Goal: Task Accomplishment & Management: Use online tool/utility

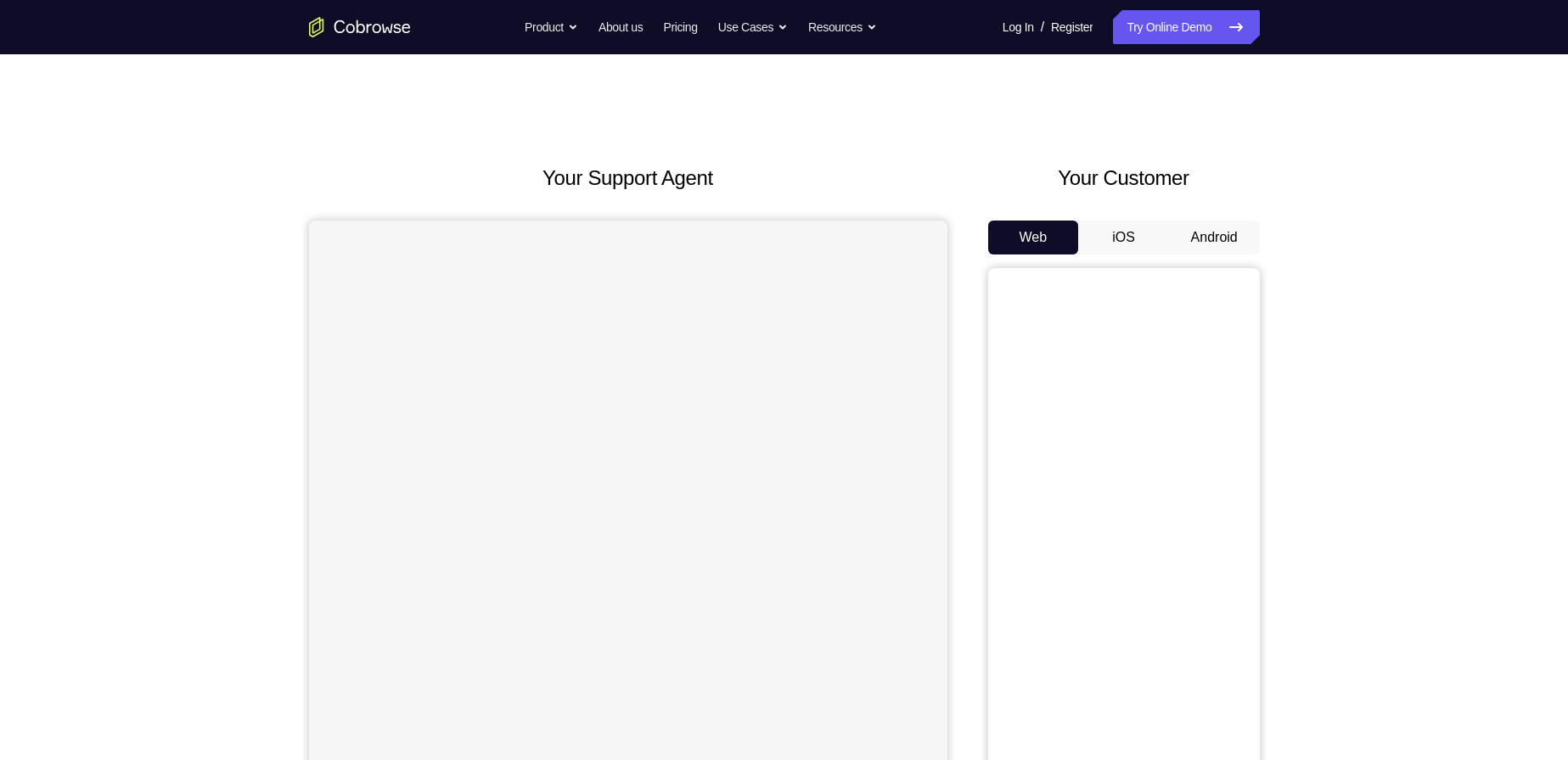
click at [1210, 244] on button "Android" at bounding box center [1214, 238] width 90 height 34
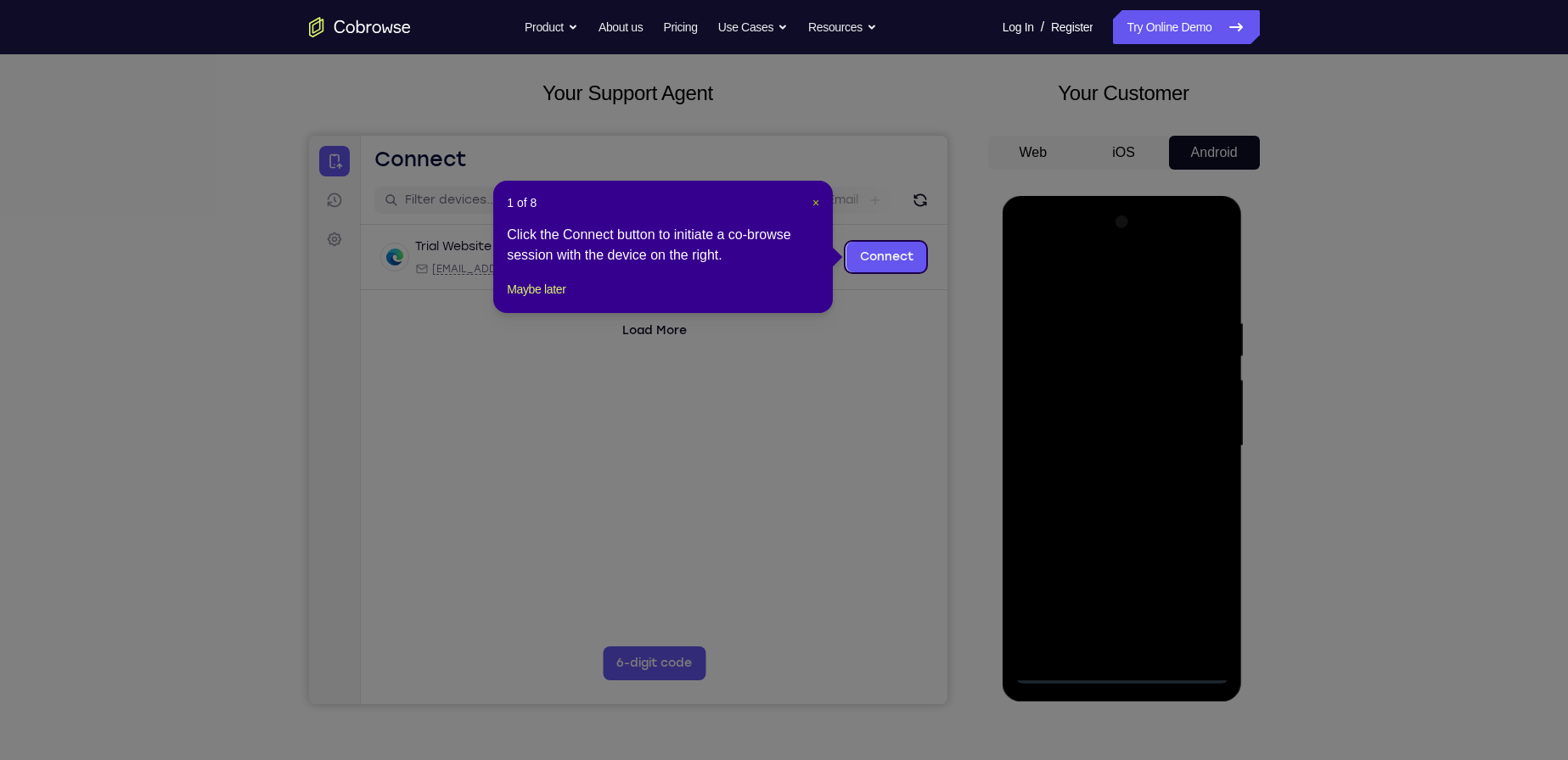
click at [813, 205] on span "×" at bounding box center [815, 203] width 7 height 13
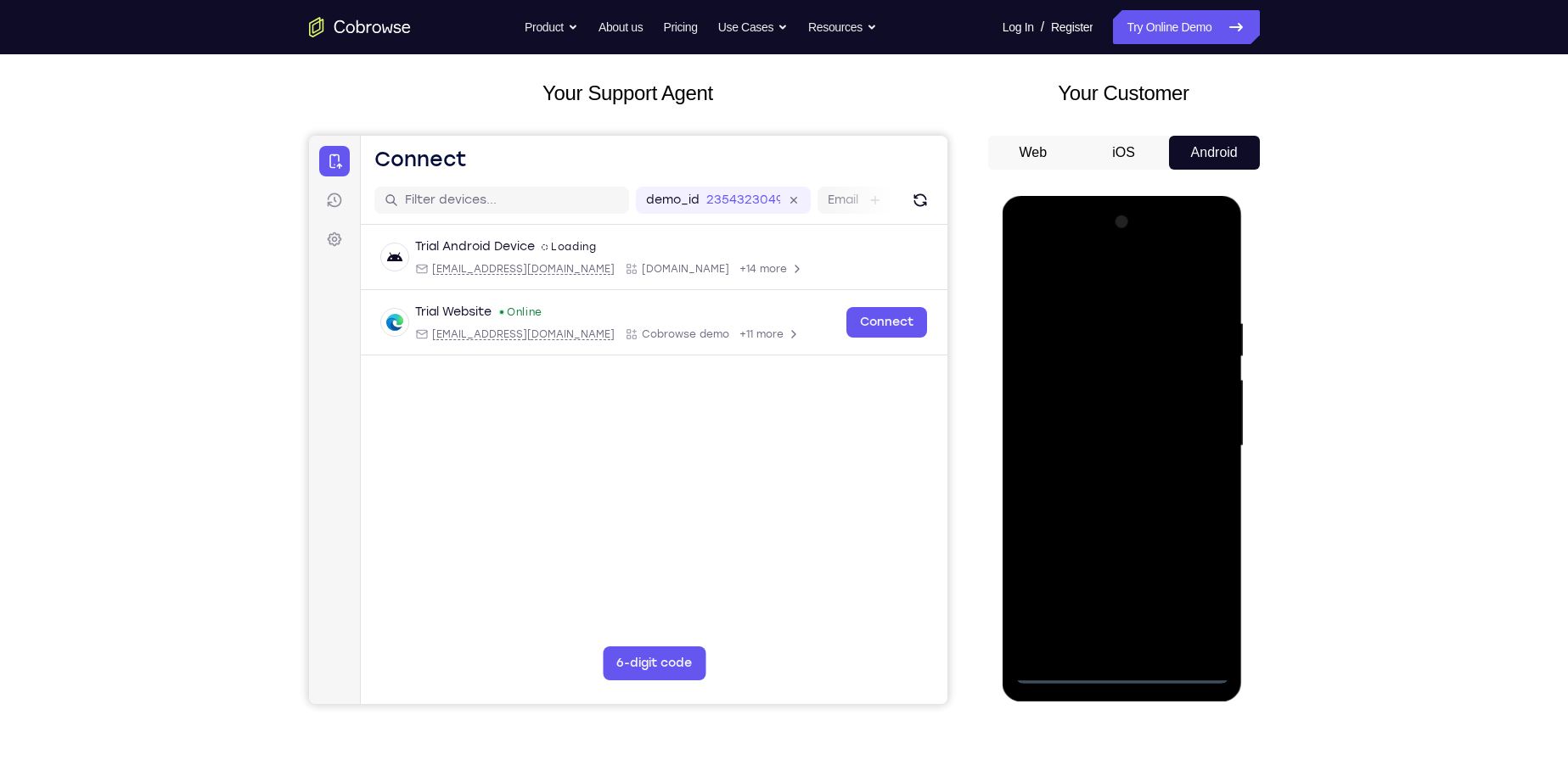
click at [1131, 671] on div at bounding box center [1122, 446] width 214 height 476
click at [1200, 579] on div at bounding box center [1122, 446] width 214 height 476
click at [1196, 595] on div at bounding box center [1122, 446] width 214 height 476
click at [1149, 267] on div at bounding box center [1122, 446] width 214 height 476
click at [1059, 280] on div at bounding box center [1122, 446] width 214 height 476
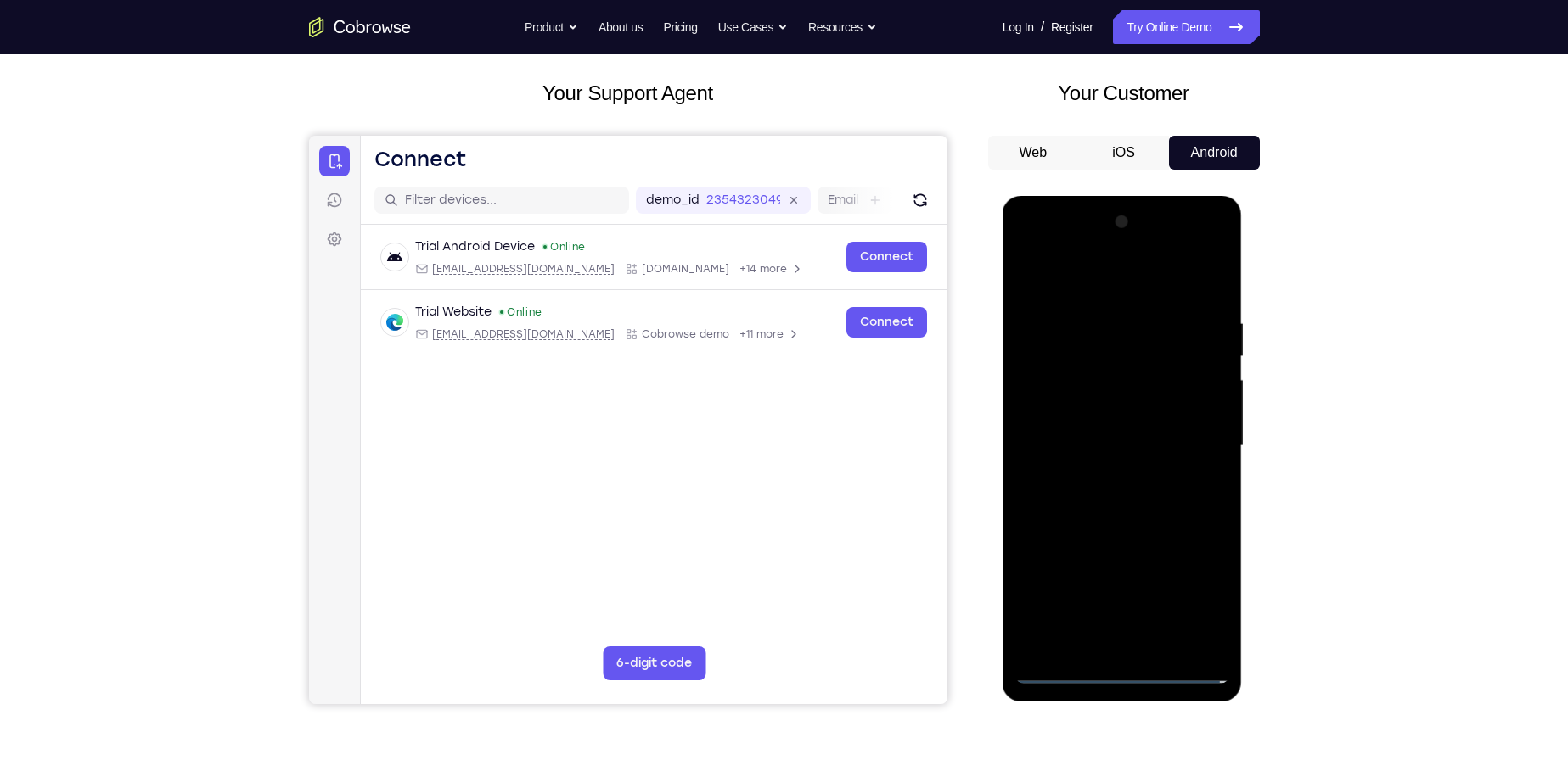
click at [1205, 431] on div at bounding box center [1122, 446] width 214 height 476
click at [1105, 468] on div at bounding box center [1122, 446] width 214 height 476
click at [1121, 416] on div at bounding box center [1122, 446] width 214 height 476
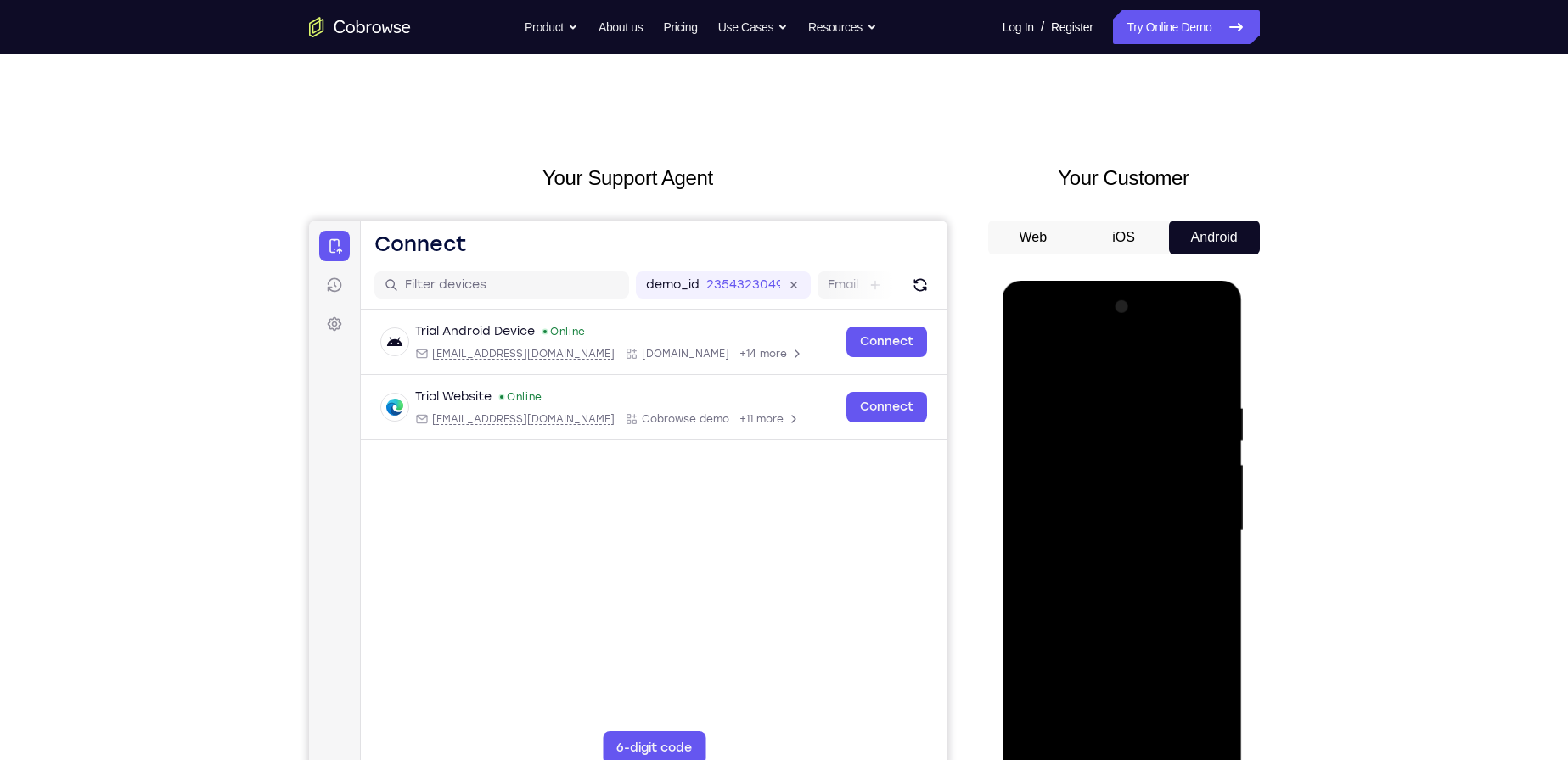
click at [1088, 516] on div at bounding box center [1122, 532] width 214 height 476
drag, startPoint x: 1206, startPoint y: 479, endPoint x: 1214, endPoint y: 344, distance: 135.2
click at [1214, 344] on div at bounding box center [1122, 532] width 214 height 476
click at [1114, 425] on div at bounding box center [1122, 532] width 214 height 476
click at [1116, 516] on div at bounding box center [1122, 532] width 214 height 476
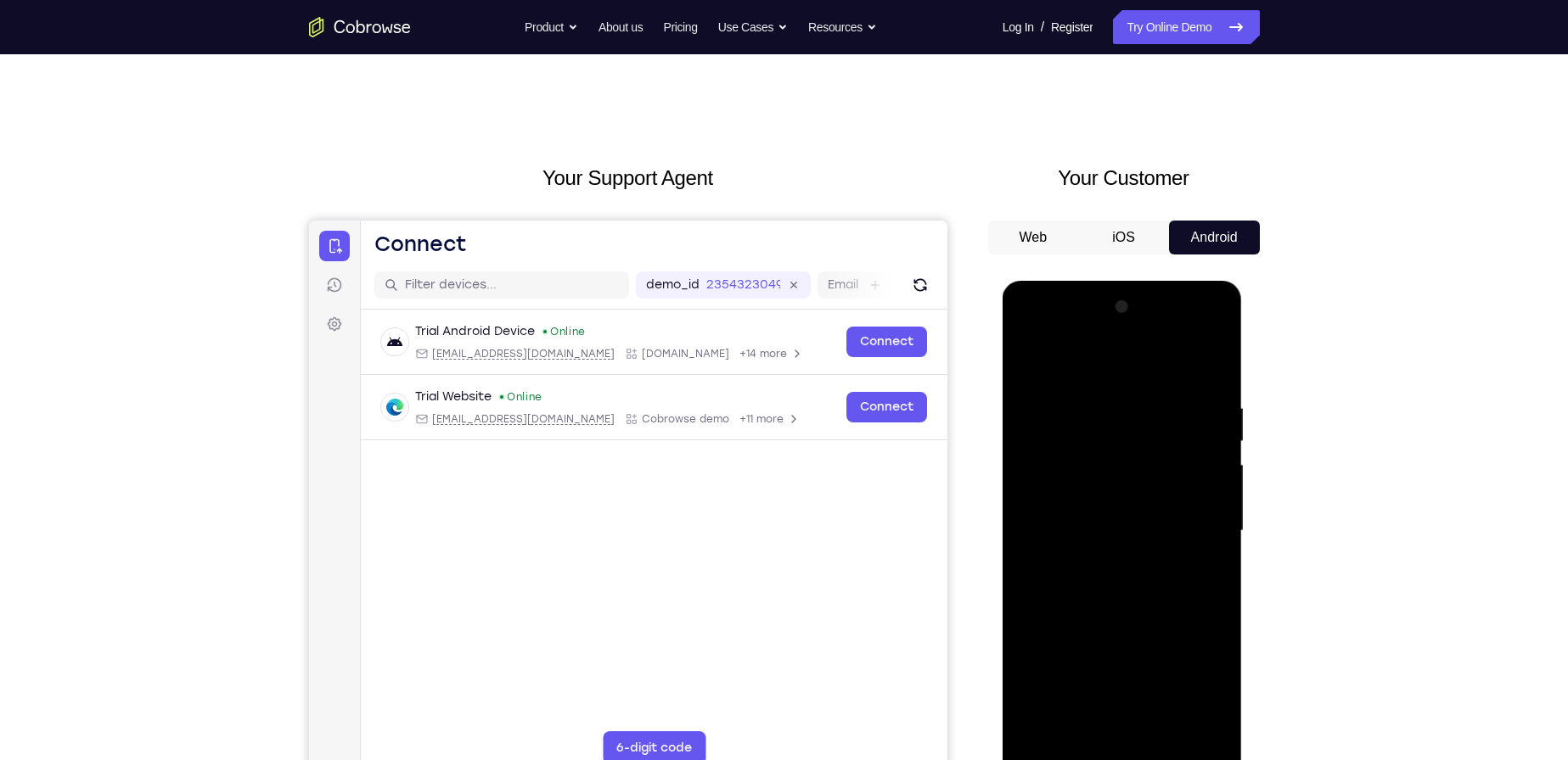
click at [1177, 464] on div at bounding box center [1122, 532] width 214 height 476
click at [1114, 468] on div at bounding box center [1122, 532] width 214 height 476
click at [1116, 516] on div at bounding box center [1122, 532] width 214 height 476
click at [1108, 460] on div at bounding box center [1122, 532] width 214 height 476
click at [1121, 510] on div at bounding box center [1122, 532] width 214 height 476
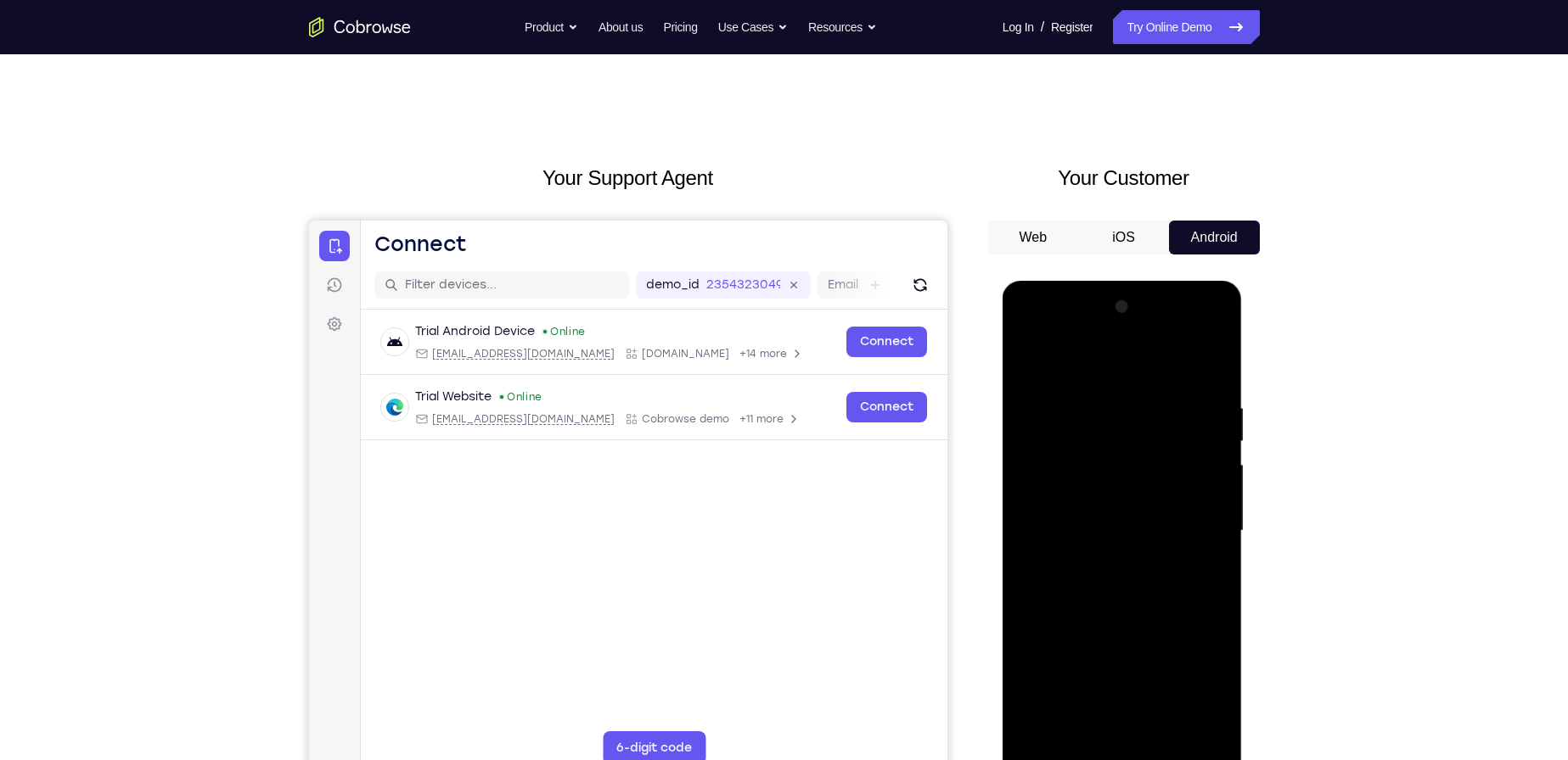
click at [1150, 395] on div at bounding box center [1122, 532] width 214 height 476
click at [1113, 535] on div at bounding box center [1122, 532] width 214 height 476
click at [1097, 508] on div at bounding box center [1122, 532] width 214 height 476
click at [1114, 549] on div at bounding box center [1122, 532] width 214 height 476
click at [1115, 553] on div at bounding box center [1122, 532] width 214 height 476
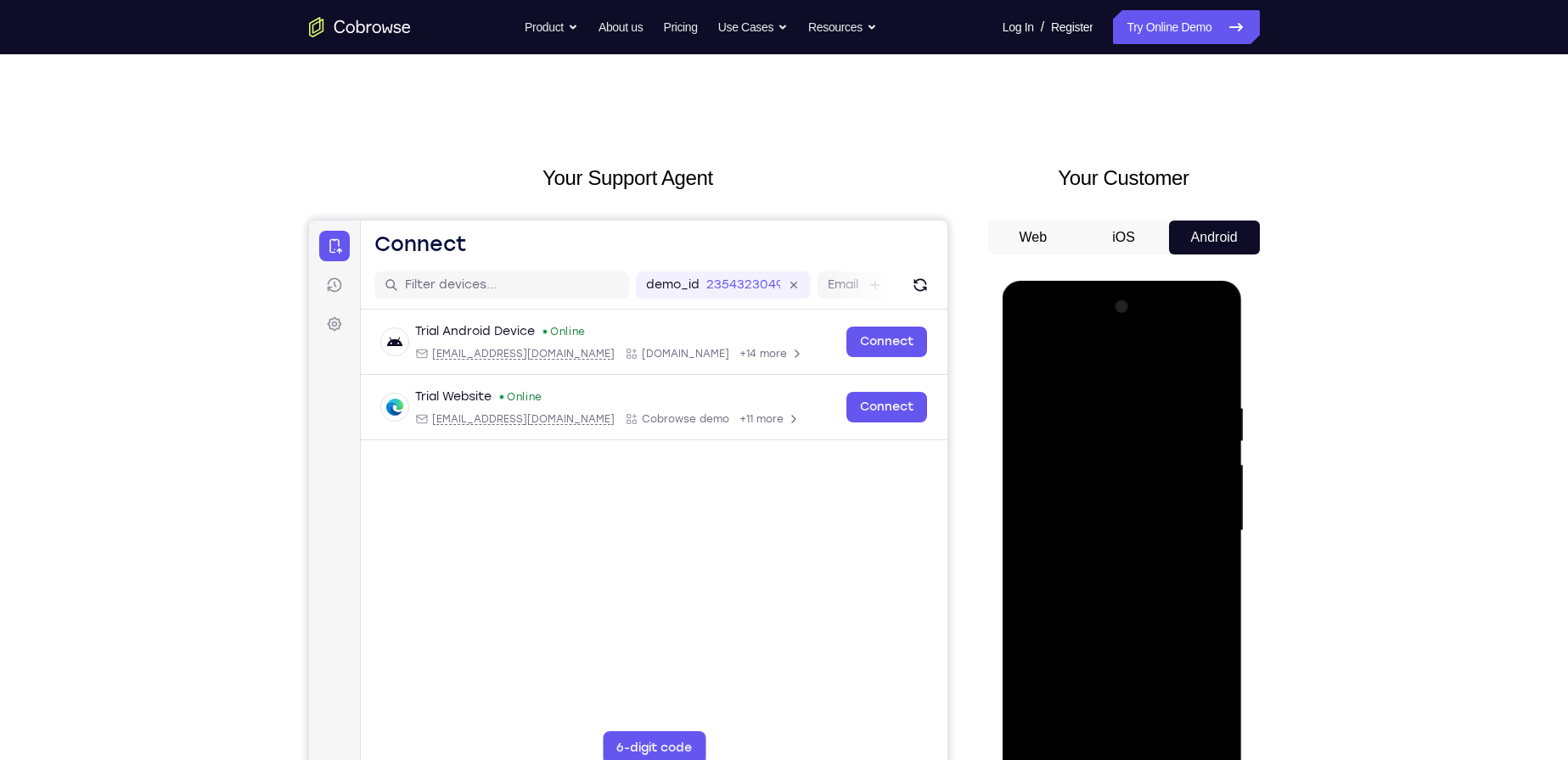
click at [1107, 735] on div at bounding box center [1122, 532] width 214 height 476
click at [1029, 337] on div at bounding box center [1122, 532] width 214 height 476
click at [1099, 477] on div at bounding box center [1122, 532] width 214 height 476
click at [1146, 508] on div at bounding box center [1122, 532] width 214 height 476
click at [1062, 724] on div at bounding box center [1122, 532] width 214 height 476
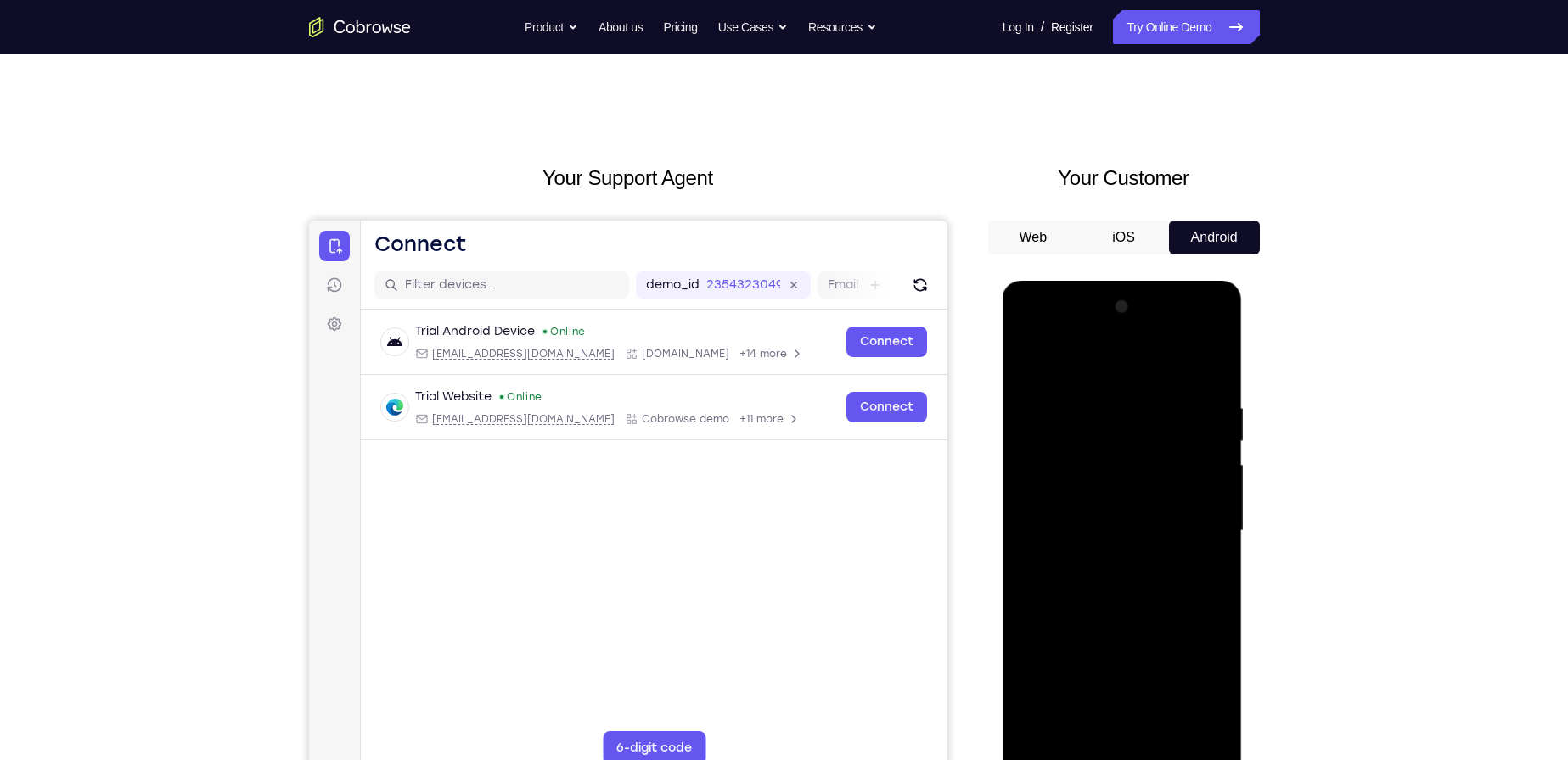
click at [1025, 542] on div at bounding box center [1122, 532] width 214 height 476
click at [1025, 547] on div at bounding box center [1122, 532] width 214 height 476
click at [1027, 552] on div at bounding box center [1122, 532] width 214 height 476
click at [1028, 550] on div at bounding box center [1122, 532] width 214 height 476
click at [1028, 545] on div at bounding box center [1122, 532] width 214 height 476
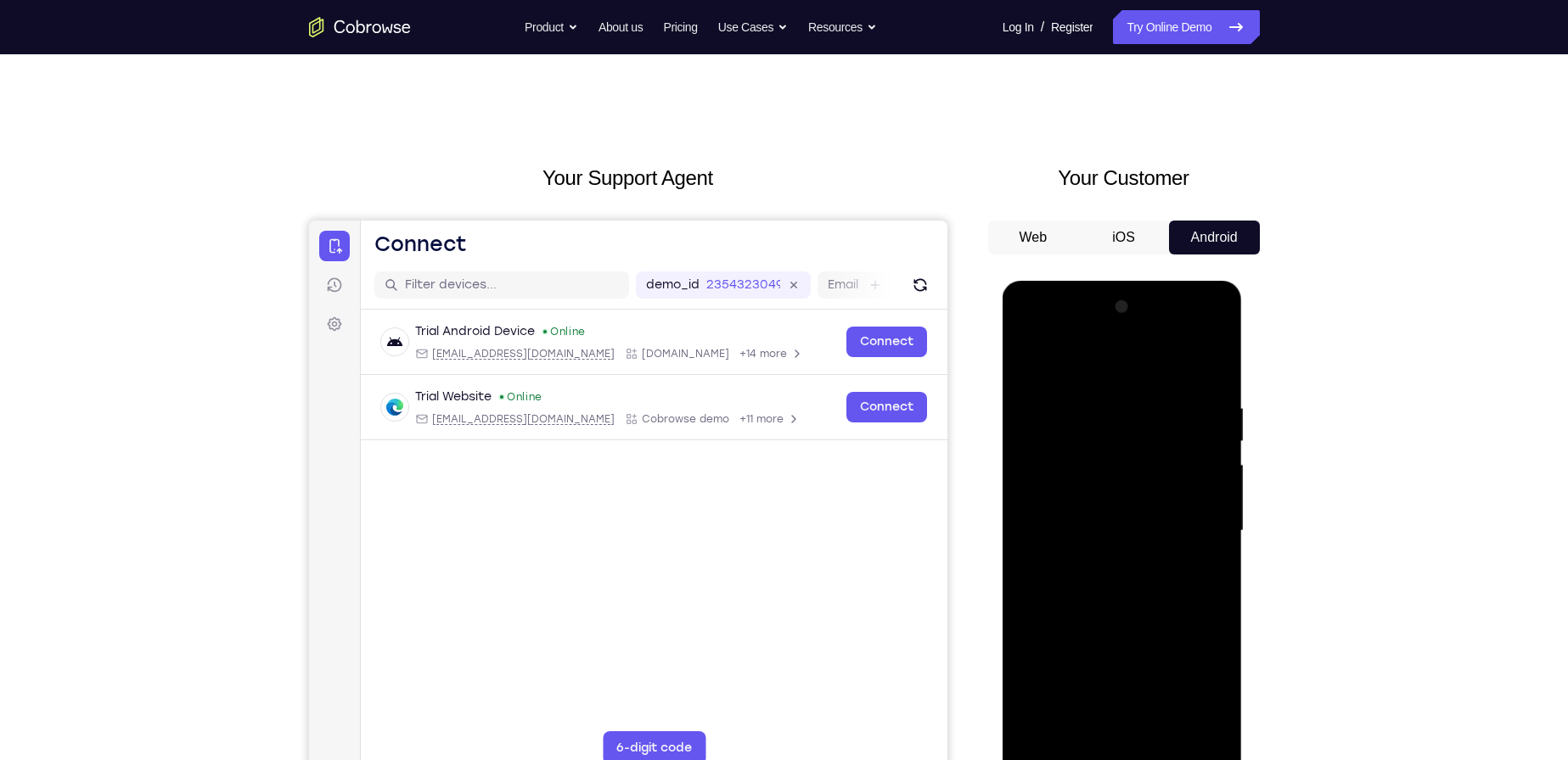
click at [1028, 545] on div at bounding box center [1122, 532] width 214 height 476
click at [1215, 539] on div at bounding box center [1122, 532] width 214 height 476
click at [1036, 545] on div at bounding box center [1122, 532] width 214 height 476
click at [1028, 540] on div at bounding box center [1122, 532] width 214 height 476
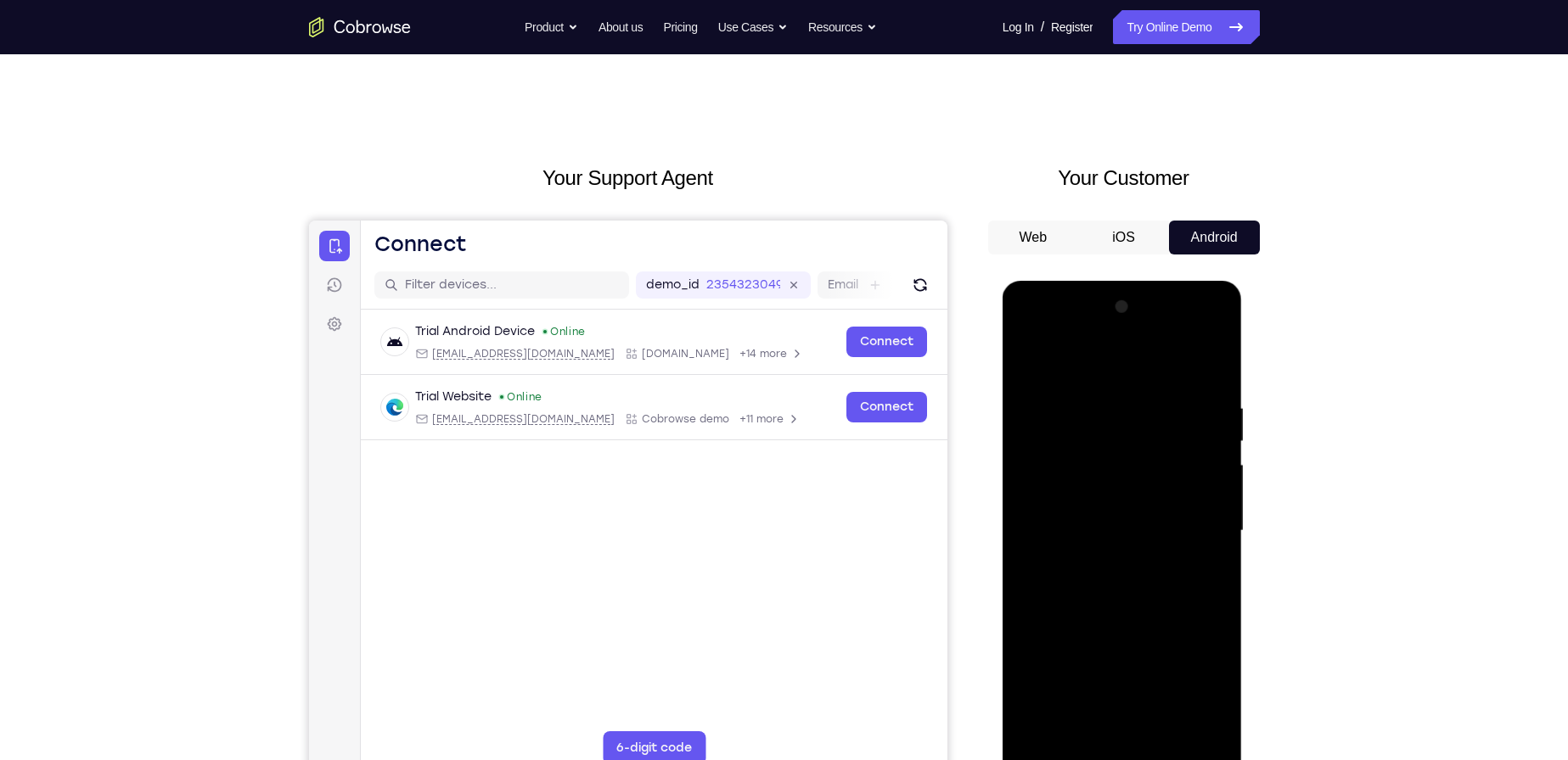
click at [1028, 540] on div at bounding box center [1122, 532] width 214 height 476
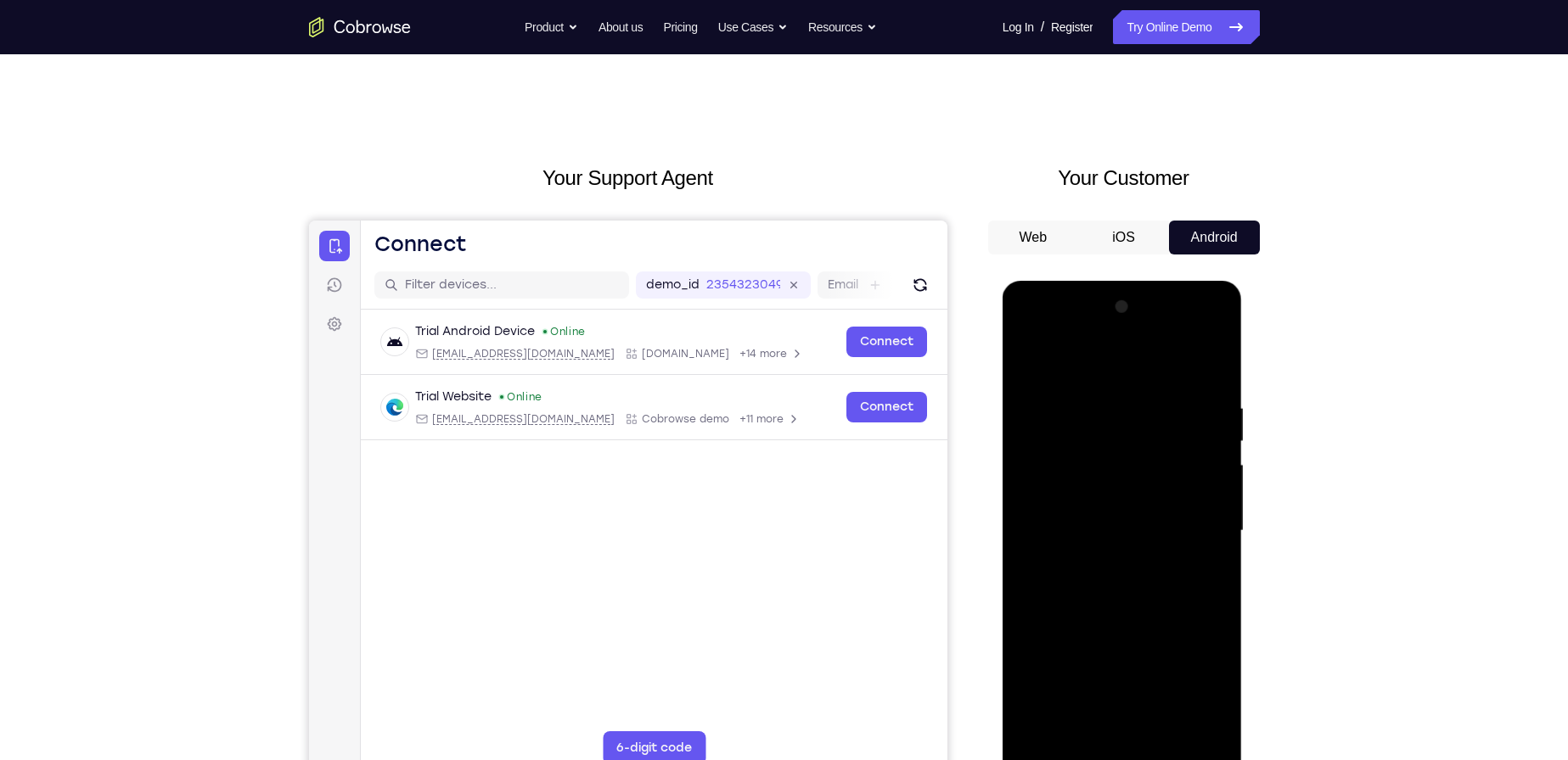
click at [1028, 540] on div at bounding box center [1122, 532] width 214 height 476
drag, startPoint x: 1034, startPoint y: 429, endPoint x: 1148, endPoint y: 429, distance: 114.0
click at [1148, 429] on div at bounding box center [1122, 532] width 214 height 476
click at [1034, 539] on div at bounding box center [1122, 532] width 214 height 476
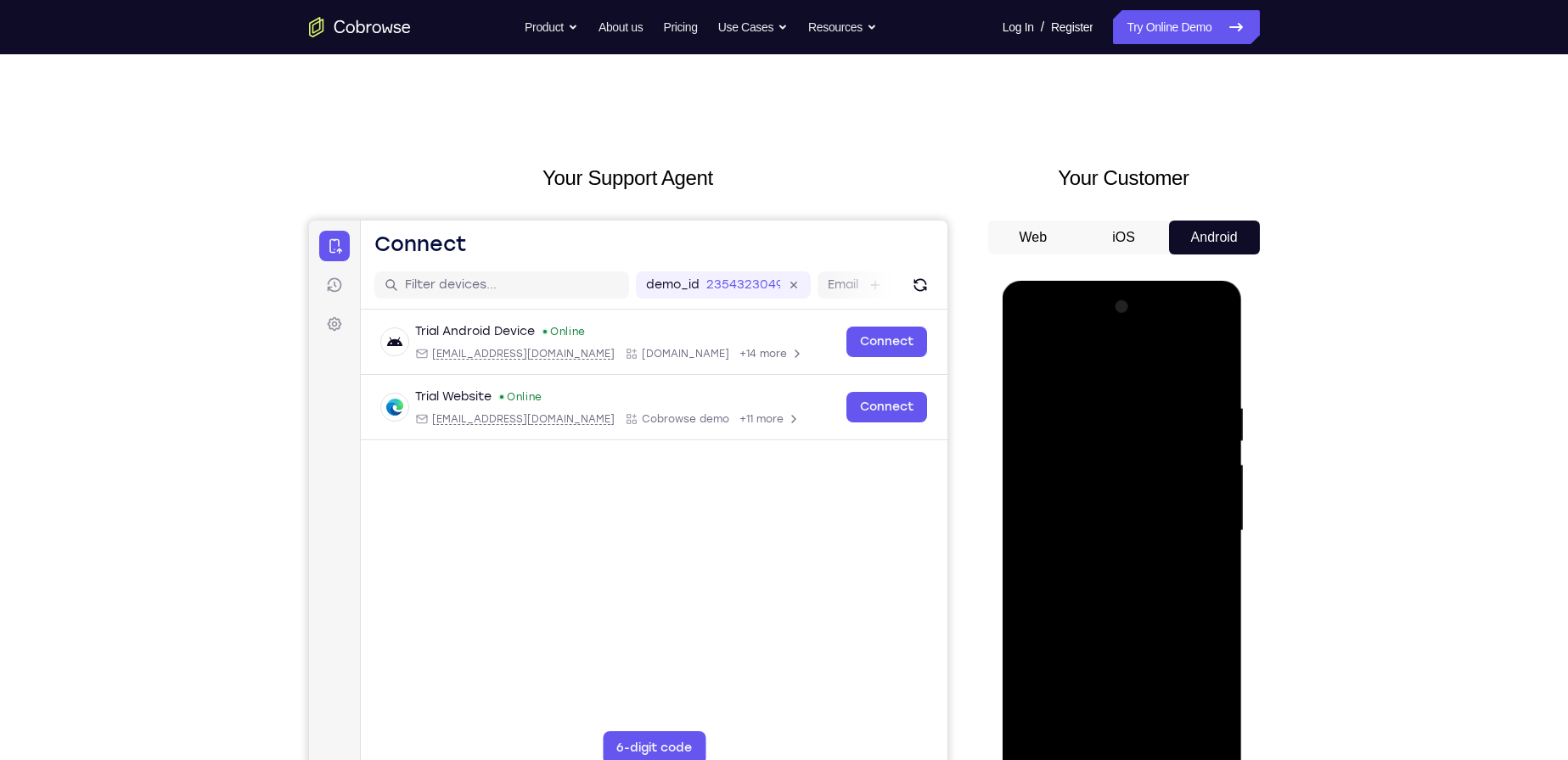
click at [1031, 540] on div at bounding box center [1122, 532] width 214 height 476
click at [1206, 537] on div at bounding box center [1122, 532] width 214 height 476
click at [1027, 537] on div at bounding box center [1122, 532] width 214 height 476
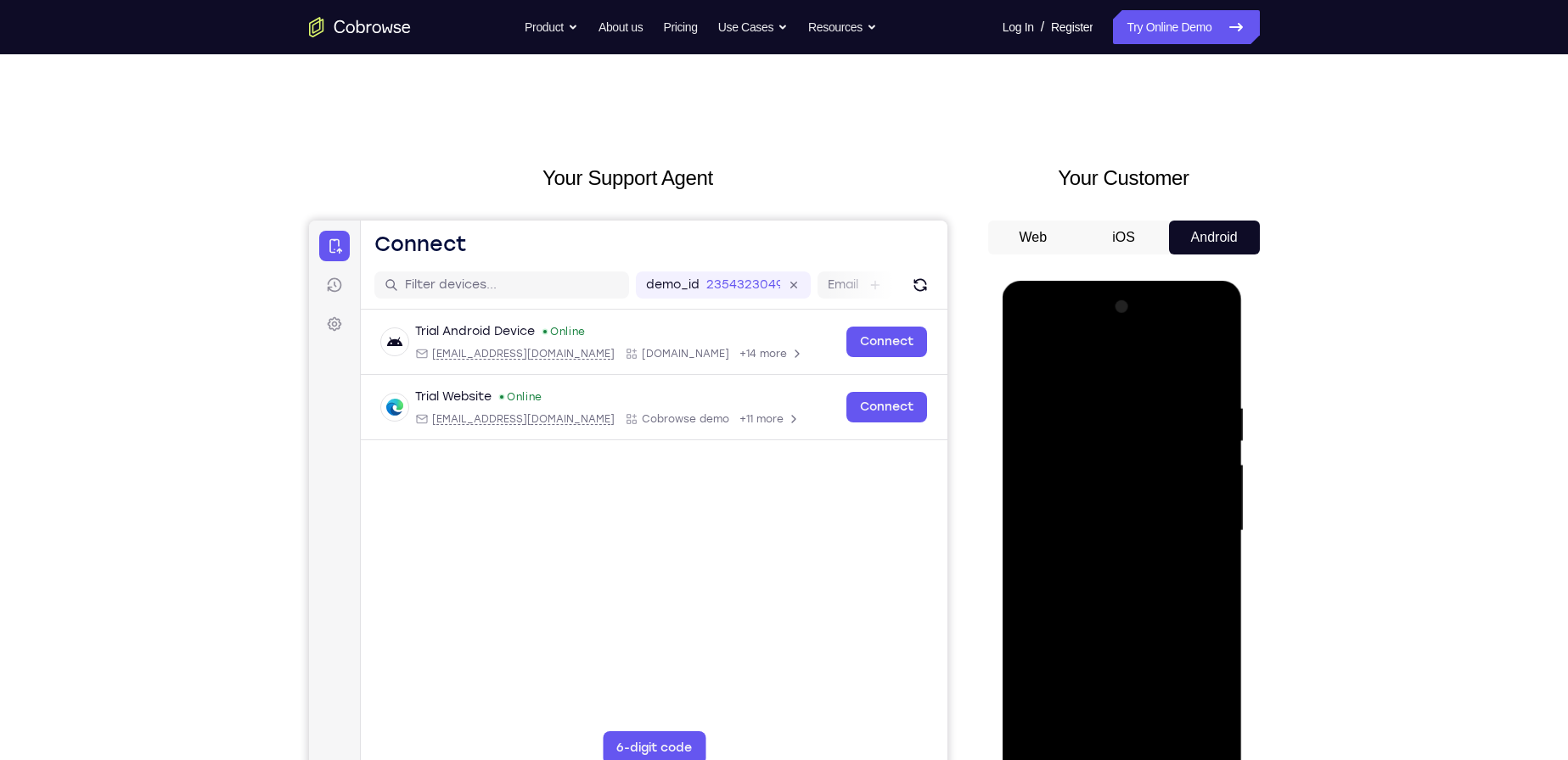
click at [1025, 540] on div at bounding box center [1122, 532] width 214 height 476
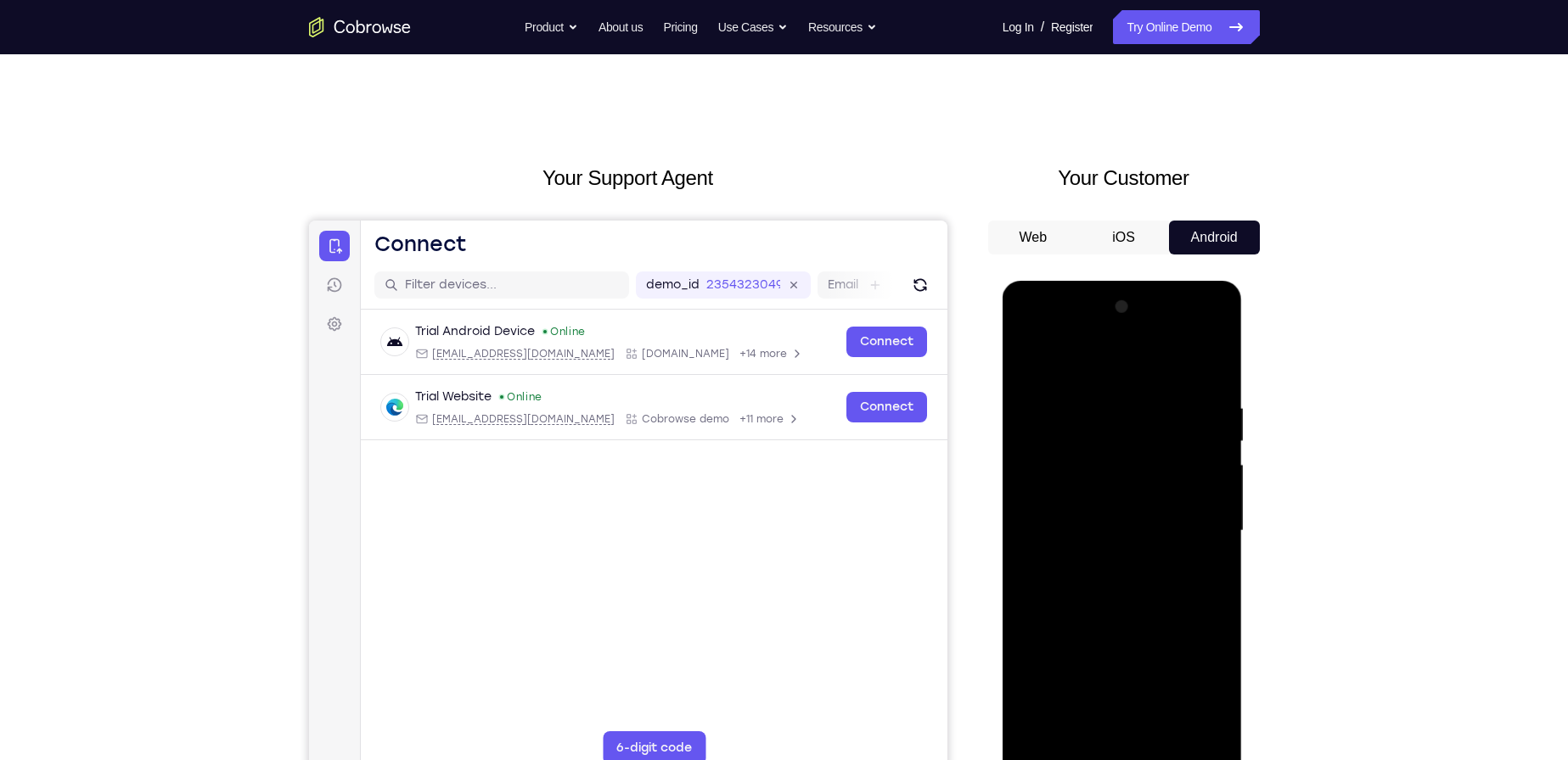
click at [1025, 548] on div at bounding box center [1122, 532] width 214 height 476
click at [1025, 541] on div at bounding box center [1122, 532] width 214 height 476
click at [1028, 381] on div at bounding box center [1122, 532] width 214 height 476
drag, startPoint x: 1099, startPoint y: 454, endPoint x: 1221, endPoint y: 454, distance: 122.0
click at [1221, 454] on div at bounding box center [1122, 532] width 214 height 476
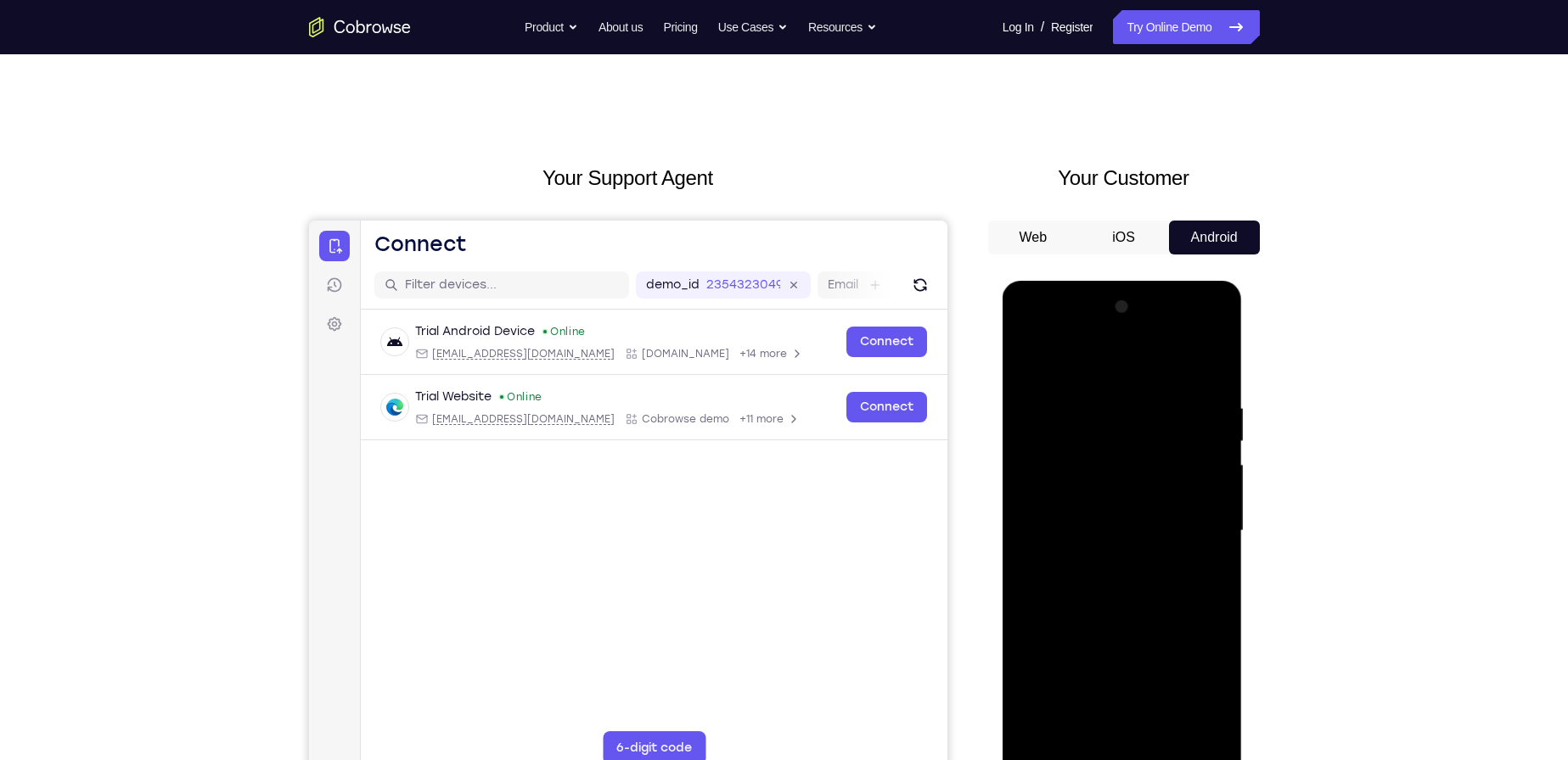
click at [1027, 366] on div at bounding box center [1122, 532] width 214 height 476
drag, startPoint x: 1106, startPoint y: 549, endPoint x: 1104, endPoint y: 460, distance: 89.0
click at [1104, 460] on div at bounding box center [1122, 532] width 214 height 476
drag, startPoint x: 1177, startPoint y: 565, endPoint x: 1199, endPoint y: 438, distance: 128.9
click at [1199, 438] on div at bounding box center [1122, 532] width 214 height 476
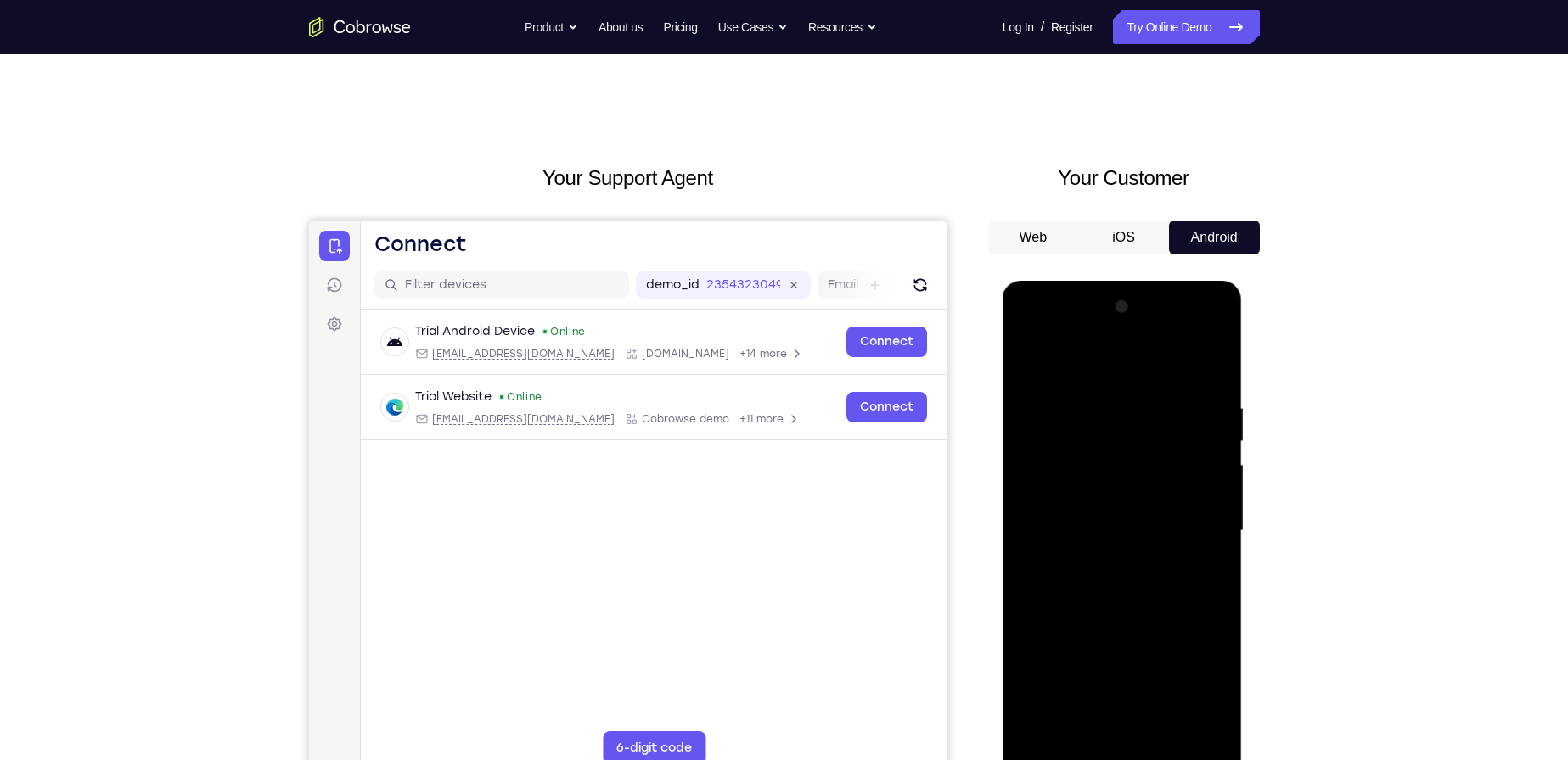
drag, startPoint x: 1139, startPoint y: 563, endPoint x: 1162, endPoint y: 393, distance: 171.5
click at [1154, 402] on div at bounding box center [1122, 532] width 214 height 476
drag, startPoint x: 1094, startPoint y: 550, endPoint x: 1104, endPoint y: 421, distance: 129.4
click at [1104, 421] on div at bounding box center [1122, 532] width 214 height 476
drag, startPoint x: 1099, startPoint y: 552, endPoint x: 1092, endPoint y: 421, distance: 131.2
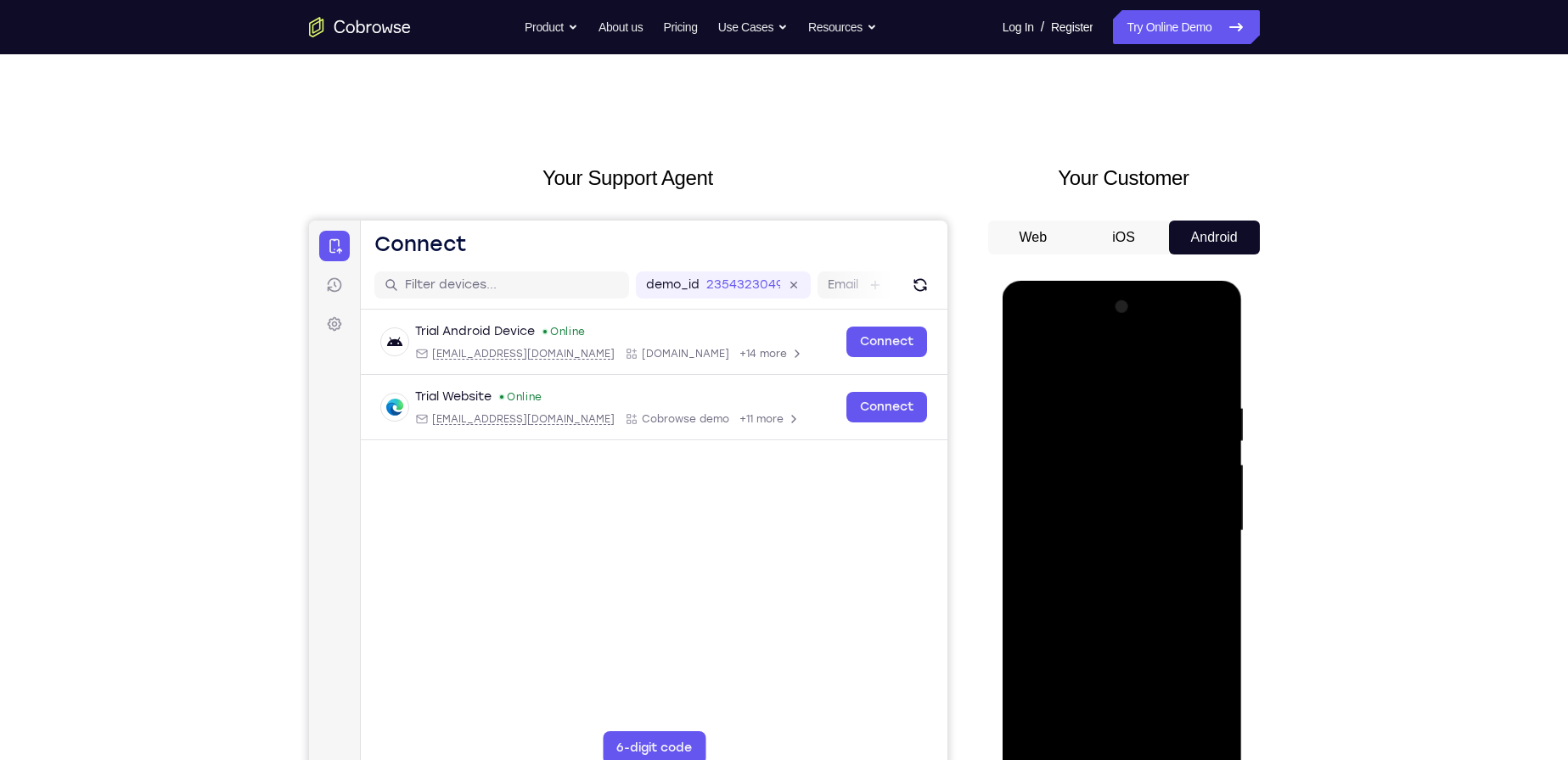
click at [1092, 422] on div at bounding box center [1122, 532] width 214 height 476
drag, startPoint x: 1150, startPoint y: 555, endPoint x: 1141, endPoint y: 423, distance: 132.3
click at [1139, 432] on div at bounding box center [1122, 532] width 214 height 476
drag, startPoint x: 1140, startPoint y: 588, endPoint x: 1126, endPoint y: 456, distance: 132.7
click at [1126, 456] on div at bounding box center [1122, 532] width 214 height 476
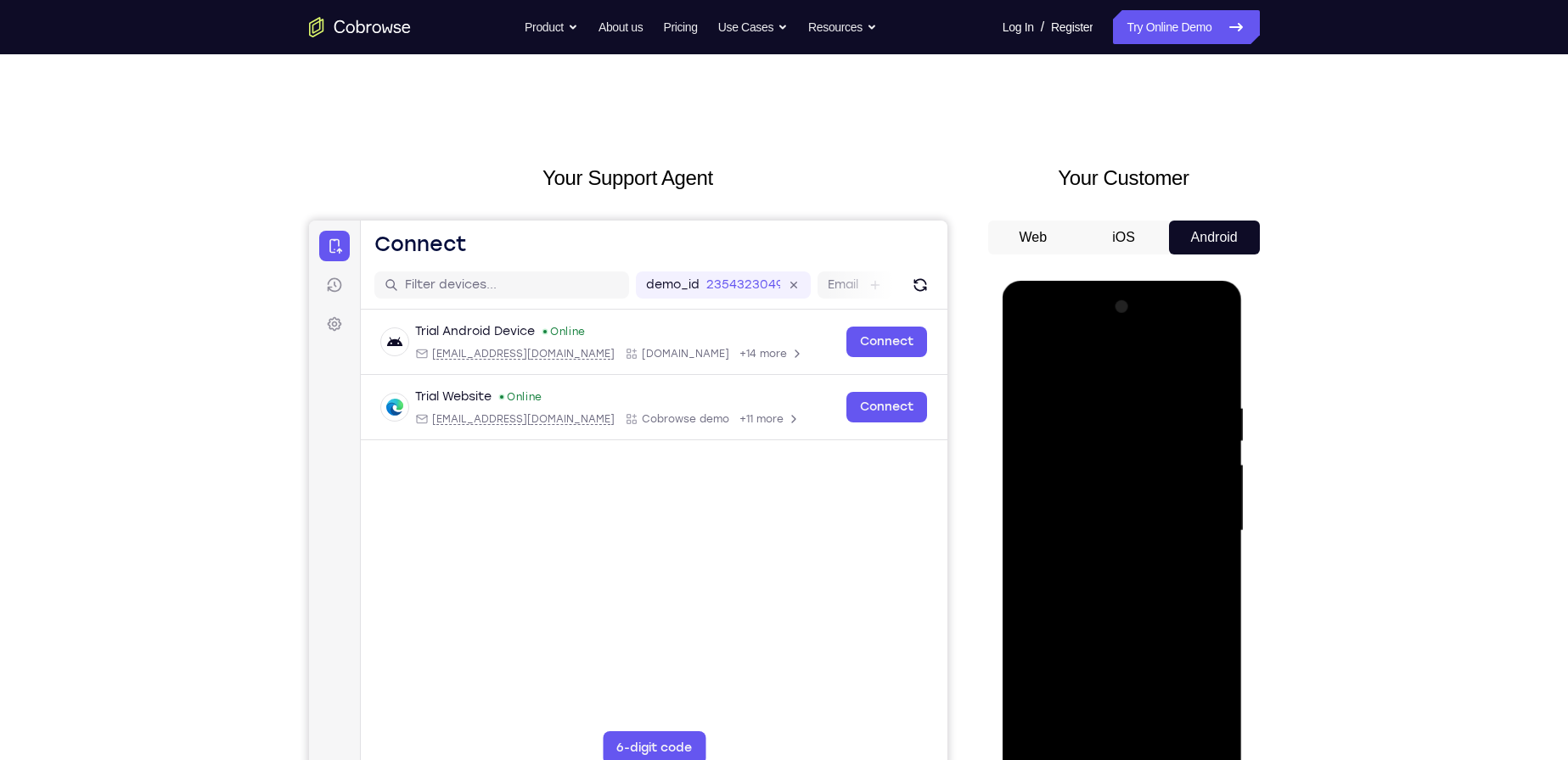
drag, startPoint x: 1134, startPoint y: 618, endPoint x: 1116, endPoint y: 473, distance: 146.1
click at [1116, 473] on div at bounding box center [1122, 532] width 214 height 476
drag, startPoint x: 1146, startPoint y: 600, endPoint x: 1129, endPoint y: 498, distance: 103.4
click at [1129, 498] on div at bounding box center [1122, 532] width 214 height 476
drag, startPoint x: 1168, startPoint y: 579, endPoint x: 1170, endPoint y: 465, distance: 114.0
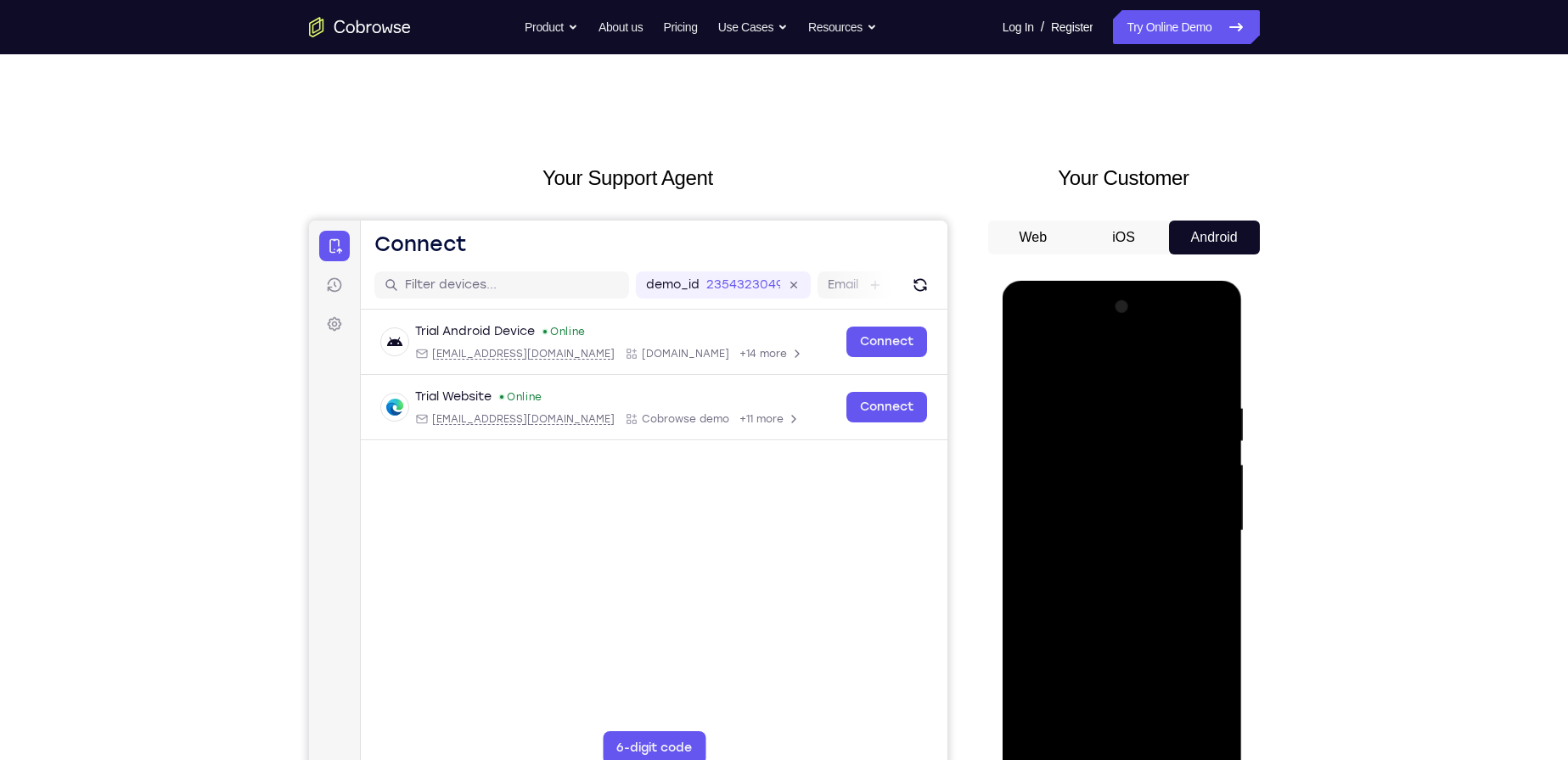
click at [1170, 465] on div at bounding box center [1122, 532] width 214 height 476
drag, startPoint x: 1135, startPoint y: 570, endPoint x: 1146, endPoint y: 458, distance: 112.5
click at [1146, 458] on div at bounding box center [1122, 532] width 214 height 476
drag, startPoint x: 1141, startPoint y: 600, endPoint x: 1148, endPoint y: 425, distance: 175.1
click at [1148, 425] on div at bounding box center [1122, 532] width 214 height 476
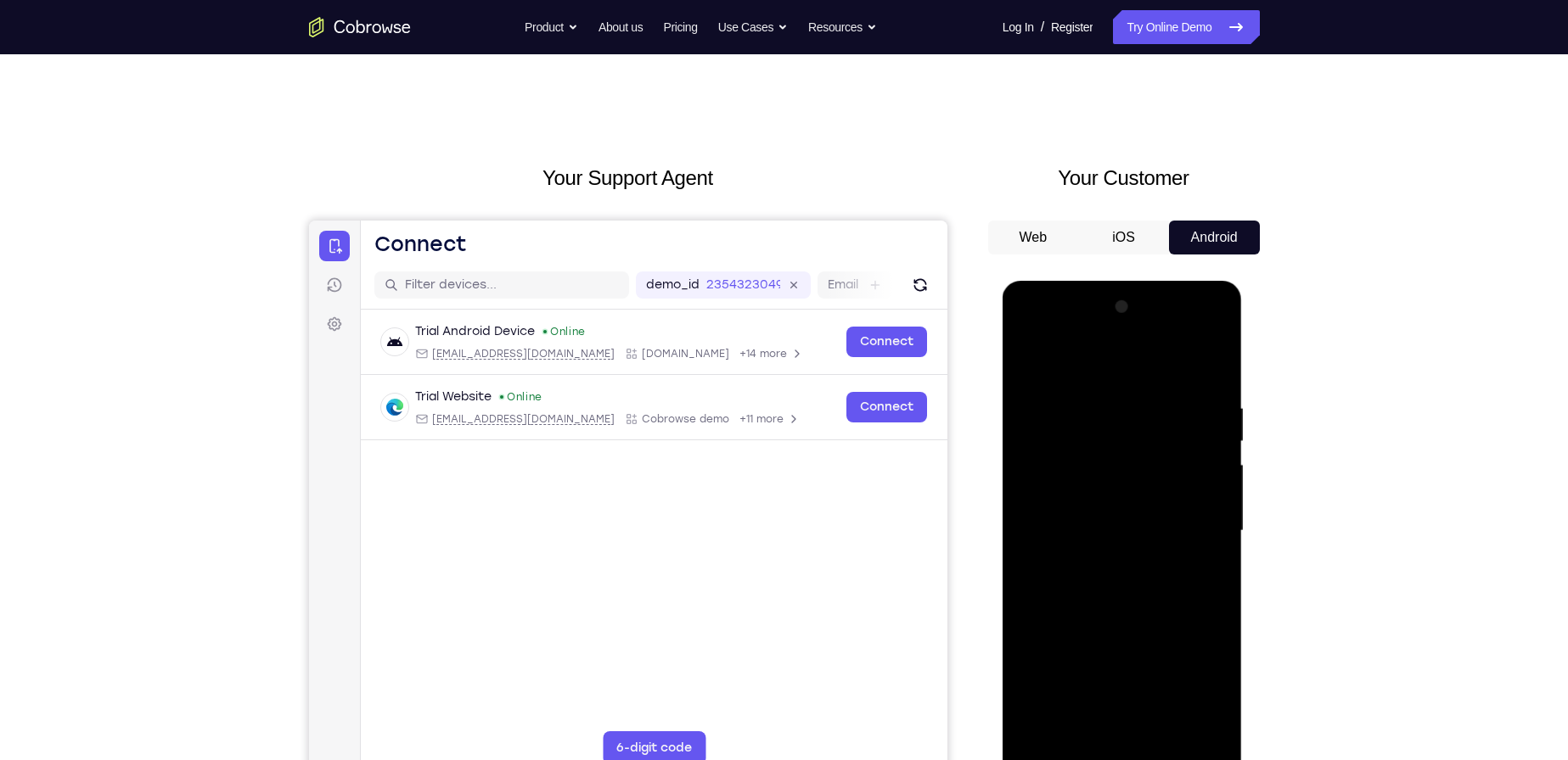
drag, startPoint x: 1142, startPoint y: 593, endPoint x: 1142, endPoint y: 495, distance: 98.0
click at [1142, 495] on div at bounding box center [1122, 532] width 214 height 476
drag, startPoint x: 1141, startPoint y: 569, endPoint x: 1151, endPoint y: 463, distance: 106.5
click at [1151, 463] on div at bounding box center [1122, 532] width 214 height 476
click at [1193, 569] on div at bounding box center [1122, 532] width 214 height 476
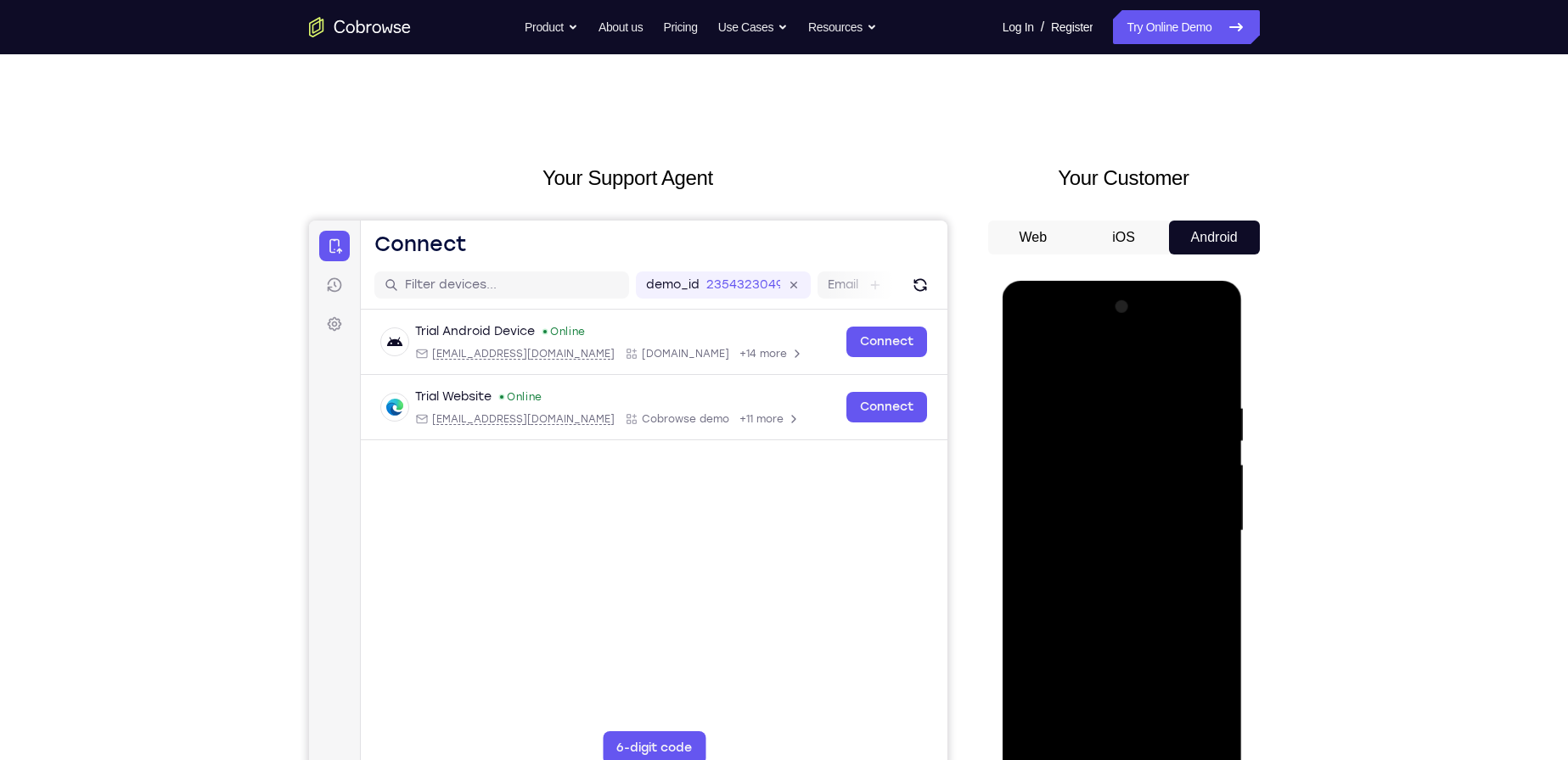
click at [1115, 477] on div at bounding box center [1122, 532] width 214 height 476
drag, startPoint x: 1147, startPoint y: 485, endPoint x: 1162, endPoint y: 321, distance: 164.7
click at [1161, 321] on div at bounding box center [1122, 532] width 214 height 476
drag, startPoint x: 1114, startPoint y: 523, endPoint x: 1155, endPoint y: 318, distance: 209.1
click at [1154, 323] on div at bounding box center [1122, 532] width 214 height 476
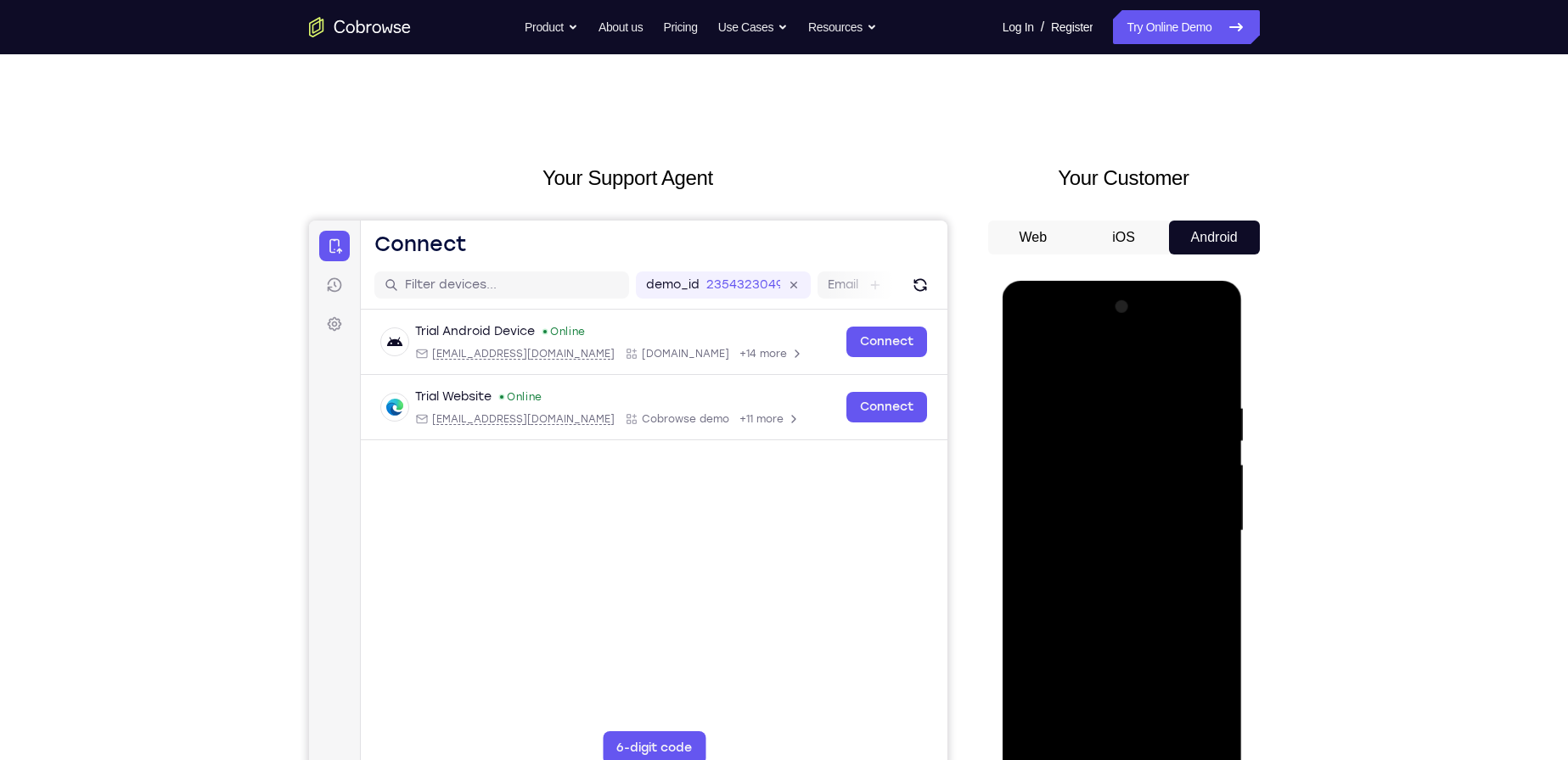
drag, startPoint x: 1090, startPoint y: 529, endPoint x: 1083, endPoint y: 419, distance: 110.2
click at [1083, 419] on div at bounding box center [1122, 532] width 214 height 476
drag, startPoint x: 1094, startPoint y: 456, endPoint x: 1075, endPoint y: 354, distance: 103.8
click at [1075, 354] on div at bounding box center [1122, 532] width 214 height 476
drag, startPoint x: 1099, startPoint y: 421, endPoint x: 1102, endPoint y: 348, distance: 73.1
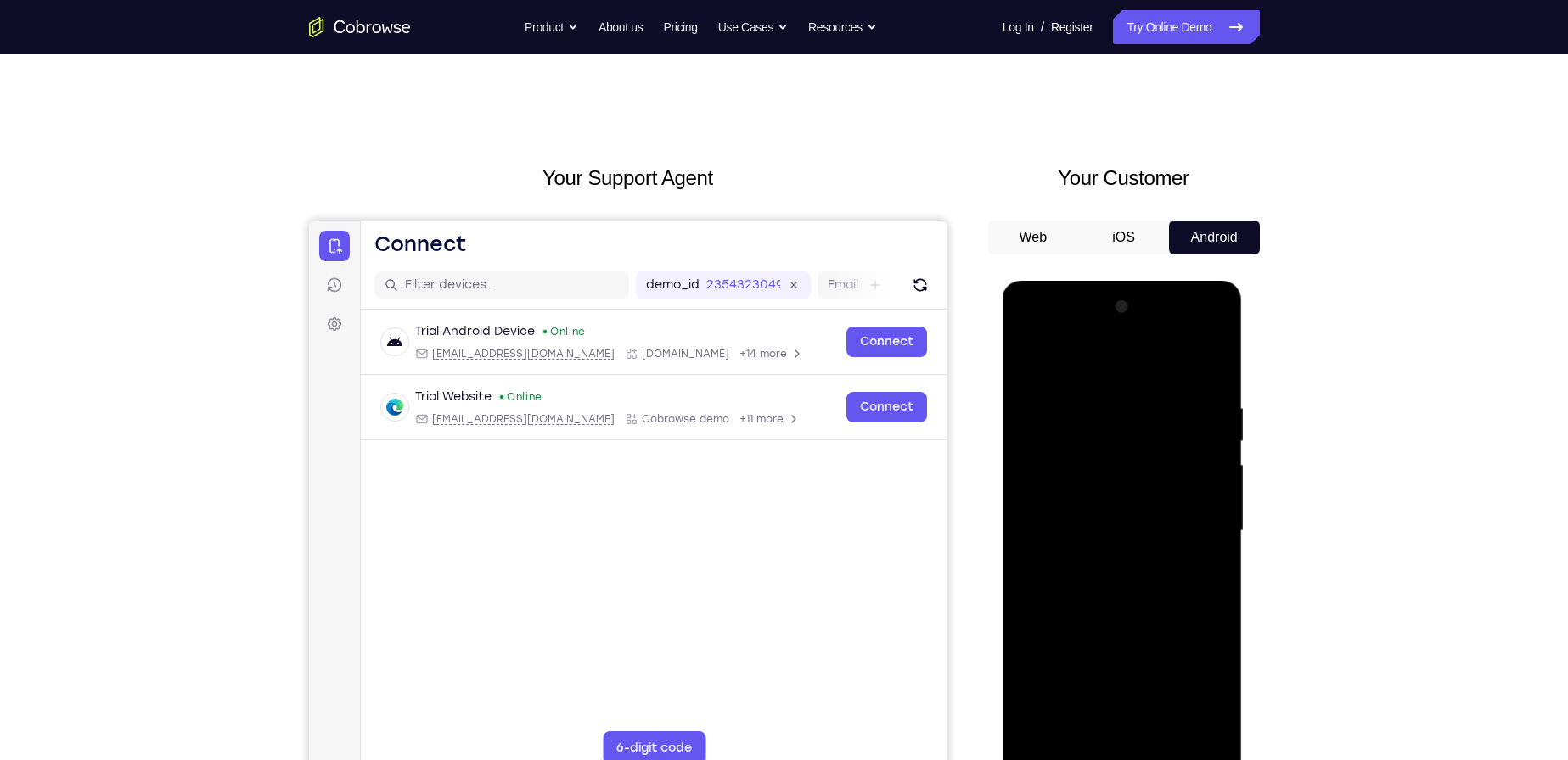
click at [1102, 348] on div at bounding box center [1122, 532] width 214 height 476
drag, startPoint x: 1119, startPoint y: 517, endPoint x: 1102, endPoint y: 444, distance: 75.0
click at [1102, 444] on div at bounding box center [1122, 532] width 214 height 476
drag, startPoint x: 1156, startPoint y: 543, endPoint x: 1130, endPoint y: 405, distance: 140.4
click at [1130, 405] on div at bounding box center [1122, 532] width 214 height 476
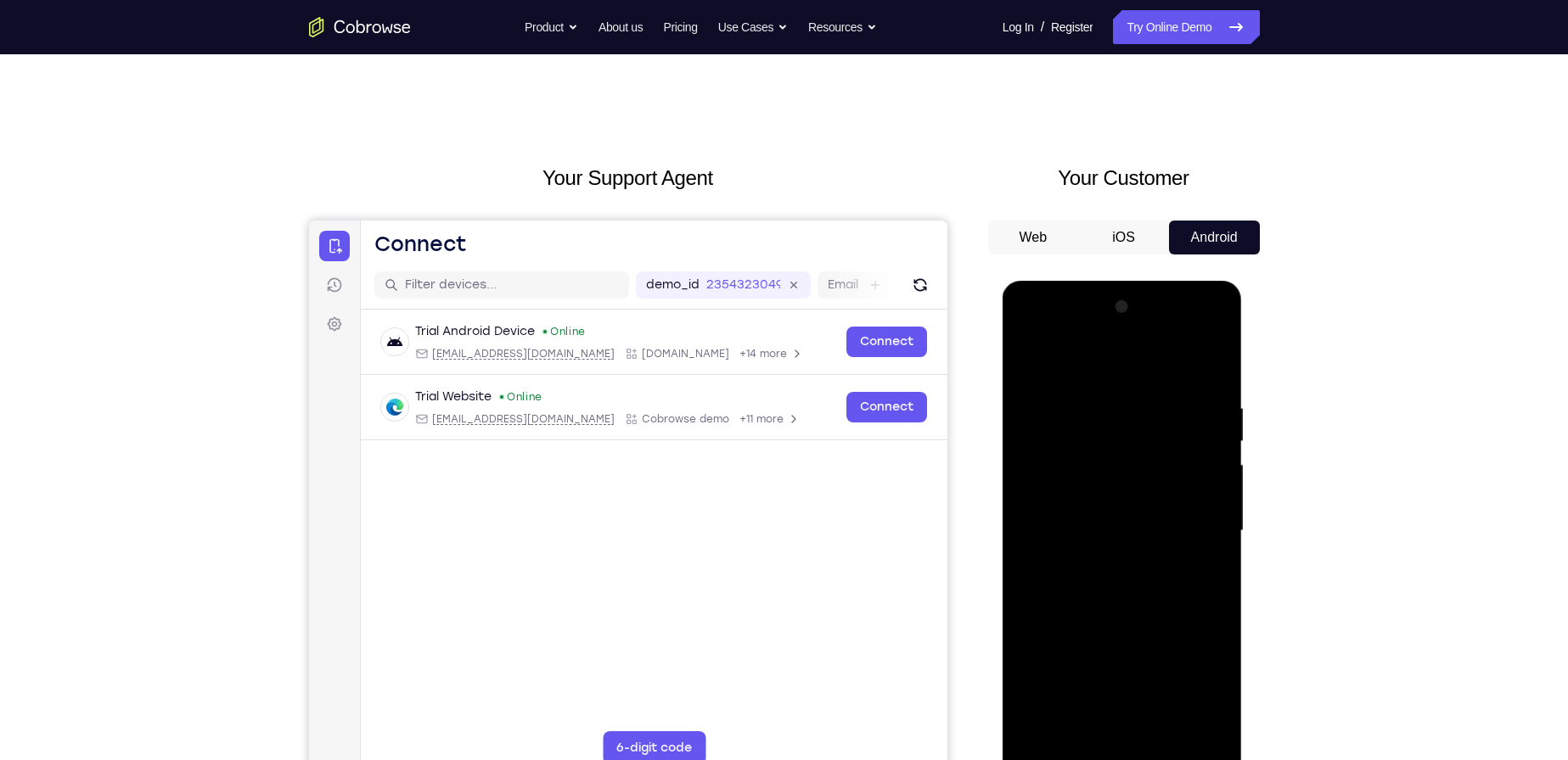
drag, startPoint x: 1122, startPoint y: 607, endPoint x: 1090, endPoint y: 398, distance: 211.4
click at [1091, 404] on div at bounding box center [1122, 532] width 214 height 476
drag, startPoint x: 1119, startPoint y: 507, endPoint x: 1095, endPoint y: 370, distance: 139.1
click at [1091, 373] on div at bounding box center [1122, 532] width 214 height 476
drag, startPoint x: 1182, startPoint y: 584, endPoint x: 1187, endPoint y: 484, distance: 100.1
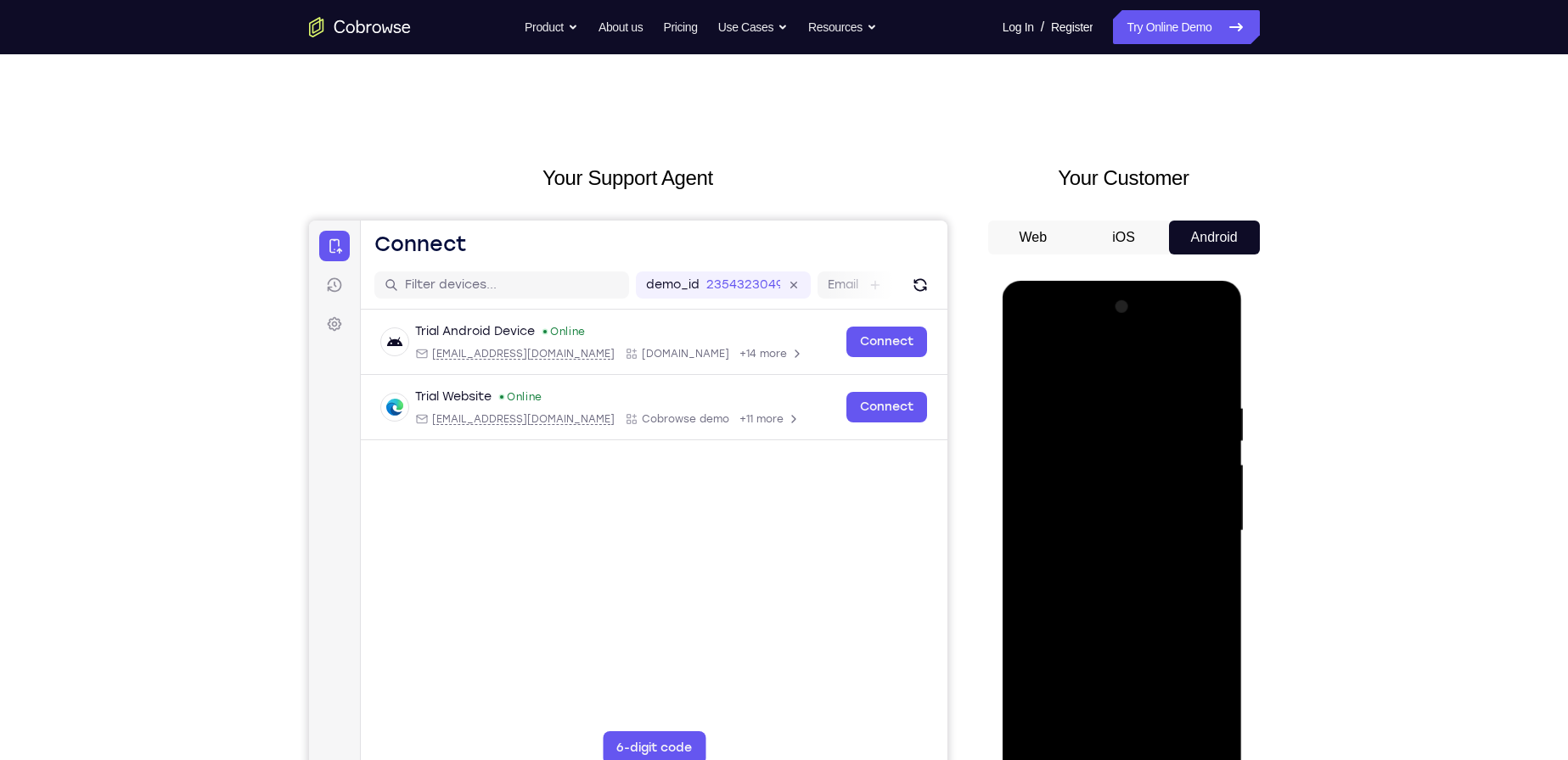
click at [1187, 484] on div at bounding box center [1122, 532] width 214 height 476
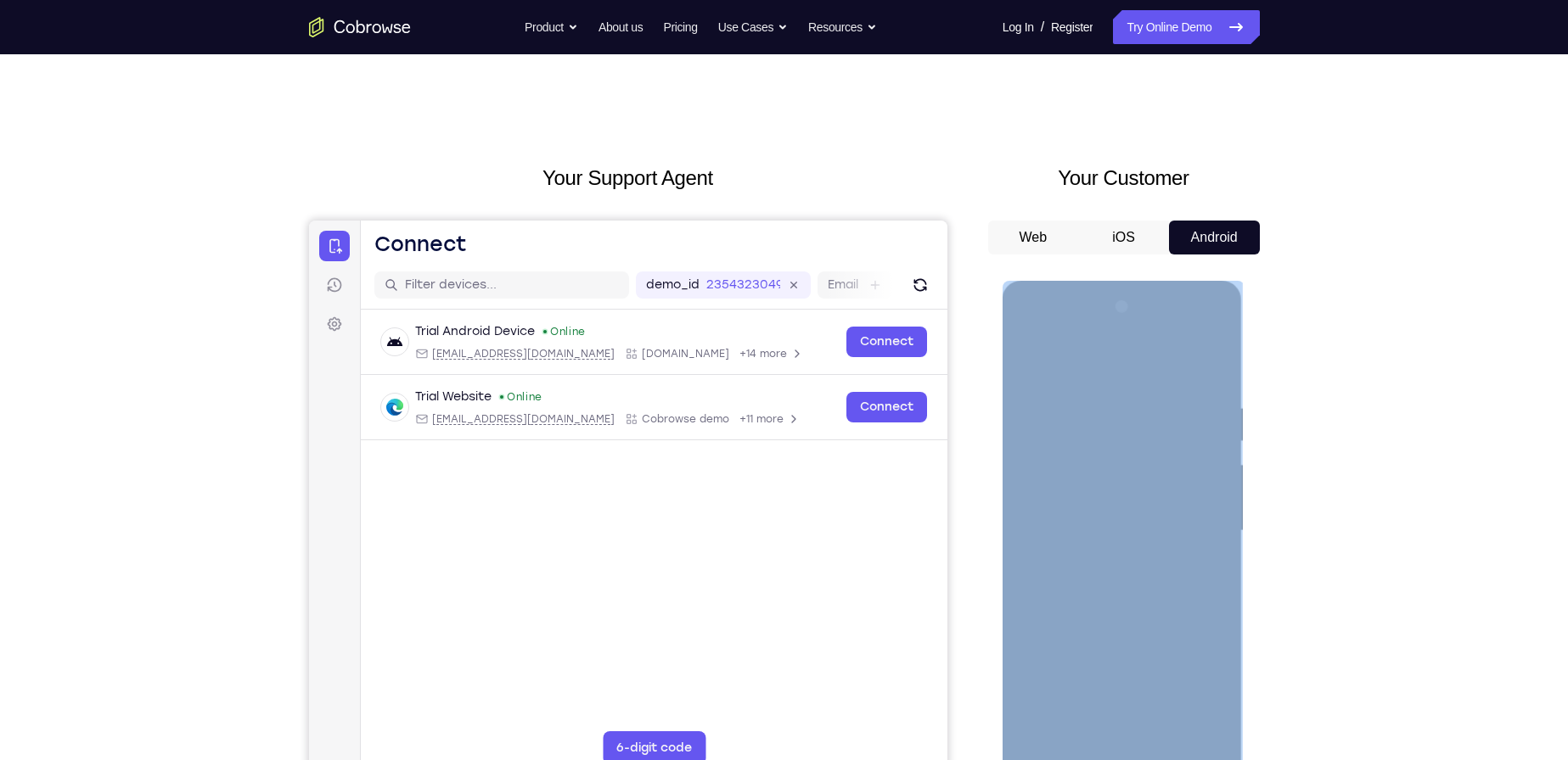
drag, startPoint x: 1217, startPoint y: 574, endPoint x: 1197, endPoint y: 439, distance: 136.5
click at [1197, 439] on div at bounding box center [1123, 534] width 240 height 506
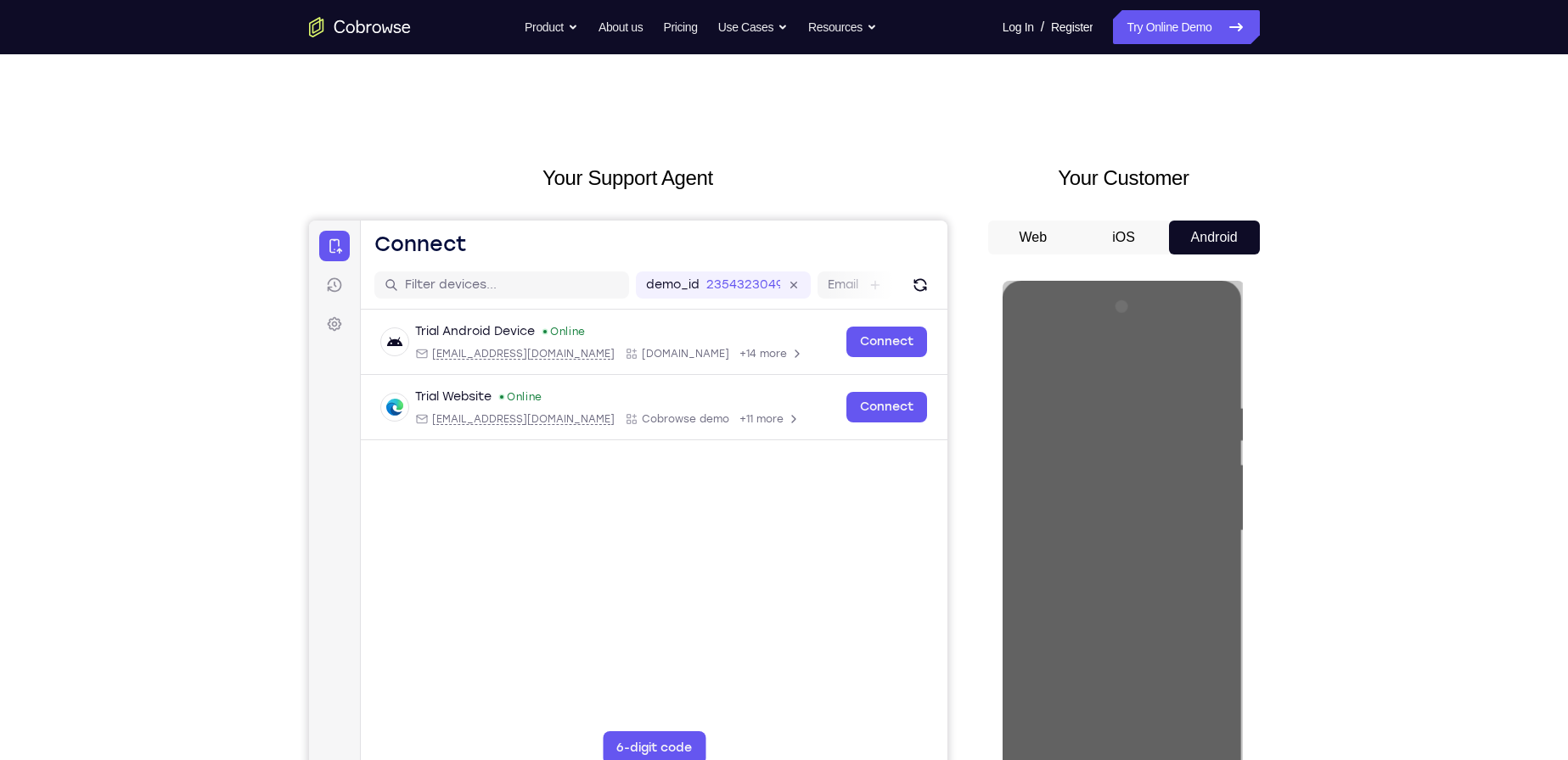
click at [1303, 333] on div "Your Support Agent Your Customer Web iOS Android Next Steps We’d be happy to gi…" at bounding box center [784, 614] width 1087 height 1120
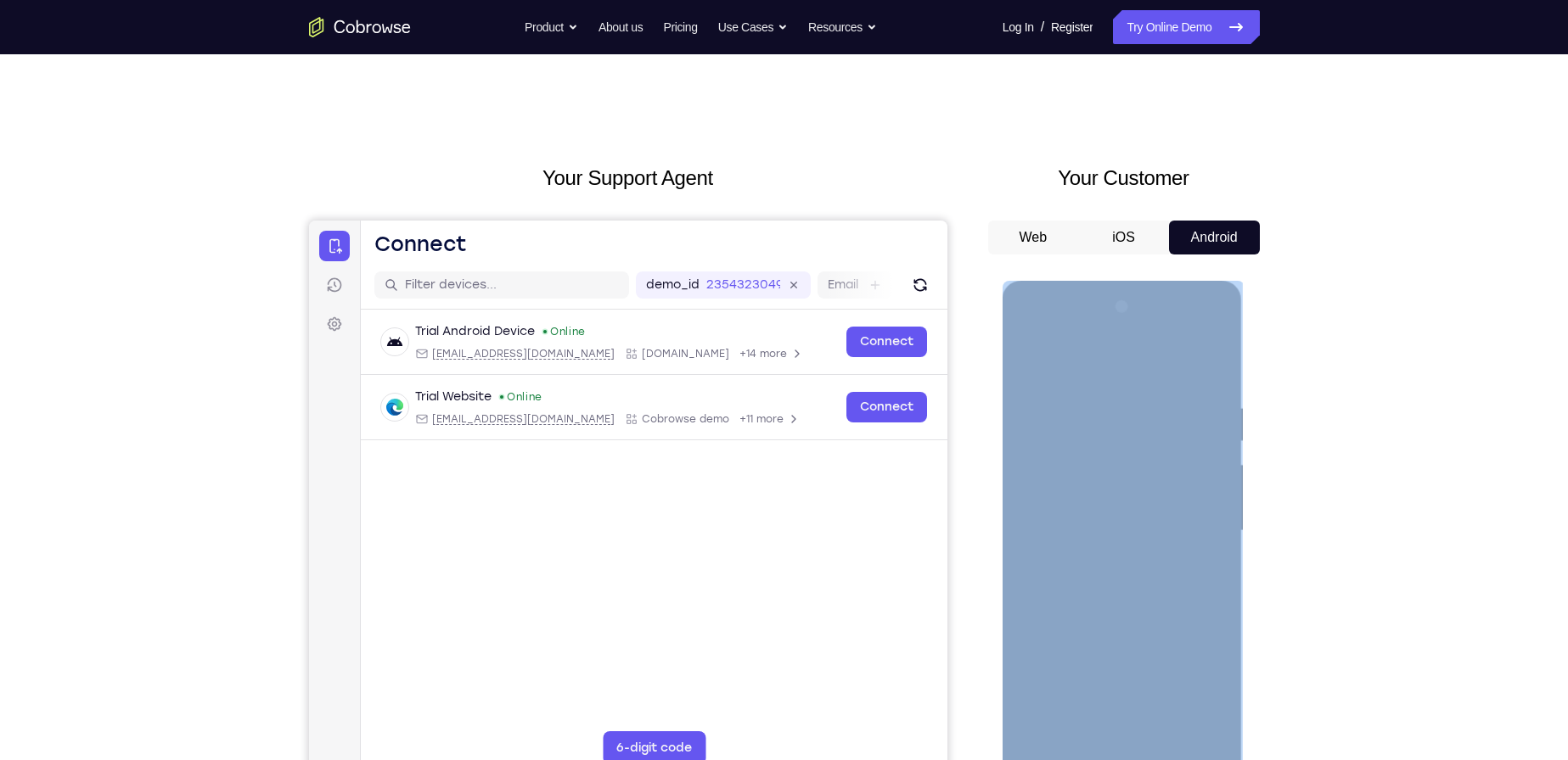
click at [1117, 381] on div at bounding box center [1122, 532] width 214 height 476
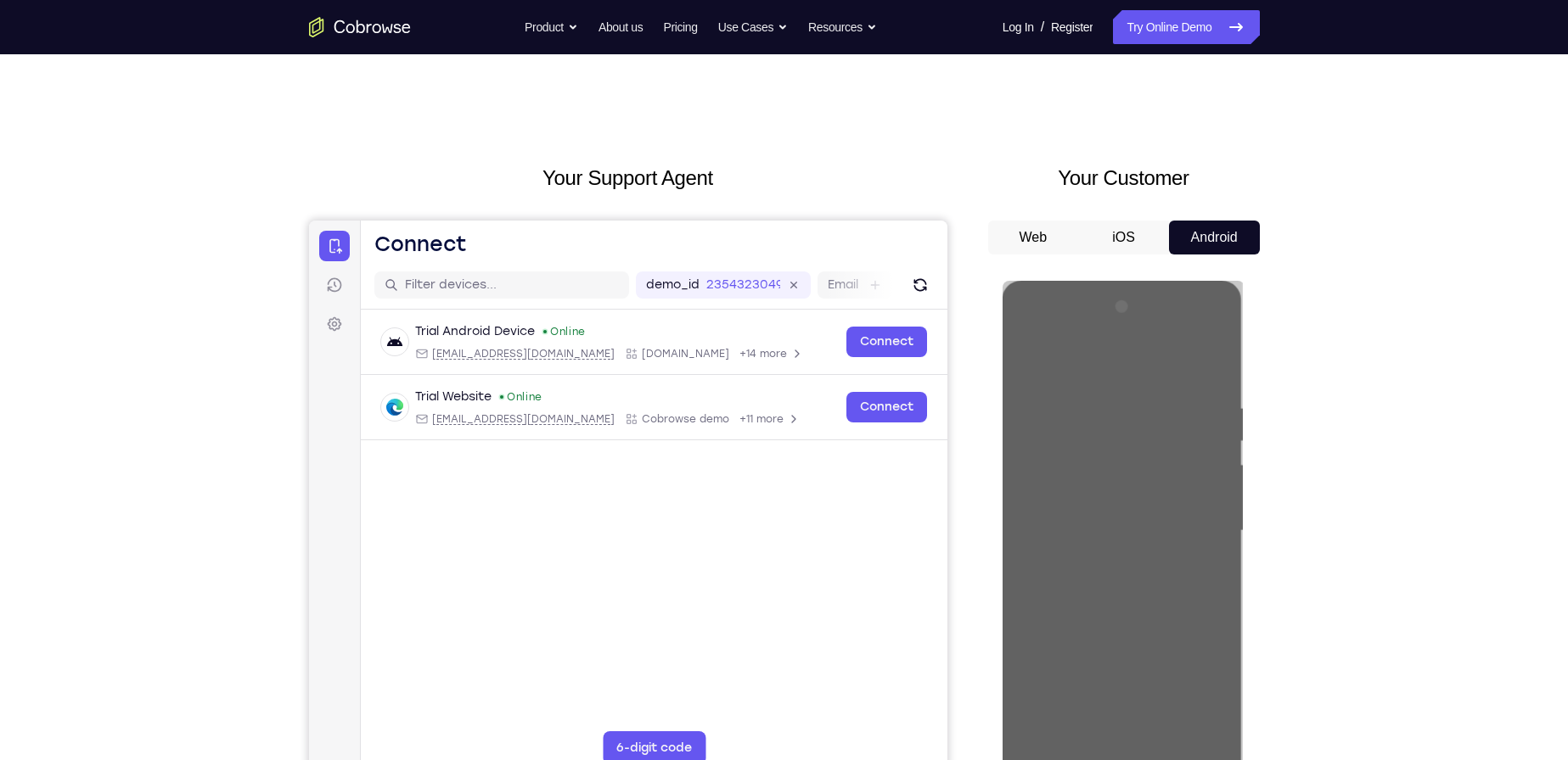
click at [1343, 415] on div "Your Support Agent Your Customer Web iOS Android Next Steps We’d be happy to gi…" at bounding box center [784, 614] width 1568 height 1120
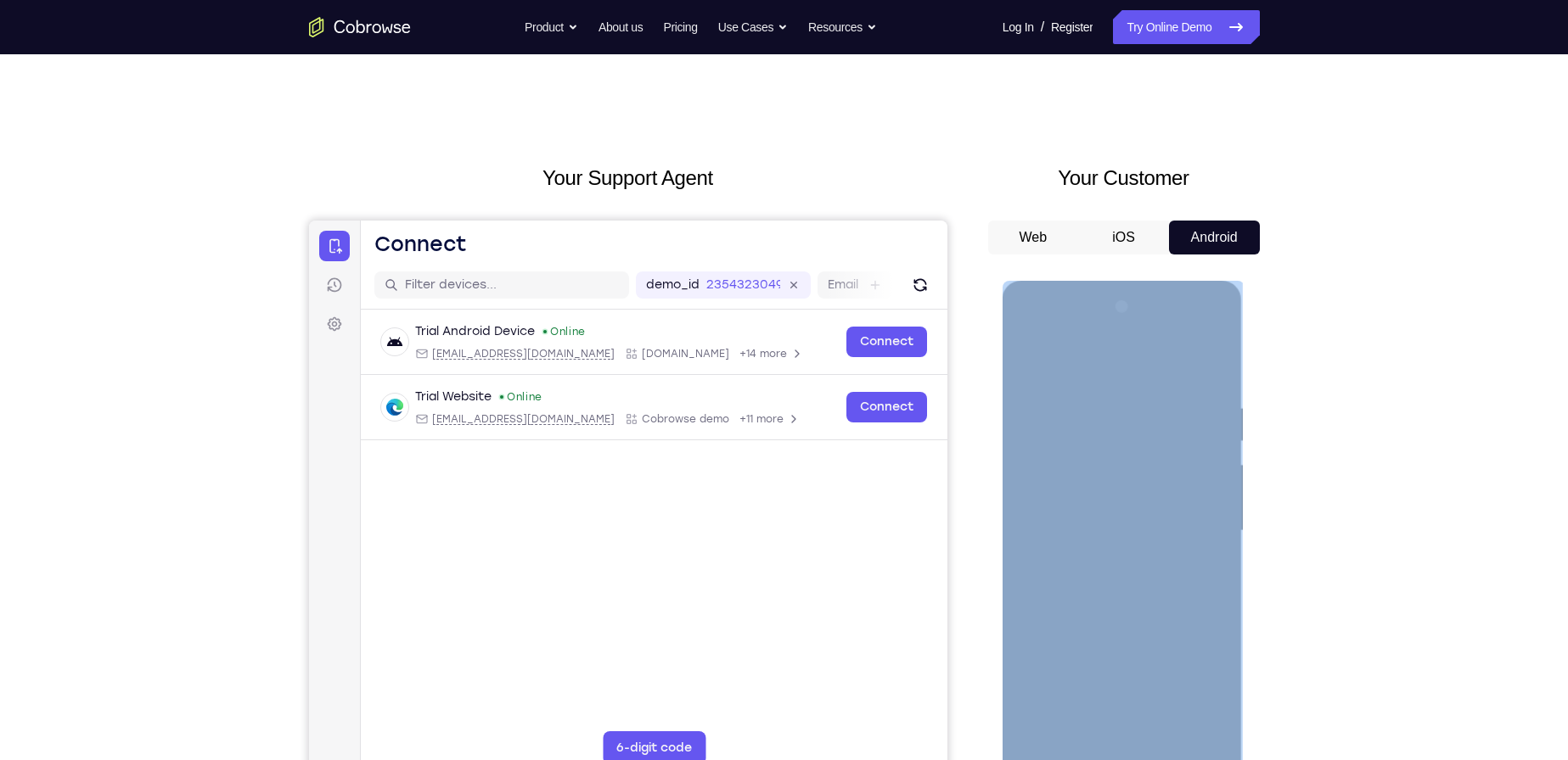
click at [1078, 597] on div at bounding box center [1122, 532] width 214 height 476
click at [1079, 597] on div at bounding box center [1122, 532] width 214 height 476
click at [1058, 750] on div at bounding box center [1122, 532] width 214 height 476
click at [1132, 431] on div at bounding box center [1122, 532] width 214 height 476
click at [1125, 433] on div at bounding box center [1122, 532] width 214 height 476
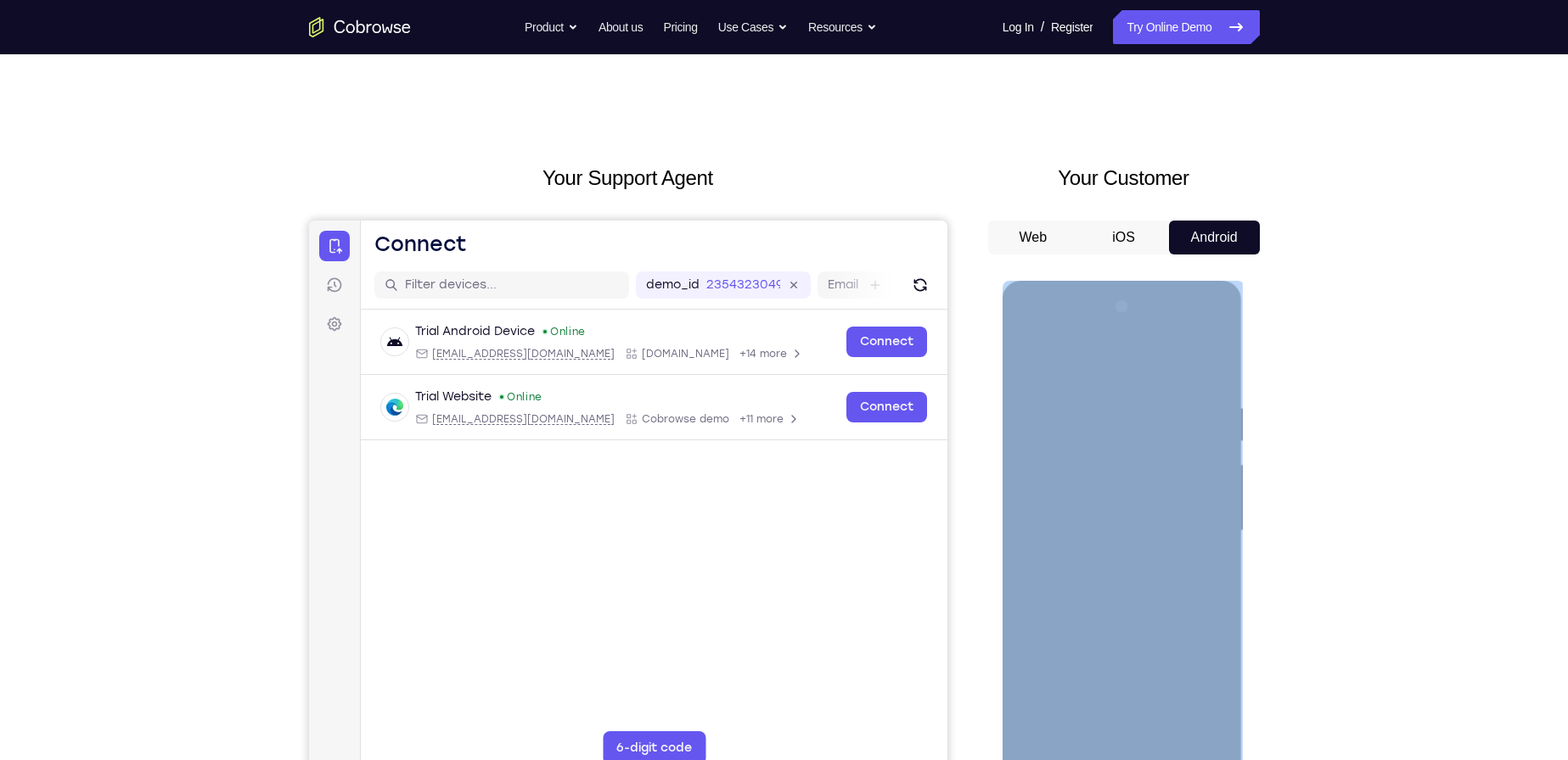
click at [1191, 614] on div at bounding box center [1122, 532] width 214 height 476
click at [1132, 534] on div at bounding box center [1122, 532] width 214 height 476
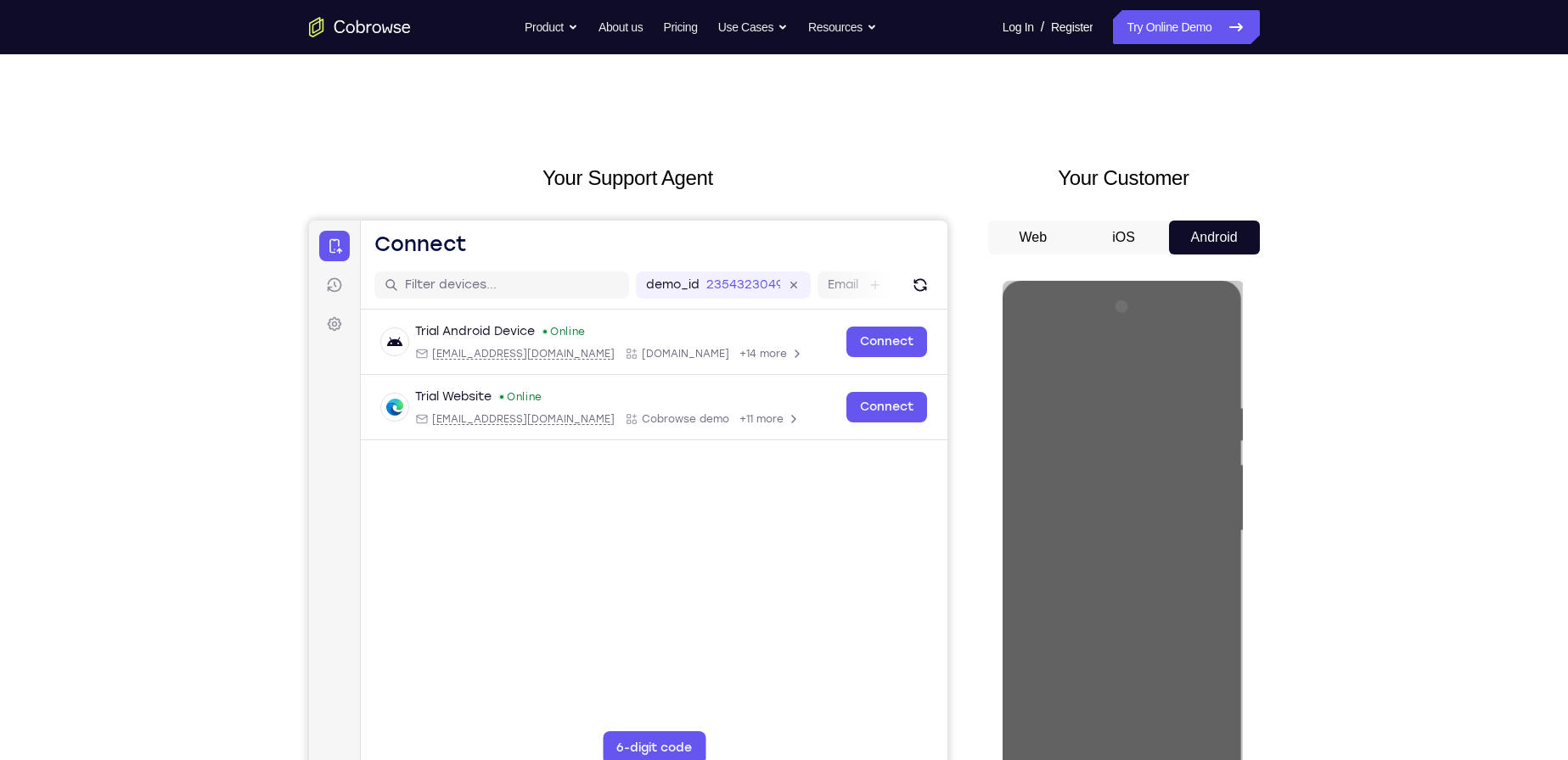
click at [1355, 257] on div "Your Support Agent Your Customer Web iOS Android Next Steps We’d be happy to gi…" at bounding box center [784, 614] width 1568 height 1120
click at [1203, 238] on button "Android" at bounding box center [1214, 238] width 90 height 34
drag, startPoint x: 1256, startPoint y: 342, endPoint x: 241, endPoint y: 59, distance: 1053.7
click at [1256, 342] on div at bounding box center [1125, 529] width 272 height 522
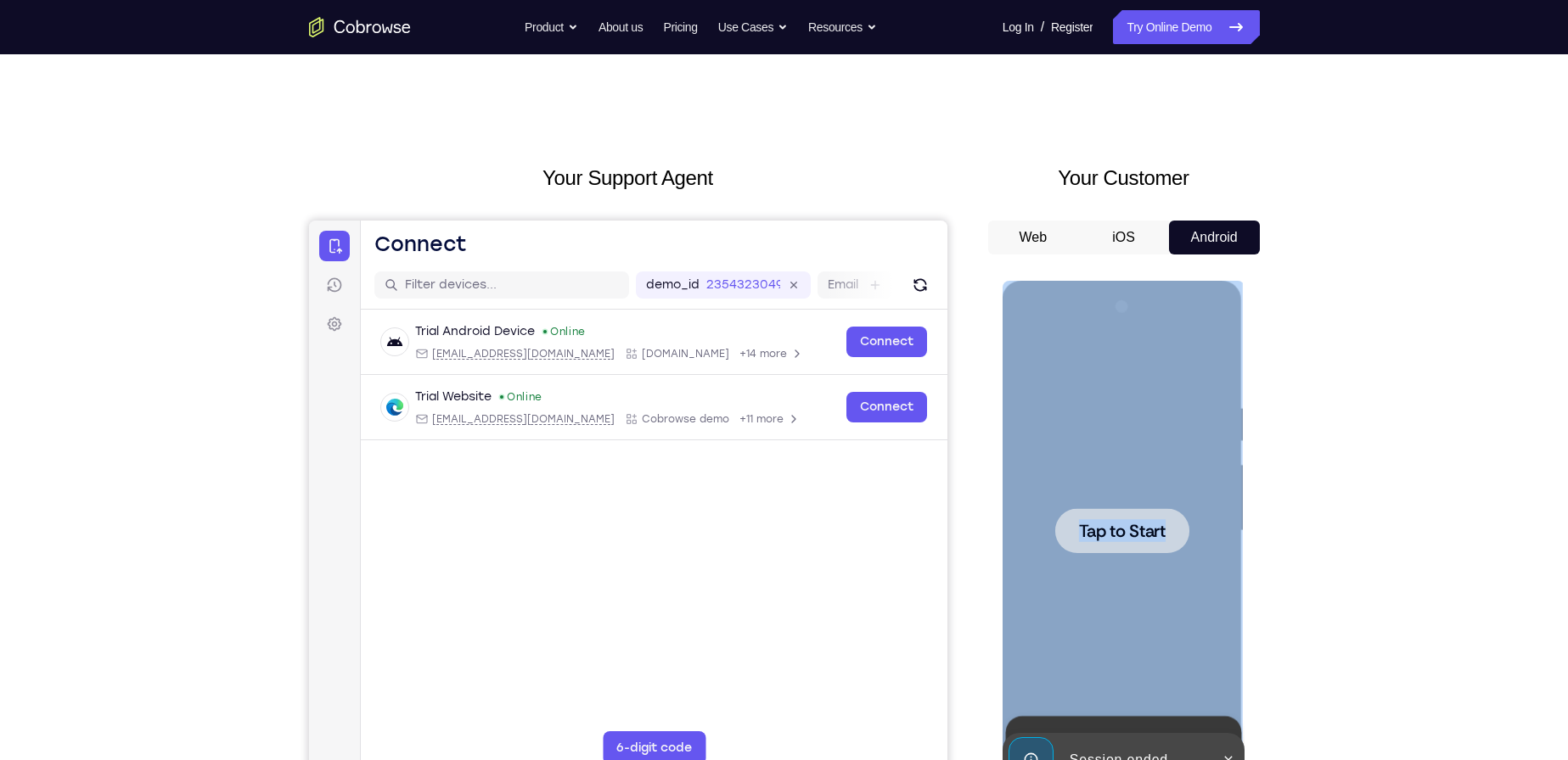
click at [1098, 528] on span "Tap to Start" at bounding box center [1122, 532] width 87 height 17
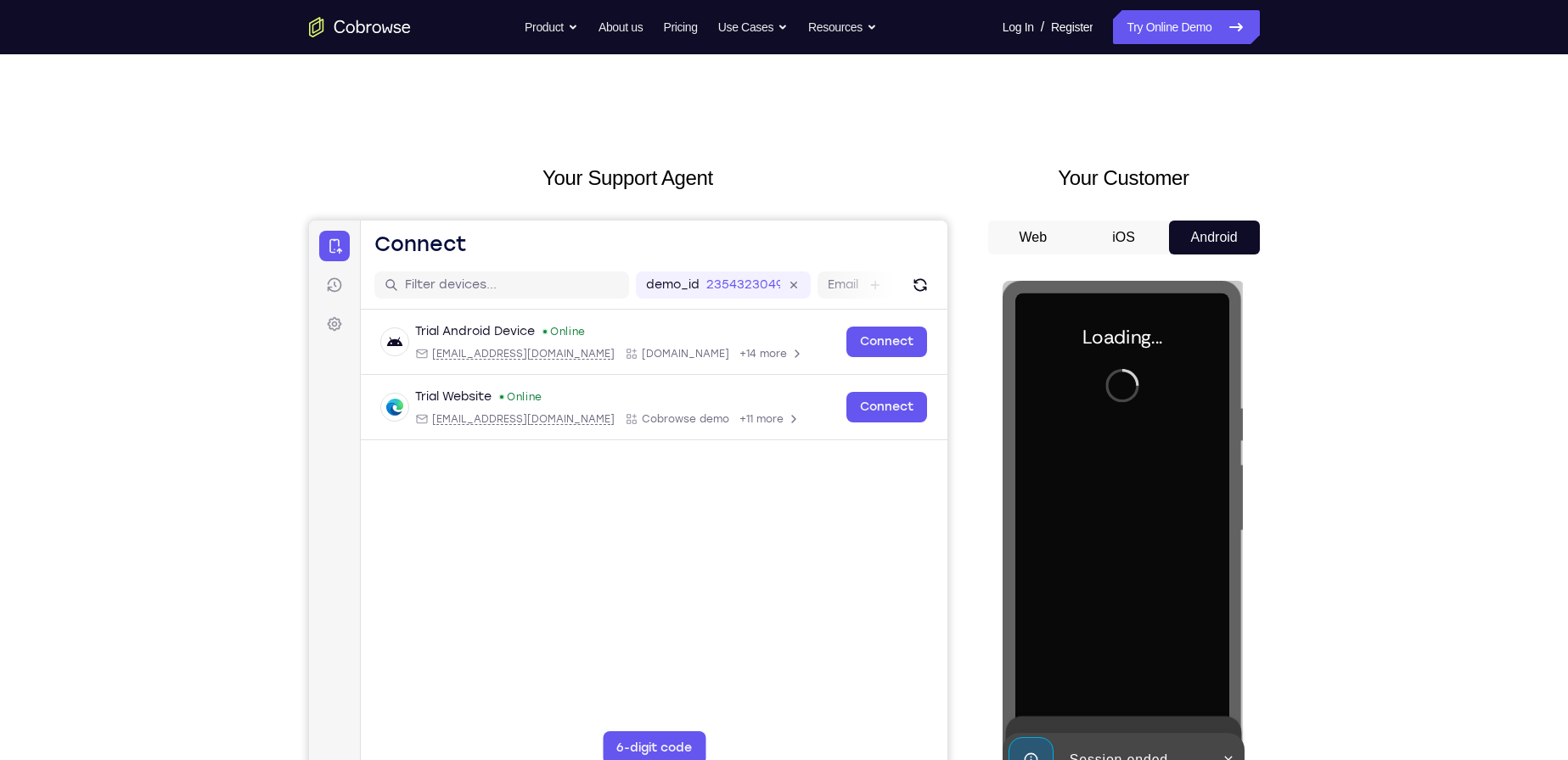
click at [1279, 437] on div "Your Support Agent Your Customer Web iOS Android Next Steps We’d be happy to gi…" at bounding box center [784, 614] width 1087 height 1120
click at [1114, 215] on div "Your Customer Web iOS Android" at bounding box center [1125, 476] width 272 height 627
drag, startPoint x: 1114, startPoint y: 215, endPoint x: 1114, endPoint y: 230, distance: 15.0
click at [1114, 230] on button "iOS" at bounding box center [1123, 238] width 90 height 34
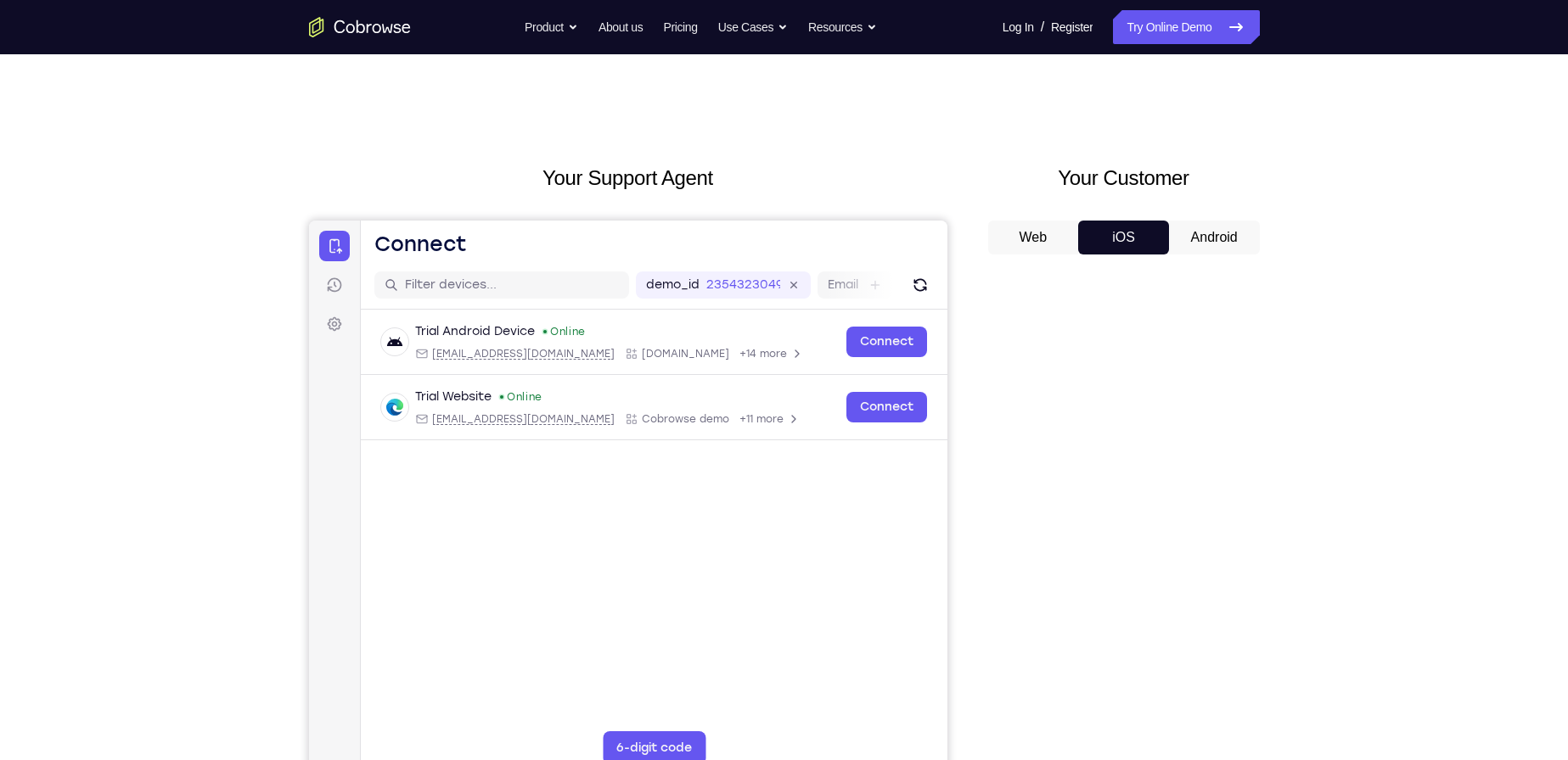
click at [1336, 454] on div "Your Support Agent Your Customer Web iOS Android Next Steps We’d be happy to gi…" at bounding box center [784, 614] width 1568 height 1120
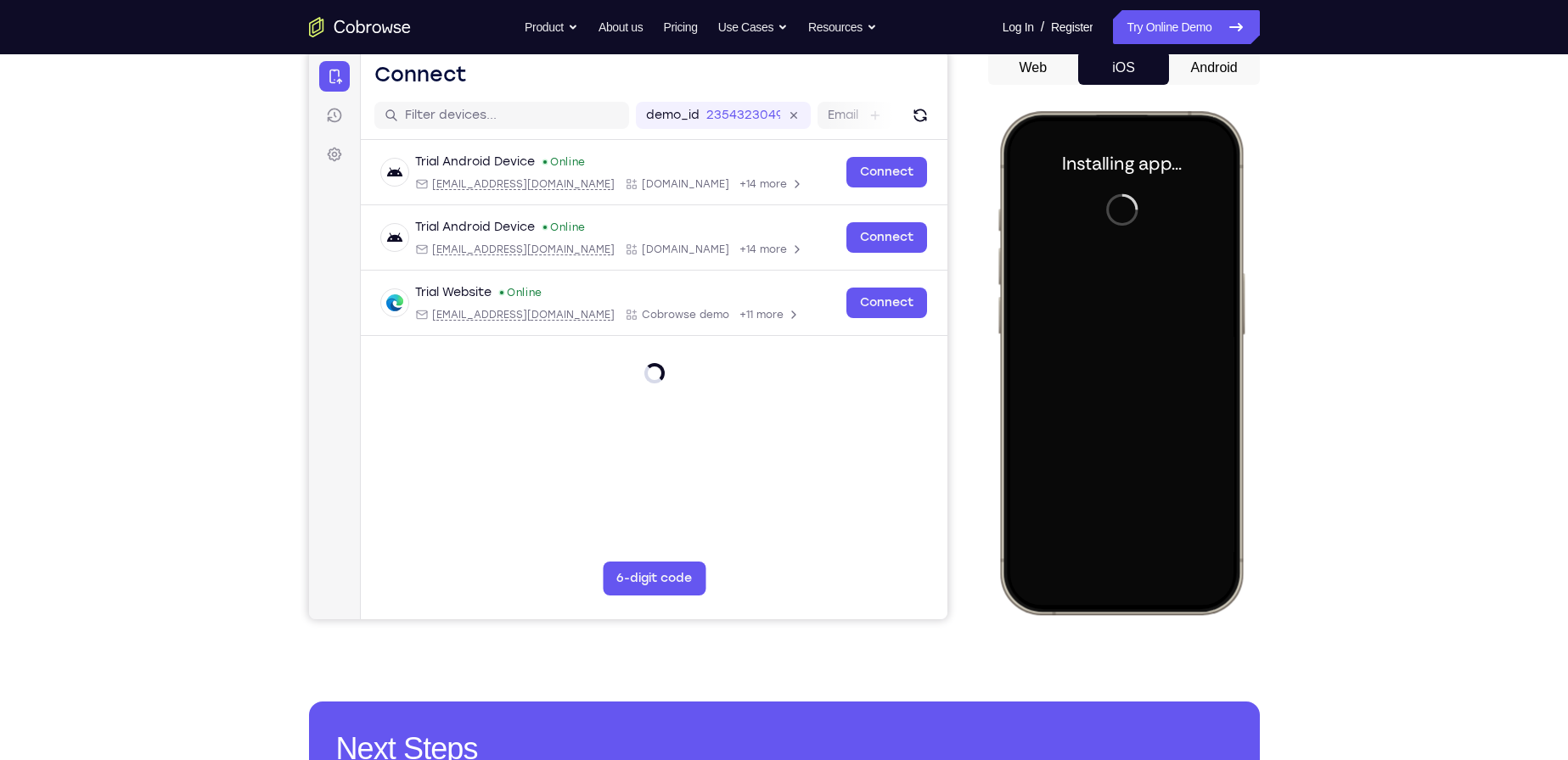
scroll to position [85, 0]
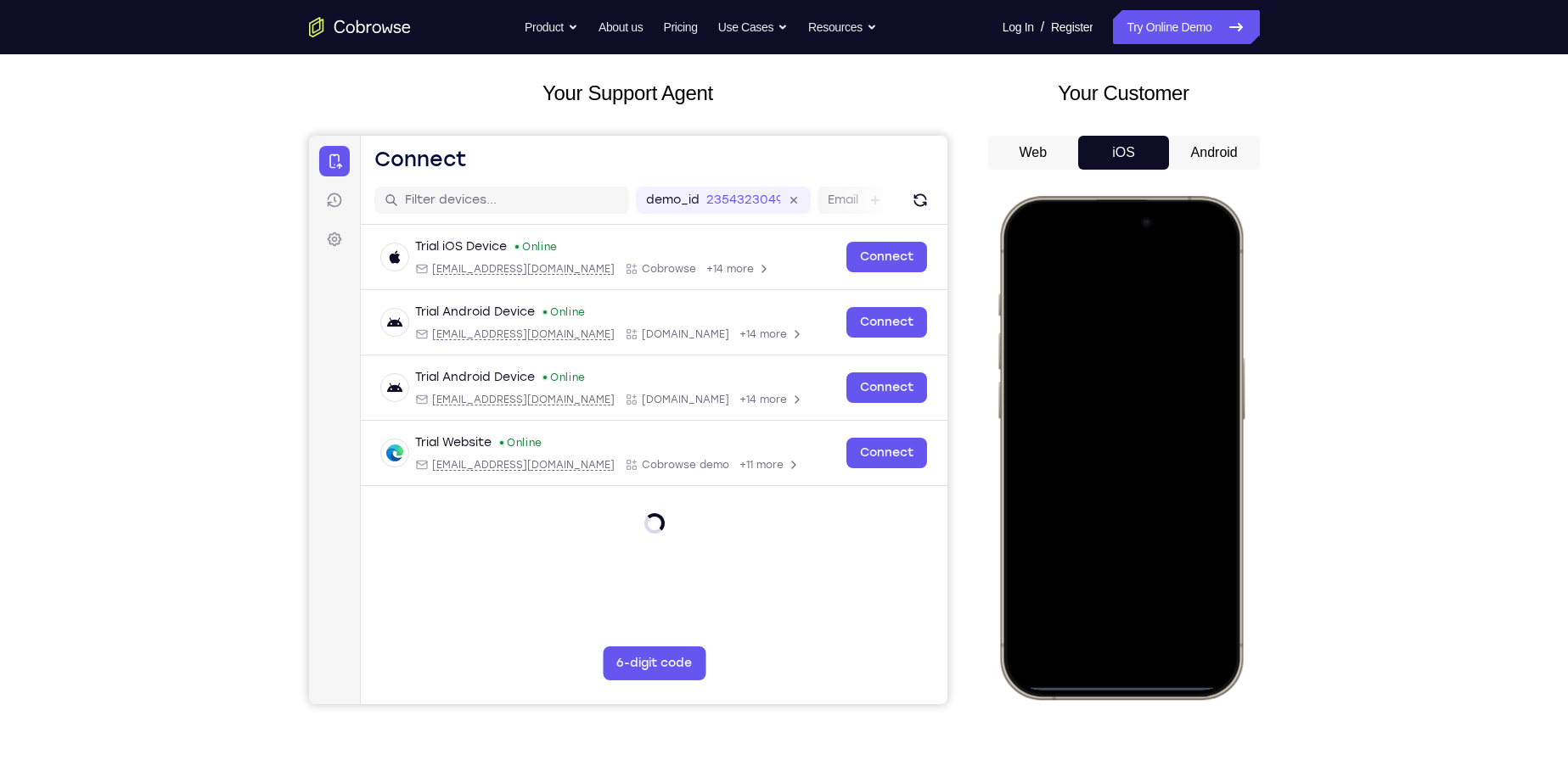
drag, startPoint x: 1123, startPoint y: 680, endPoint x: 1135, endPoint y: 494, distance: 186.4
click at [1135, 498] on div at bounding box center [1120, 447] width 224 height 484
drag, startPoint x: 1127, startPoint y: 682, endPoint x: 1125, endPoint y: 451, distance: 231.0
click at [1125, 453] on div at bounding box center [1120, 447] width 224 height 484
drag, startPoint x: 1105, startPoint y: 653, endPoint x: 1047, endPoint y: -88, distance: 743.3
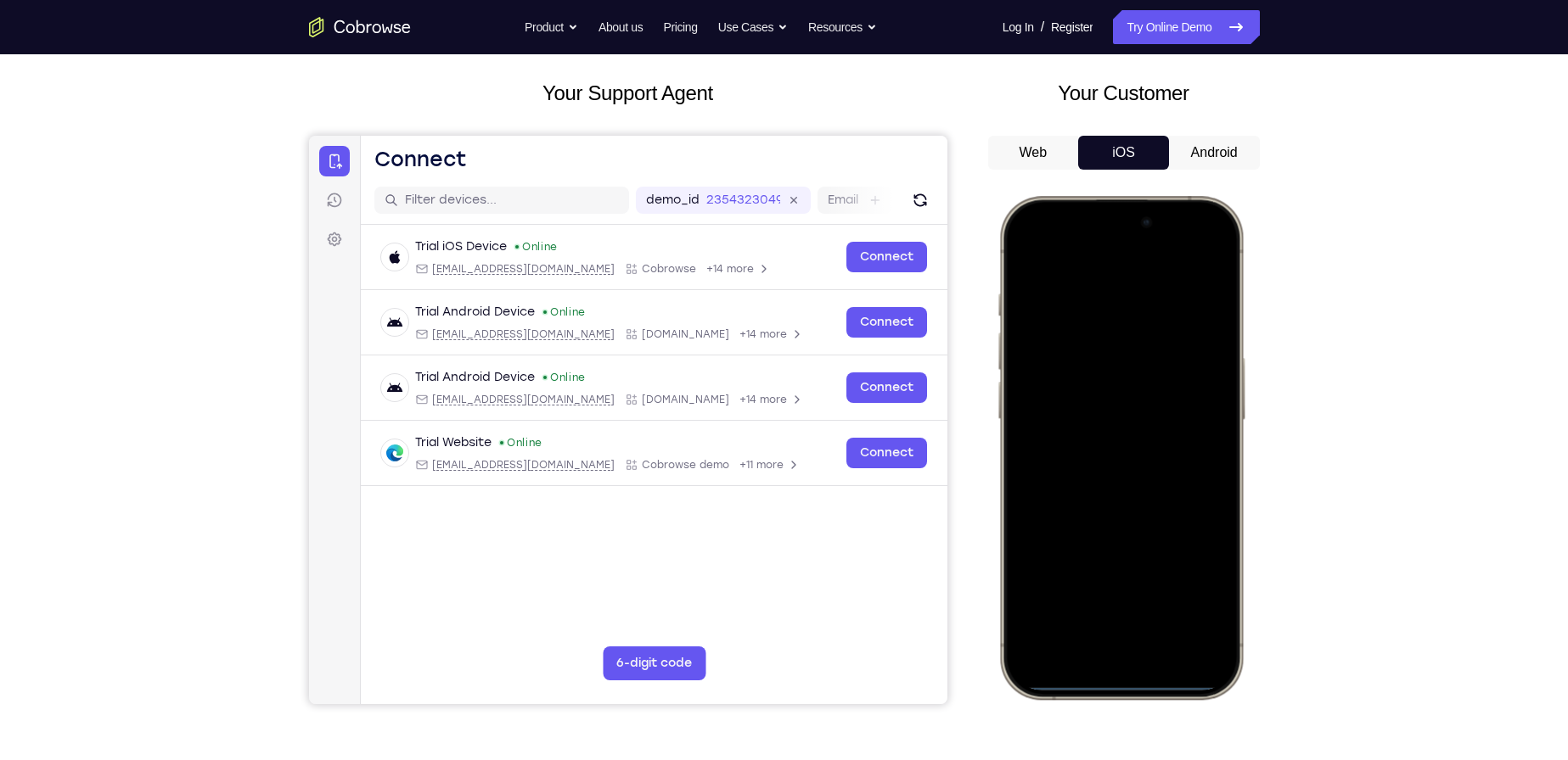
click at [1047, 196] on html "Online web based iOS Simulators and Android Emulators. Run iPhone, iPad, Mobile…" at bounding box center [1124, 450] width 255 height 509
drag, startPoint x: 1121, startPoint y: 241, endPoint x: 1209, endPoint y: 657, distance: 425.2
click at [1232, 705] on html "Online web based iOS Simulators and Android Emulators. Run iPhone, iPad, Mobile…" at bounding box center [1124, 450] width 255 height 509
drag, startPoint x: 1101, startPoint y: 645, endPoint x: 1107, endPoint y: 799, distance: 154.1
click at [1107, 705] on html "Online web based iOS Simulators and Android Emulators. Run iPhone, iPad, Mobile…" at bounding box center [1124, 450] width 255 height 509
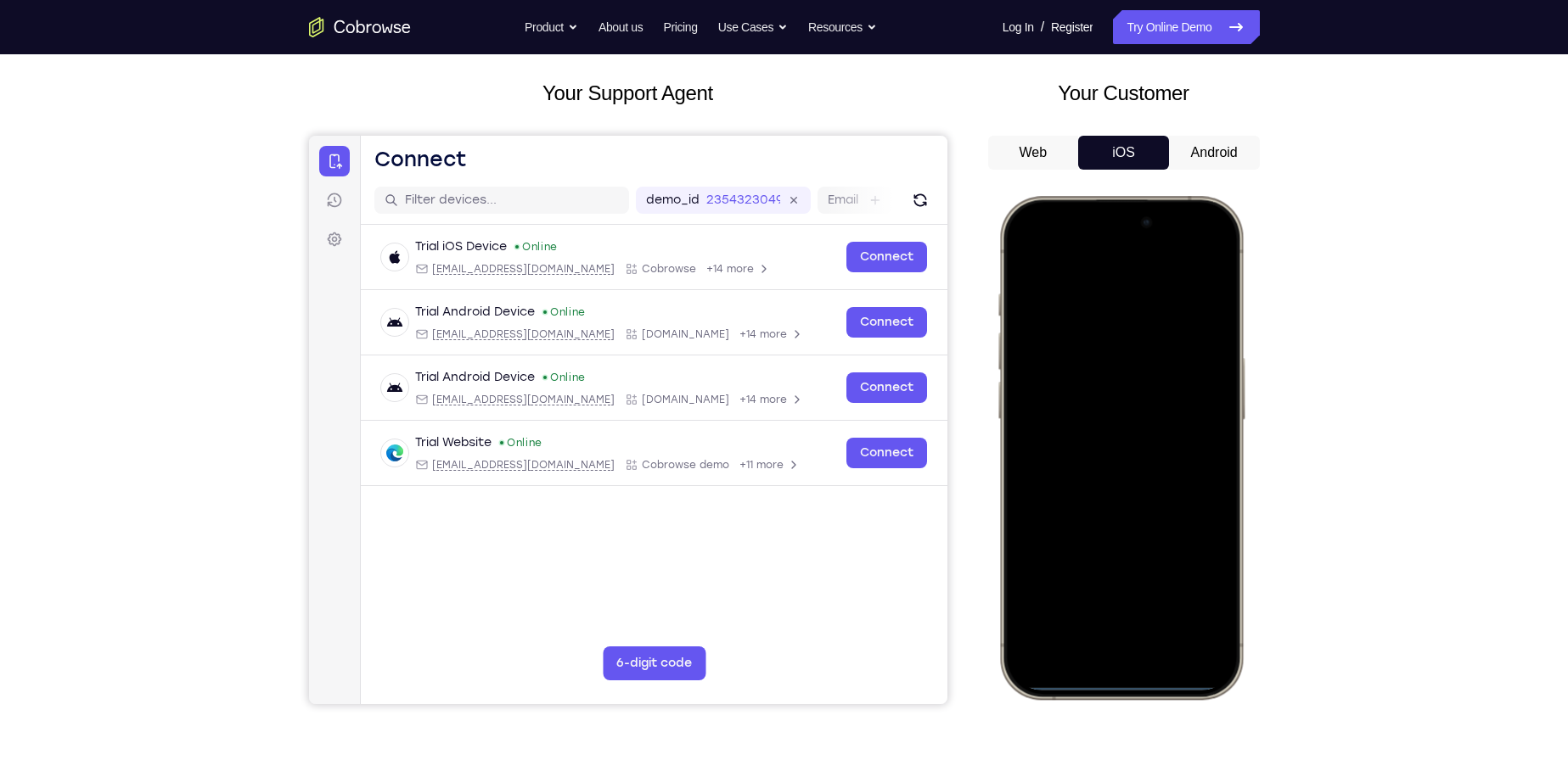
drag, startPoint x: 1108, startPoint y: 586, endPoint x: 1081, endPoint y: -113, distance: 699.5
click at [1081, 196] on html "Online web based iOS Simulators and Android Emulators. Run iPhone, iPad, Mobile…" at bounding box center [1124, 450] width 255 height 509
drag, startPoint x: 1114, startPoint y: 681, endPoint x: 1065, endPoint y: -32, distance: 714.7
click at [1065, 196] on html "Online web based iOS Simulators and Android Emulators. Run iPhone, iPad, Mobile…" at bounding box center [1124, 450] width 255 height 509
click at [1190, 146] on button "Android" at bounding box center [1214, 153] width 90 height 34
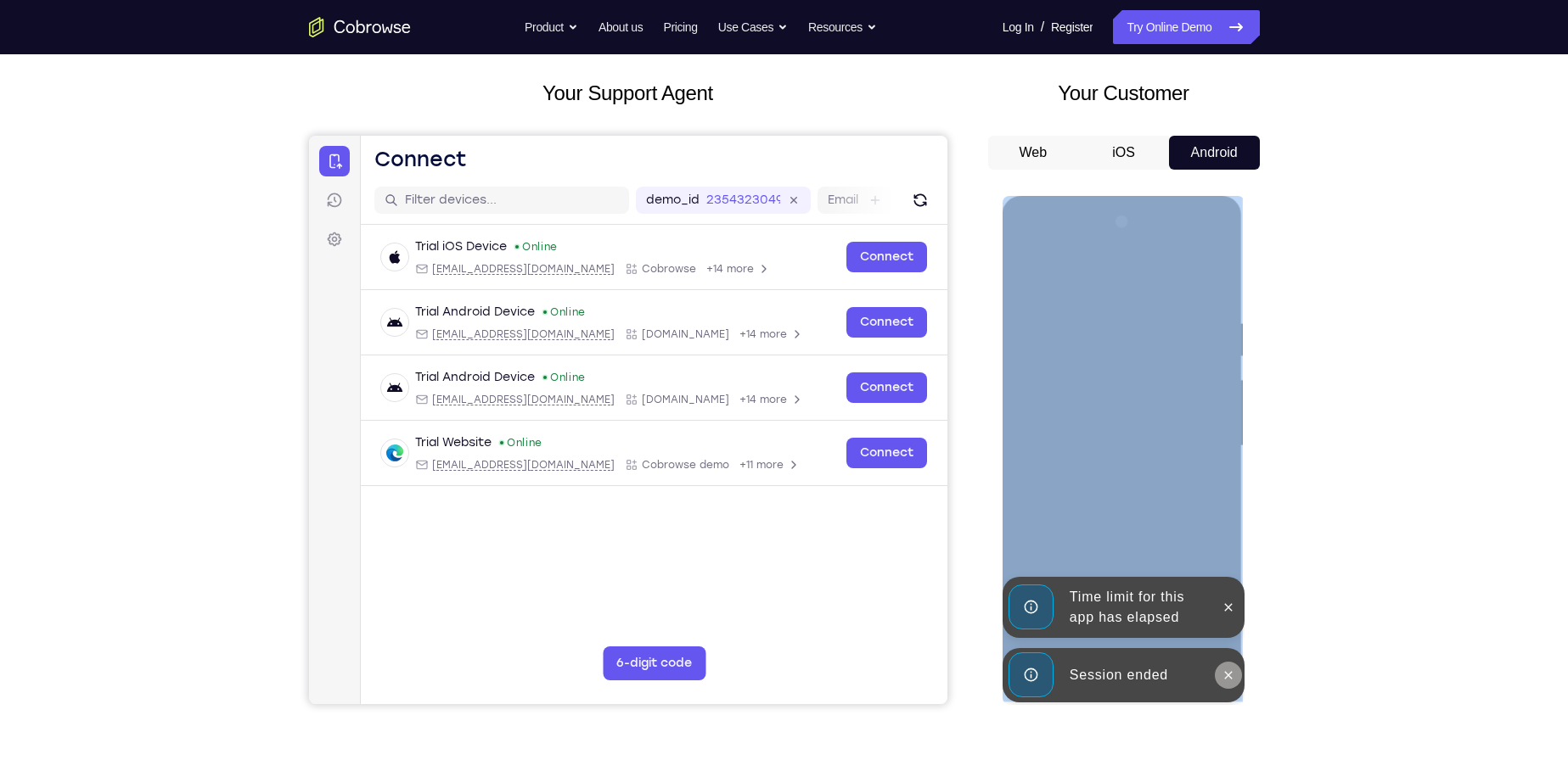
click at [1232, 681] on button at bounding box center [1228, 675] width 28 height 28
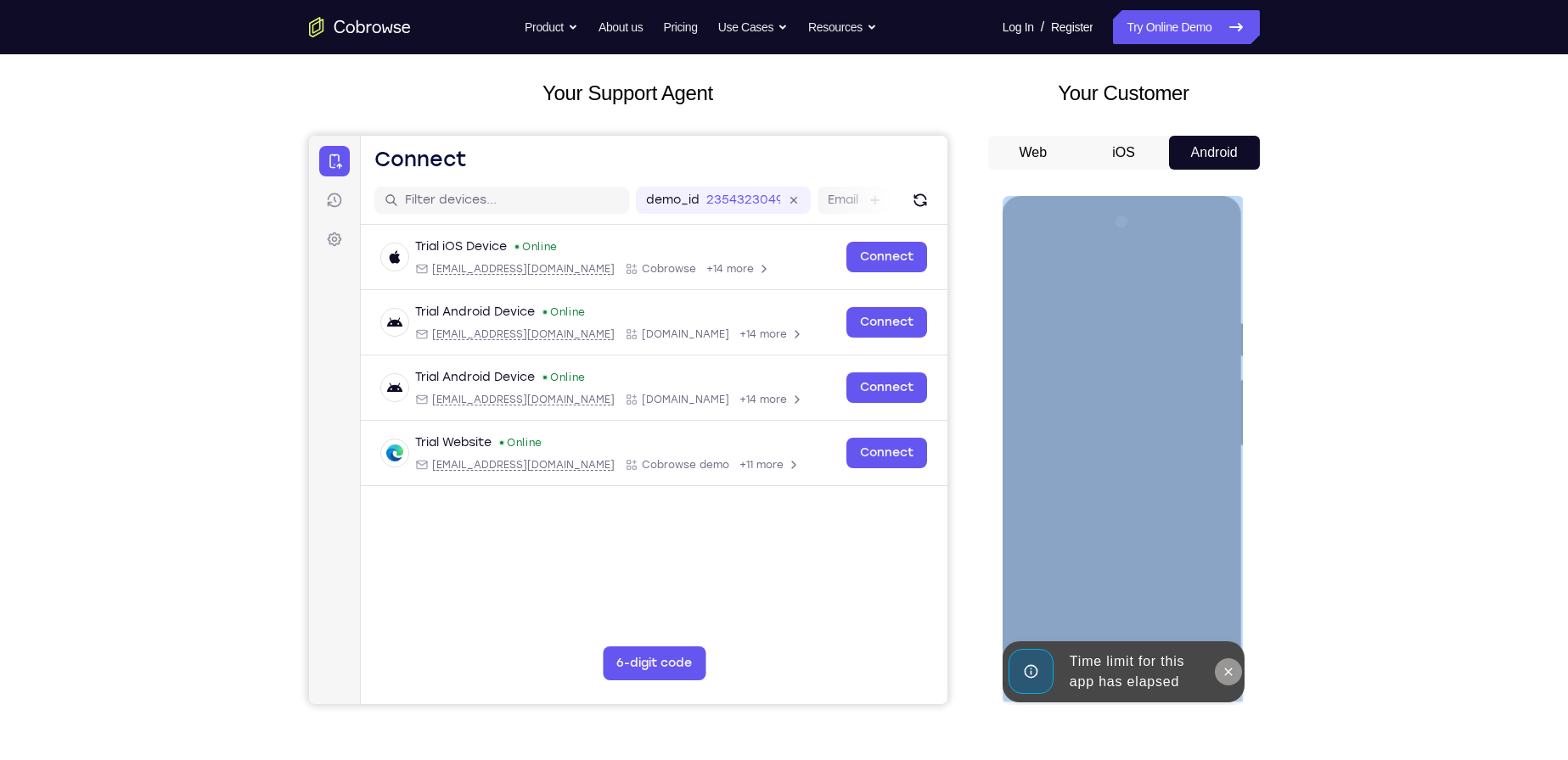
click at [1226, 672] on icon at bounding box center [1228, 672] width 13 height 13
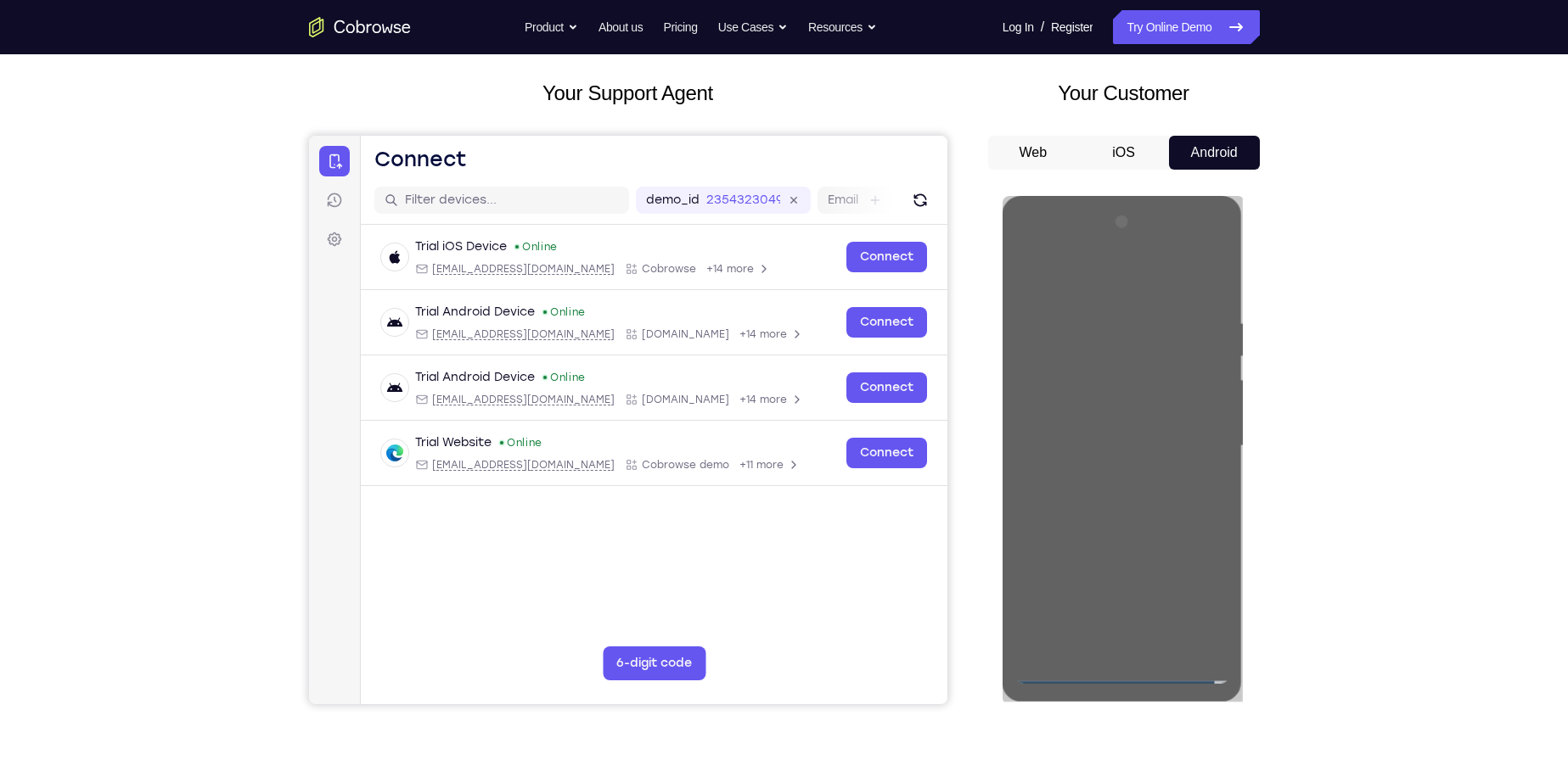
click at [1318, 557] on div "Your Support Agent Your Customer Web iOS Android Next Steps We’d be happy to gi…" at bounding box center [784, 529] width 1087 height 1120
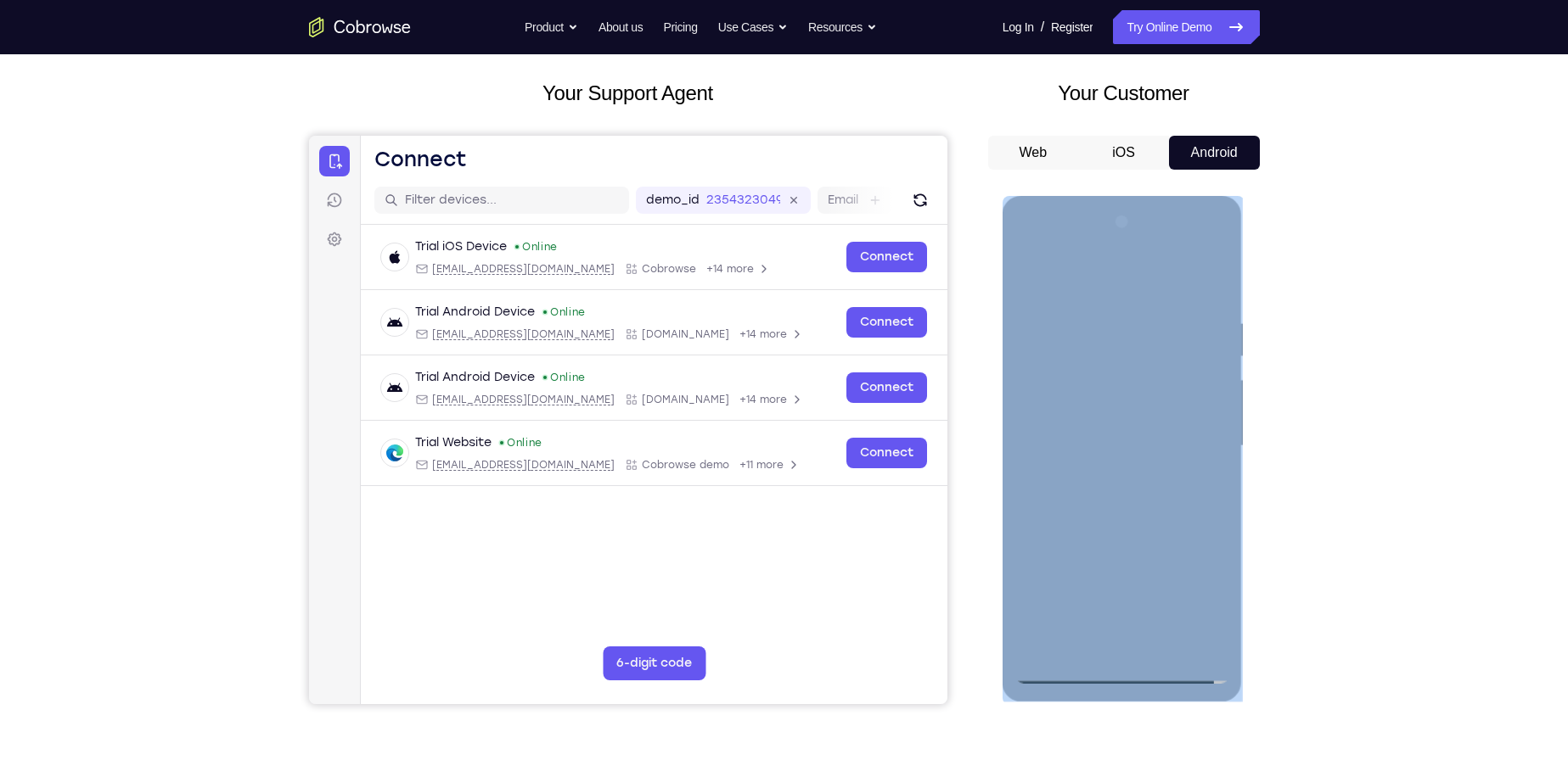
click at [1189, 671] on div at bounding box center [1122, 446] width 214 height 476
click at [1126, 681] on div at bounding box center [1122, 446] width 214 height 476
click at [1185, 596] on div at bounding box center [1122, 446] width 214 height 476
click at [1083, 277] on div at bounding box center [1122, 446] width 214 height 476
click at [1191, 438] on div at bounding box center [1122, 446] width 214 height 476
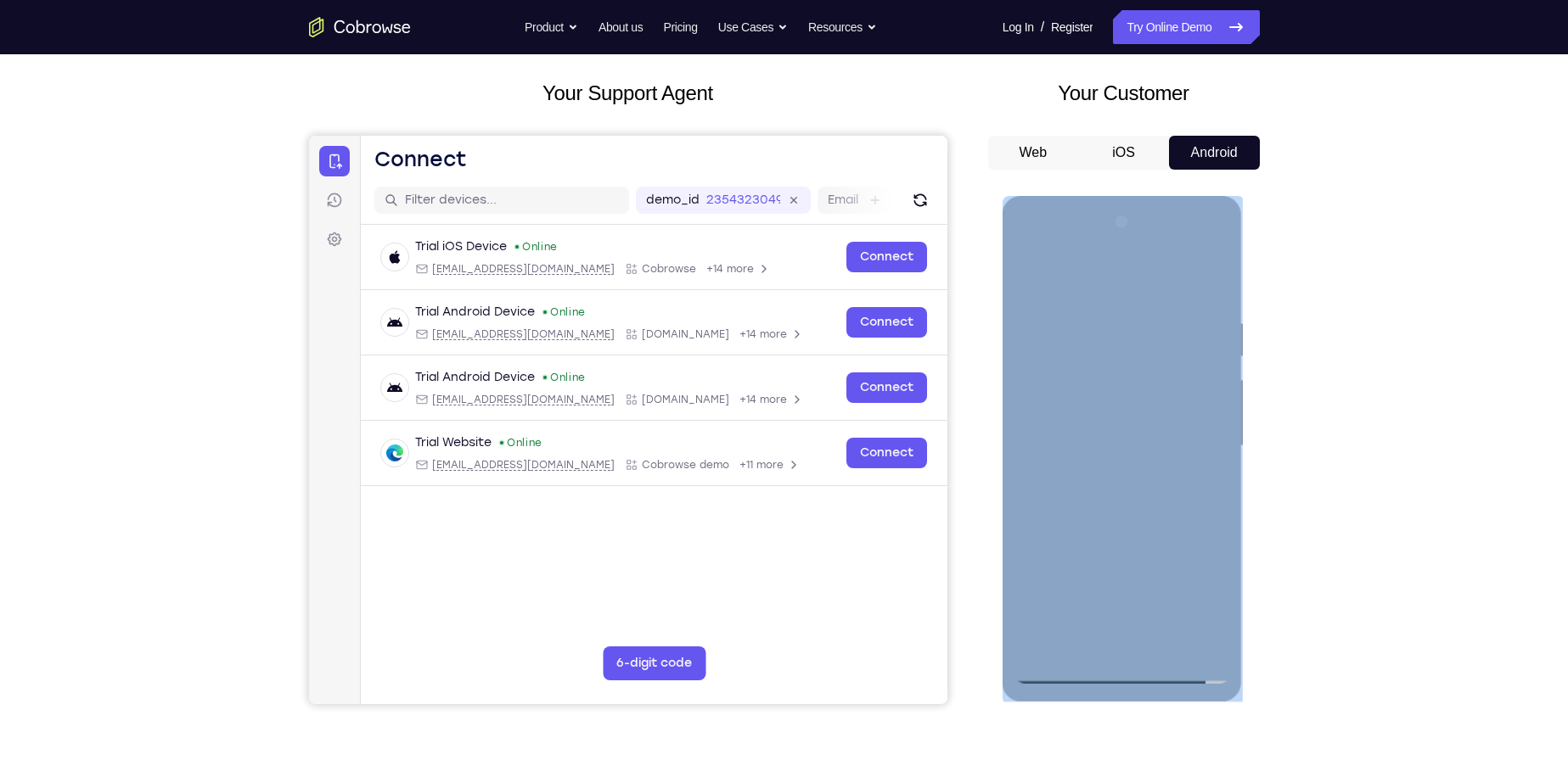
click at [1056, 667] on div at bounding box center [1122, 446] width 214 height 476
click at [1059, 399] on div at bounding box center [1122, 446] width 214 height 476
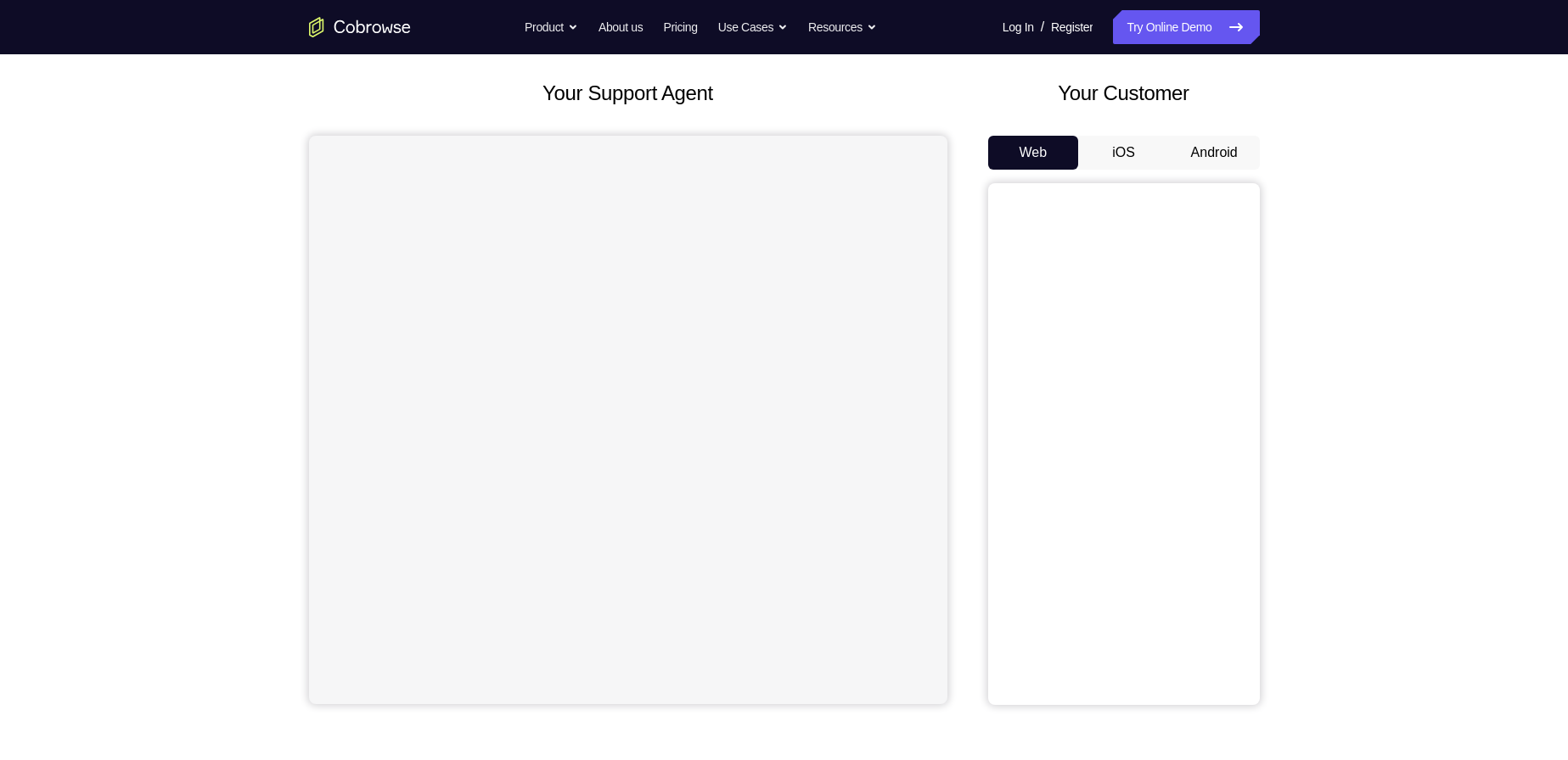
click at [1203, 151] on button "Android" at bounding box center [1214, 153] width 90 height 34
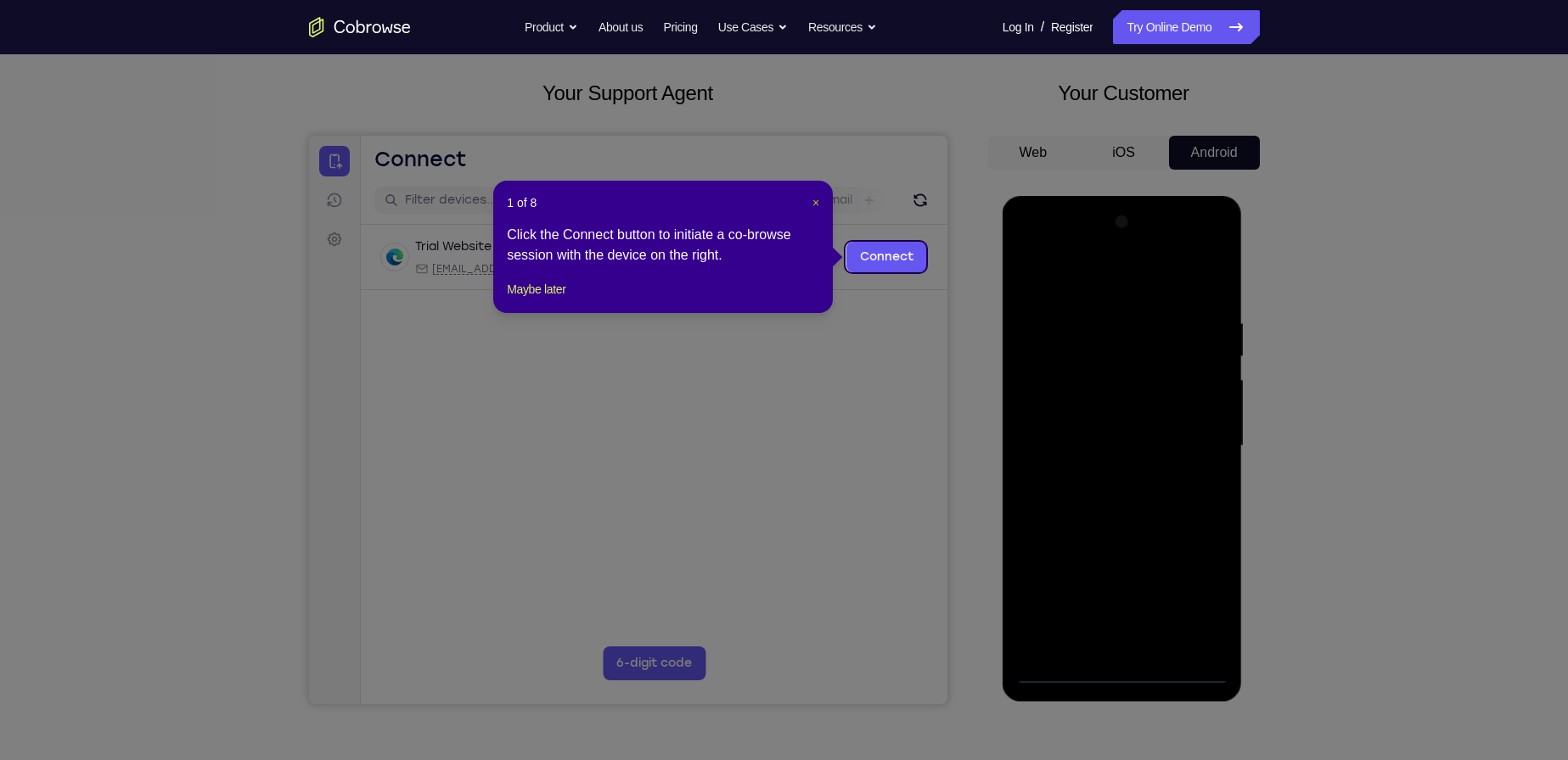
click at [815, 207] on span "×" at bounding box center [815, 203] width 7 height 13
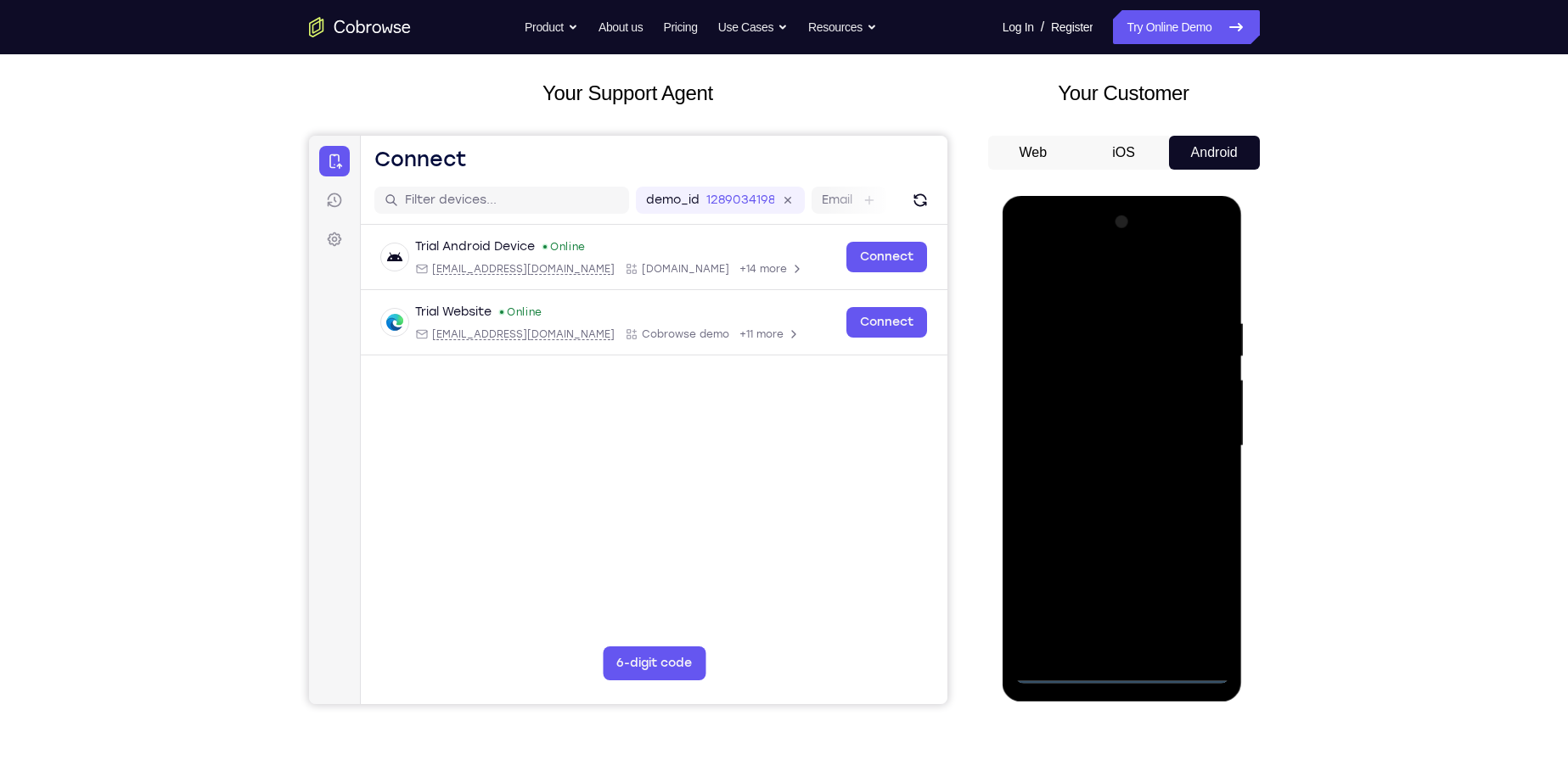
click at [1124, 672] on div at bounding box center [1122, 446] width 214 height 476
click at [1201, 578] on div at bounding box center [1122, 446] width 214 height 476
click at [1198, 602] on div at bounding box center [1122, 446] width 214 height 476
click at [1059, 278] on div at bounding box center [1122, 446] width 214 height 476
click at [1049, 391] on div at bounding box center [1122, 446] width 214 height 476
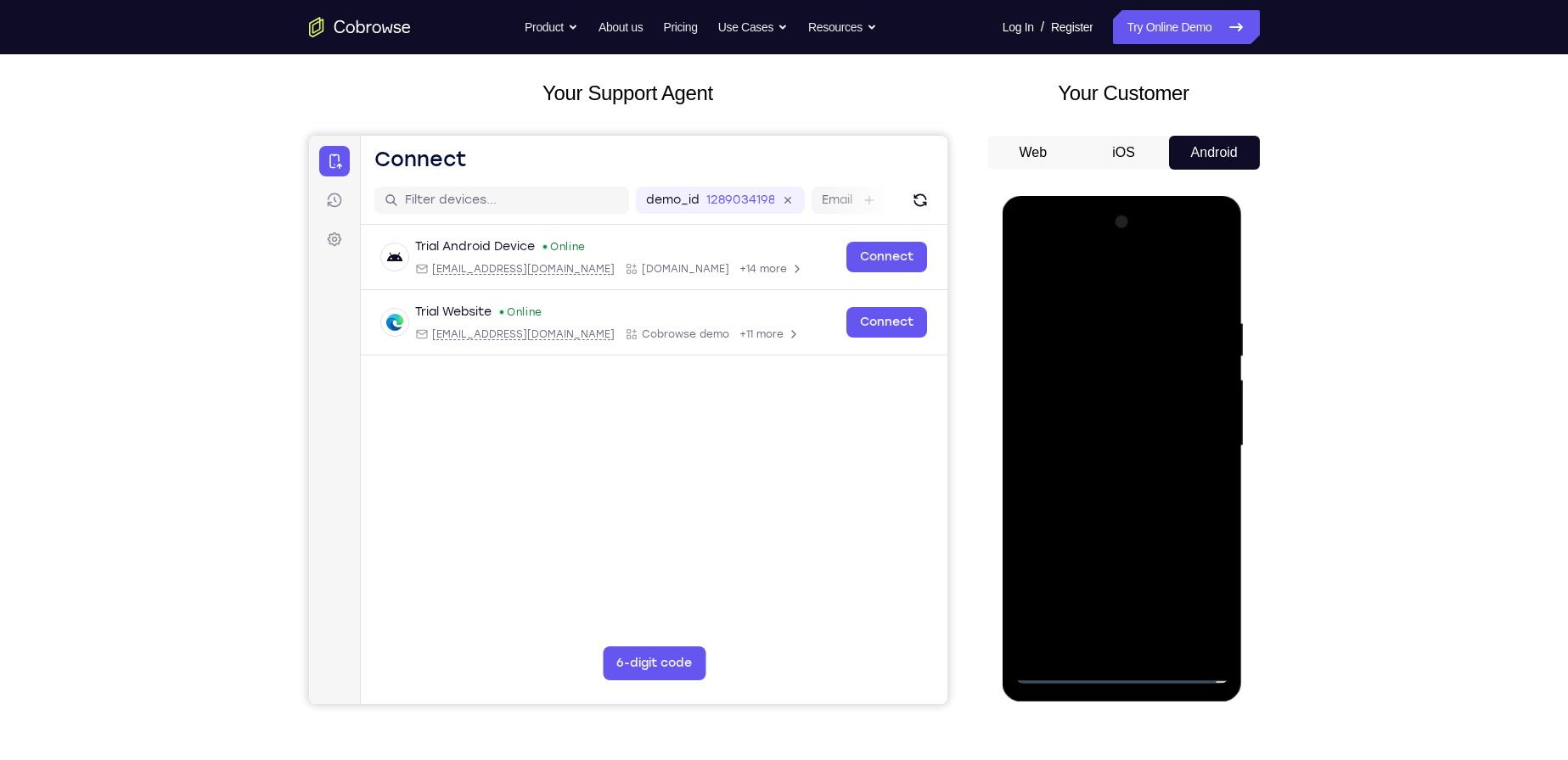
click at [1118, 650] on div at bounding box center [1122, 446] width 214 height 476
click at [1097, 465] on div at bounding box center [1122, 446] width 214 height 476
click at [1109, 453] on div at bounding box center [1122, 446] width 214 height 476
click at [1136, 391] on div at bounding box center [1122, 446] width 214 height 476
click at [1085, 437] on div at bounding box center [1122, 446] width 214 height 476
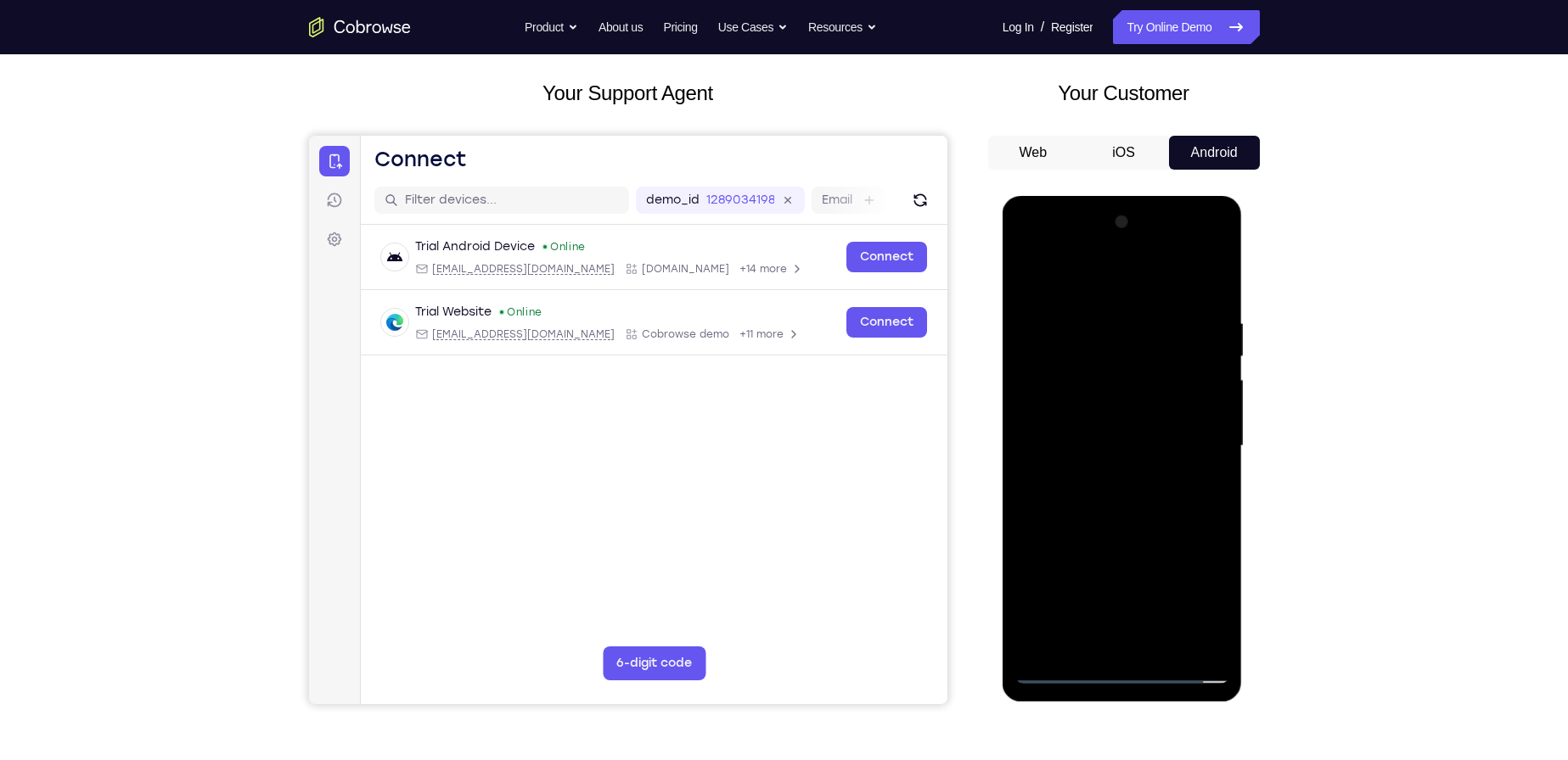
click at [1152, 471] on div at bounding box center [1122, 446] width 214 height 476
click at [1107, 639] on div at bounding box center [1122, 446] width 214 height 476
click at [1135, 434] on div at bounding box center [1122, 446] width 214 height 476
click at [1061, 641] on div at bounding box center [1122, 446] width 214 height 476
click at [1029, 452] on div at bounding box center [1122, 446] width 214 height 476
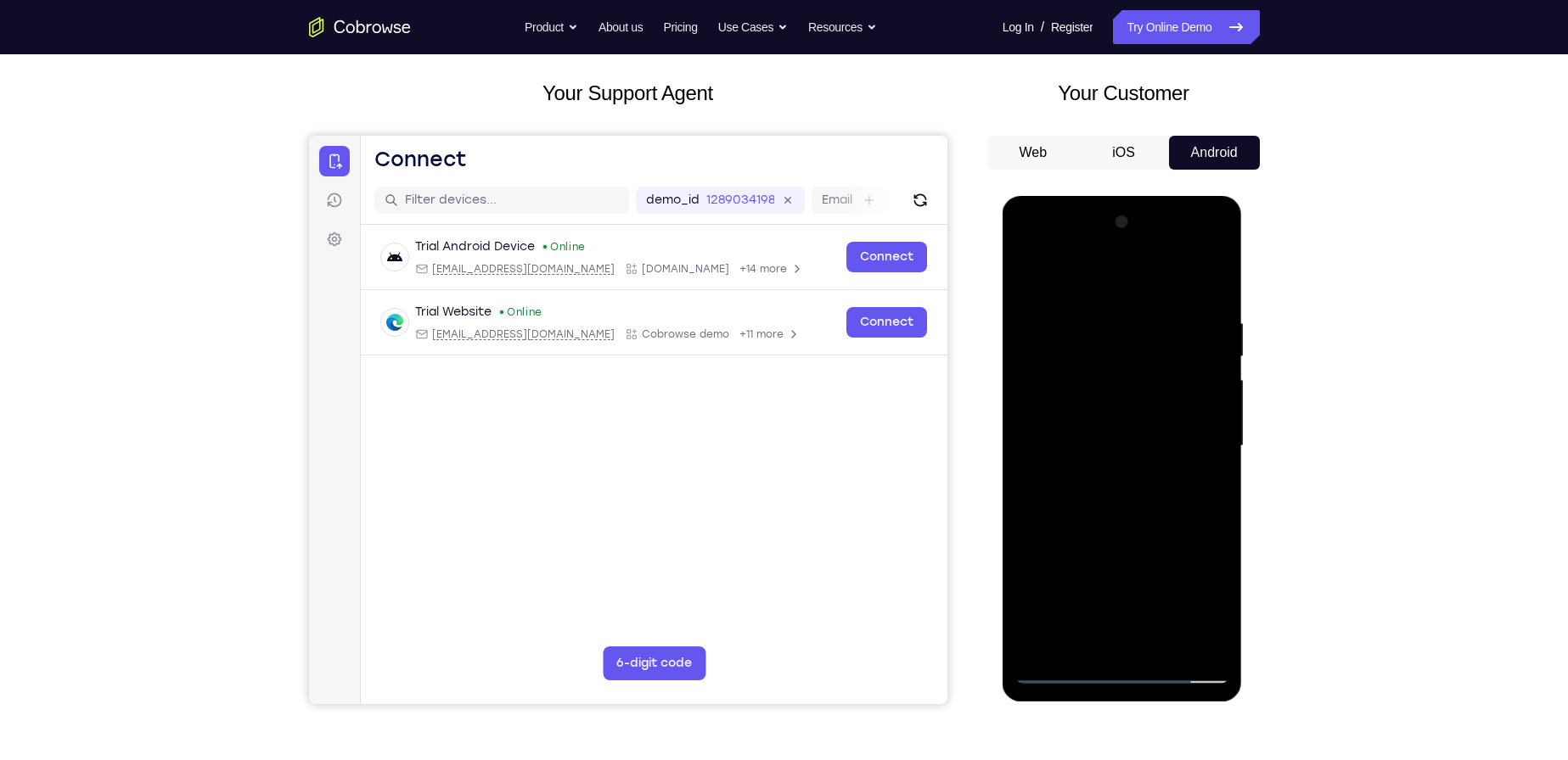
click at [1059, 633] on div at bounding box center [1122, 446] width 214 height 476
click at [1213, 457] on div at bounding box center [1122, 446] width 214 height 476
click at [1212, 457] on div at bounding box center [1122, 446] width 214 height 476
click at [1060, 645] on div at bounding box center [1122, 446] width 214 height 476
click at [1024, 463] on div at bounding box center [1122, 446] width 214 height 476
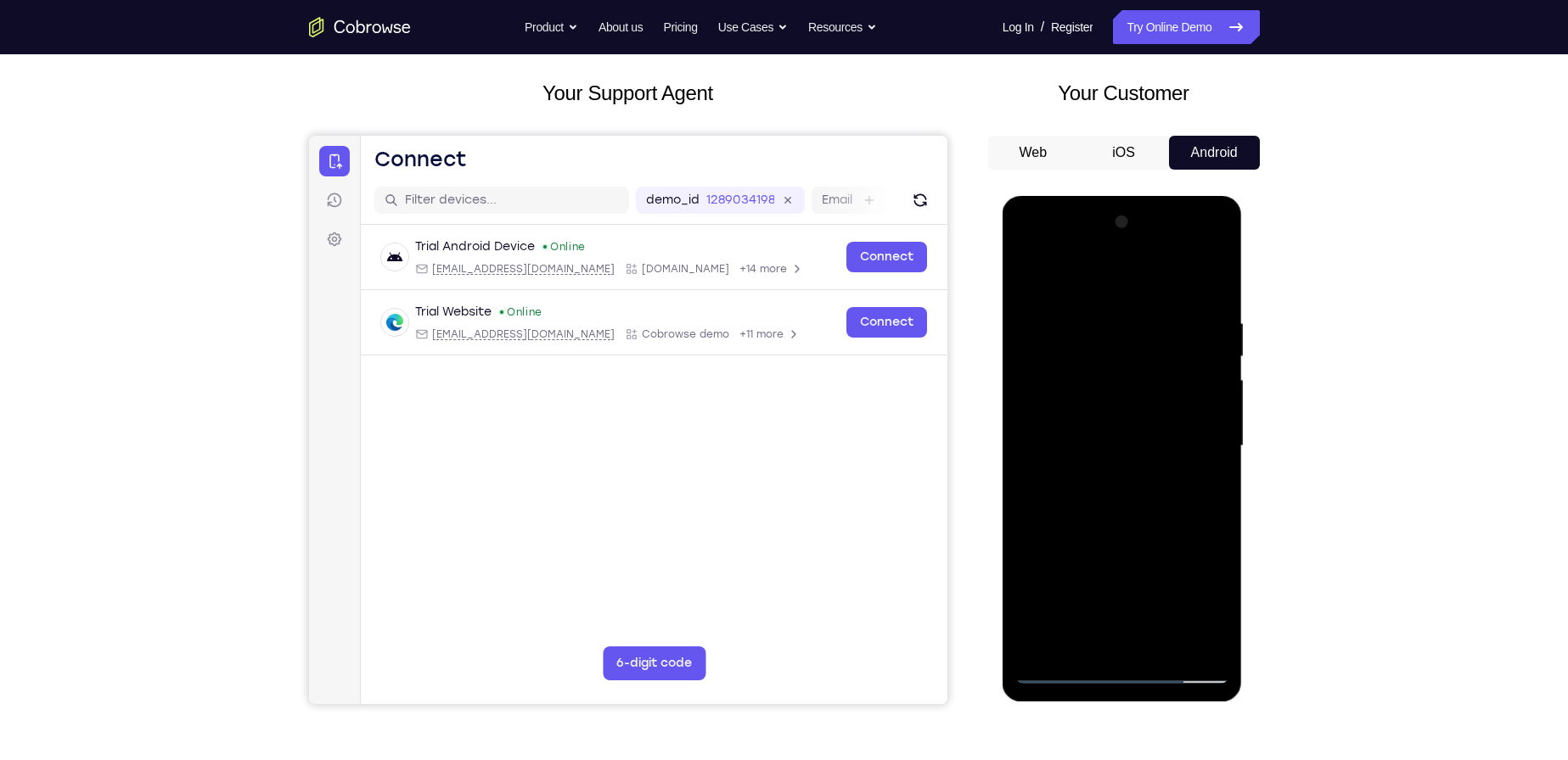
drag, startPoint x: 1050, startPoint y: 491, endPoint x: 1205, endPoint y: 483, distance: 155.2
click at [1205, 483] on div at bounding box center [1122, 446] width 214 height 476
click at [1035, 457] on div at bounding box center [1122, 446] width 214 height 476
click at [1060, 644] on div at bounding box center [1122, 446] width 214 height 476
click at [1034, 461] on div at bounding box center [1122, 446] width 214 height 476
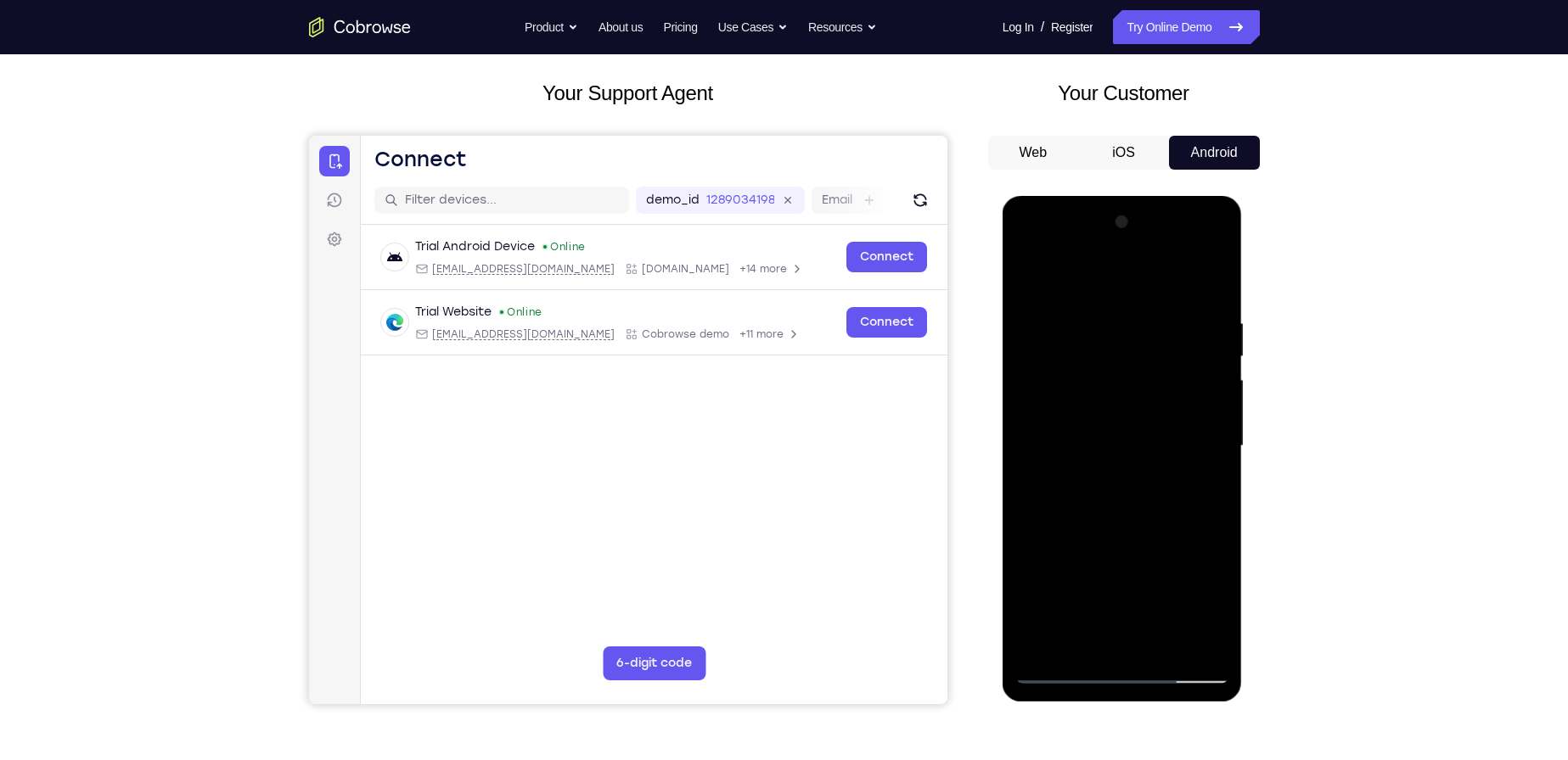
click at [1030, 461] on div at bounding box center [1122, 446] width 214 height 476
click at [1024, 460] on div at bounding box center [1122, 446] width 214 height 476
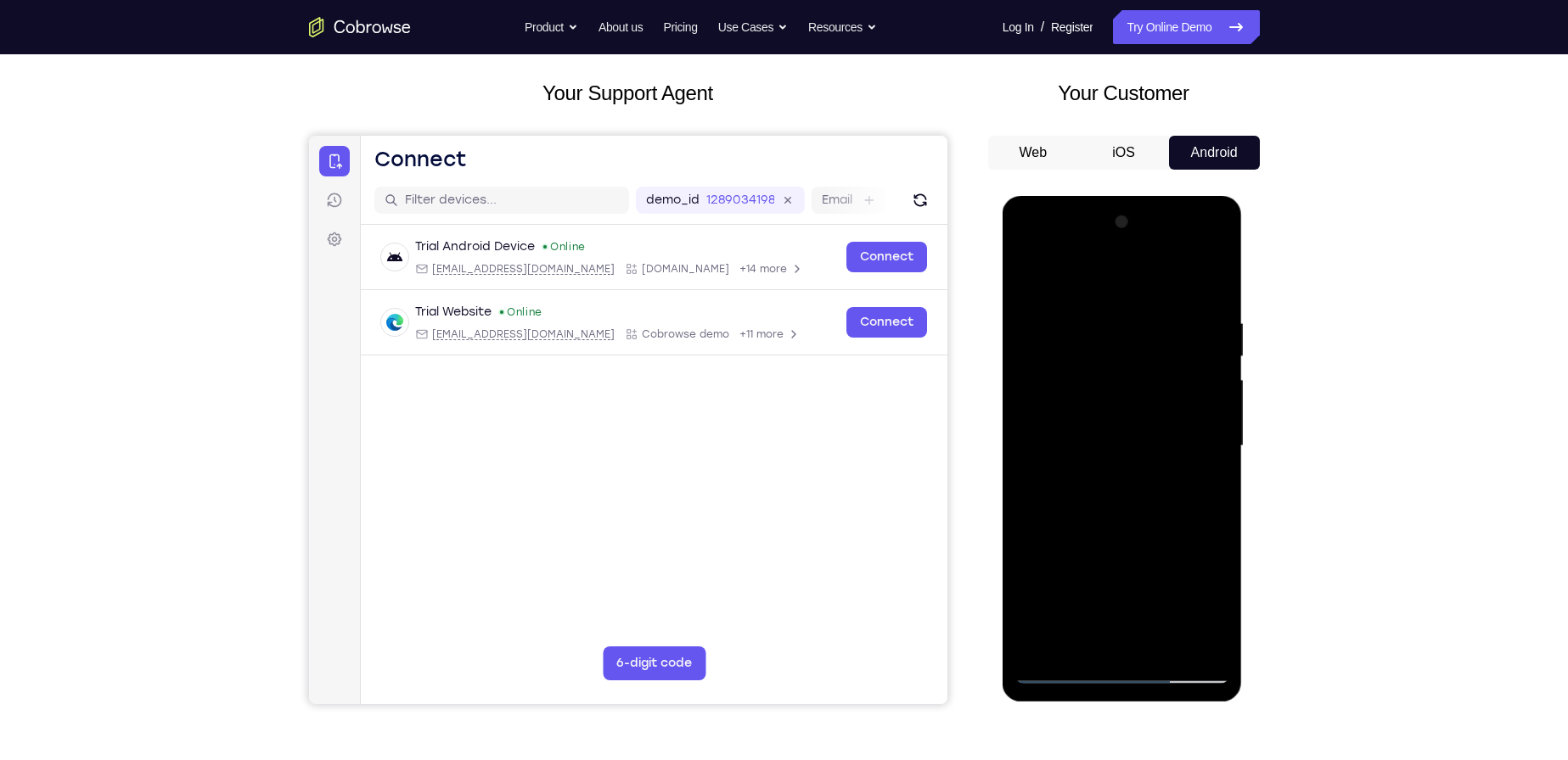
click at [1028, 459] on div at bounding box center [1122, 446] width 214 height 476
click at [1027, 456] on div at bounding box center [1122, 446] width 214 height 476
click at [1028, 456] on div at bounding box center [1122, 446] width 214 height 476
drag, startPoint x: 1127, startPoint y: 418, endPoint x: 1138, endPoint y: 415, distance: 11.4
click at [1137, 415] on div at bounding box center [1122, 446] width 214 height 476
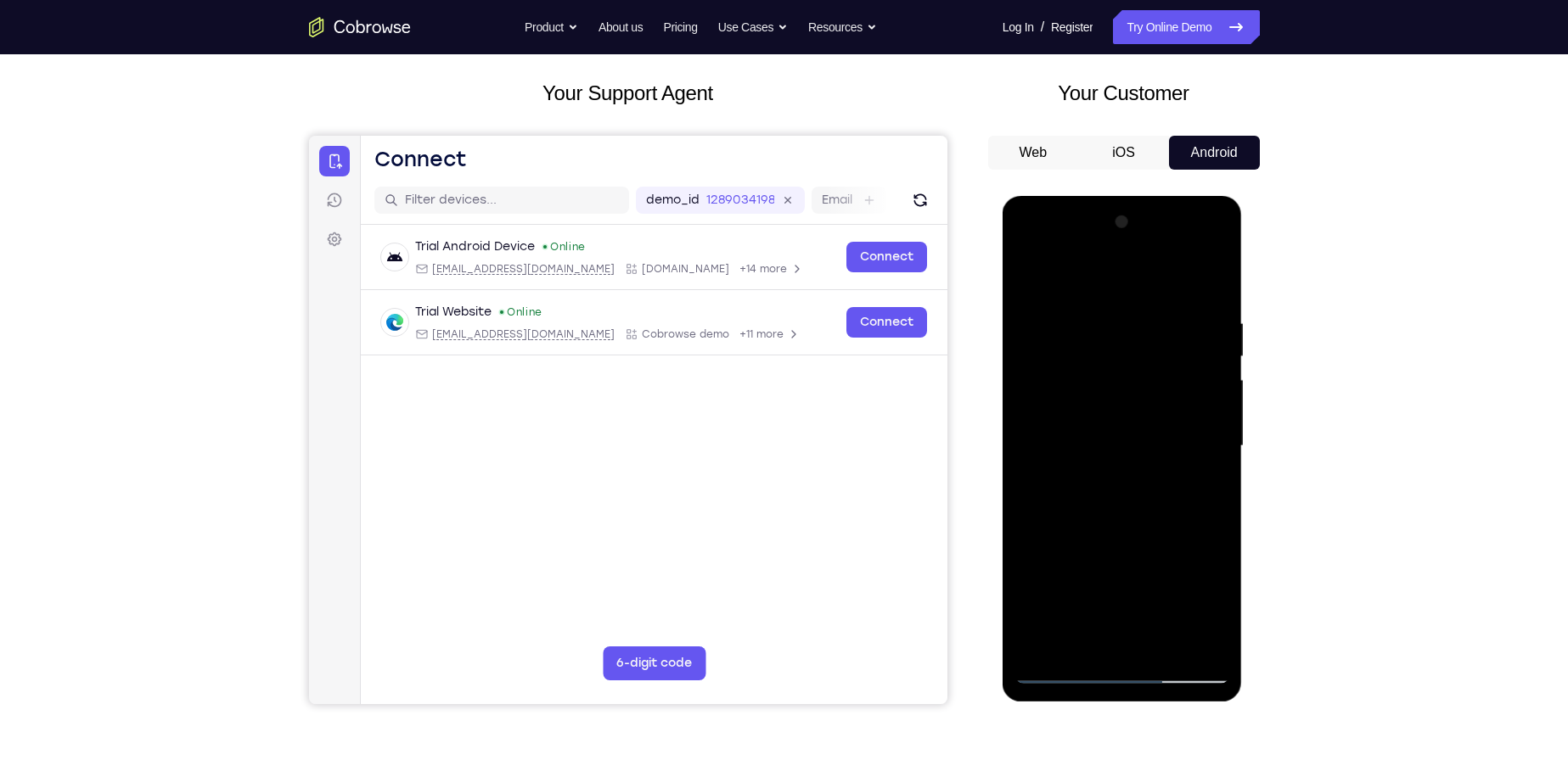
drag, startPoint x: 1063, startPoint y: 433, endPoint x: 1132, endPoint y: 425, distance: 69.5
click at [1132, 425] on div at bounding box center [1122, 446] width 214 height 476
drag, startPoint x: 1076, startPoint y: 444, endPoint x: 1211, endPoint y: 418, distance: 137.5
click at [1211, 418] on div at bounding box center [1122, 446] width 214 height 476
drag, startPoint x: 1068, startPoint y: 436, endPoint x: 1153, endPoint y: 426, distance: 85.6
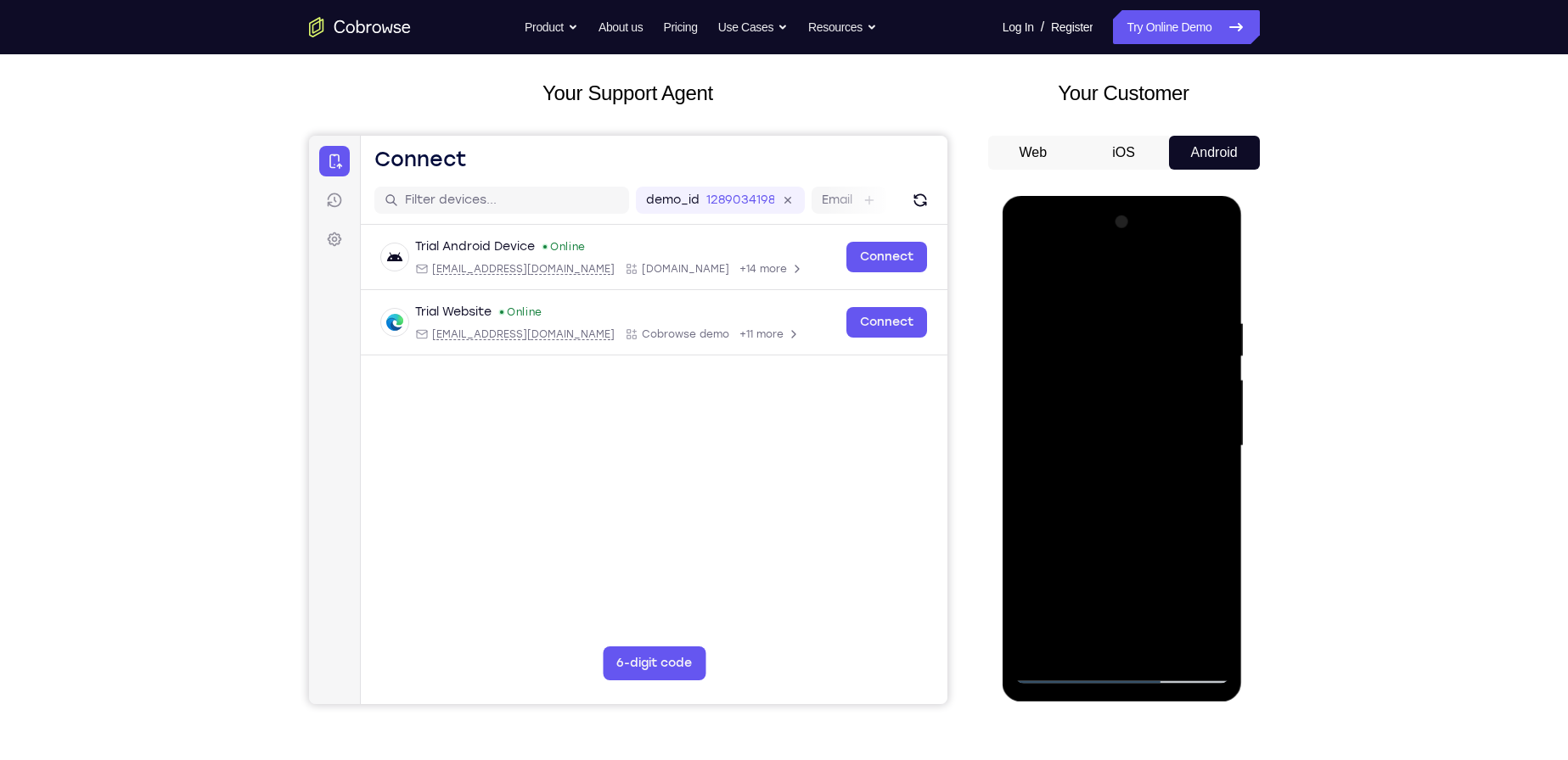
click at [1153, 426] on div at bounding box center [1122, 446] width 214 height 476
click at [1030, 453] on div at bounding box center [1122, 446] width 214 height 476
click at [1027, 455] on div at bounding box center [1122, 446] width 214 height 476
click at [1028, 455] on div at bounding box center [1122, 446] width 214 height 476
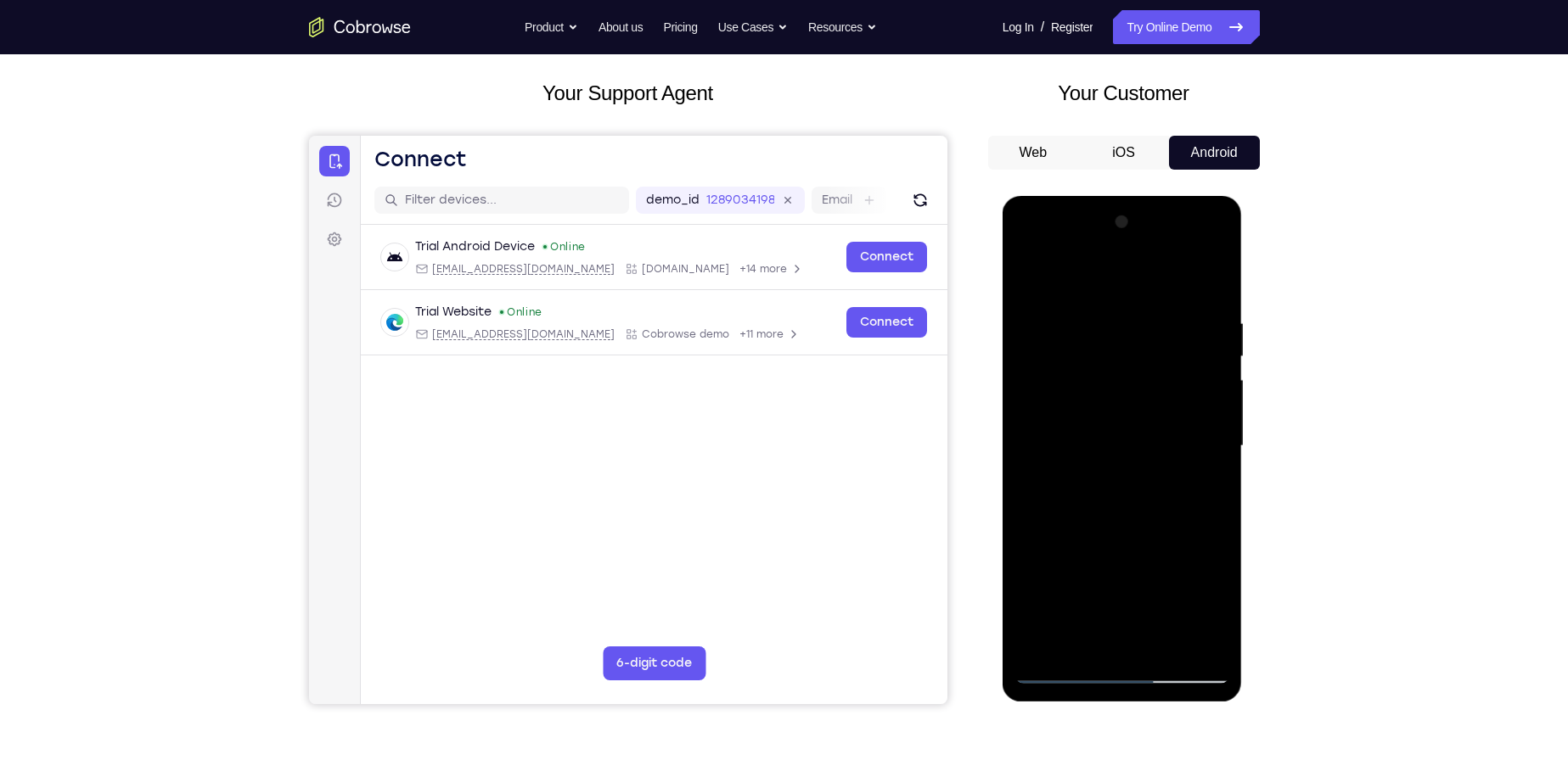
click at [1028, 455] on div at bounding box center [1122, 446] width 214 height 476
click at [1029, 455] on div at bounding box center [1122, 446] width 214 height 476
drag, startPoint x: 1035, startPoint y: 404, endPoint x: 1162, endPoint y: 398, distance: 127.1
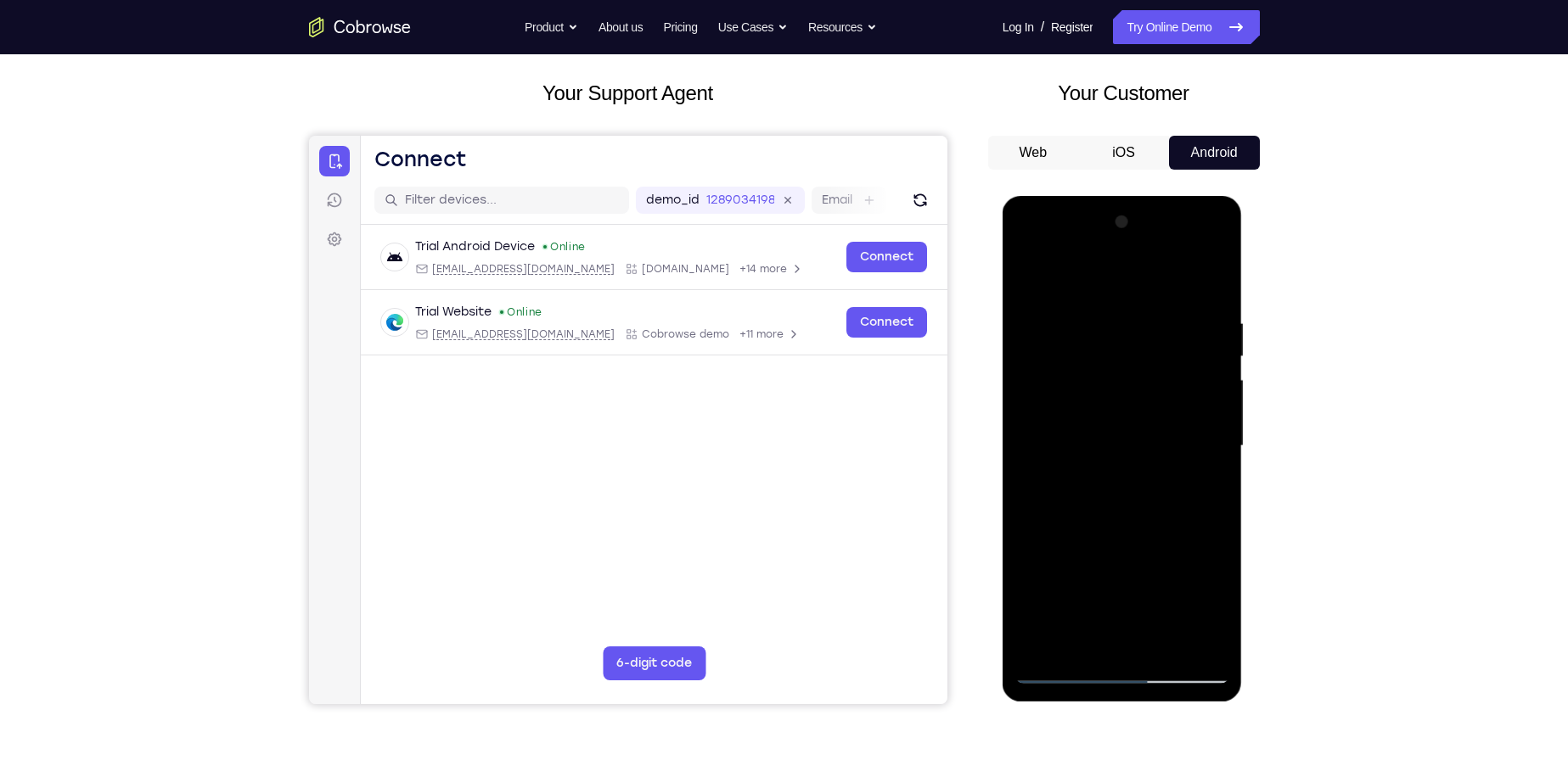
click at [1160, 395] on div at bounding box center [1122, 446] width 214 height 476
click at [1028, 454] on div at bounding box center [1122, 446] width 214 height 476
click at [1209, 455] on div at bounding box center [1122, 446] width 214 height 476
click at [1028, 455] on div at bounding box center [1122, 446] width 214 height 476
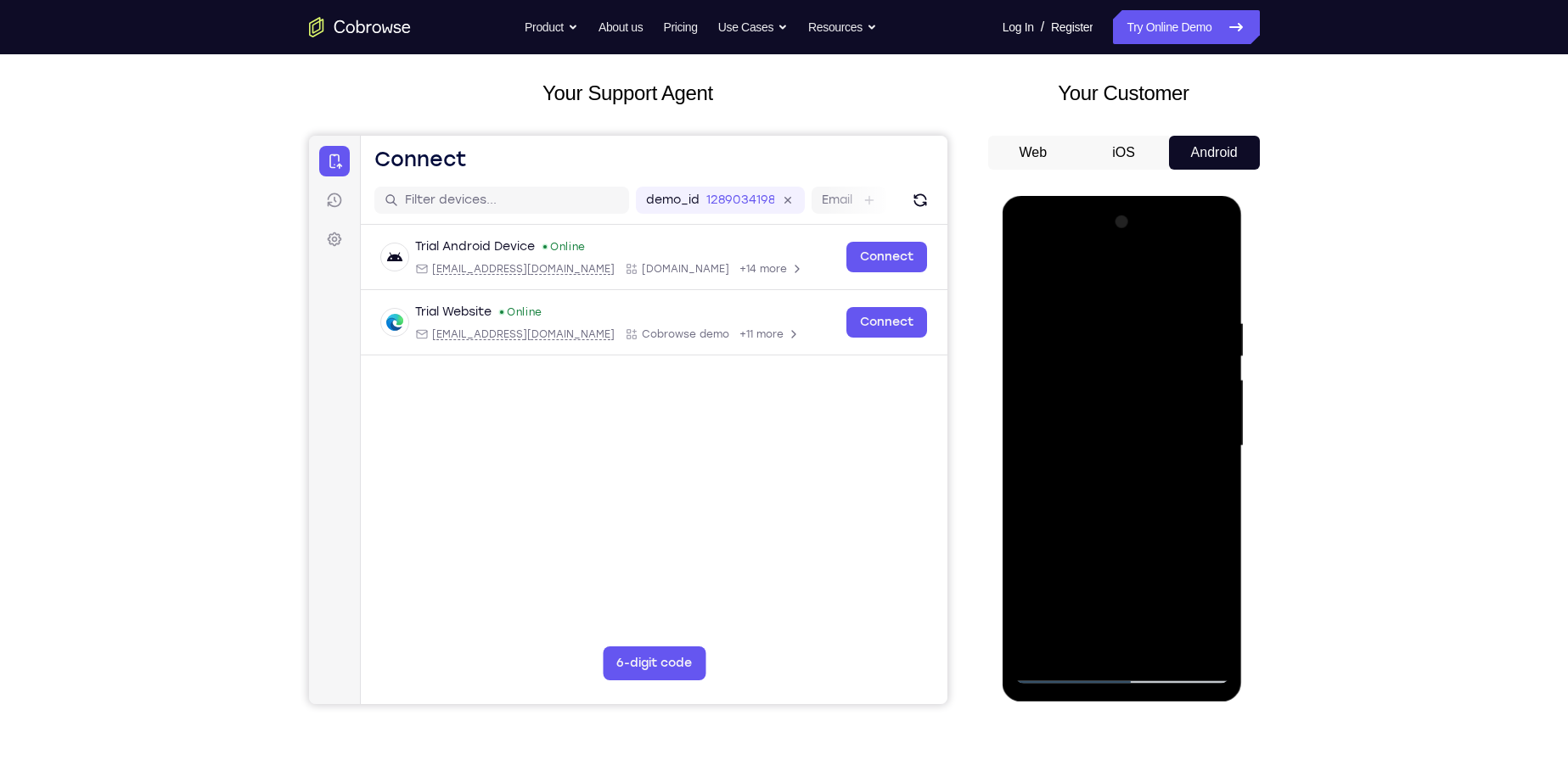
click at [1028, 455] on div at bounding box center [1122, 446] width 214 height 476
drag, startPoint x: 1089, startPoint y: 429, endPoint x: 1179, endPoint y: 416, distance: 90.9
click at [1179, 416] on div at bounding box center [1122, 446] width 214 height 476
click at [1029, 456] on div at bounding box center [1122, 446] width 214 height 476
drag, startPoint x: 1081, startPoint y: 451, endPoint x: 1208, endPoint y: 445, distance: 127.1
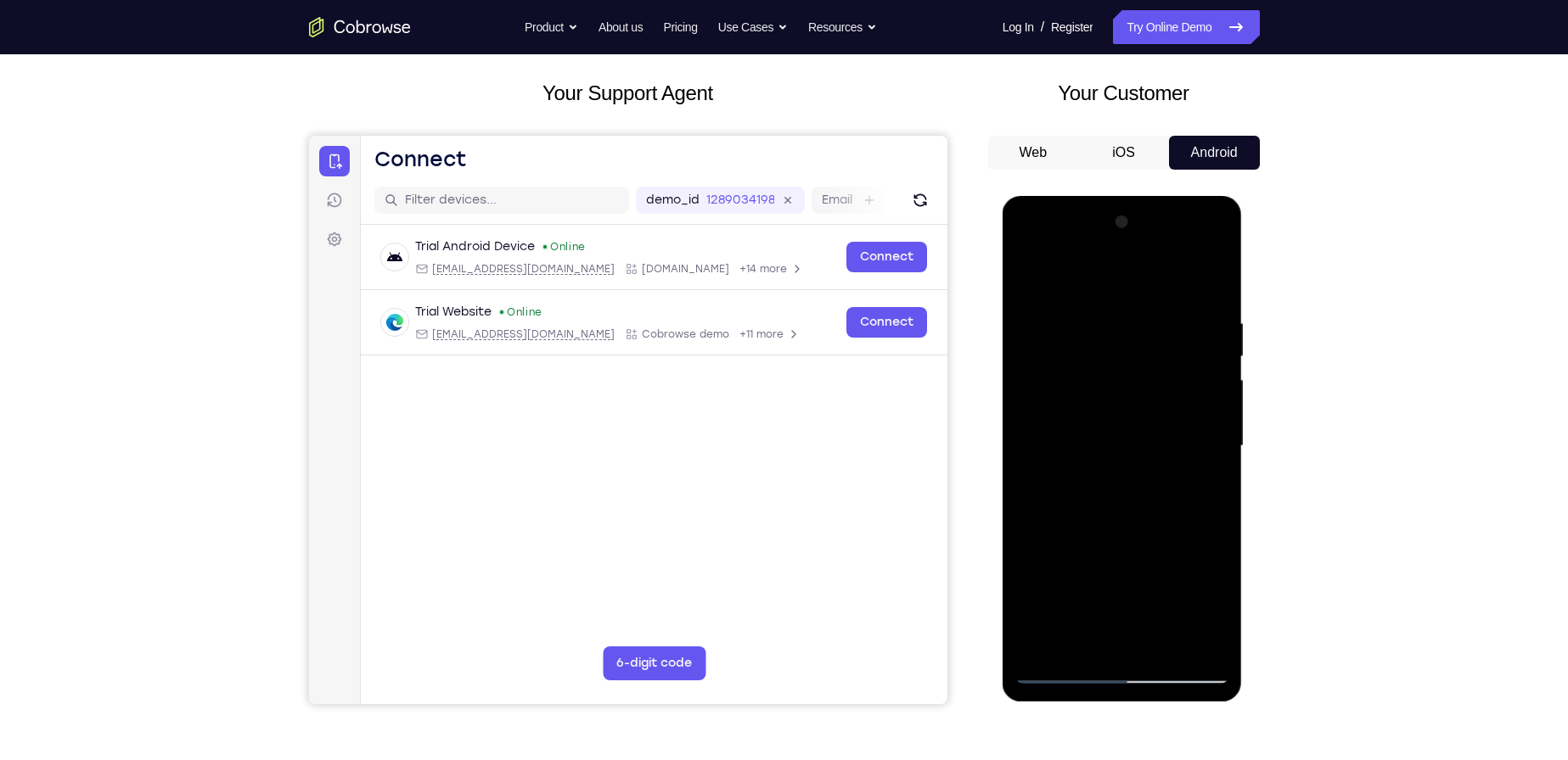
click at [1208, 450] on div at bounding box center [1122, 446] width 214 height 476
drag, startPoint x: 1094, startPoint y: 465, endPoint x: 1149, endPoint y: 445, distance: 58.5
click at [1149, 445] on div at bounding box center [1122, 446] width 214 height 476
drag, startPoint x: 1103, startPoint y: 445, endPoint x: 1219, endPoint y: 429, distance: 117.1
click at [1219, 429] on div at bounding box center [1122, 446] width 214 height 476
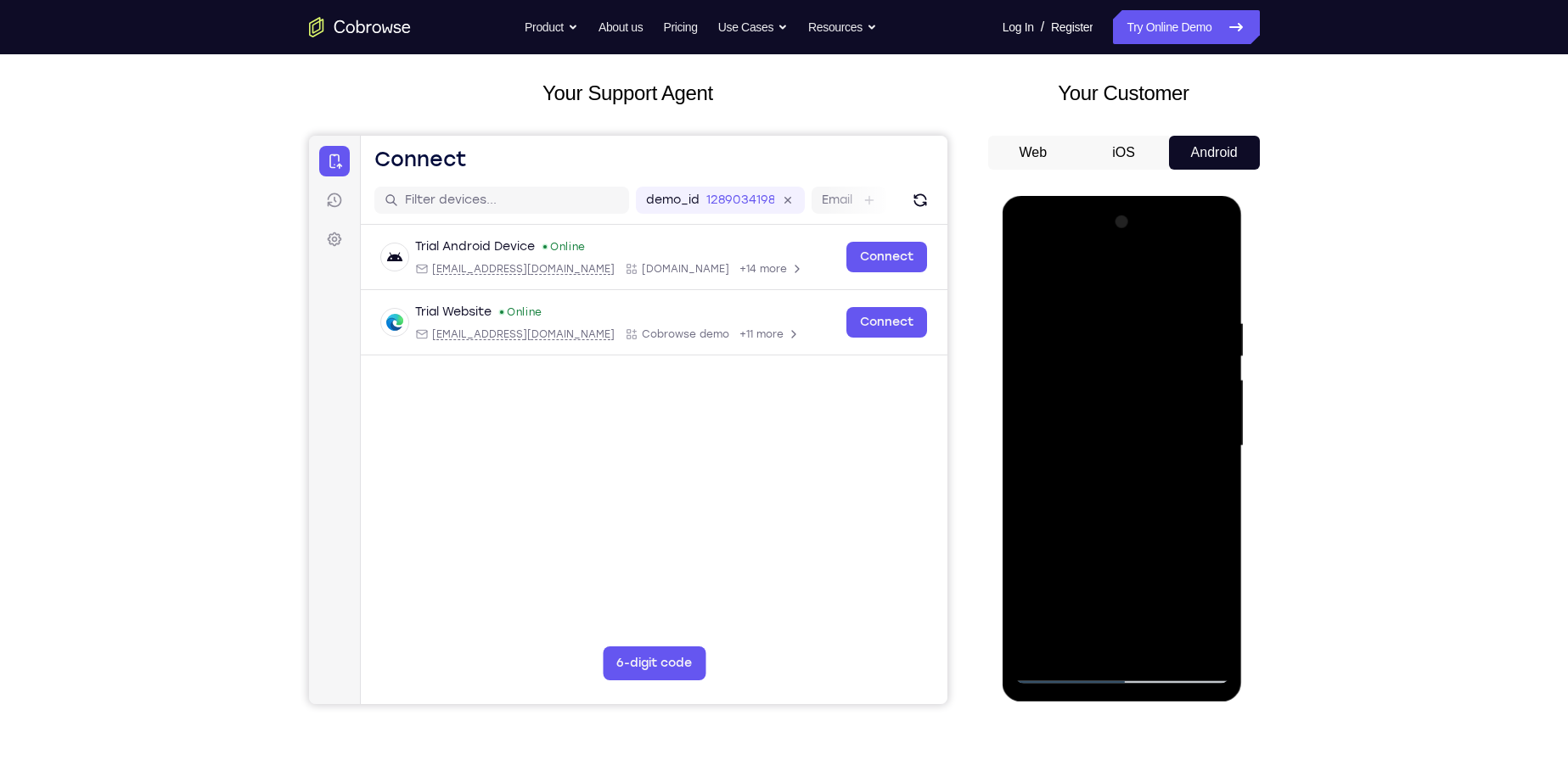
click at [1024, 285] on div at bounding box center [1122, 446] width 214 height 476
drag, startPoint x: 1134, startPoint y: 494, endPoint x: 1136, endPoint y: 417, distance: 77.0
click at [1136, 417] on div at bounding box center [1122, 446] width 214 height 476
drag, startPoint x: 1154, startPoint y: 536, endPoint x: 1172, endPoint y: 444, distance: 93.7
click at [1172, 444] on div at bounding box center [1122, 446] width 214 height 476
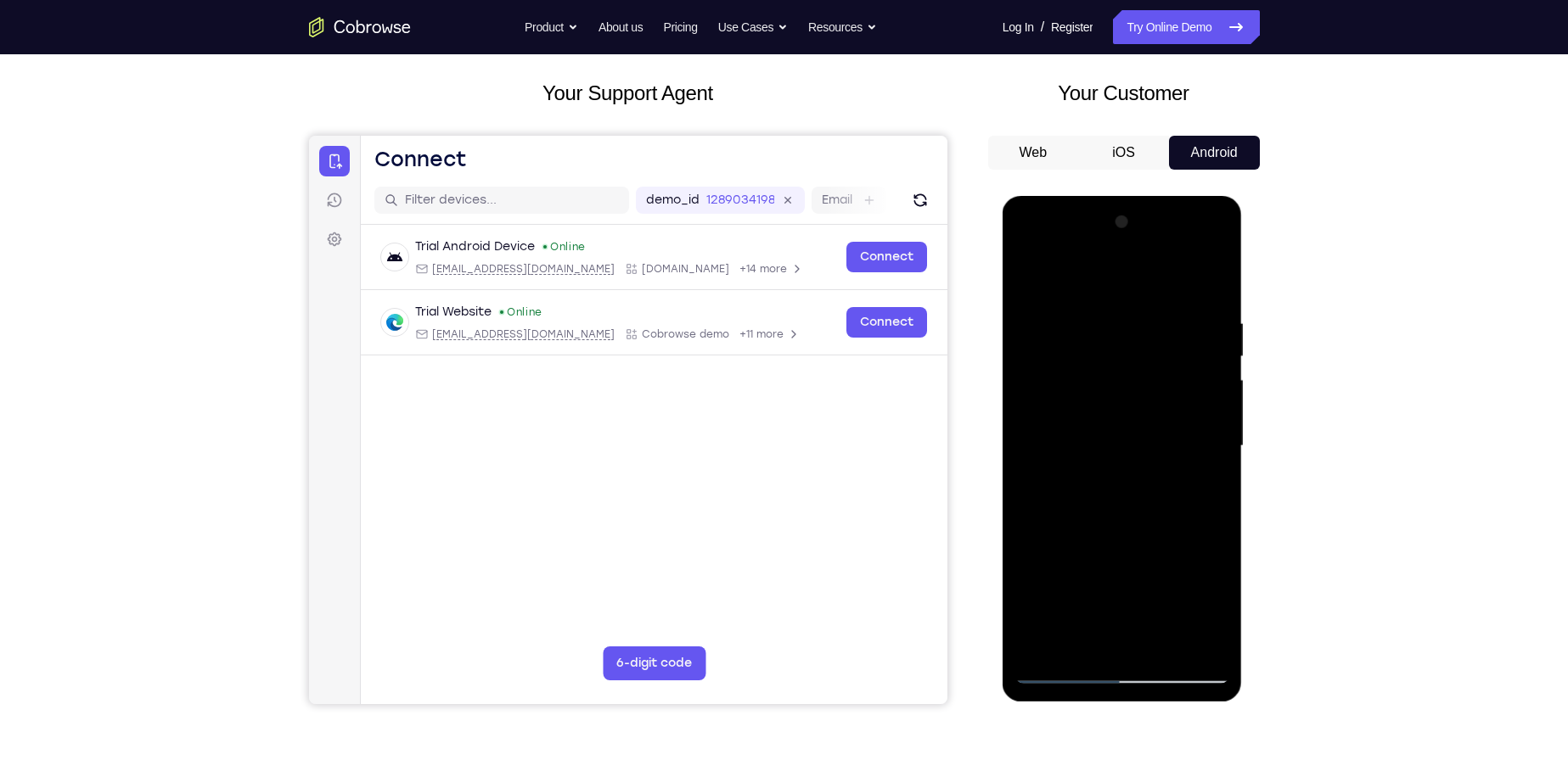
click at [1049, 335] on div at bounding box center [1122, 446] width 214 height 476
drag, startPoint x: 1179, startPoint y: 516, endPoint x: 1199, endPoint y: 432, distance: 86.3
click at [1199, 434] on div at bounding box center [1122, 446] width 214 height 476
drag, startPoint x: 1143, startPoint y: 494, endPoint x: 1162, endPoint y: 413, distance: 83.2
click at [1162, 414] on div at bounding box center [1122, 446] width 214 height 476
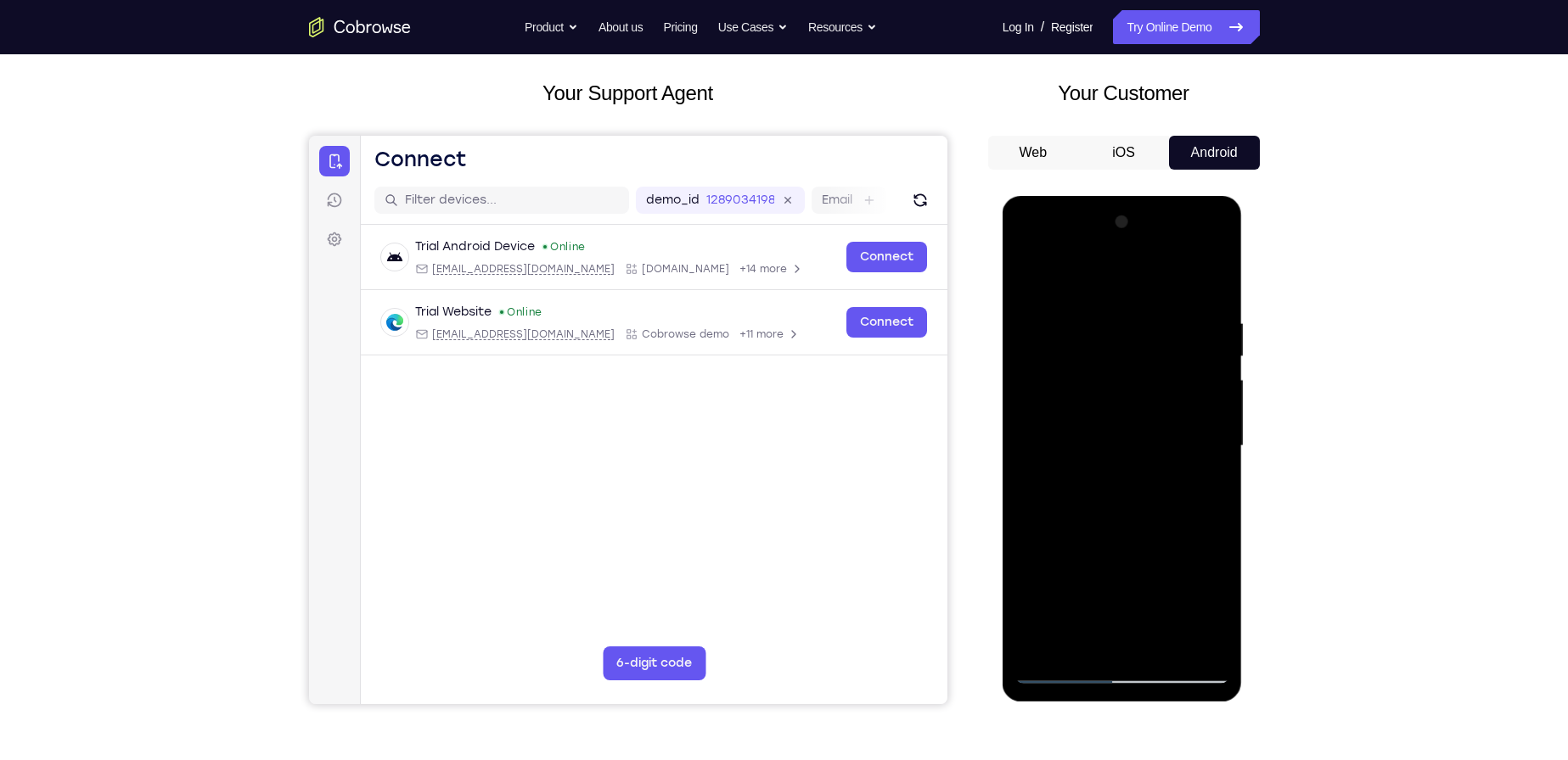
drag, startPoint x: 1143, startPoint y: 511, endPoint x: 1130, endPoint y: 411, distance: 100.8
click at [1133, 414] on div at bounding box center [1122, 446] width 214 height 476
drag, startPoint x: 1140, startPoint y: 539, endPoint x: 1151, endPoint y: 474, distance: 65.9
click at [1151, 474] on div at bounding box center [1122, 446] width 214 height 476
click at [1195, 418] on div at bounding box center [1122, 446] width 214 height 476
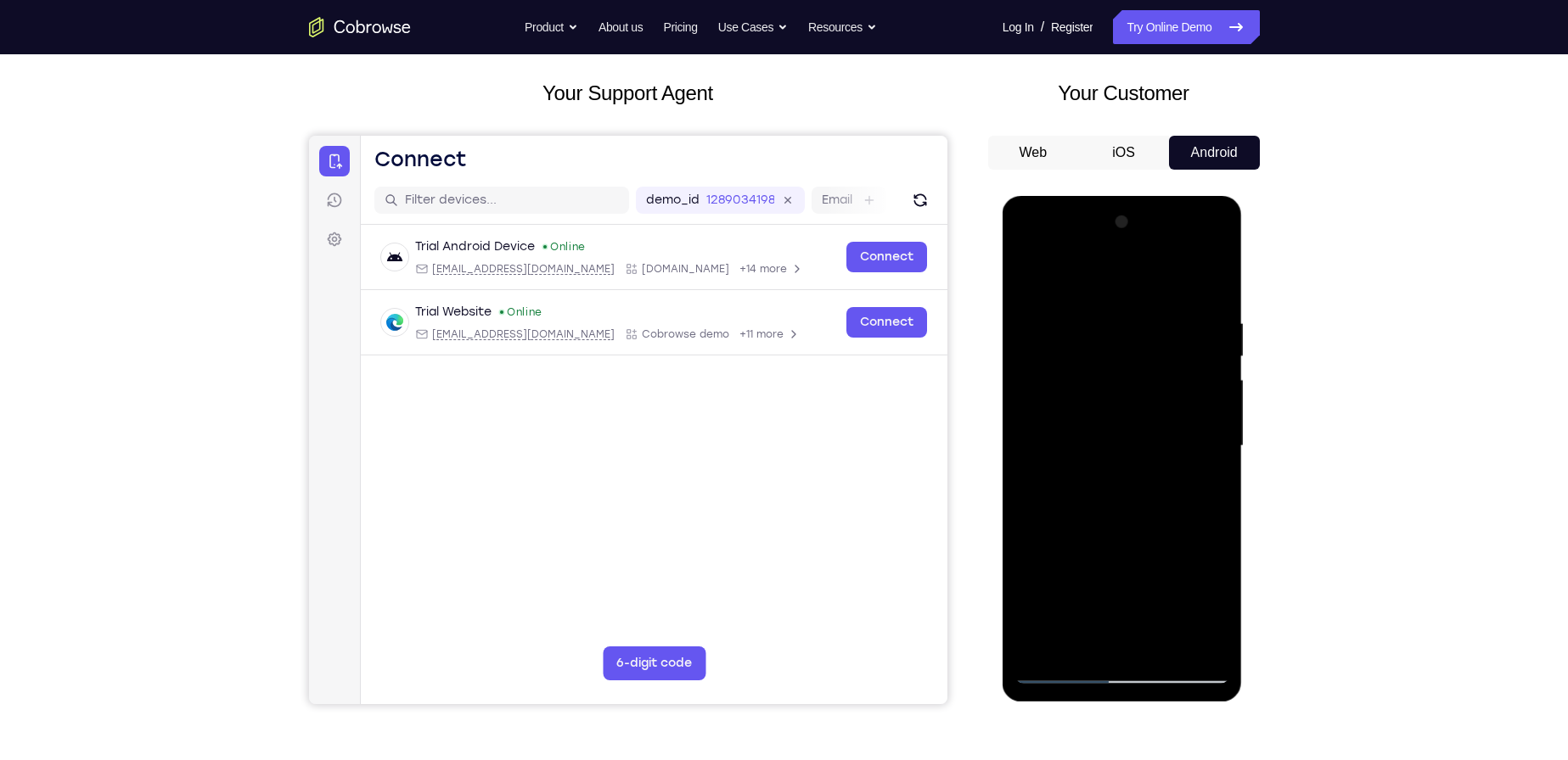
click at [1122, 339] on div at bounding box center [1122, 446] width 214 height 476
drag, startPoint x: 1089, startPoint y: 478, endPoint x: 1135, endPoint y: 323, distance: 161.7
click at [1133, 327] on div at bounding box center [1122, 446] width 214 height 476
drag, startPoint x: 1122, startPoint y: 455, endPoint x: 1129, endPoint y: 363, distance: 92.3
click at [1129, 366] on div at bounding box center [1122, 446] width 214 height 476
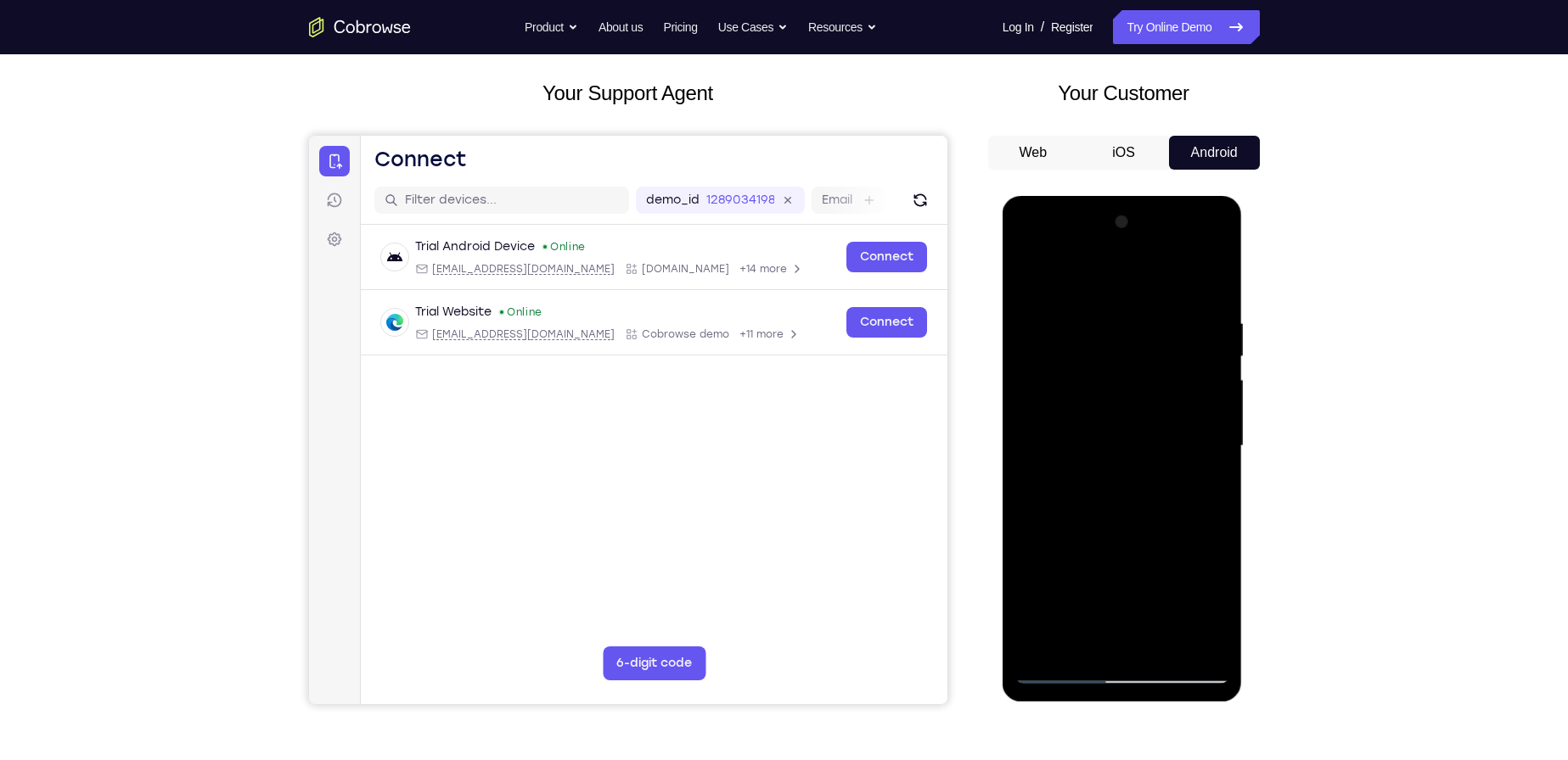
drag, startPoint x: 1105, startPoint y: 499, endPoint x: 1122, endPoint y: 394, distance: 106.4
click at [1122, 394] on div at bounding box center [1122, 446] width 214 height 476
drag, startPoint x: 1076, startPoint y: 552, endPoint x: 1106, endPoint y: 432, distance: 123.7
click at [1106, 432] on div at bounding box center [1122, 446] width 214 height 476
drag, startPoint x: 1133, startPoint y: 517, endPoint x: 1138, endPoint y: 488, distance: 29.4
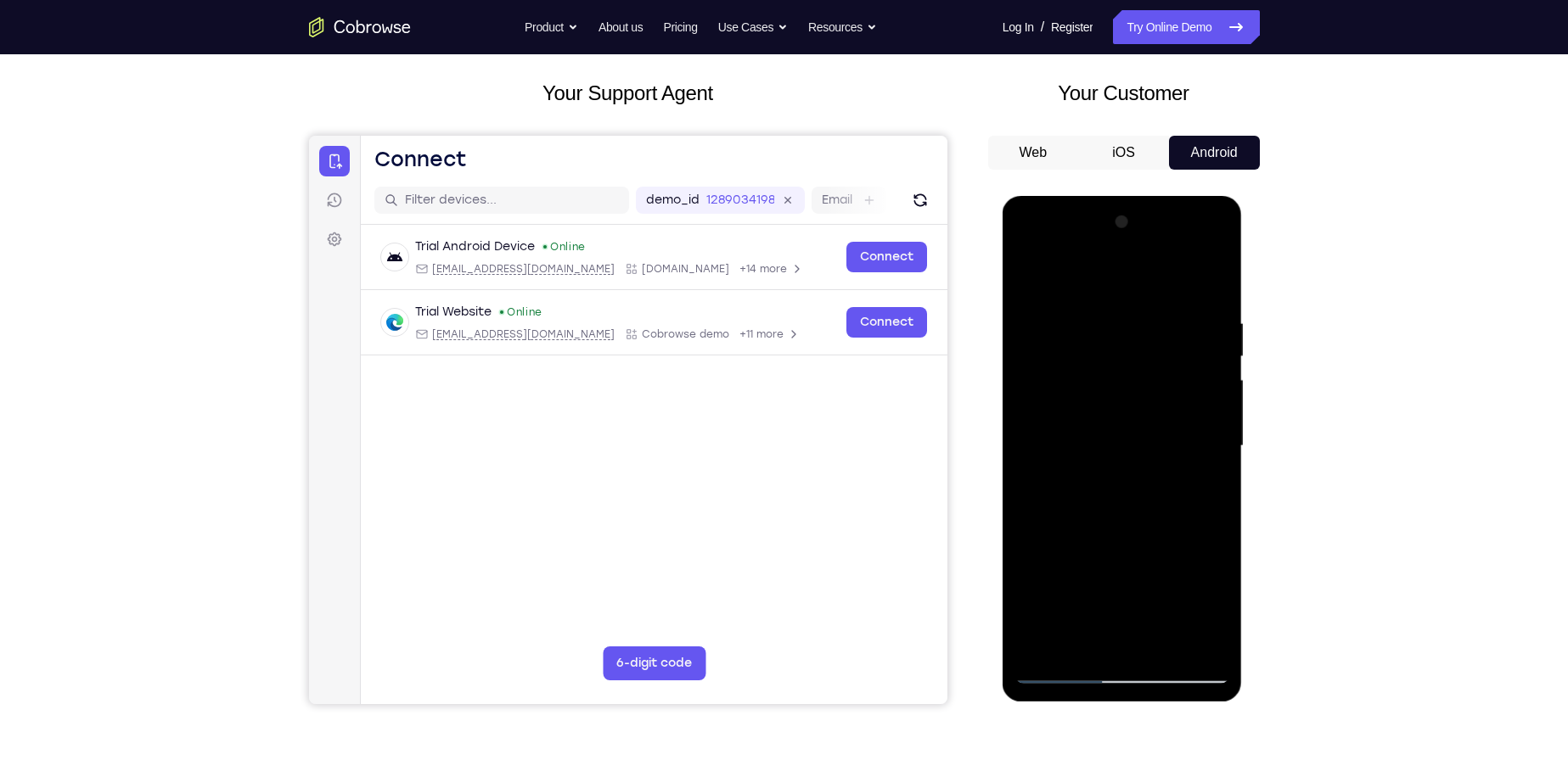
click at [1138, 488] on div at bounding box center [1122, 446] width 214 height 476
drag, startPoint x: 1115, startPoint y: 589, endPoint x: 1129, endPoint y: 464, distance: 125.8
click at [1129, 464] on div at bounding box center [1122, 446] width 214 height 476
drag, startPoint x: 1091, startPoint y: 484, endPoint x: 1171, endPoint y: 330, distance: 173.5
click at [1171, 330] on div at bounding box center [1122, 446] width 214 height 476
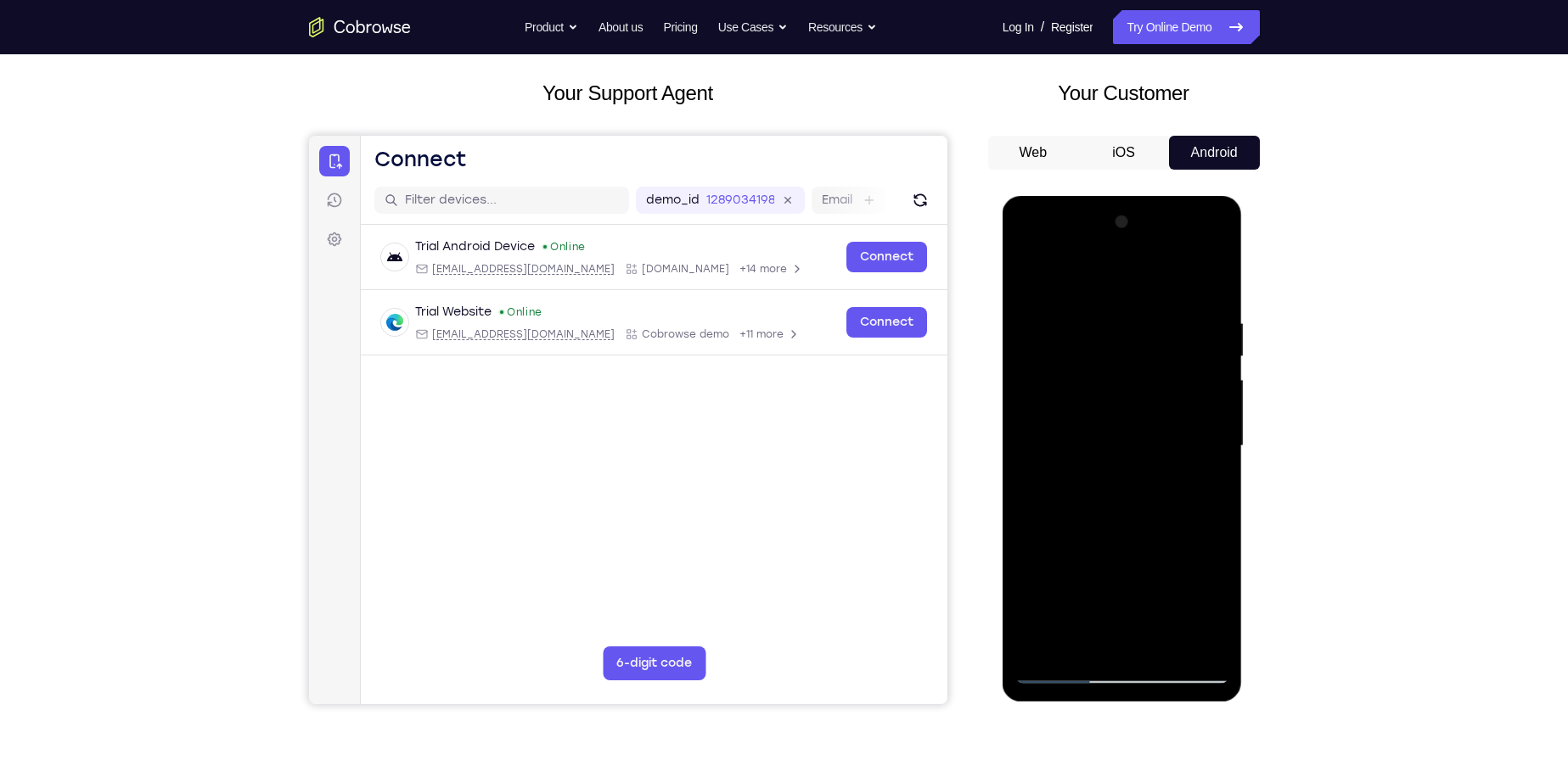
drag, startPoint x: 1141, startPoint y: 469, endPoint x: 1147, endPoint y: 350, distance: 119.2
click at [1147, 350] on div at bounding box center [1122, 446] width 214 height 476
drag, startPoint x: 1151, startPoint y: 521, endPoint x: 1160, endPoint y: 384, distance: 137.3
click at [1160, 384] on div at bounding box center [1122, 446] width 214 height 476
drag, startPoint x: 1174, startPoint y: 498, endPoint x: 1157, endPoint y: 356, distance: 143.0
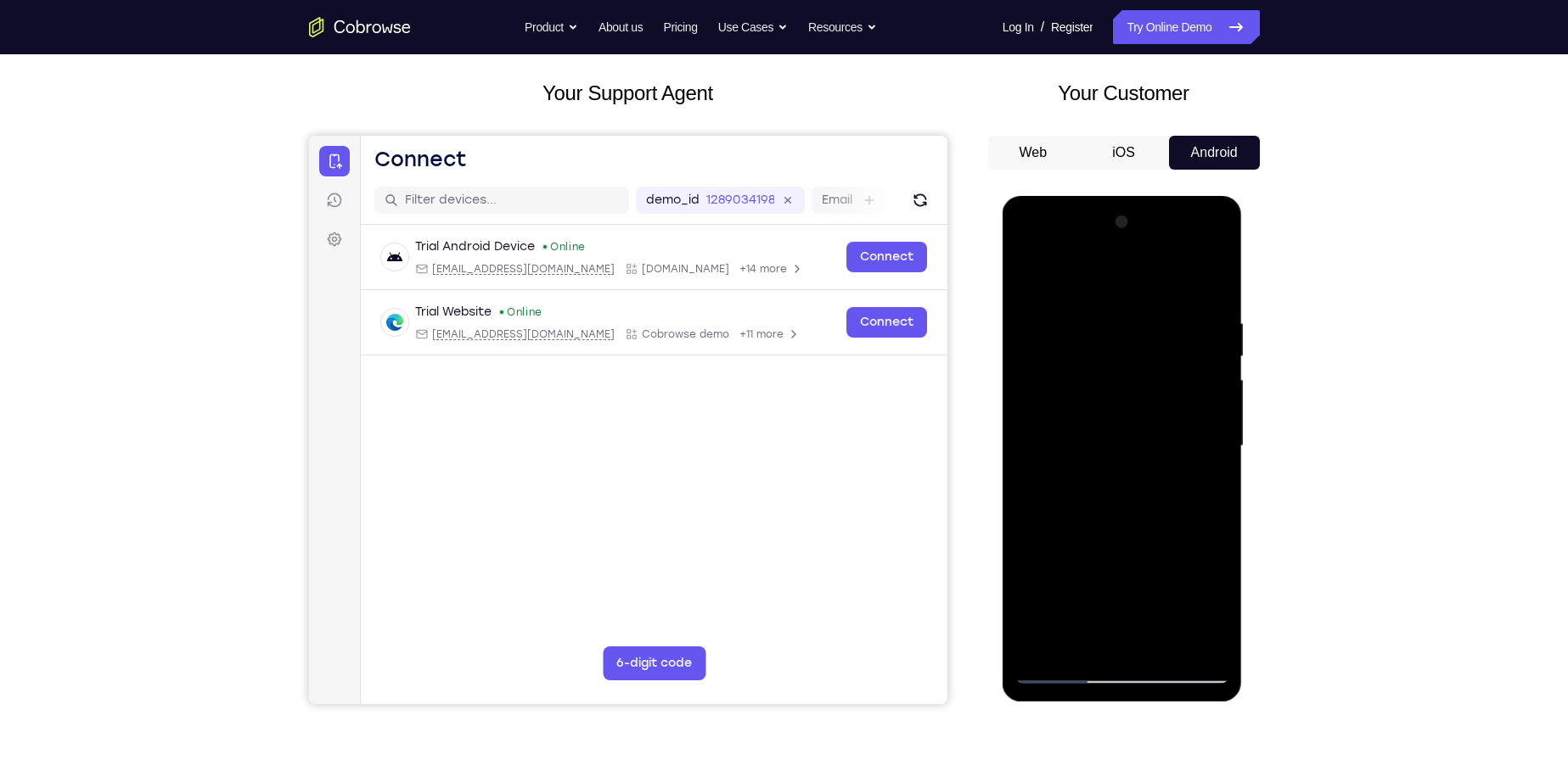
click at [1157, 356] on div at bounding box center [1122, 446] width 214 height 476
drag, startPoint x: 1130, startPoint y: 468, endPoint x: 1127, endPoint y: 369, distance: 99.0
click at [1127, 369] on div at bounding box center [1122, 446] width 214 height 476
drag, startPoint x: 1138, startPoint y: 438, endPoint x: 1130, endPoint y: 366, distance: 72.4
click at [1130, 366] on div at bounding box center [1122, 446] width 214 height 476
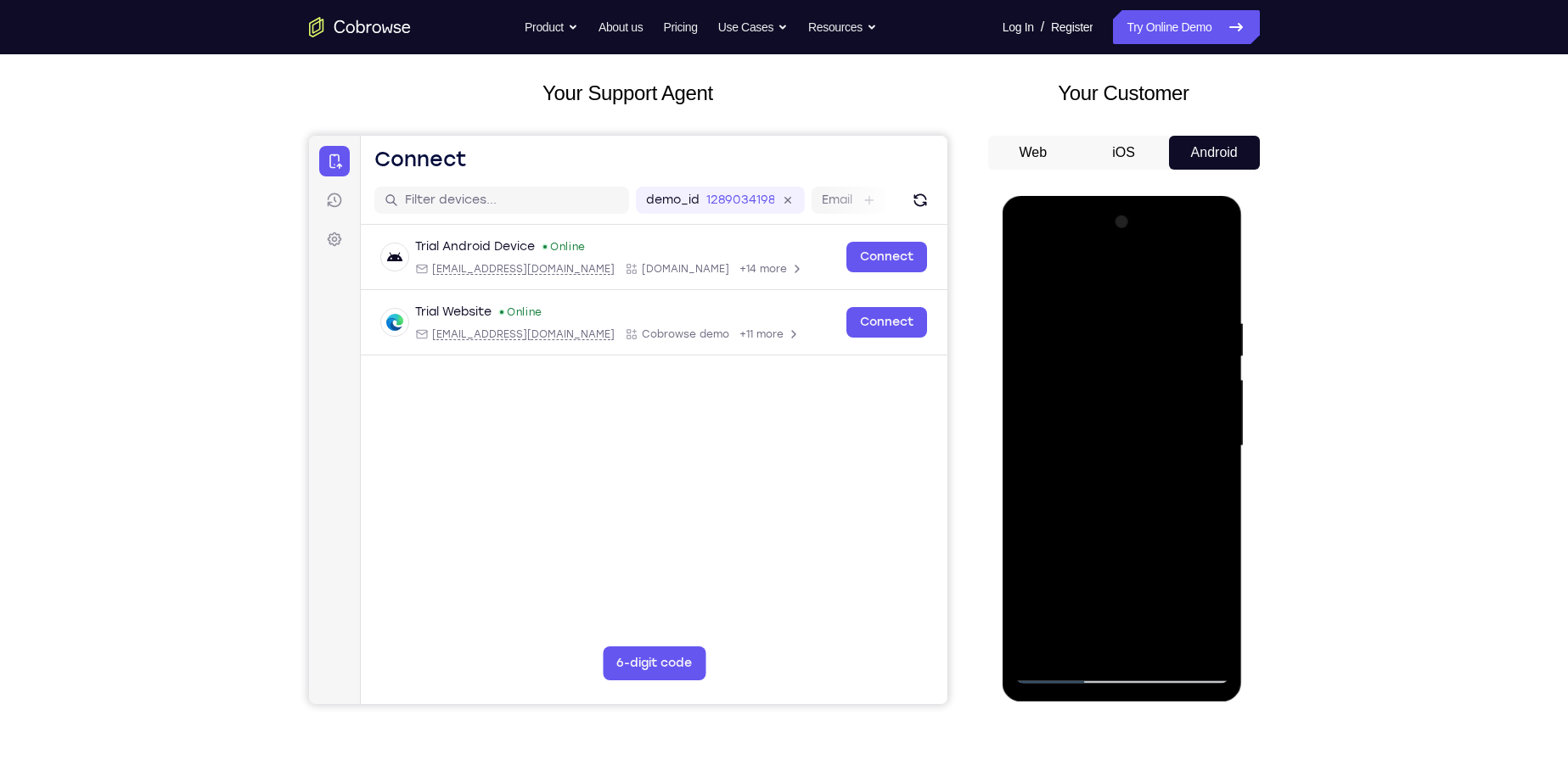
drag, startPoint x: 1148, startPoint y: 555, endPoint x: 1144, endPoint y: 378, distance: 177.0
click at [1144, 378] on div at bounding box center [1122, 446] width 214 height 476
drag, startPoint x: 1138, startPoint y: 419, endPoint x: 1127, endPoint y: 318, distance: 101.6
click at [1127, 318] on div at bounding box center [1122, 446] width 214 height 476
drag, startPoint x: 1148, startPoint y: 547, endPoint x: 1142, endPoint y: 383, distance: 164.1
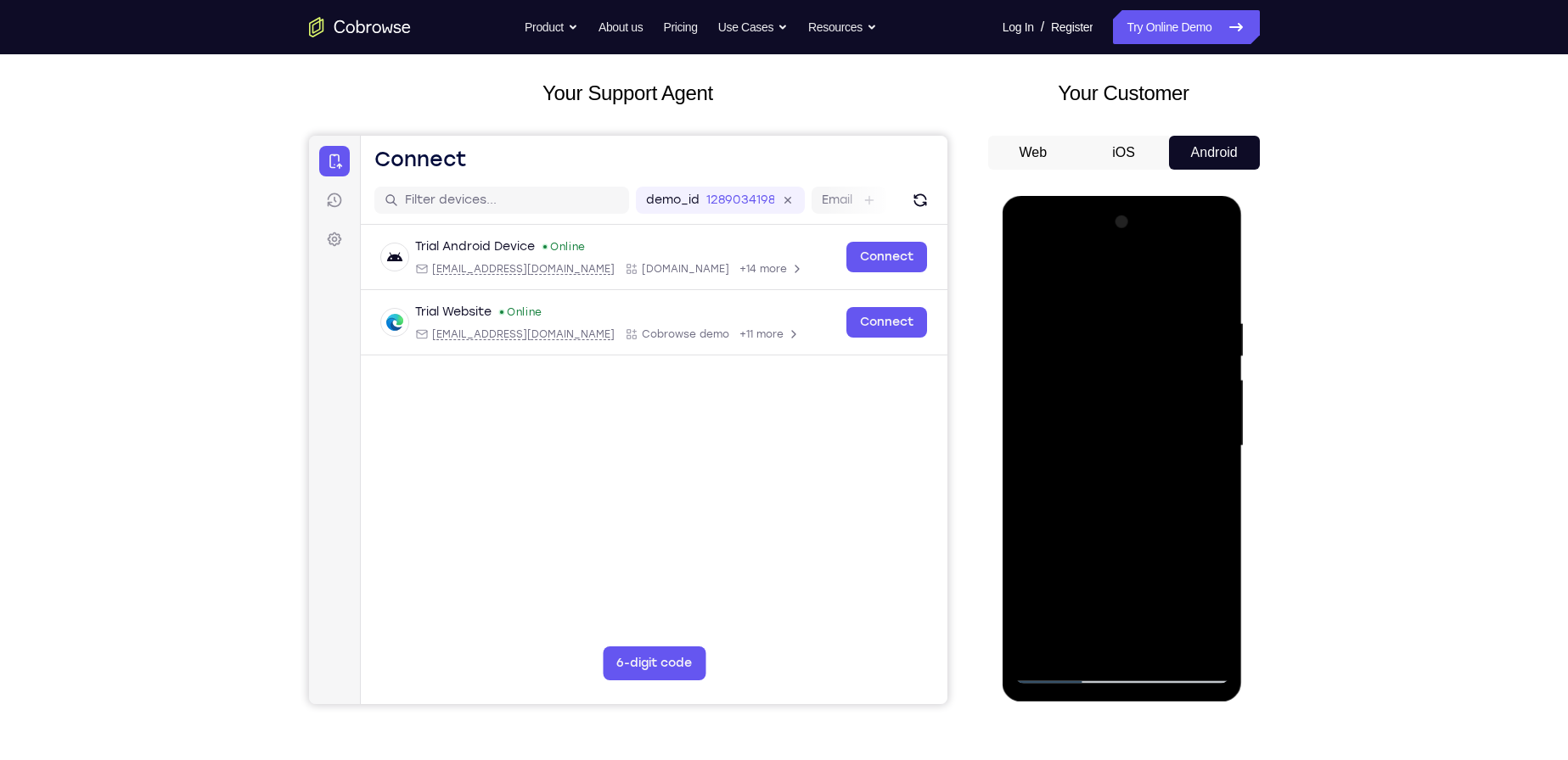
click at [1143, 383] on div at bounding box center [1122, 446] width 214 height 476
drag, startPoint x: 1161, startPoint y: 503, endPoint x: 1173, endPoint y: 421, distance: 82.9
click at [1173, 421] on div at bounding box center [1122, 446] width 214 height 476
drag, startPoint x: 1166, startPoint y: 504, endPoint x: 1161, endPoint y: 362, distance: 142.1
click at [1161, 362] on div at bounding box center [1122, 446] width 214 height 476
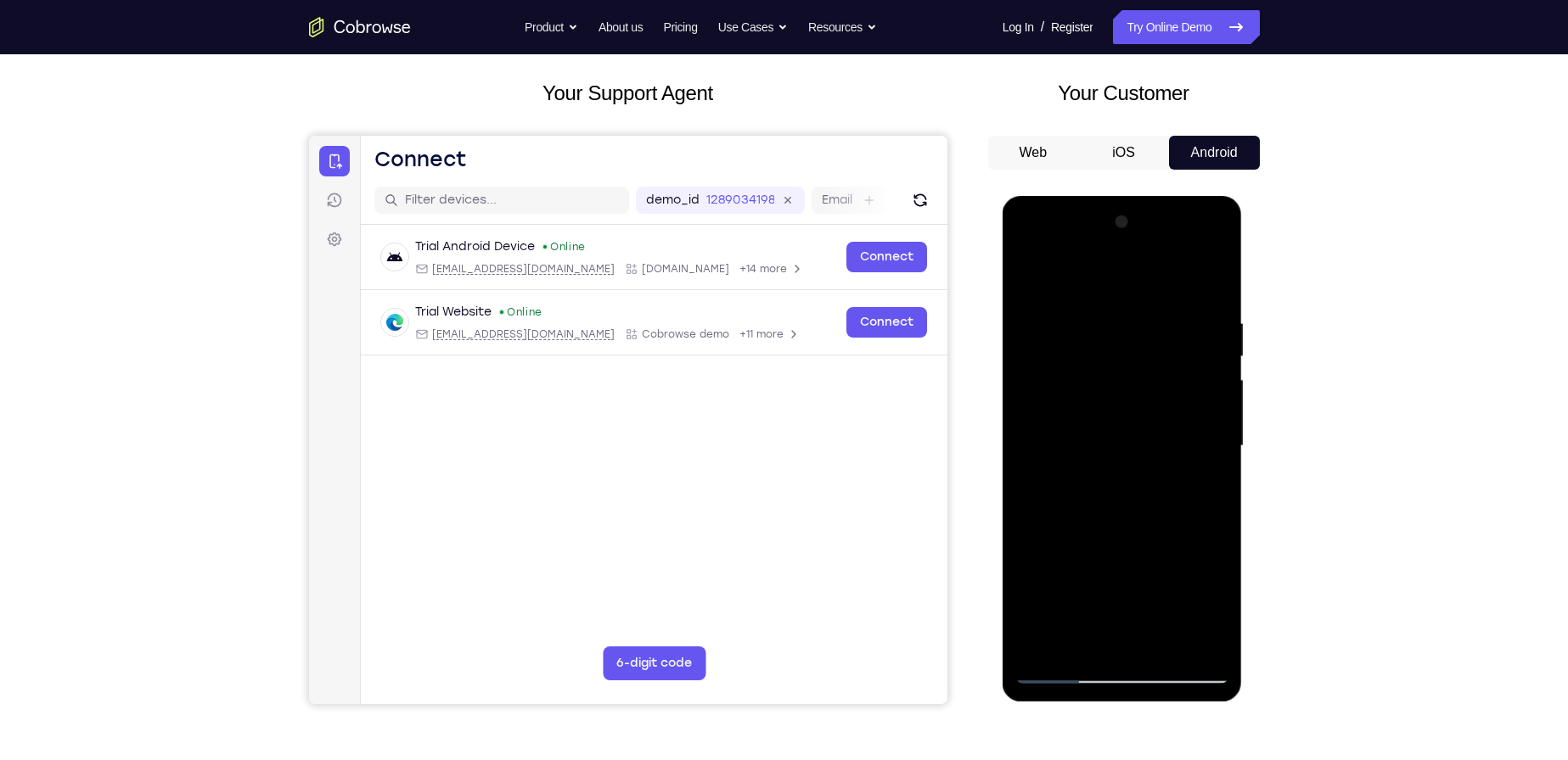
drag, startPoint x: 1153, startPoint y: 527, endPoint x: 1126, endPoint y: 340, distance: 188.9
click at [1126, 340] on div at bounding box center [1122, 446] width 214 height 476
drag, startPoint x: 1142, startPoint y: 519, endPoint x: 1139, endPoint y: 357, distance: 162.0
click at [1139, 357] on div at bounding box center [1122, 446] width 214 height 476
drag, startPoint x: 1159, startPoint y: 471, endPoint x: 1166, endPoint y: 316, distance: 155.2
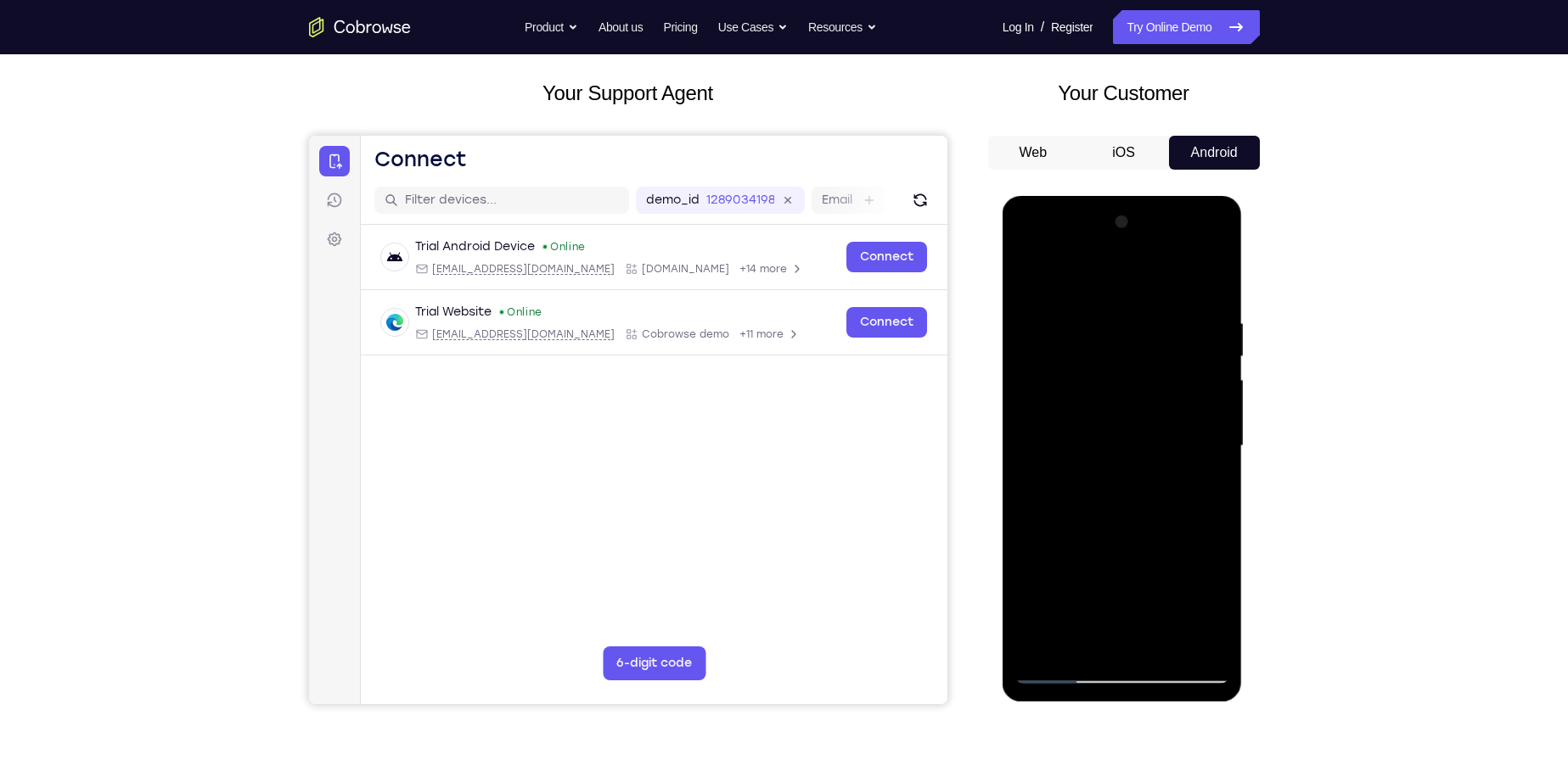
click at [1166, 316] on div at bounding box center [1122, 446] width 214 height 476
drag, startPoint x: 1155, startPoint y: 487, endPoint x: 1151, endPoint y: 334, distance: 153.1
click at [1151, 334] on div at bounding box center [1122, 446] width 214 height 476
drag, startPoint x: 1148, startPoint y: 446, endPoint x: 1150, endPoint y: 317, distance: 129.0
click at [1150, 317] on div at bounding box center [1122, 446] width 214 height 476
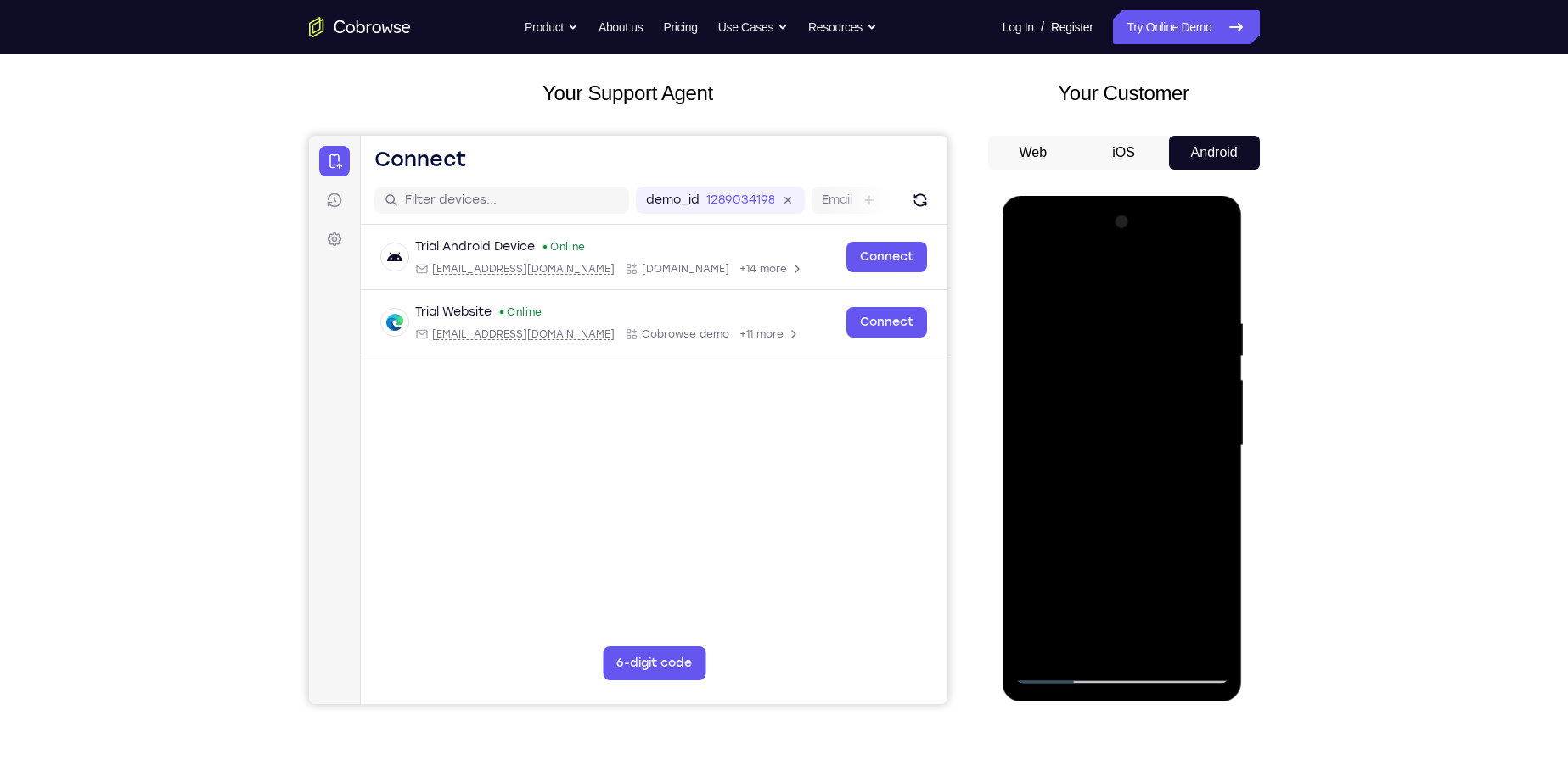
drag, startPoint x: 1155, startPoint y: 571, endPoint x: 1148, endPoint y: 374, distance: 197.1
click at [1148, 374] on div at bounding box center [1122, 446] width 214 height 476
drag, startPoint x: 1162, startPoint y: 528, endPoint x: 1168, endPoint y: 418, distance: 110.2
click at [1168, 418] on div at bounding box center [1122, 446] width 214 height 476
drag, startPoint x: 1166, startPoint y: 533, endPoint x: 1152, endPoint y: 384, distance: 149.7
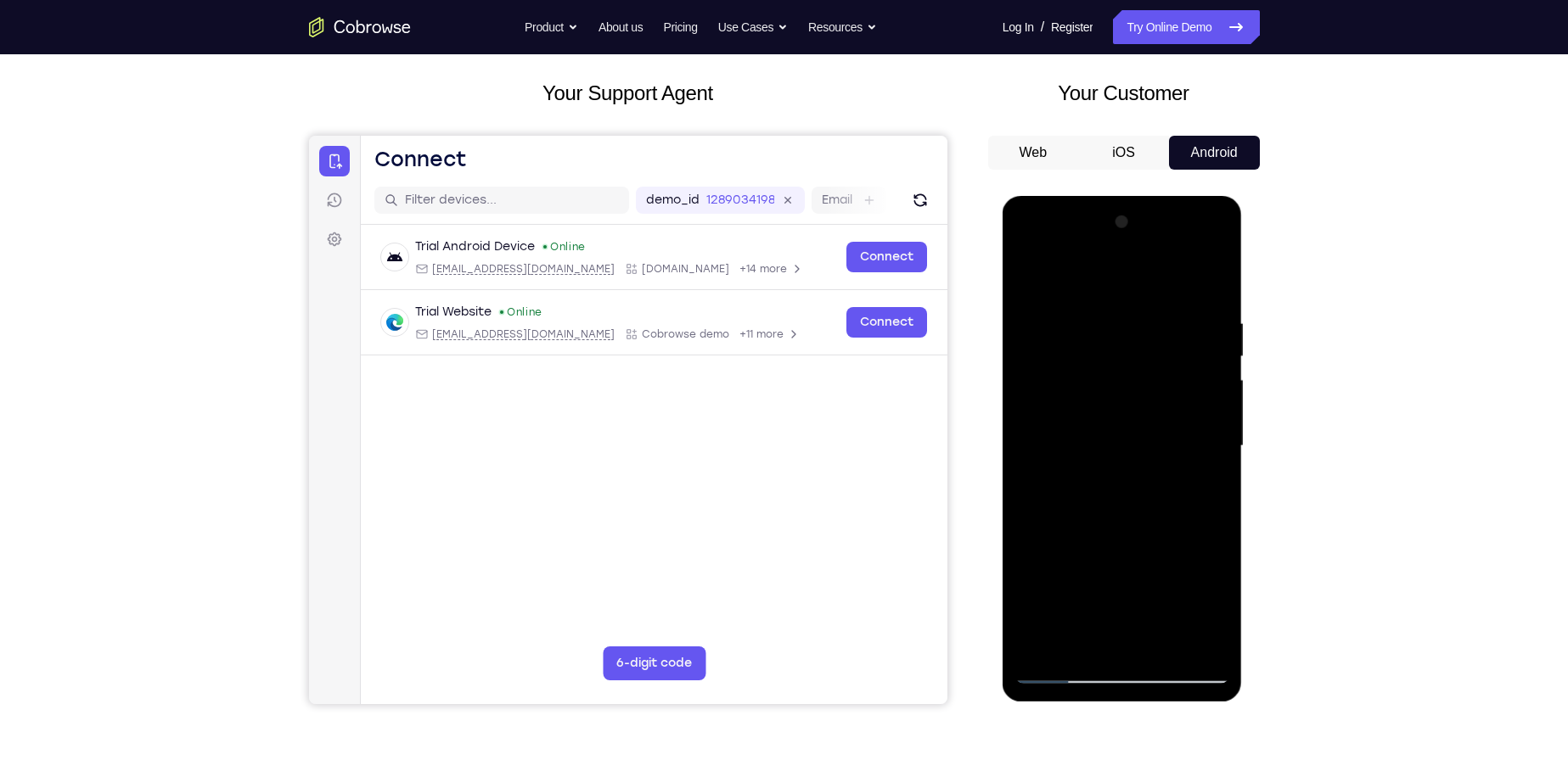
click at [1152, 384] on div at bounding box center [1122, 446] width 214 height 476
drag, startPoint x: 1162, startPoint y: 530, endPoint x: 1158, endPoint y: 373, distance: 157.1
click at [1158, 374] on div at bounding box center [1122, 446] width 214 height 476
drag, startPoint x: 1177, startPoint y: 537, endPoint x: 1162, endPoint y: 349, distance: 188.6
click at [1162, 359] on div at bounding box center [1122, 446] width 214 height 476
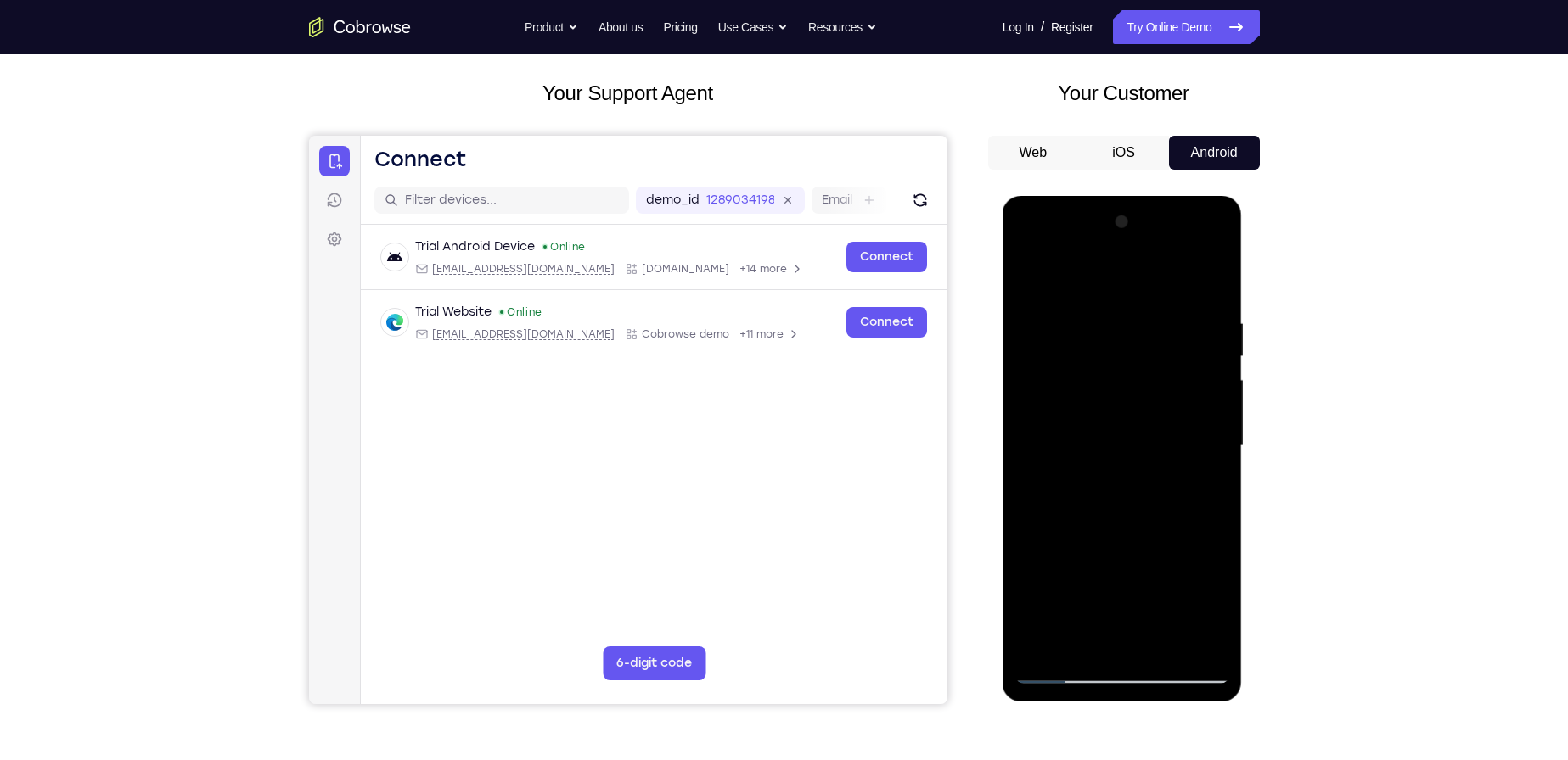
drag, startPoint x: 1169, startPoint y: 528, endPoint x: 1192, endPoint y: 302, distance: 227.2
click at [1192, 303] on div at bounding box center [1122, 446] width 214 height 476
drag, startPoint x: 1133, startPoint y: 564, endPoint x: 1162, endPoint y: 453, distance: 114.7
click at [1162, 453] on div at bounding box center [1122, 446] width 214 height 476
drag, startPoint x: 1126, startPoint y: 528, endPoint x: 1129, endPoint y: 356, distance: 172.0
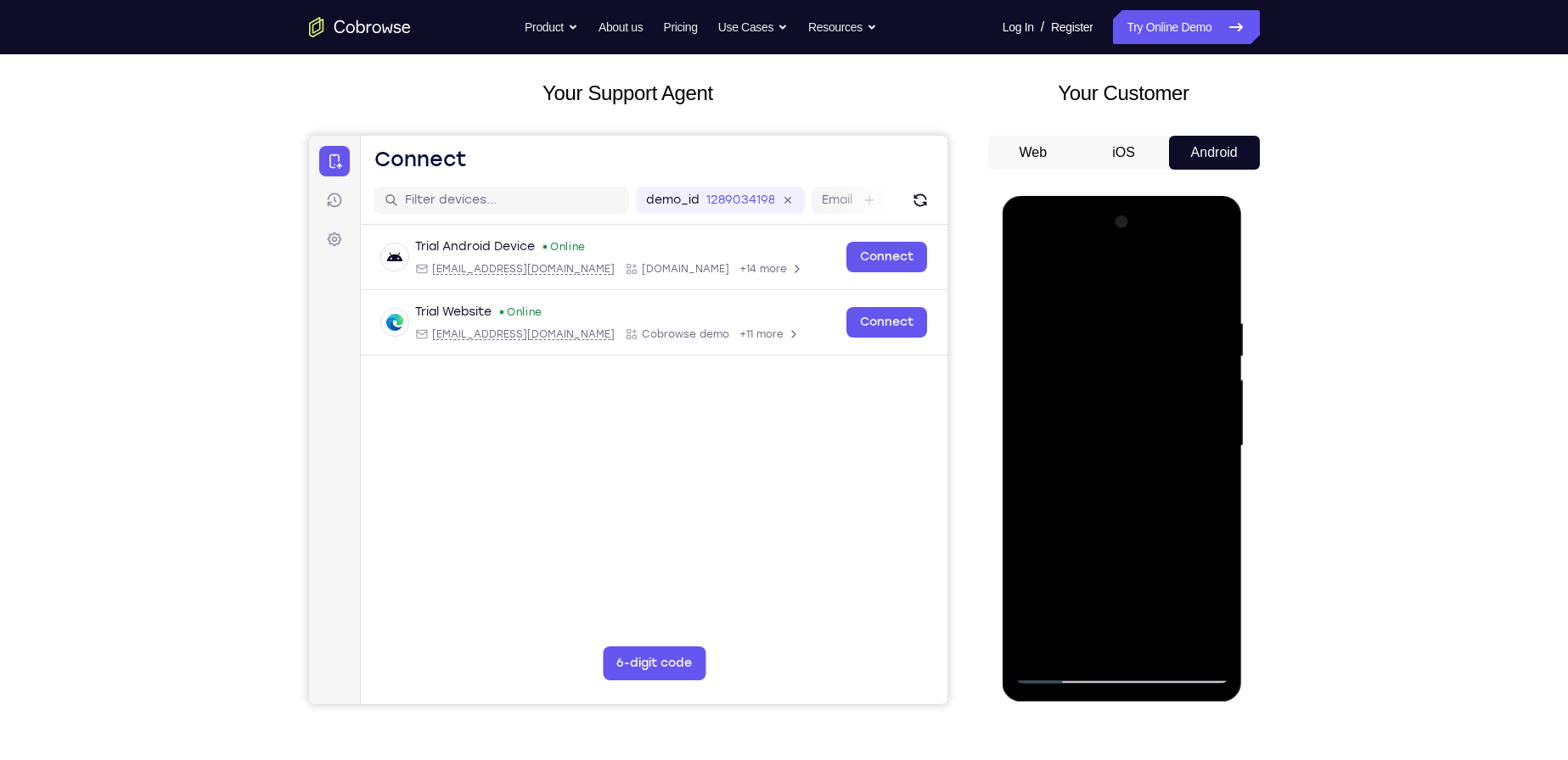
click at [1129, 356] on div at bounding box center [1122, 446] width 214 height 476
drag, startPoint x: 1138, startPoint y: 464, endPoint x: 1134, endPoint y: 380, distance: 84.1
click at [1134, 380] on div at bounding box center [1122, 446] width 214 height 476
drag, startPoint x: 1122, startPoint y: 499, endPoint x: 1129, endPoint y: 364, distance: 135.2
click at [1129, 365] on div at bounding box center [1122, 446] width 214 height 476
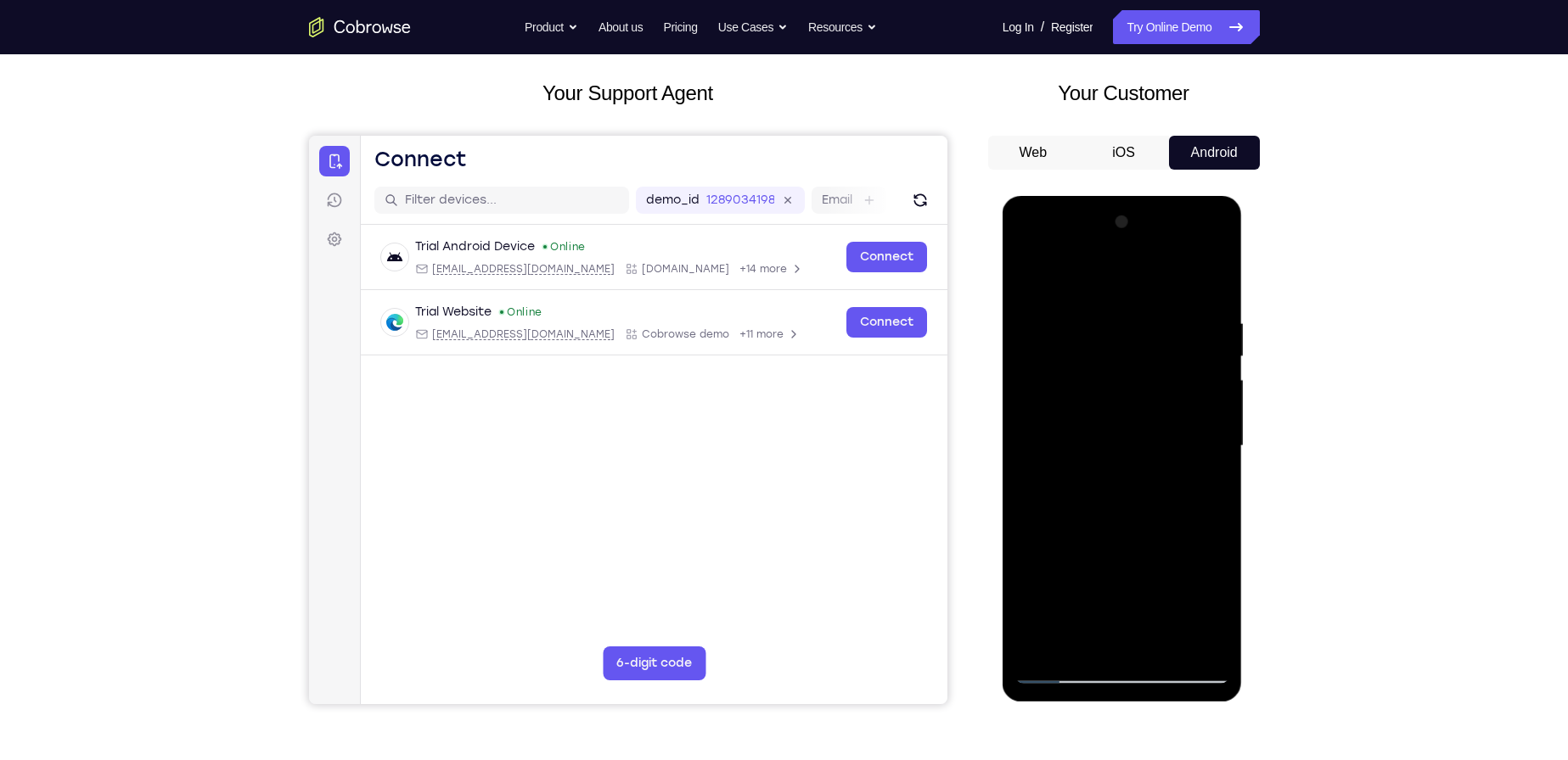
drag, startPoint x: 1137, startPoint y: 547, endPoint x: 1140, endPoint y: 398, distance: 149.0
click at [1140, 398] on div at bounding box center [1122, 446] width 214 height 476
drag, startPoint x: 1186, startPoint y: 514, endPoint x: 1186, endPoint y: 441, distance: 73.0
click at [1186, 441] on div at bounding box center [1122, 446] width 214 height 476
drag, startPoint x: 1167, startPoint y: 554, endPoint x: 1148, endPoint y: 393, distance: 162.1
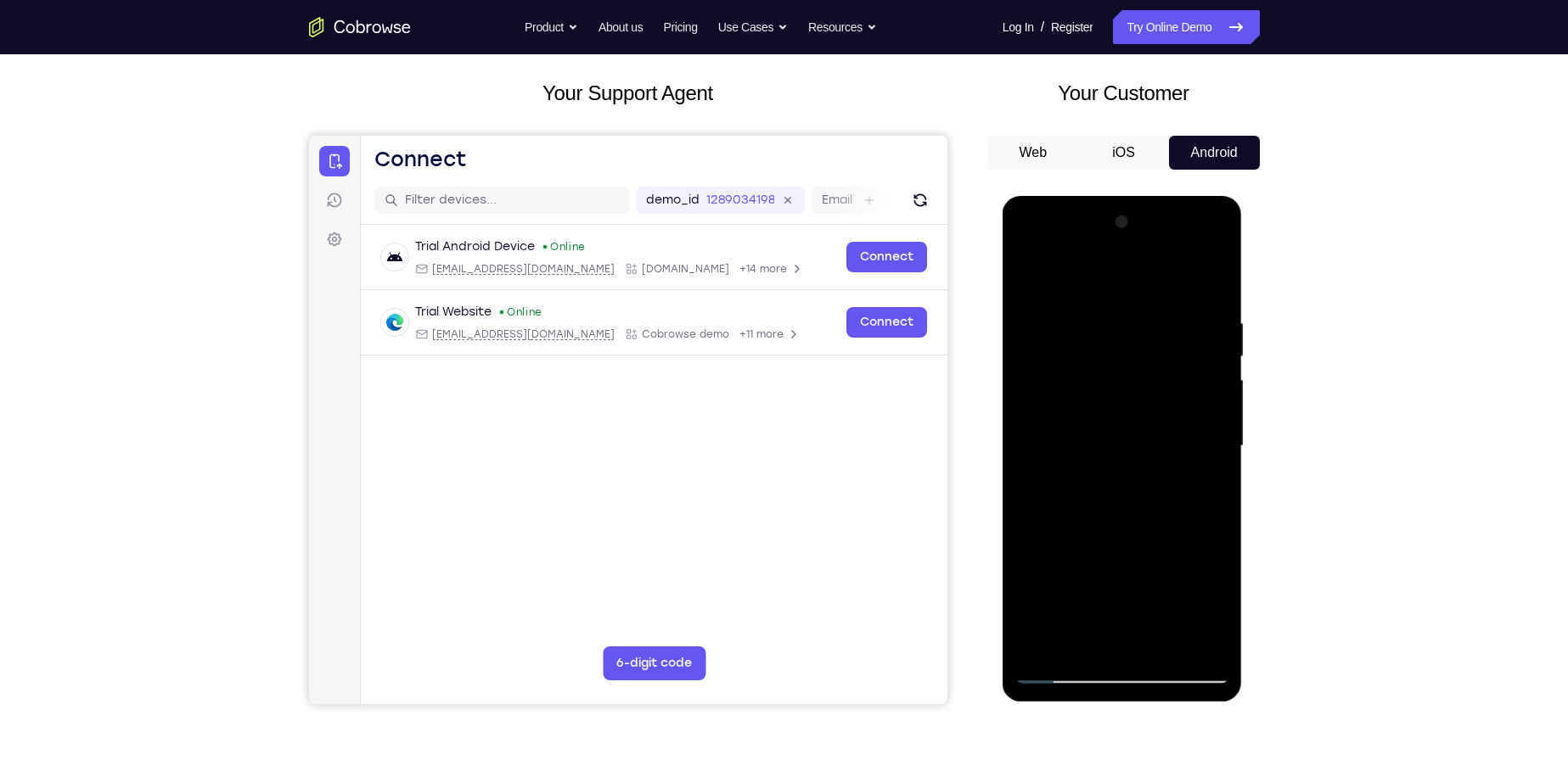
click at [1147, 398] on div at bounding box center [1122, 446] width 214 height 476
drag, startPoint x: 1155, startPoint y: 497, endPoint x: 1163, endPoint y: 370, distance: 127.3
click at [1163, 370] on div at bounding box center [1122, 446] width 214 height 476
drag
click at [1168, 376] on div at bounding box center [1122, 446] width 214 height 476
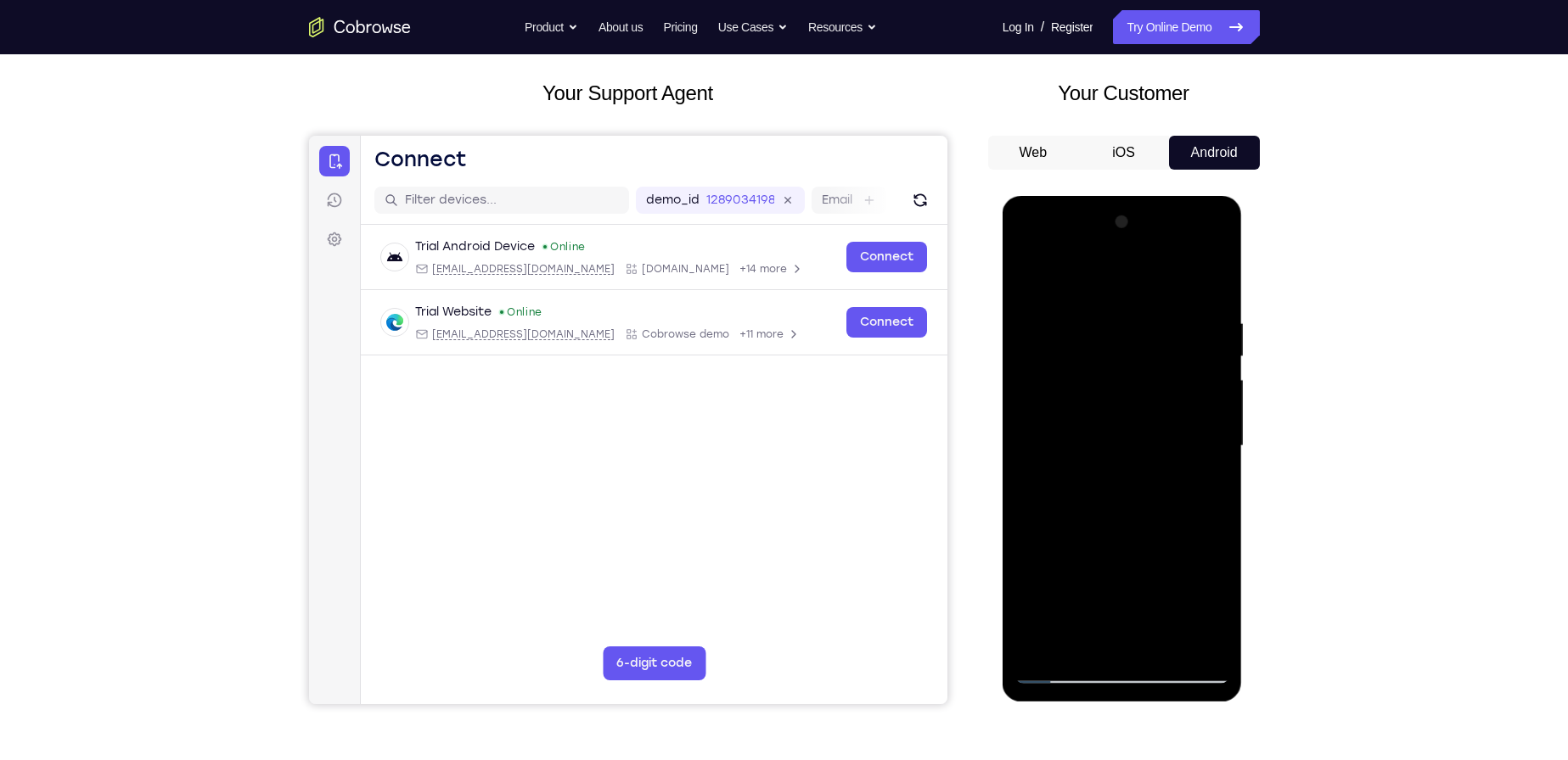
click at [1162, 326] on div at bounding box center [1122, 446] width 214 height 476
click at [1165, 352] on div at bounding box center [1122, 446] width 214 height 476
click at [1153, 354] on div at bounding box center [1122, 446] width 214 height 476
click at [1215, 307] on div at bounding box center [1122, 446] width 214 height 476
click at [1200, 318] on div at bounding box center [1122, 446] width 214 height 476
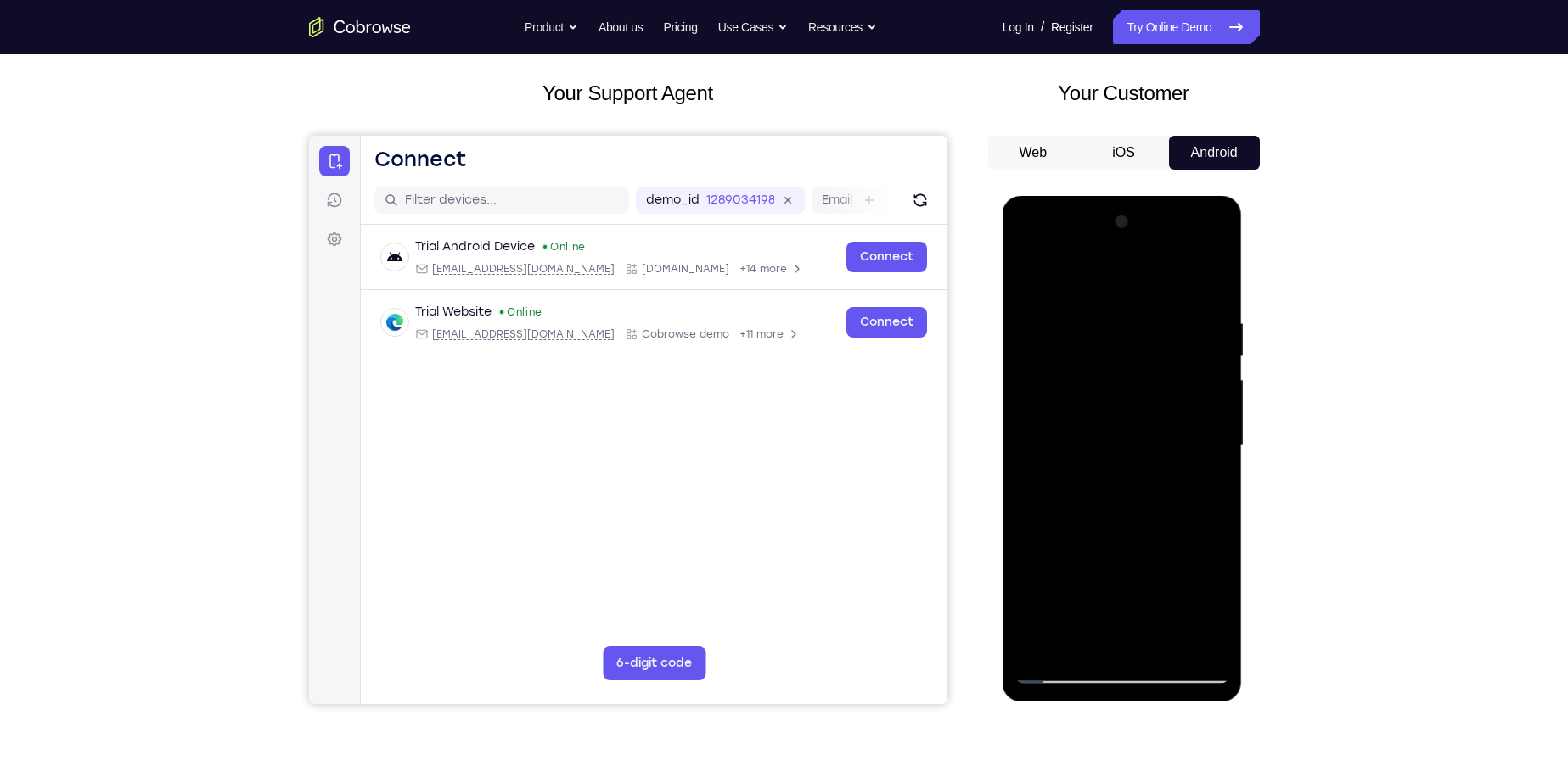
click at [1234, 263] on div at bounding box center [1123, 449] width 240 height 506
click at [1202, 383] on div at bounding box center [1122, 446] width 214 height 476
click at [1174, 338] on div at bounding box center [1122, 446] width 214 height 476
click at [1130, 367] on div at bounding box center [1122, 446] width 214 height 476
click at [1162, 410] on div at bounding box center [1122, 446] width 214 height 476
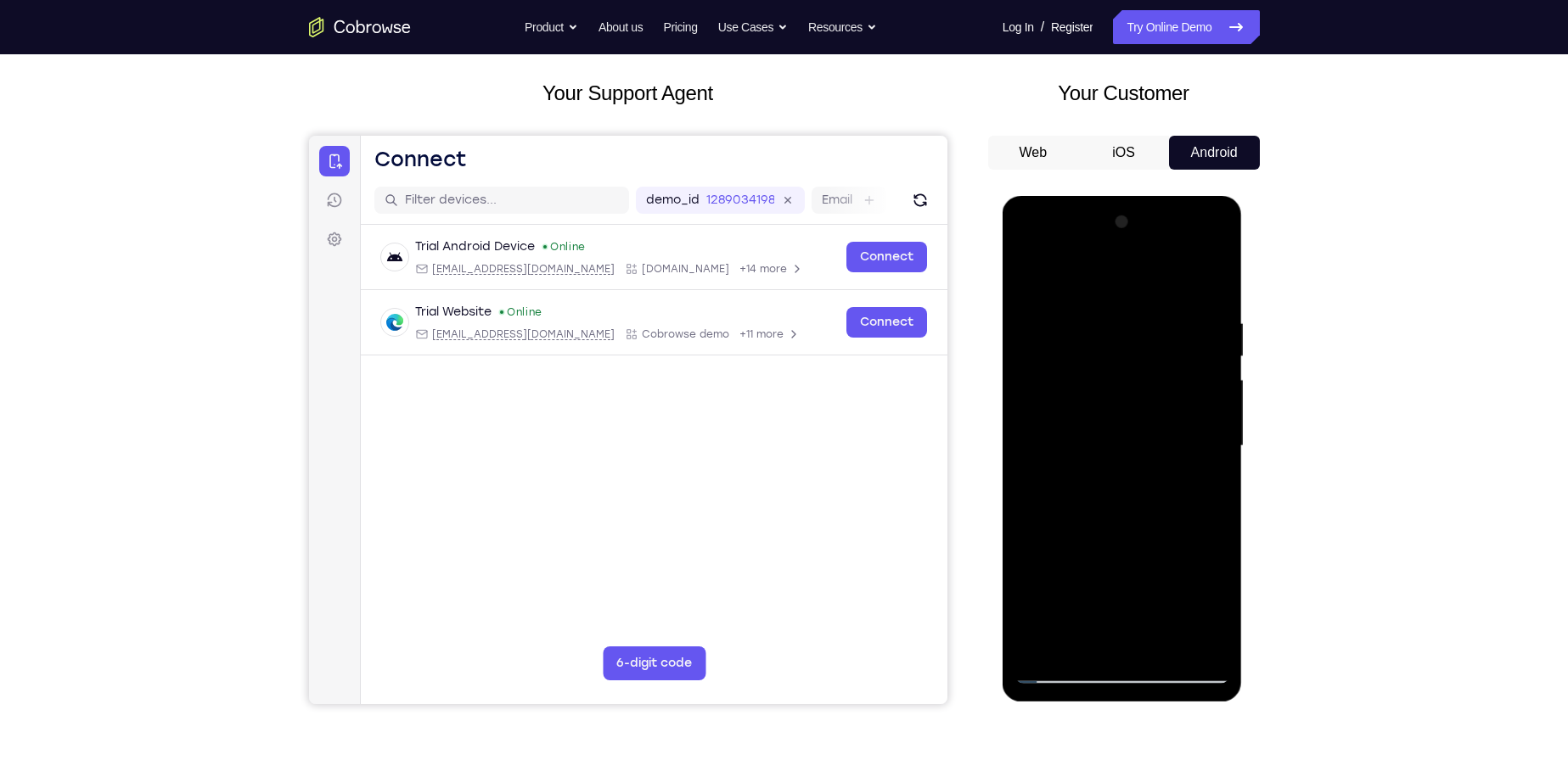
click at [1132, 402] on div at bounding box center [1122, 446] width 214 height 476
click at [1134, 412] on div at bounding box center [1122, 446] width 214 height 476
click at [1178, 526] on div at bounding box center [1122, 446] width 214 height 476
click at [1162, 566] on div at bounding box center [1122, 446] width 214 height 476
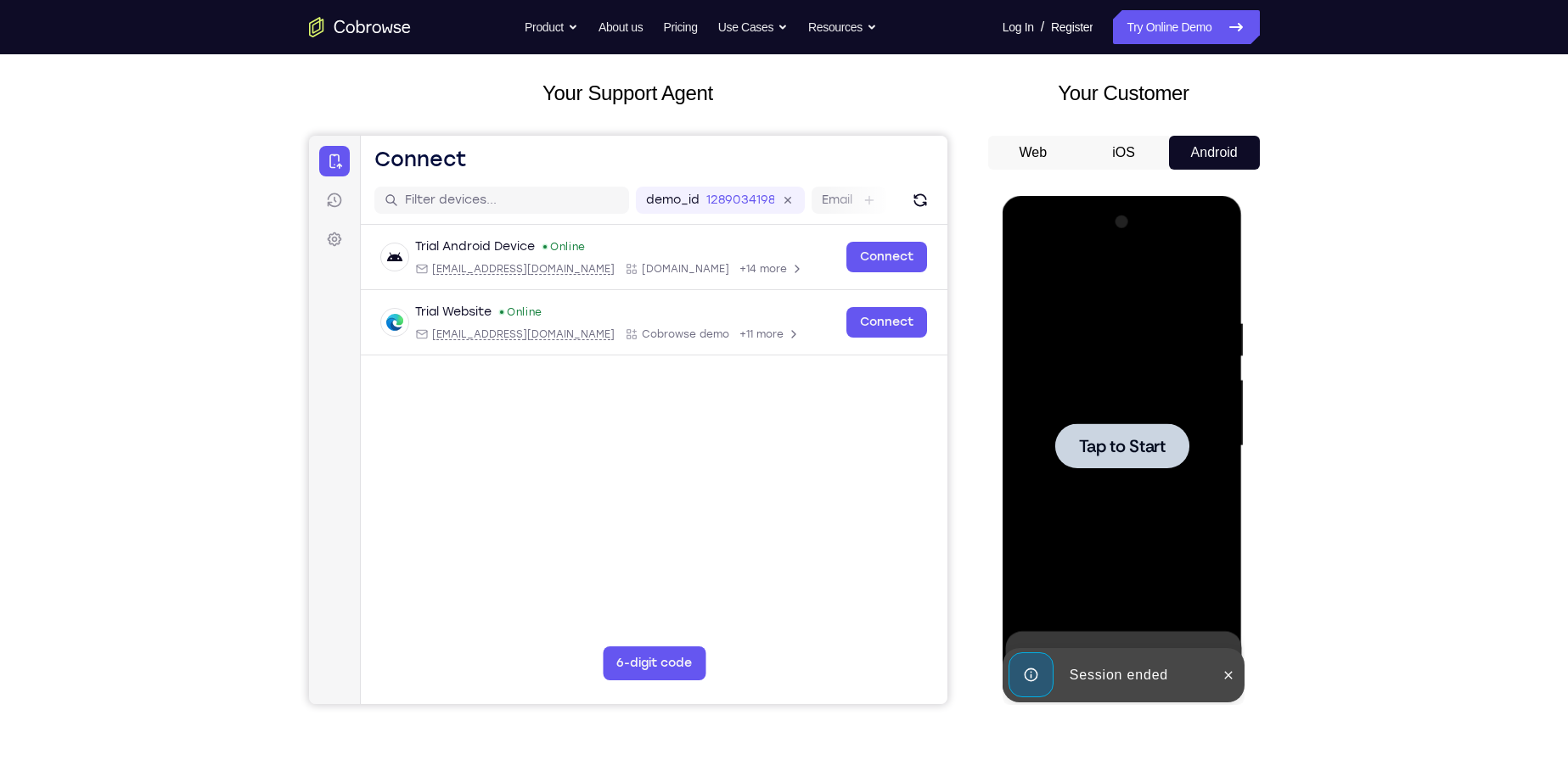
drag, startPoint x: 1133, startPoint y: 448, endPoint x: 1146, endPoint y: 378, distance: 71.2
click at [1134, 447] on span "Tap to Start" at bounding box center [1122, 446] width 87 height 17
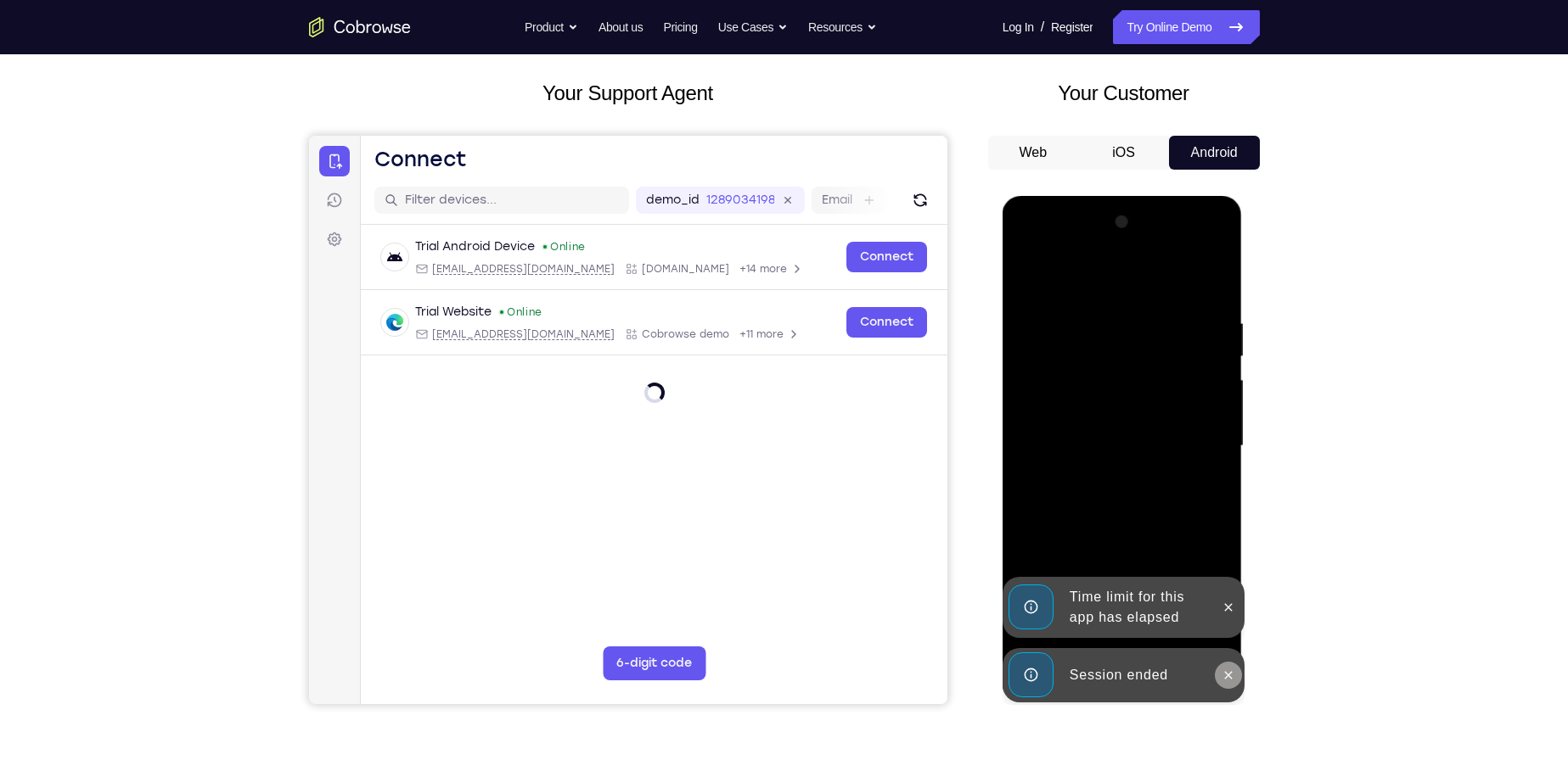
click at [1218, 676] on button at bounding box center [1228, 675] width 28 height 28
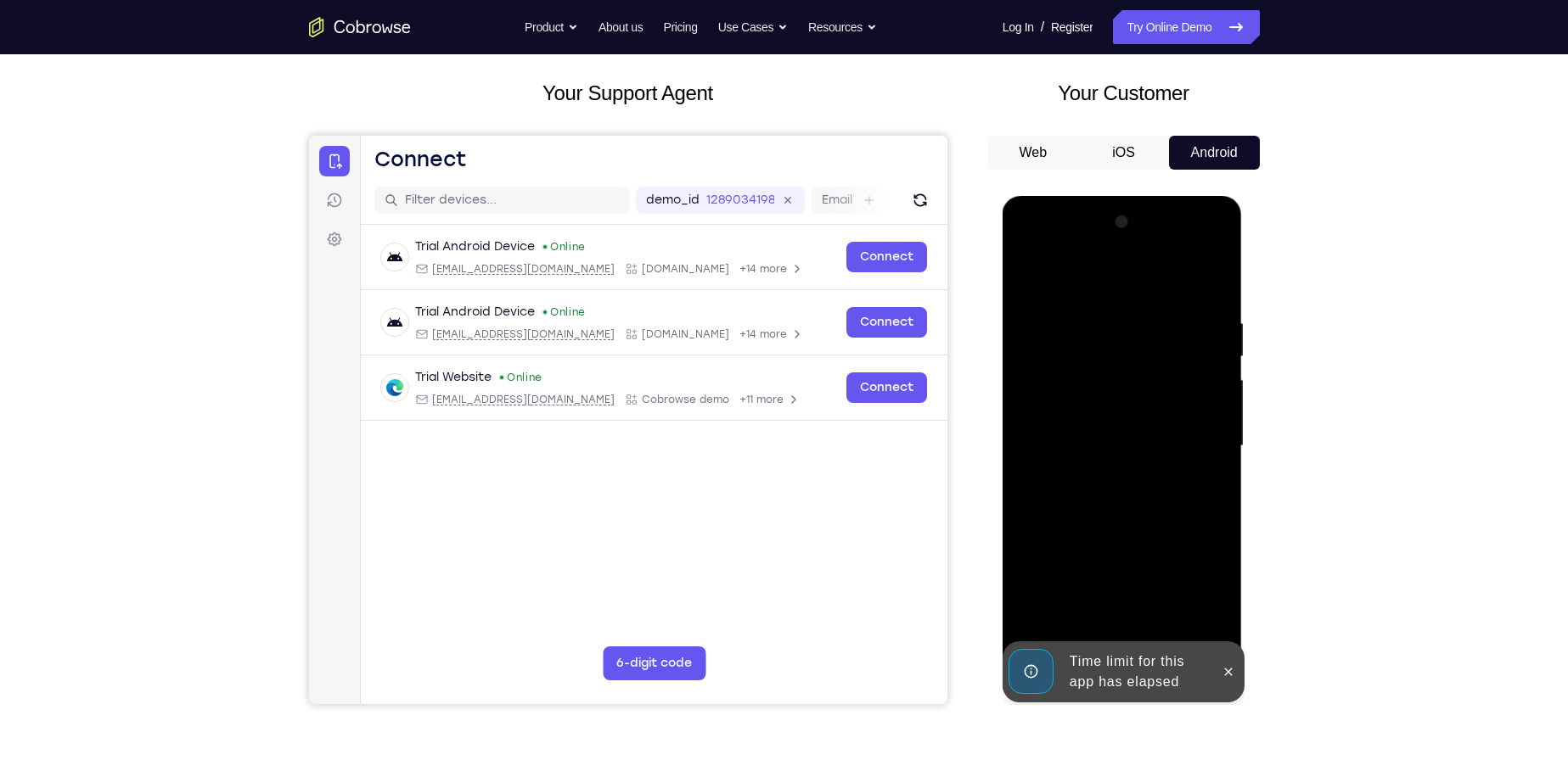
click at [1223, 618] on div at bounding box center [1122, 446] width 214 height 476
click at [1232, 669] on icon at bounding box center [1228, 672] width 13 height 13
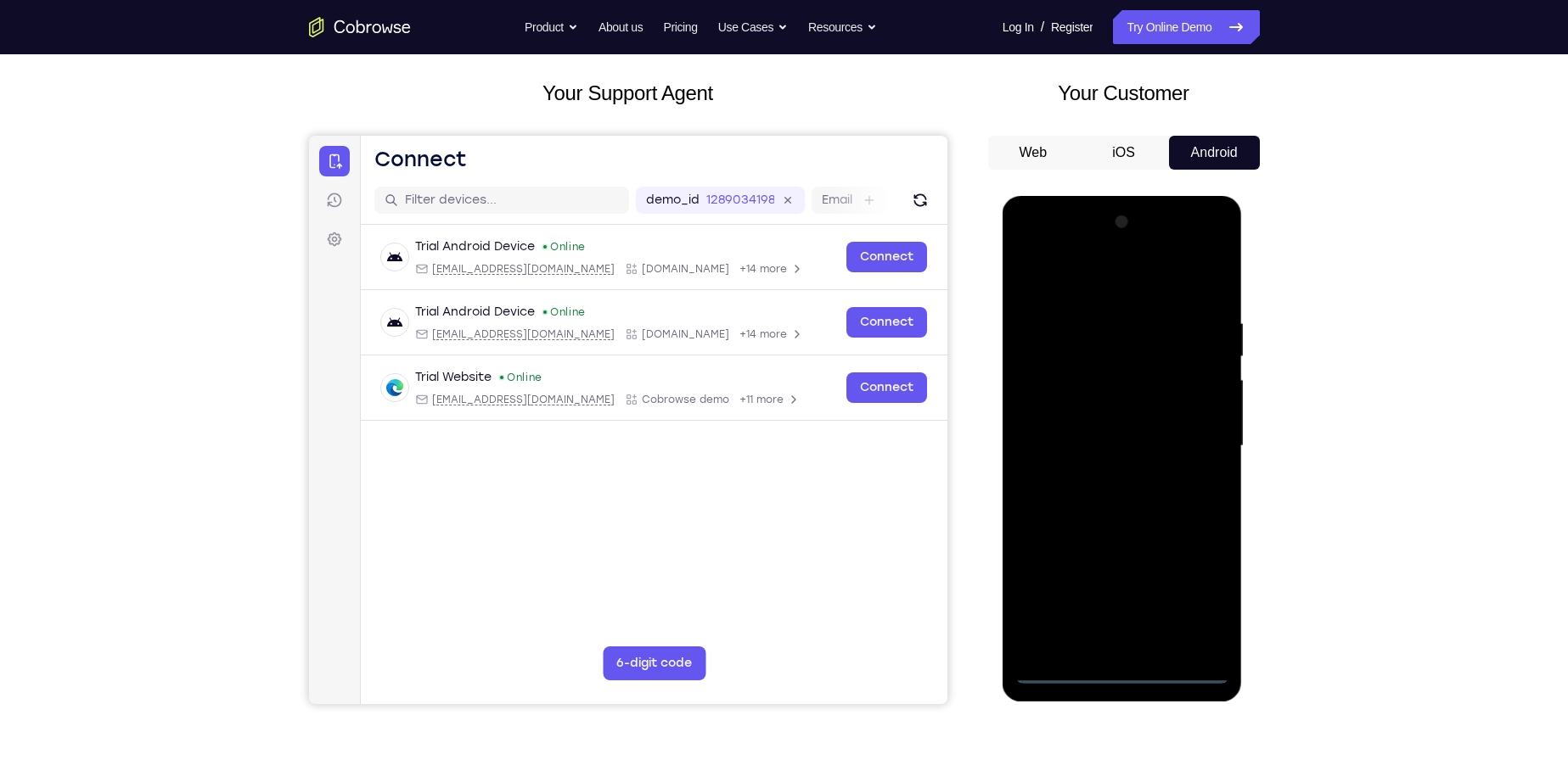
click at [1136, 673] on div at bounding box center [1122, 446] width 214 height 476
click at [1200, 610] on div at bounding box center [1122, 446] width 214 height 476
click at [1090, 280] on div at bounding box center [1122, 446] width 214 height 476
click at [1049, 390] on div at bounding box center [1122, 446] width 214 height 476
click at [1068, 454] on div at bounding box center [1122, 446] width 214 height 476
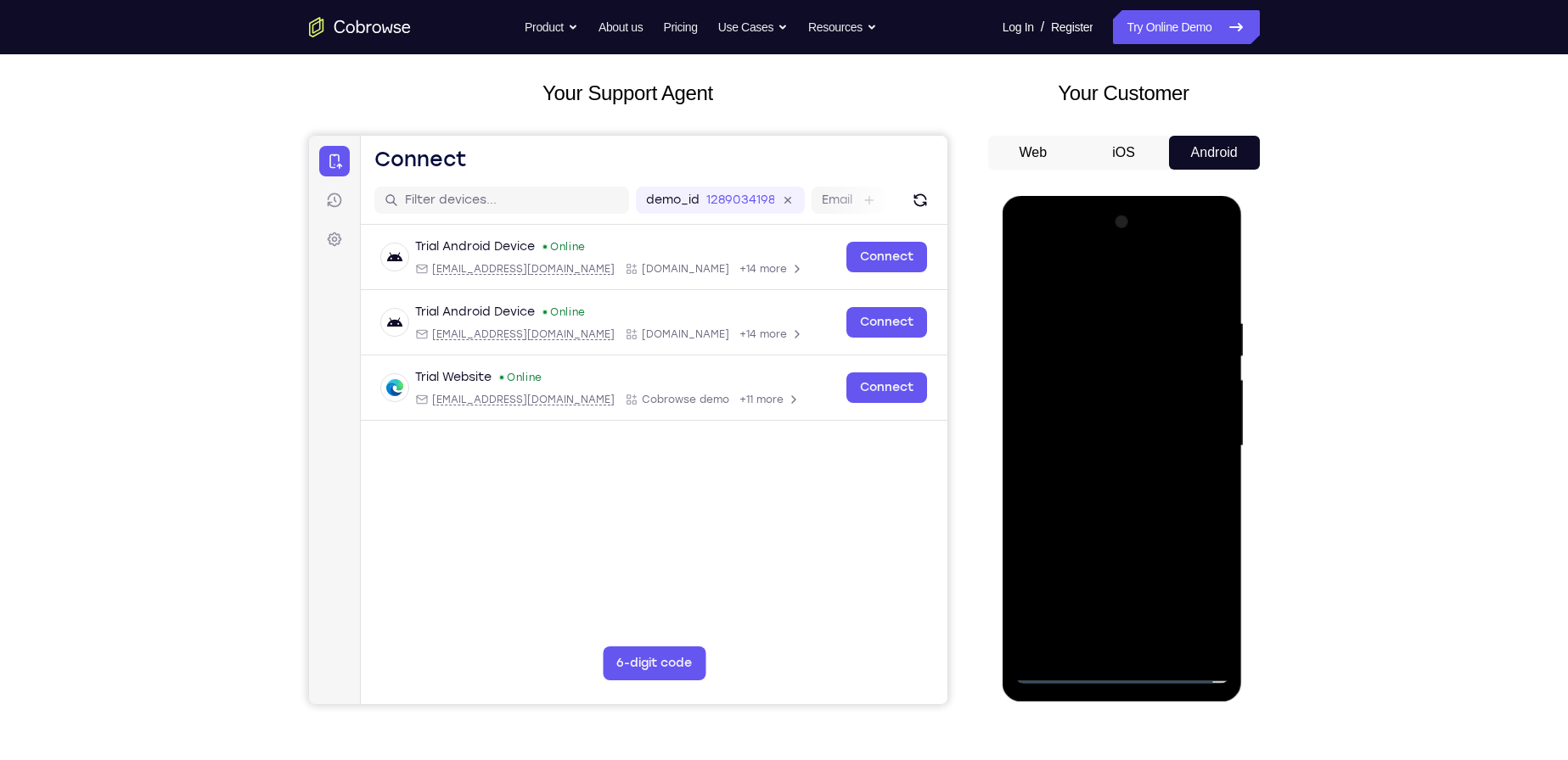
click at [1160, 431] on div at bounding box center [1122, 446] width 214 height 476
click at [1139, 471] on div at bounding box center [1122, 446] width 214 height 476
click at [1139, 642] on div at bounding box center [1122, 446] width 214 height 476
drag, startPoint x: 1122, startPoint y: 500, endPoint x: 1121, endPoint y: 462, distance: 38.0
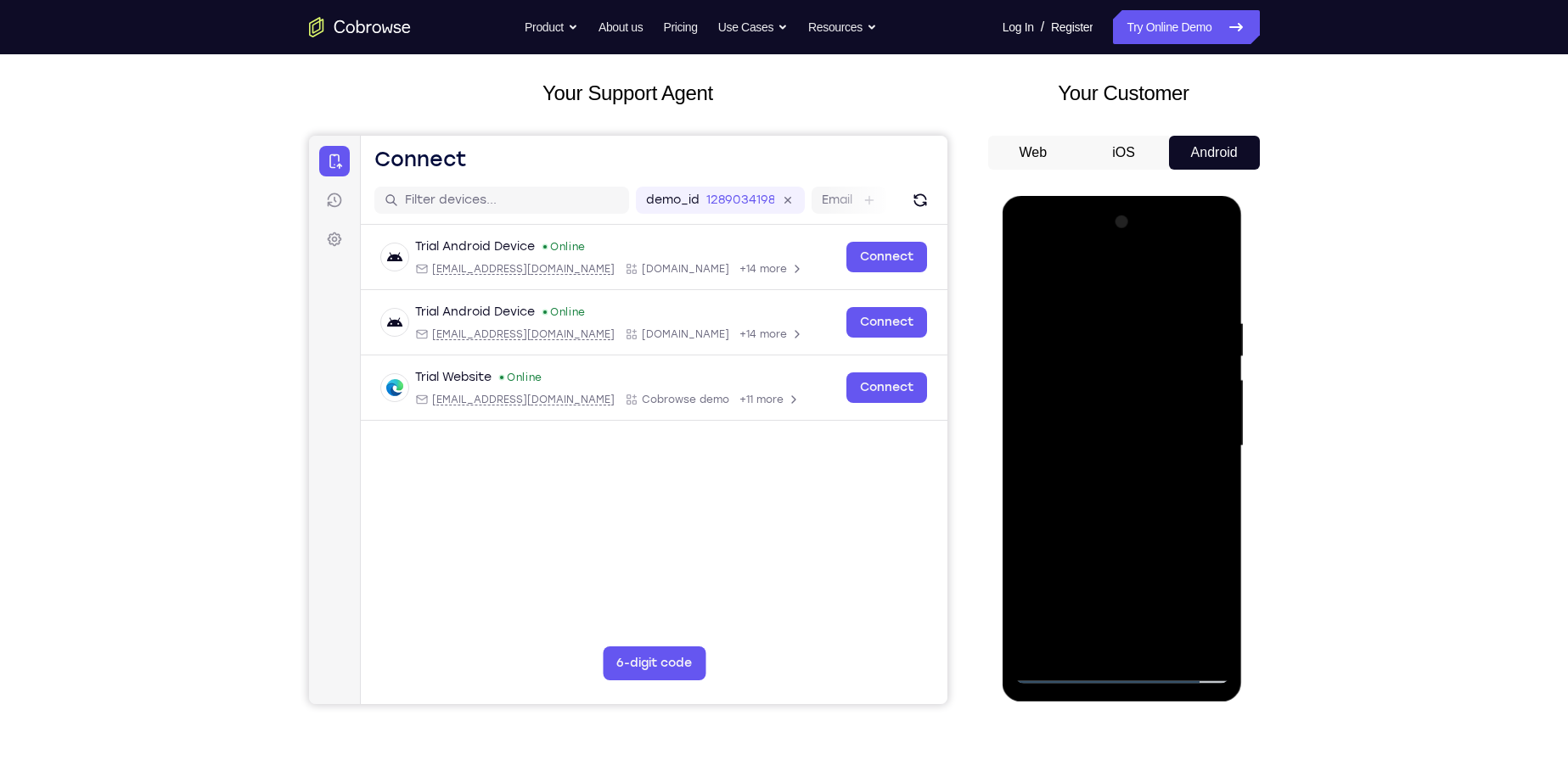
click at [1121, 462] on div at bounding box center [1122, 446] width 214 height 476
drag, startPoint x: 1133, startPoint y: 545, endPoint x: 1158, endPoint y: 404, distance: 143.2
click at [1158, 404] on div at bounding box center [1122, 446] width 214 height 476
drag, startPoint x: 1138, startPoint y: 455, endPoint x: 1136, endPoint y: 374, distance: 81.0
click at [1136, 374] on div at bounding box center [1122, 446] width 214 height 476
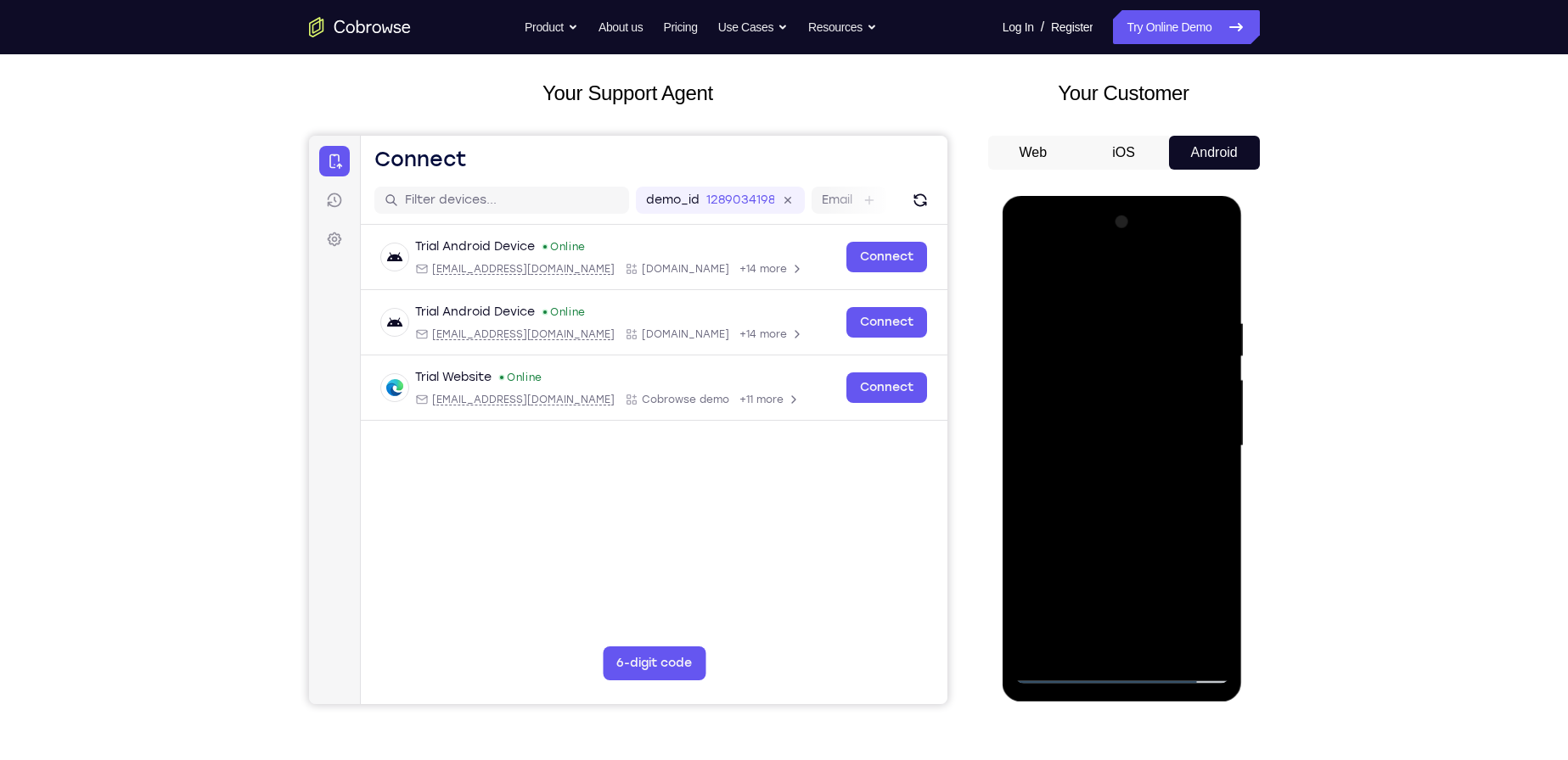
drag, startPoint x: 1089, startPoint y: 446, endPoint x: 1061, endPoint y: 331, distance: 118.4
click at [1061, 331] on div at bounding box center [1122, 446] width 214 height 476
drag, startPoint x: 1131, startPoint y: 475, endPoint x: 1127, endPoint y: 420, distance: 55.1
click at [1127, 421] on div at bounding box center [1122, 446] width 214 height 476
drag, startPoint x: 1152, startPoint y: 546, endPoint x: 1097, endPoint y: 306, distance: 246.2
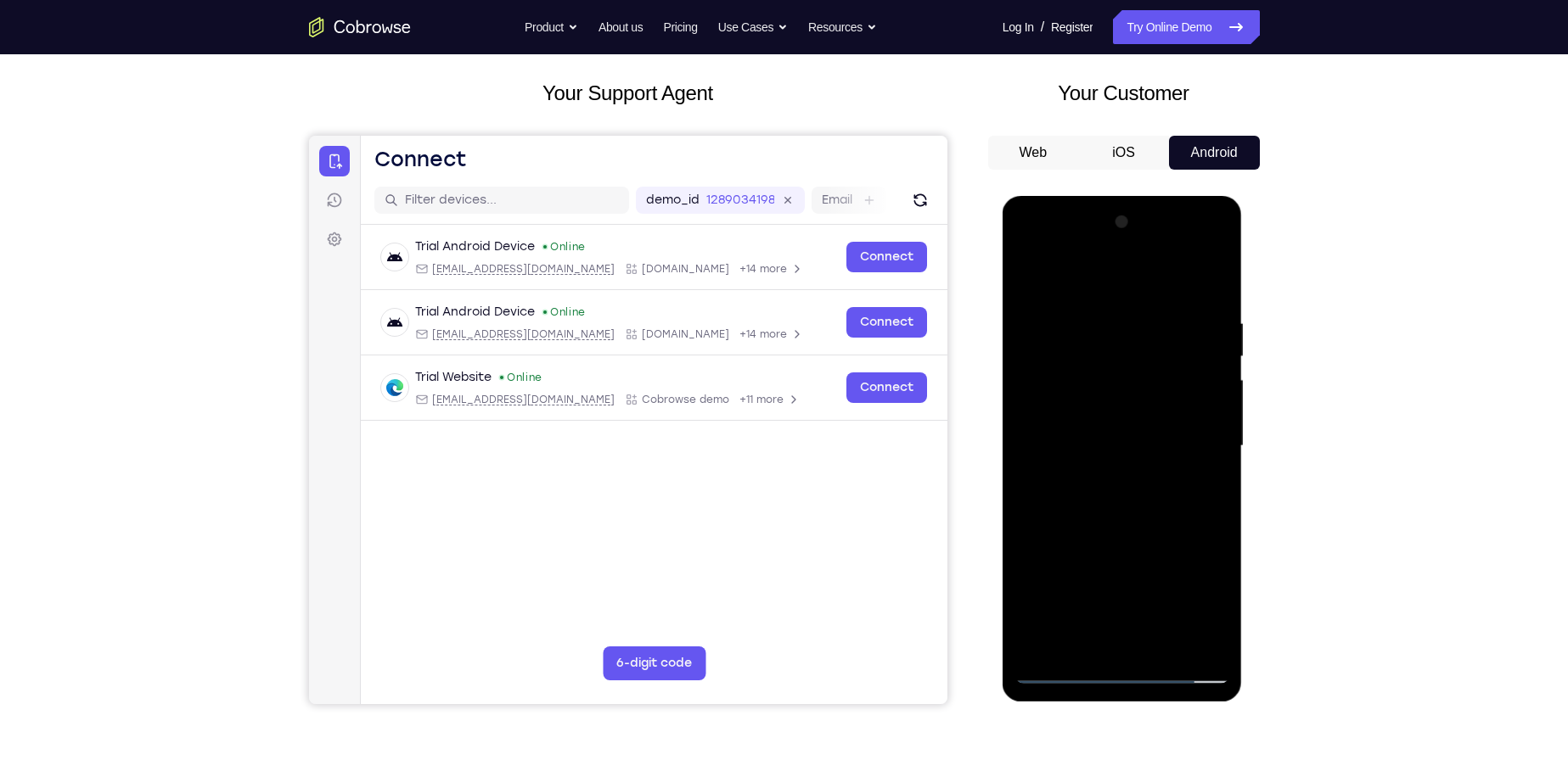
click at [1097, 306] on div at bounding box center [1122, 446] width 214 height 476
drag, startPoint x: 1149, startPoint y: 489, endPoint x: 1076, endPoint y: 308, distance: 195.2
click at [1076, 308] on div at bounding box center [1122, 446] width 214 height 476
drag, startPoint x: 1090, startPoint y: 495, endPoint x: 1091, endPoint y: 371, distance: 124.0
click at [1091, 371] on div at bounding box center [1122, 446] width 214 height 476
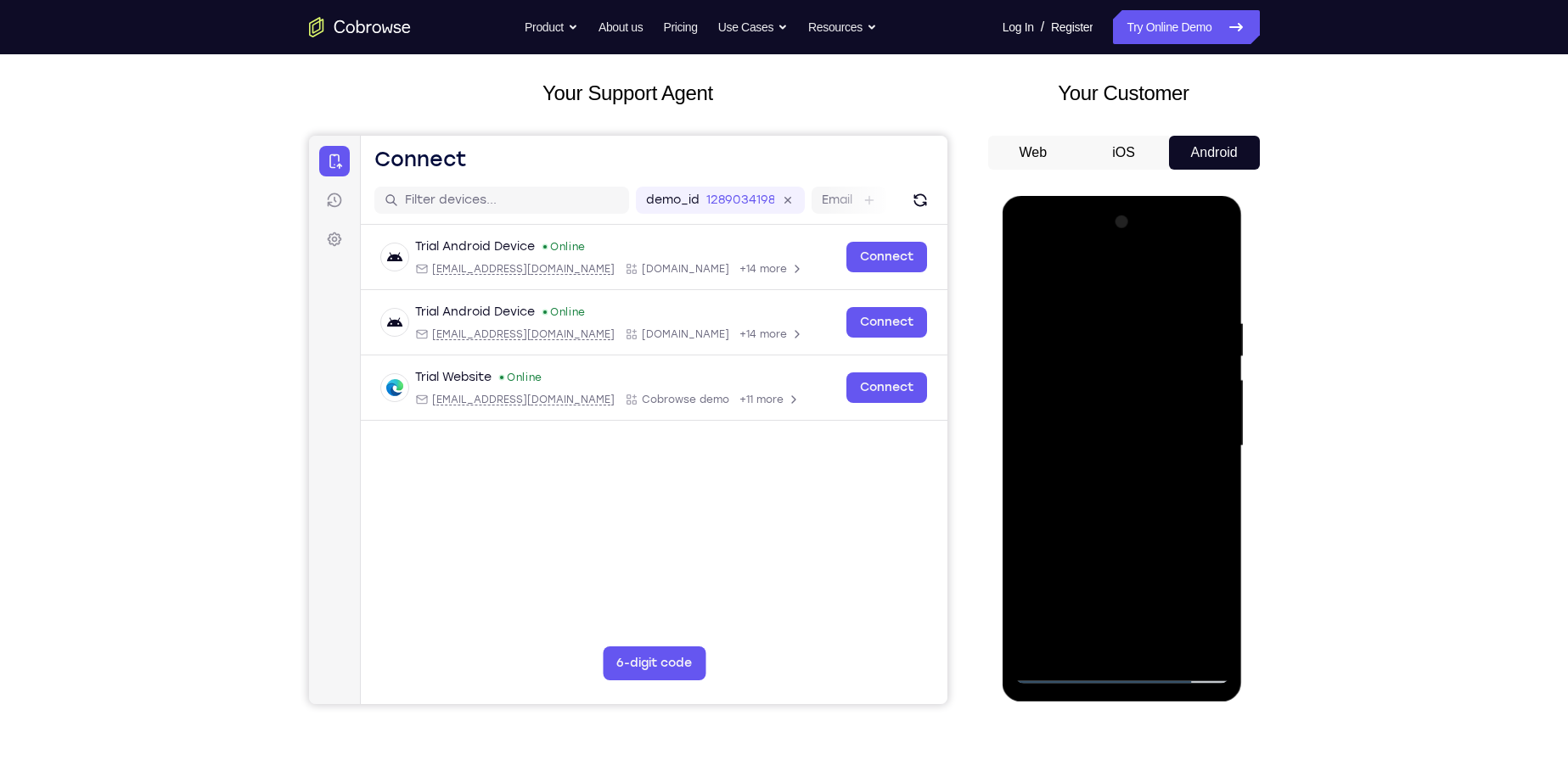
drag, startPoint x: 1088, startPoint y: 495, endPoint x: 1161, endPoint y: 482, distance: 74.1
click at [1161, 482] on div at bounding box center [1122, 446] width 214 height 476
drag, startPoint x: 1136, startPoint y: 481, endPoint x: 1280, endPoint y: 458, distance: 145.8
click at [1245, 458] on html "Online web based iOS Simulators and Android Emulators. Run iPhone, iPad, Mobile…" at bounding box center [1124, 450] width 242 height 509
drag, startPoint x: 1170, startPoint y: 484, endPoint x: 1121, endPoint y: 498, distance: 51.0
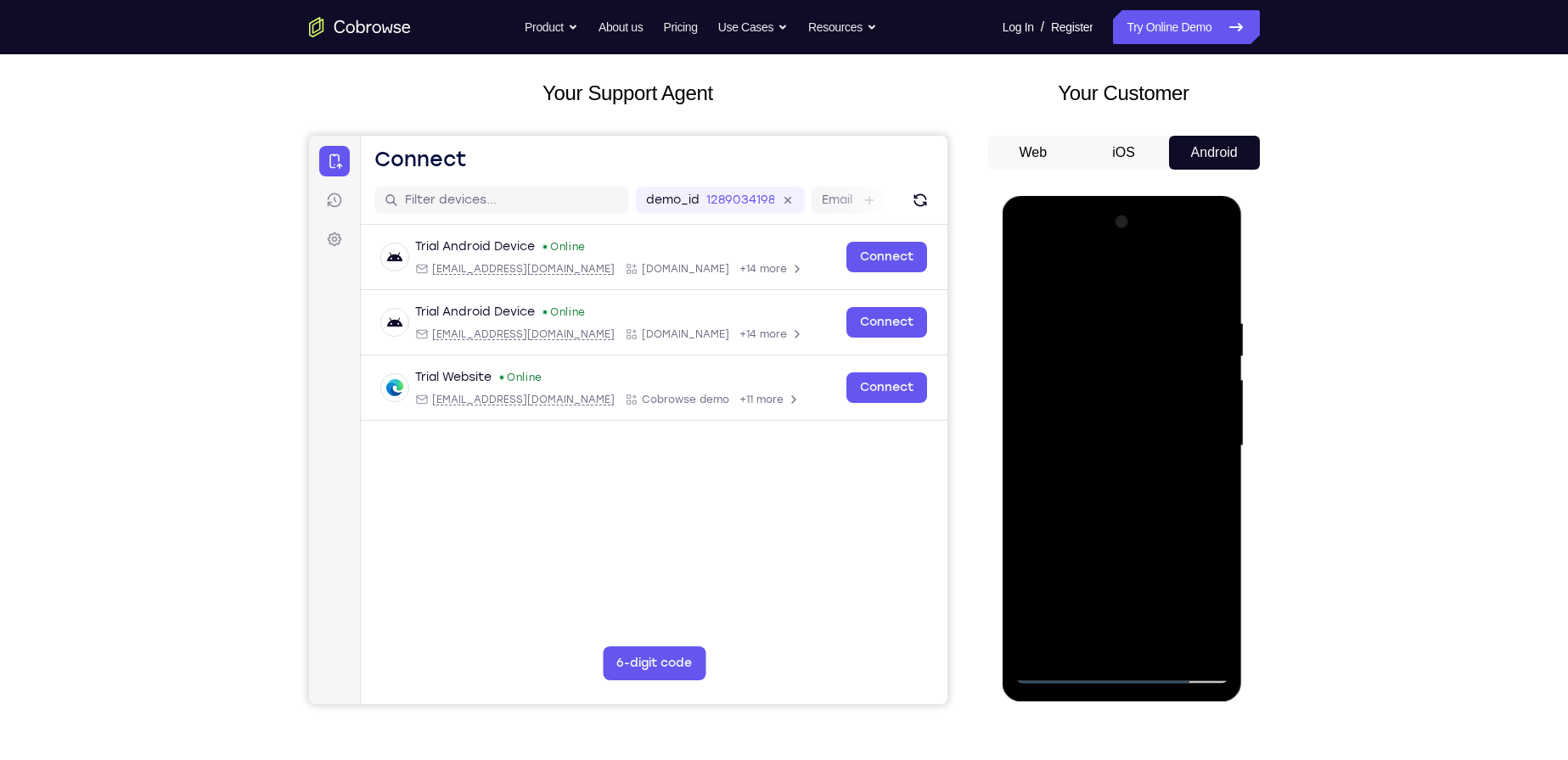
click at [1120, 498] on div at bounding box center [1122, 446] width 214 height 476
drag, startPoint x: 1186, startPoint y: 491, endPoint x: 1017, endPoint y: 488, distance: 169.0
click at [1017, 488] on div at bounding box center [1122, 446] width 214 height 476
drag, startPoint x: 1045, startPoint y: 480, endPoint x: 1123, endPoint y: 475, distance: 78.2
click at [1123, 475] on div at bounding box center [1122, 446] width 214 height 476
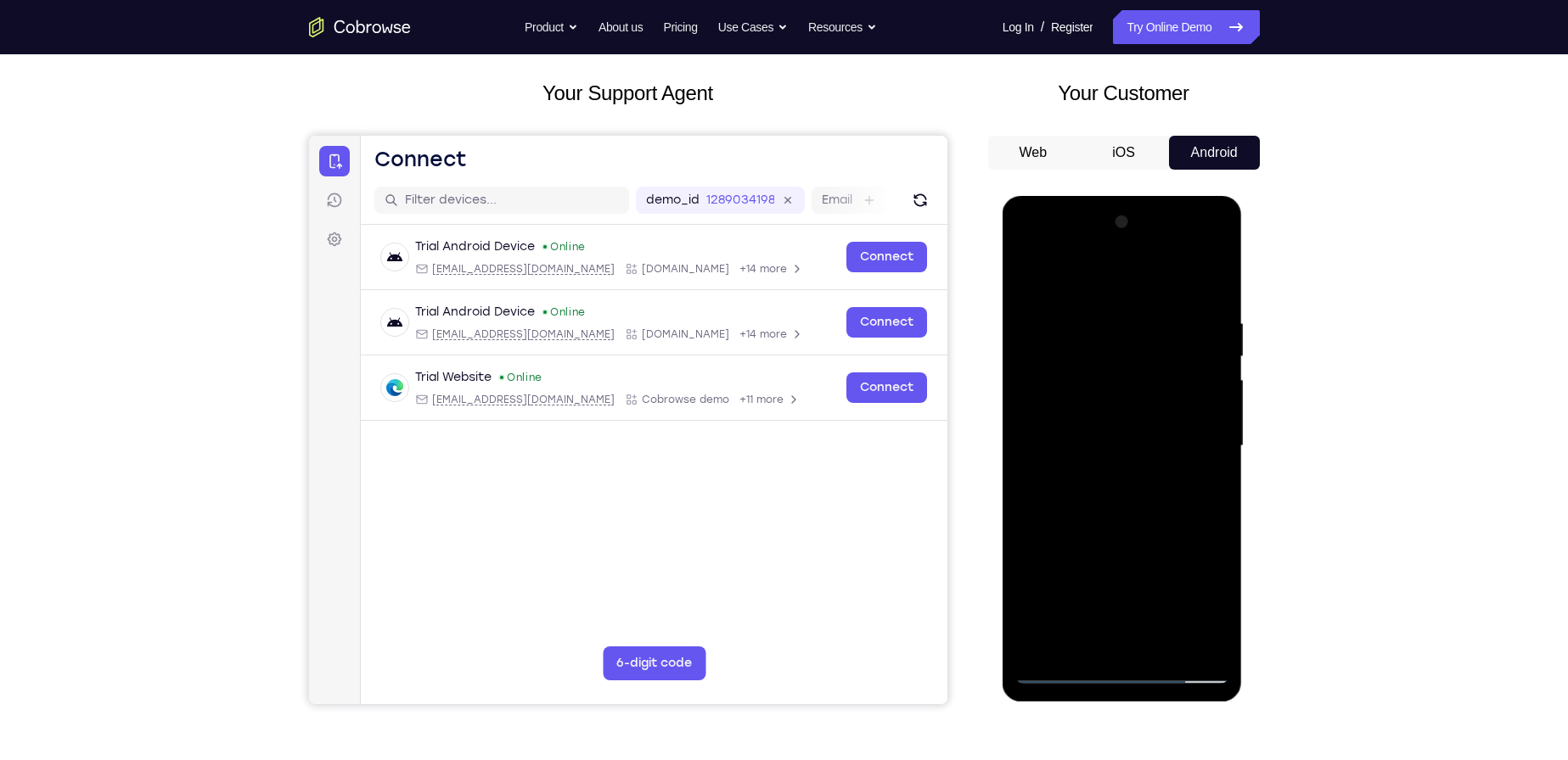
drag, startPoint x: 1075, startPoint y: 503, endPoint x: 1166, endPoint y: 482, distance: 93.4
click at [1166, 482] on div at bounding box center [1122, 446] width 214 height 476
click at [1186, 484] on div at bounding box center [1122, 446] width 214 height 476
drag, startPoint x: 1109, startPoint y: 539, endPoint x: 1124, endPoint y: 396, distance: 143.8
click at [1124, 396] on div at bounding box center [1122, 446] width 214 height 476
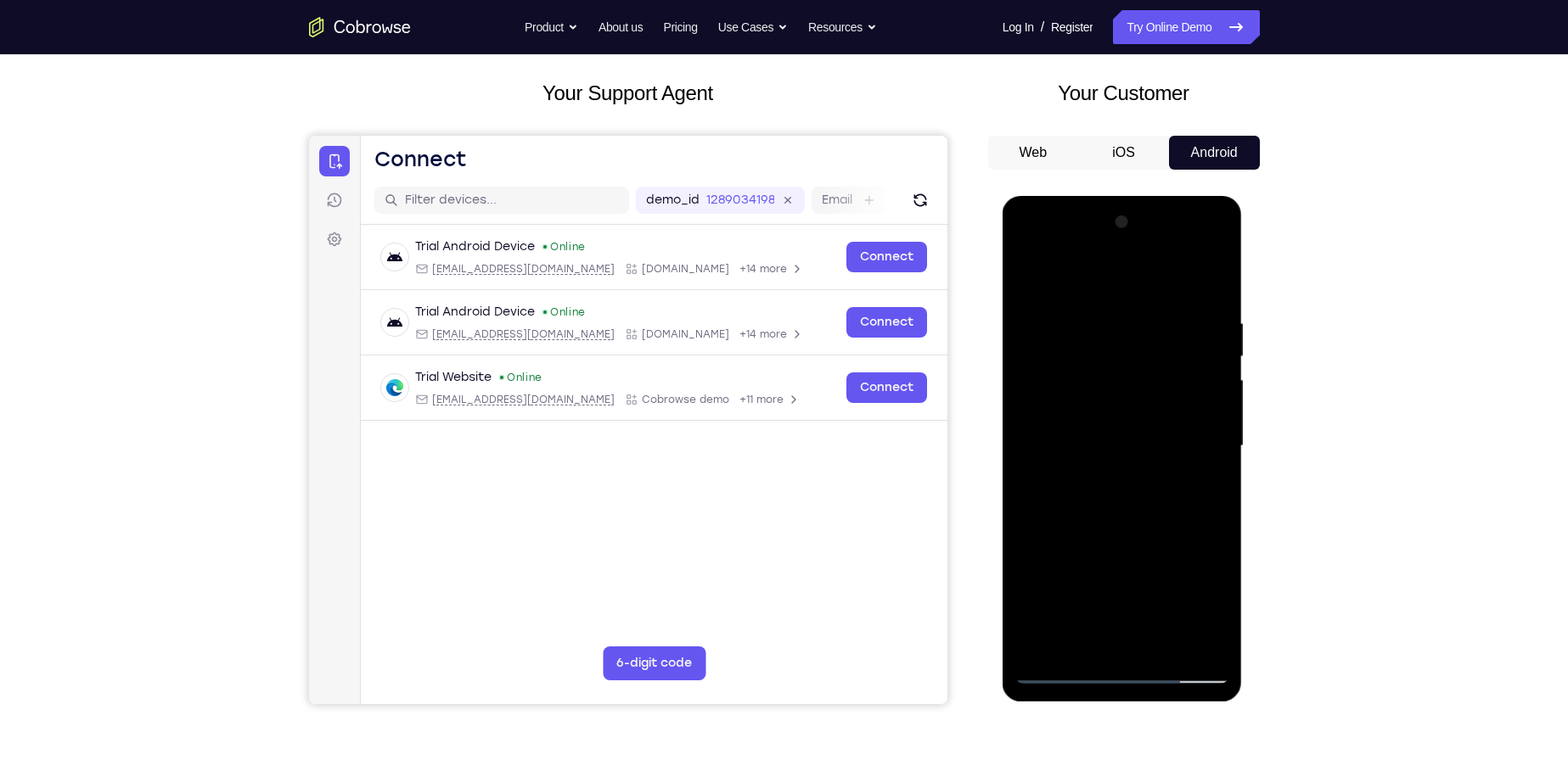
drag, startPoint x: 1077, startPoint y: 385, endPoint x: 1104, endPoint y: 553, distance: 170.2
click at [1104, 553] on div at bounding box center [1122, 446] width 214 height 476
click at [1071, 672] on div at bounding box center [1122, 446] width 214 height 476
drag, startPoint x: 1064, startPoint y: 492, endPoint x: 1107, endPoint y: 473, distance: 47.0
click at [1107, 473] on div at bounding box center [1122, 446] width 214 height 476
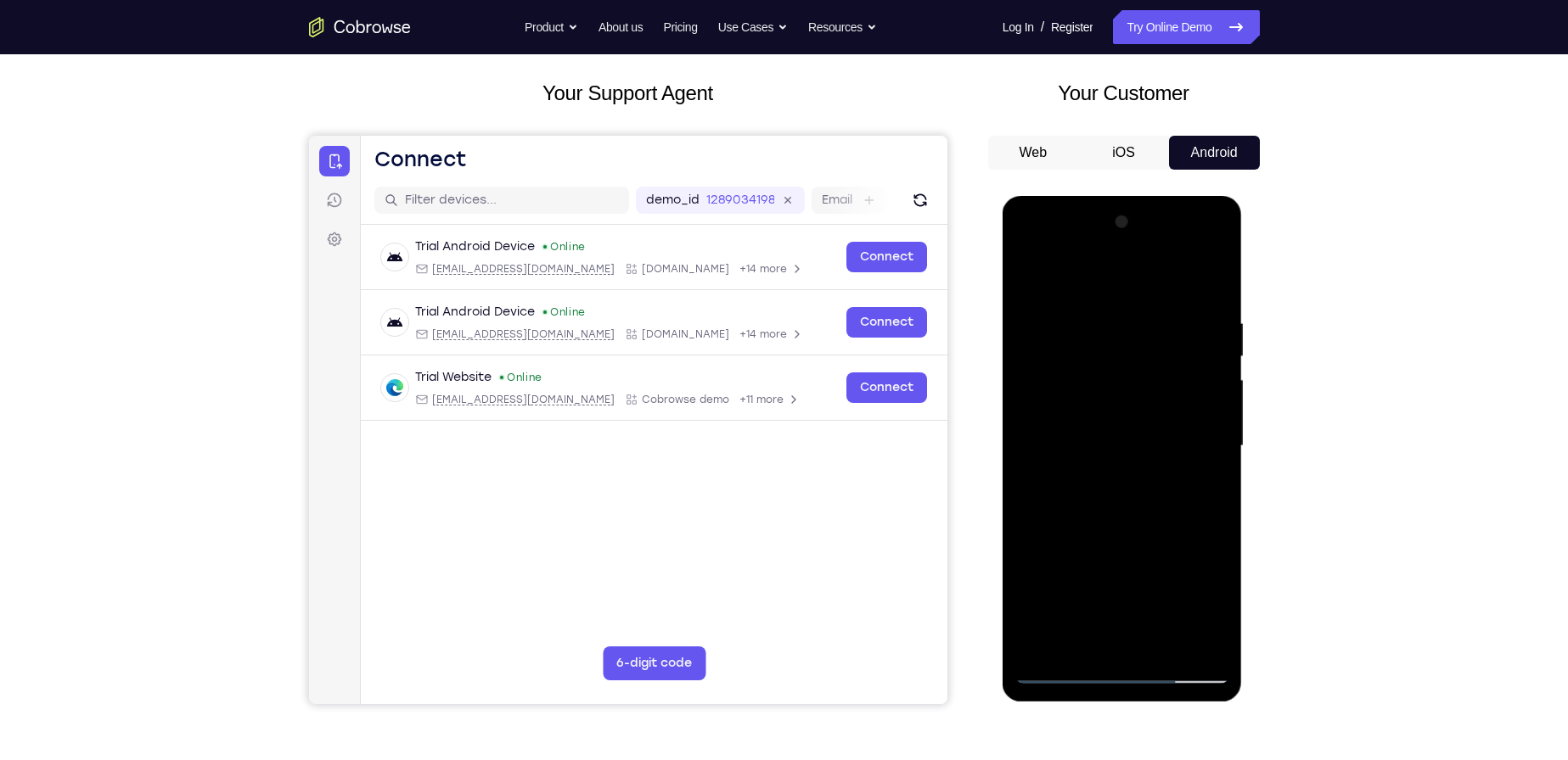
drag, startPoint x: 1088, startPoint y: 461, endPoint x: 1146, endPoint y: 451, distance: 58.9
click at [1146, 451] on div at bounding box center [1122, 446] width 214 height 476
drag, startPoint x: 1077, startPoint y: 459, endPoint x: 1166, endPoint y: 460, distance: 89.0
click at [1166, 460] on div at bounding box center [1122, 446] width 214 height 476
drag, startPoint x: 1141, startPoint y: 471, endPoint x: 1197, endPoint y: 467, distance: 56.1
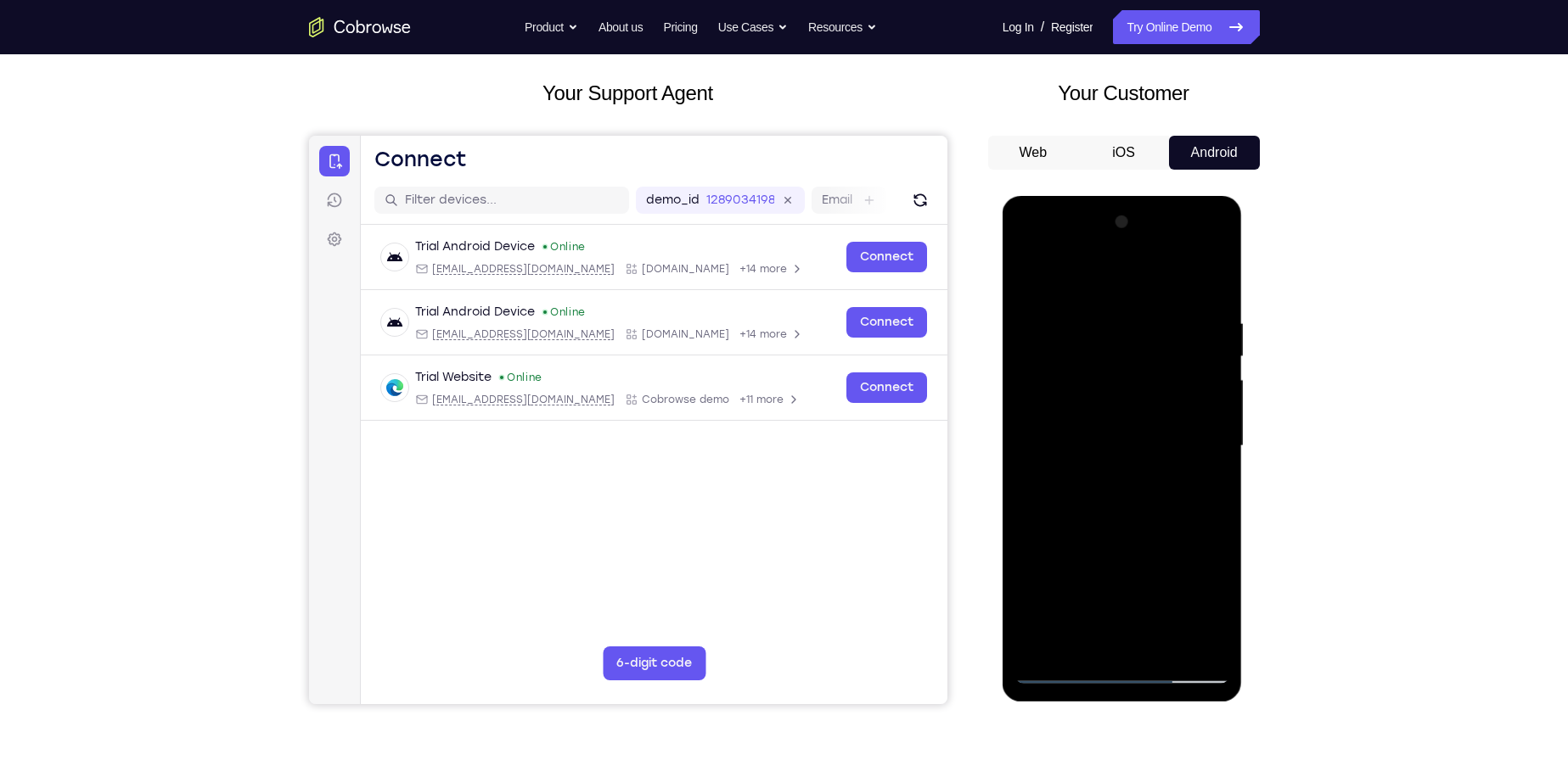
click at [1197, 467] on div at bounding box center [1122, 446] width 214 height 476
click at [1176, 469] on div at bounding box center [1122, 446] width 214 height 476
click at [1060, 667] on div at bounding box center [1122, 446] width 214 height 476
drag, startPoint x: 1144, startPoint y: 492, endPoint x: 1238, endPoint y: 492, distance: 94.0
click at [1238, 492] on div at bounding box center [1123, 449] width 240 height 506
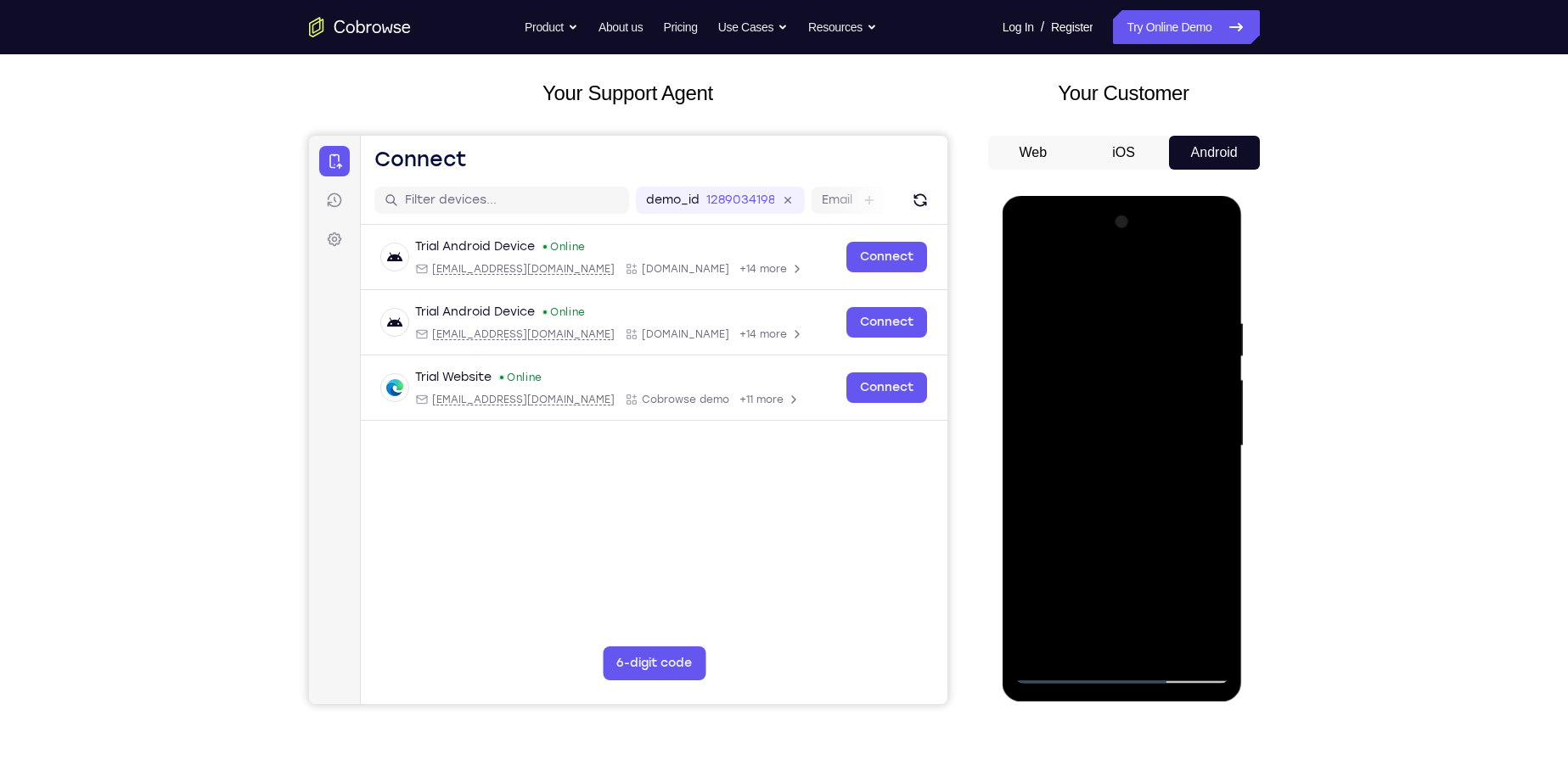
drag, startPoint x: 1049, startPoint y: 477, endPoint x: 1152, endPoint y: 476, distance: 103.0
click at [1152, 476] on div at bounding box center [1122, 446] width 214 height 476
drag, startPoint x: 1127, startPoint y: 466, endPoint x: 1189, endPoint y: 460, distance: 62.3
click at [1189, 460] on div at bounding box center [1122, 446] width 214 height 476
drag, startPoint x: 1027, startPoint y: 477, endPoint x: 1143, endPoint y: 479, distance: 116.0
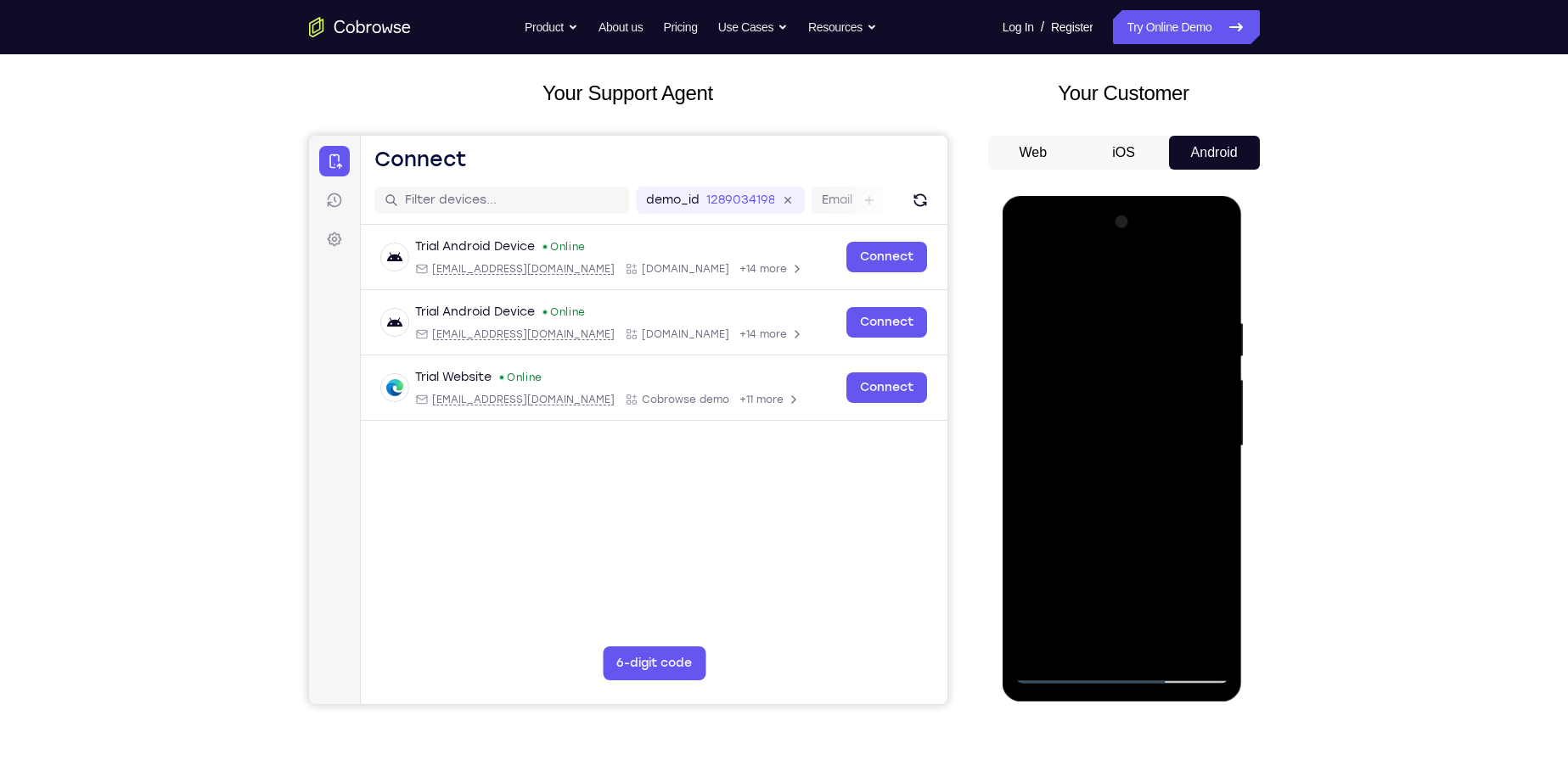
click at [1143, 479] on div at bounding box center [1122, 446] width 214 height 476
drag, startPoint x: 1120, startPoint y: 475, endPoint x: 1187, endPoint y: 475, distance: 67.0
click at [1187, 475] on div at bounding box center [1122, 446] width 214 height 476
drag, startPoint x: 1096, startPoint y: 484, endPoint x: 1225, endPoint y: 481, distance: 129.0
click at [1225, 481] on div at bounding box center [1122, 446] width 214 height 476
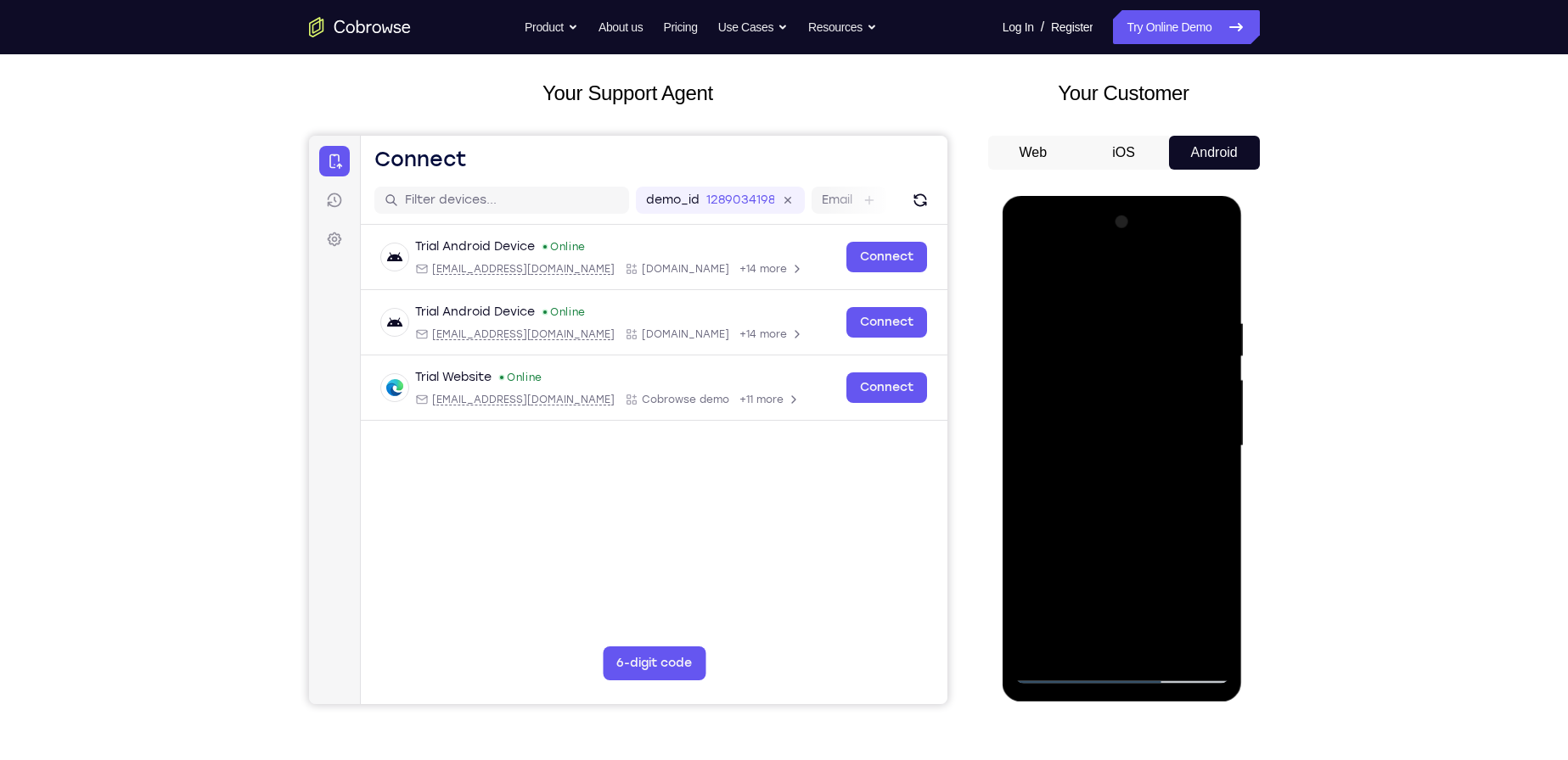
drag, startPoint x: 1048, startPoint y: 479, endPoint x: 1152, endPoint y: 477, distance: 104.0
click at [1152, 477] on div at bounding box center [1122, 446] width 214 height 476
drag, startPoint x: 1044, startPoint y: 477, endPoint x: 1153, endPoint y: 477, distance: 109.0
click at [1153, 477] on div at bounding box center [1122, 446] width 214 height 476
drag, startPoint x: 1029, startPoint y: 479, endPoint x: 1140, endPoint y: 474, distance: 111.1
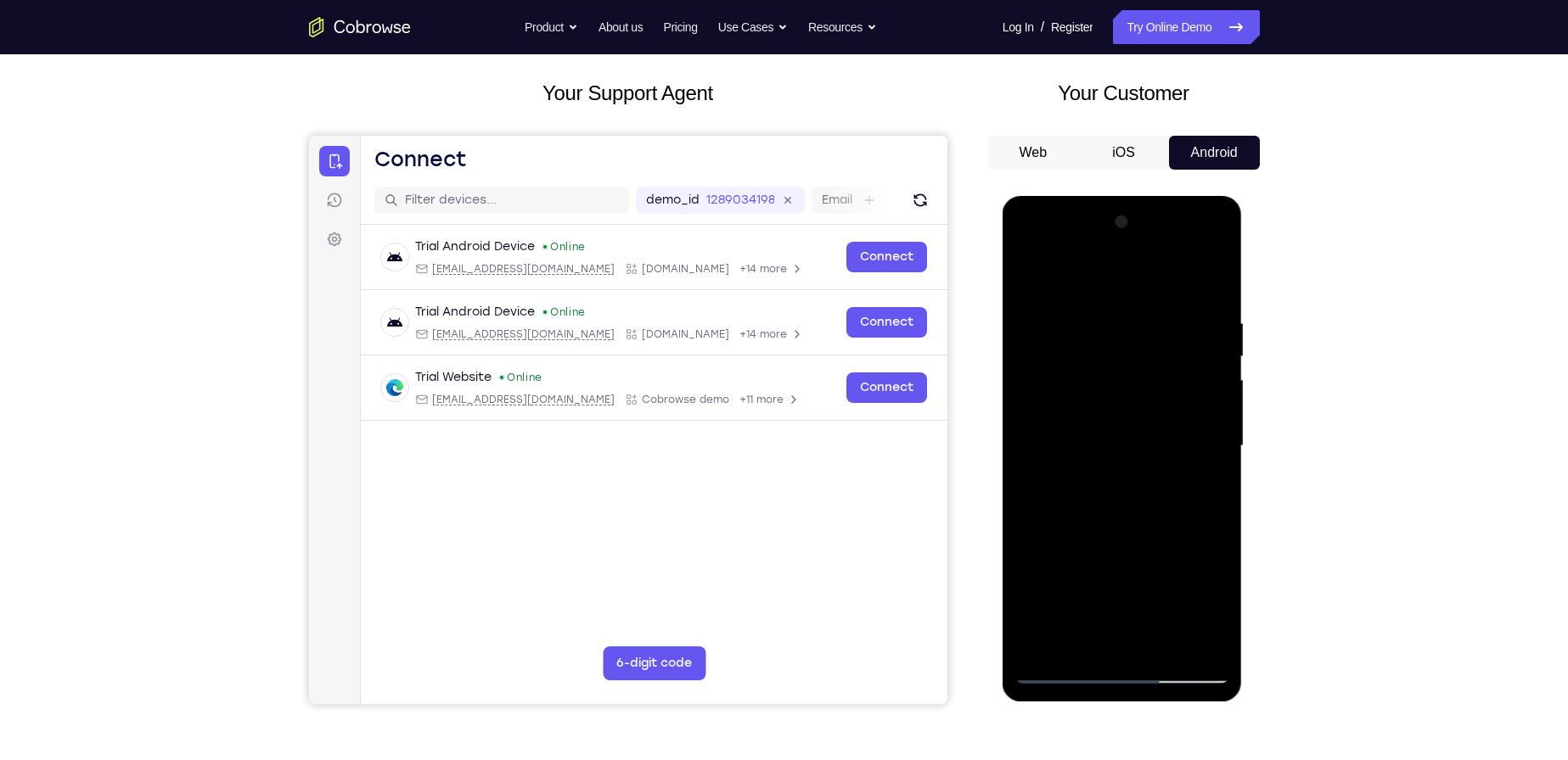
click at [1140, 474] on div at bounding box center [1122, 446] width 214 height 476
drag, startPoint x: 1047, startPoint y: 487, endPoint x: 1160, endPoint y: 482, distance: 113.1
click at [1160, 482] on div at bounding box center [1122, 446] width 214 height 476
drag, startPoint x: 1129, startPoint y: 484, endPoint x: 1221, endPoint y: 481, distance: 92.0
click at [1221, 481] on div at bounding box center [1122, 446] width 214 height 476
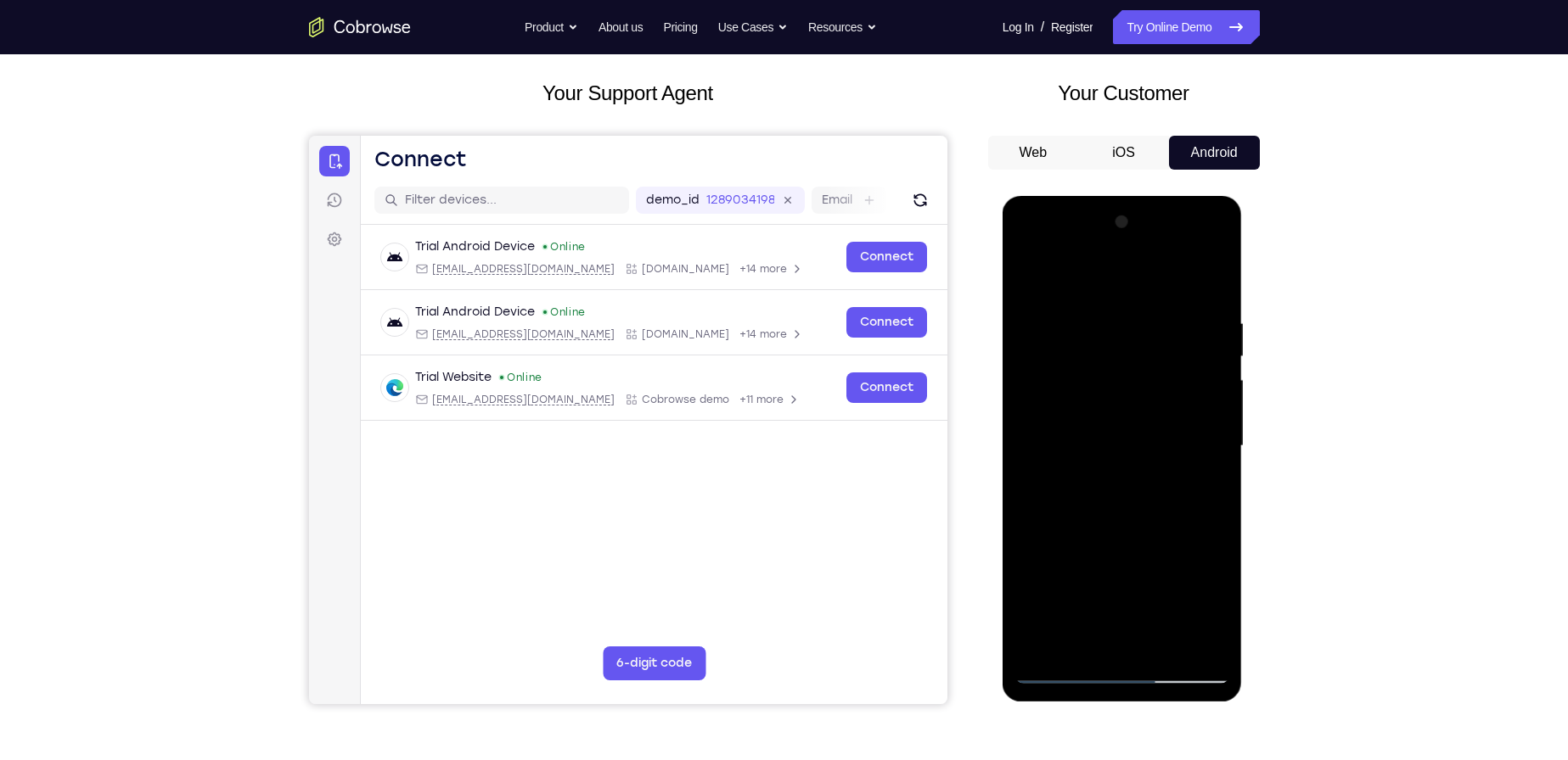
drag, startPoint x: 1141, startPoint y: 476, endPoint x: 1207, endPoint y: 468, distance: 66.5
click at [1207, 468] on div at bounding box center [1122, 446] width 214 height 476
drag, startPoint x: 1059, startPoint y: 477, endPoint x: 1134, endPoint y: 477, distance: 75.0
click at [1134, 477] on div at bounding box center [1122, 446] width 214 height 476
drag, startPoint x: 1041, startPoint y: 483, endPoint x: 1168, endPoint y: 477, distance: 127.1
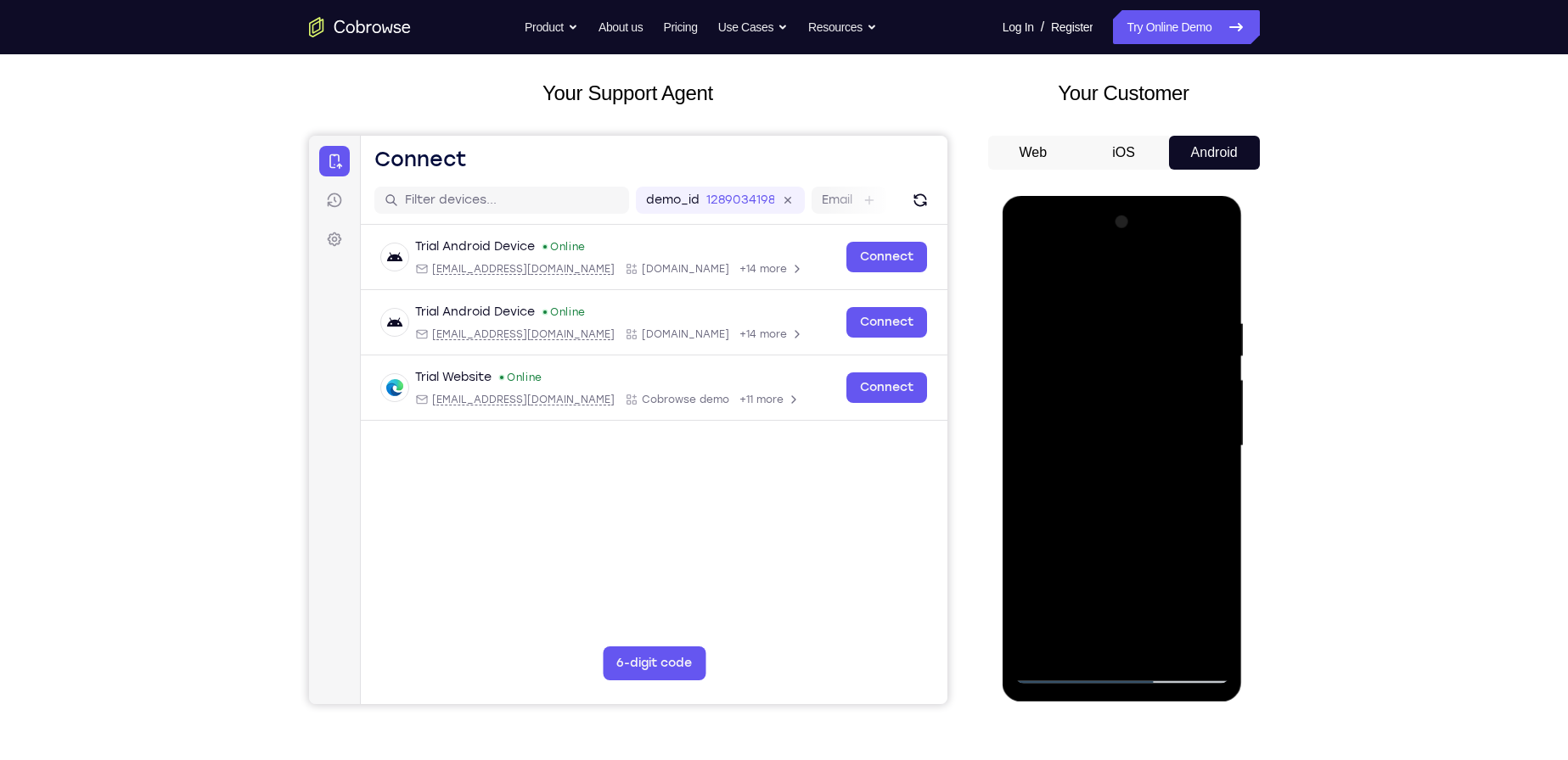
click at [1168, 477] on div at bounding box center [1122, 446] width 214 height 476
click at [1114, 495] on div at bounding box center [1122, 446] width 214 height 476
click at [1067, 664] on div at bounding box center [1122, 446] width 214 height 476
click at [1222, 272] on div at bounding box center [1122, 446] width 214 height 476
drag, startPoint x: 1052, startPoint y: 504, endPoint x: 1177, endPoint y: 501, distance: 125.0
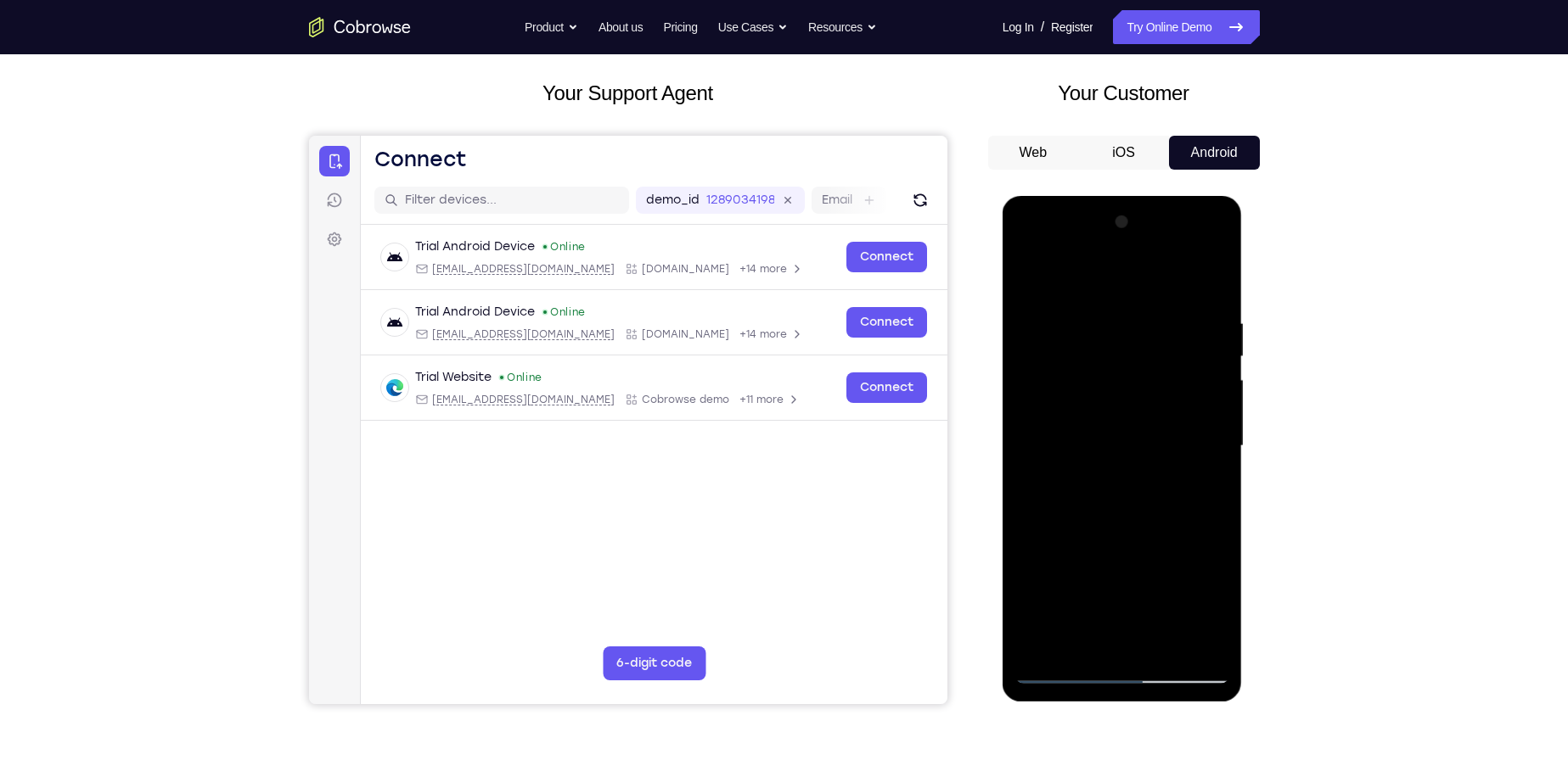
click at [1177, 501] on div at bounding box center [1122, 446] width 214 height 476
drag, startPoint x: 1096, startPoint y: 486, endPoint x: 1193, endPoint y: 487, distance: 97.0
click at [1193, 487] on div at bounding box center [1122, 446] width 214 height 476
drag, startPoint x: 1019, startPoint y: 497, endPoint x: 1153, endPoint y: 482, distance: 134.8
click at [1153, 482] on div at bounding box center [1122, 446] width 214 height 476
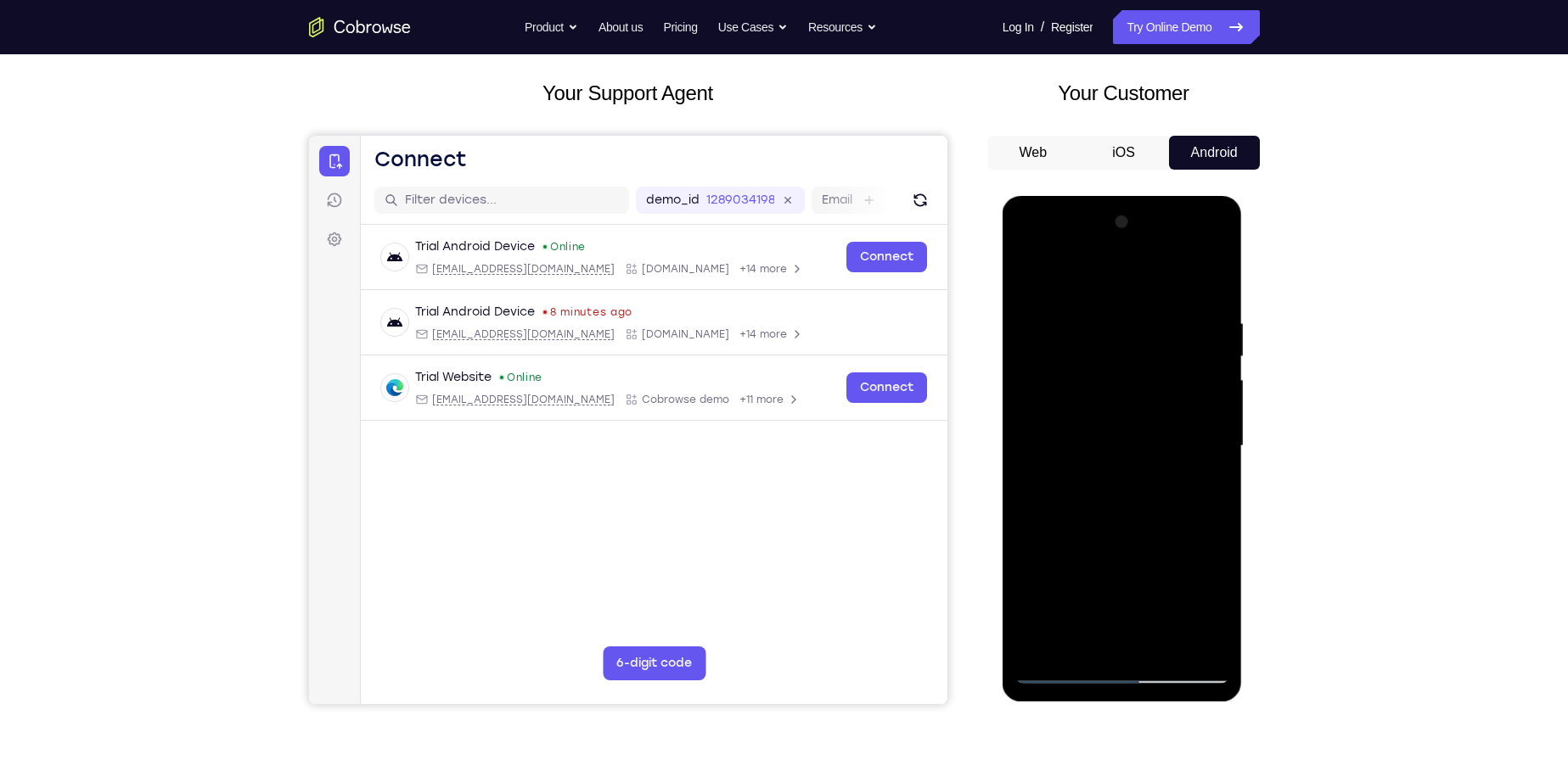
drag, startPoint x: 1051, startPoint y: 499, endPoint x: 1190, endPoint y: 489, distance: 139.4
click at [1190, 489] on div at bounding box center [1122, 446] width 214 height 476
drag, startPoint x: 1052, startPoint y: 501, endPoint x: 1187, endPoint y: 484, distance: 136.1
click at [1187, 484] on div at bounding box center [1122, 446] width 214 height 476
drag, startPoint x: 1053, startPoint y: 495, endPoint x: 1133, endPoint y: 488, distance: 80.3
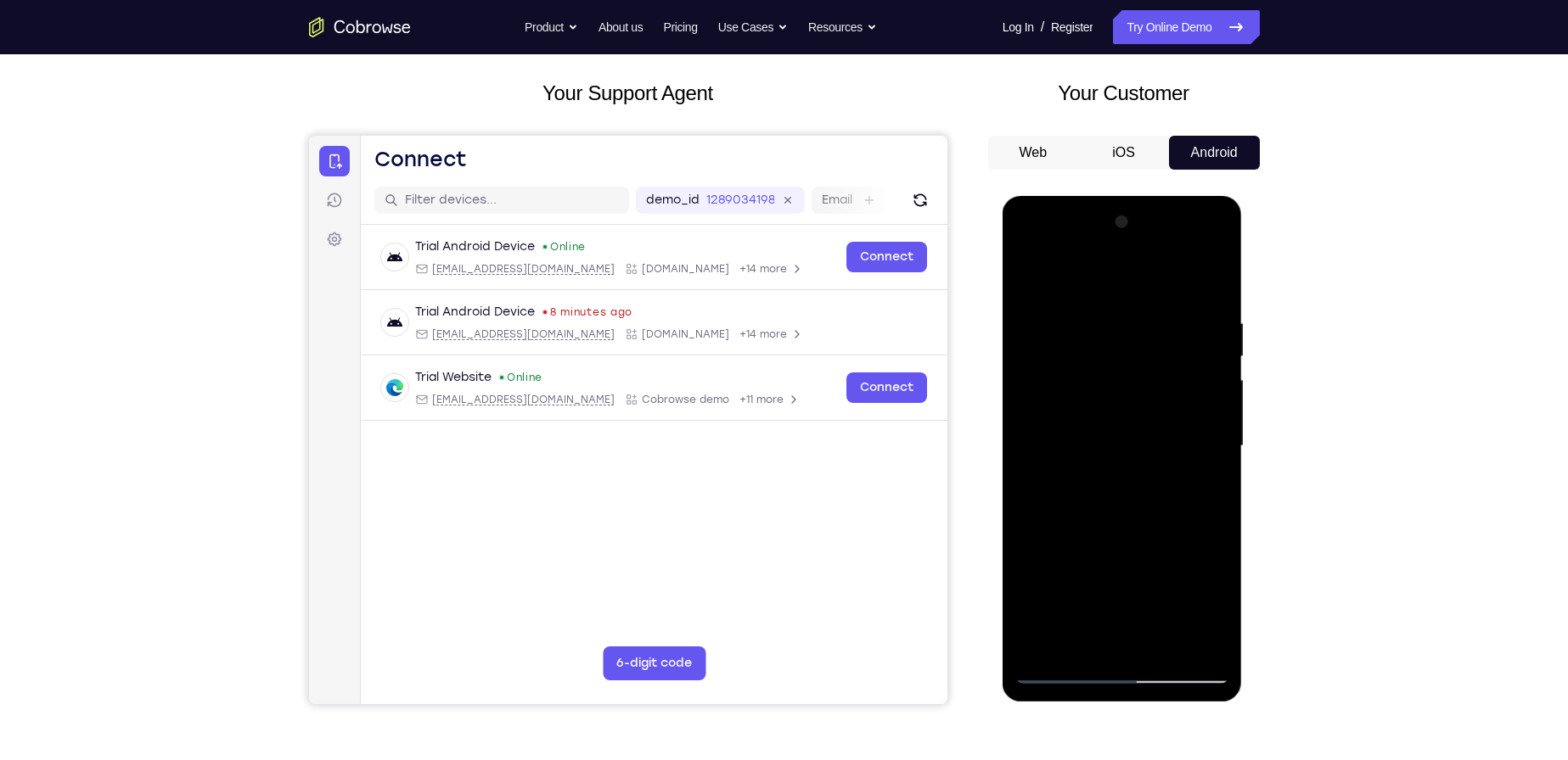
click at [1133, 488] on div at bounding box center [1122, 446] width 214 height 476
drag, startPoint x: 1031, startPoint y: 491, endPoint x: 1155, endPoint y: 490, distance: 124.0
click at [1154, 490] on div at bounding box center [1122, 446] width 214 height 476
drag, startPoint x: 1032, startPoint y: 509, endPoint x: 1175, endPoint y: 499, distance: 143.3
click at [1170, 500] on div at bounding box center [1122, 446] width 214 height 476
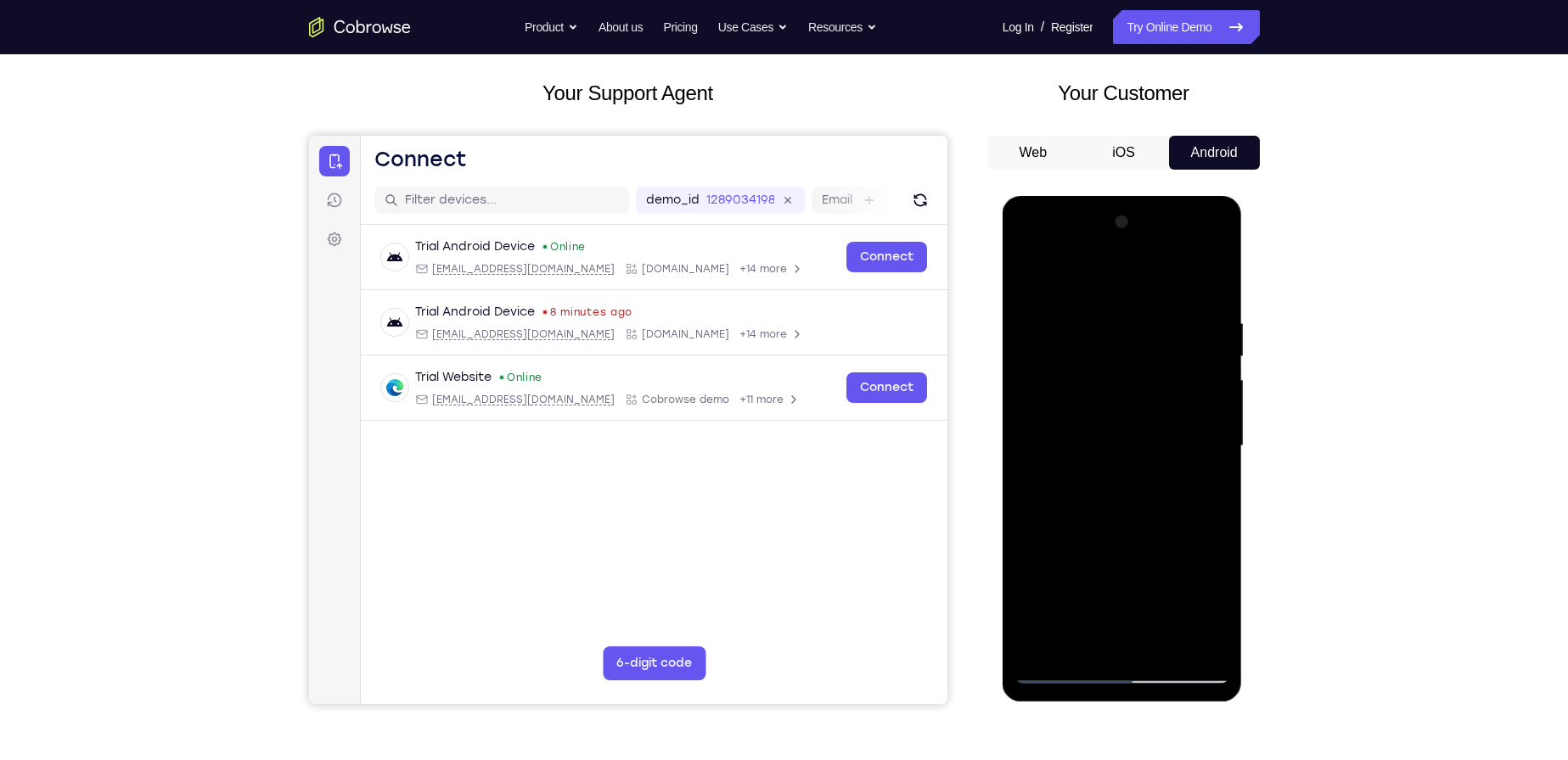
drag, startPoint x: 1090, startPoint y: 515, endPoint x: 1281, endPoint y: 508, distance: 191.1
click at [1245, 508] on html "Online web based iOS Simulators and Android Emulators. Run iPhone, iPad, Mobile…" at bounding box center [1124, 450] width 242 height 509
click at [1076, 501] on div at bounding box center [1122, 446] width 214 height 476
click at [1130, 409] on div at bounding box center [1122, 446] width 214 height 476
drag, startPoint x: 1144, startPoint y: 583, endPoint x: 1153, endPoint y: 482, distance: 101.4
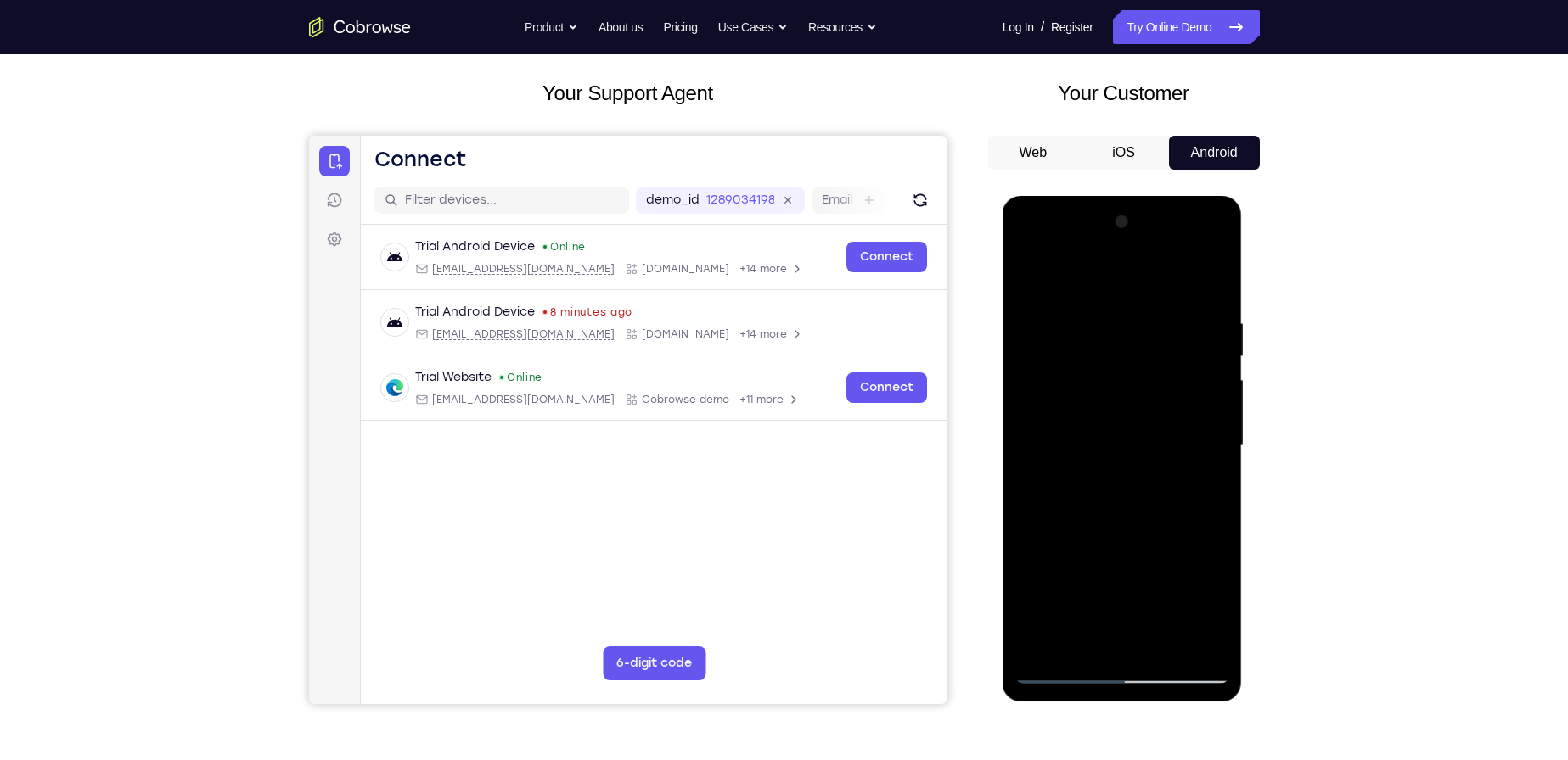
click at [1153, 482] on div at bounding box center [1122, 446] width 214 height 476
click at [1160, 551] on div at bounding box center [1122, 446] width 214 height 476
drag, startPoint x: 1134, startPoint y: 397, endPoint x: 1122, endPoint y: 419, distance: 25.1
click at [1122, 419] on div at bounding box center [1122, 446] width 214 height 476
click at [1116, 448] on div at bounding box center [1122, 446] width 214 height 476
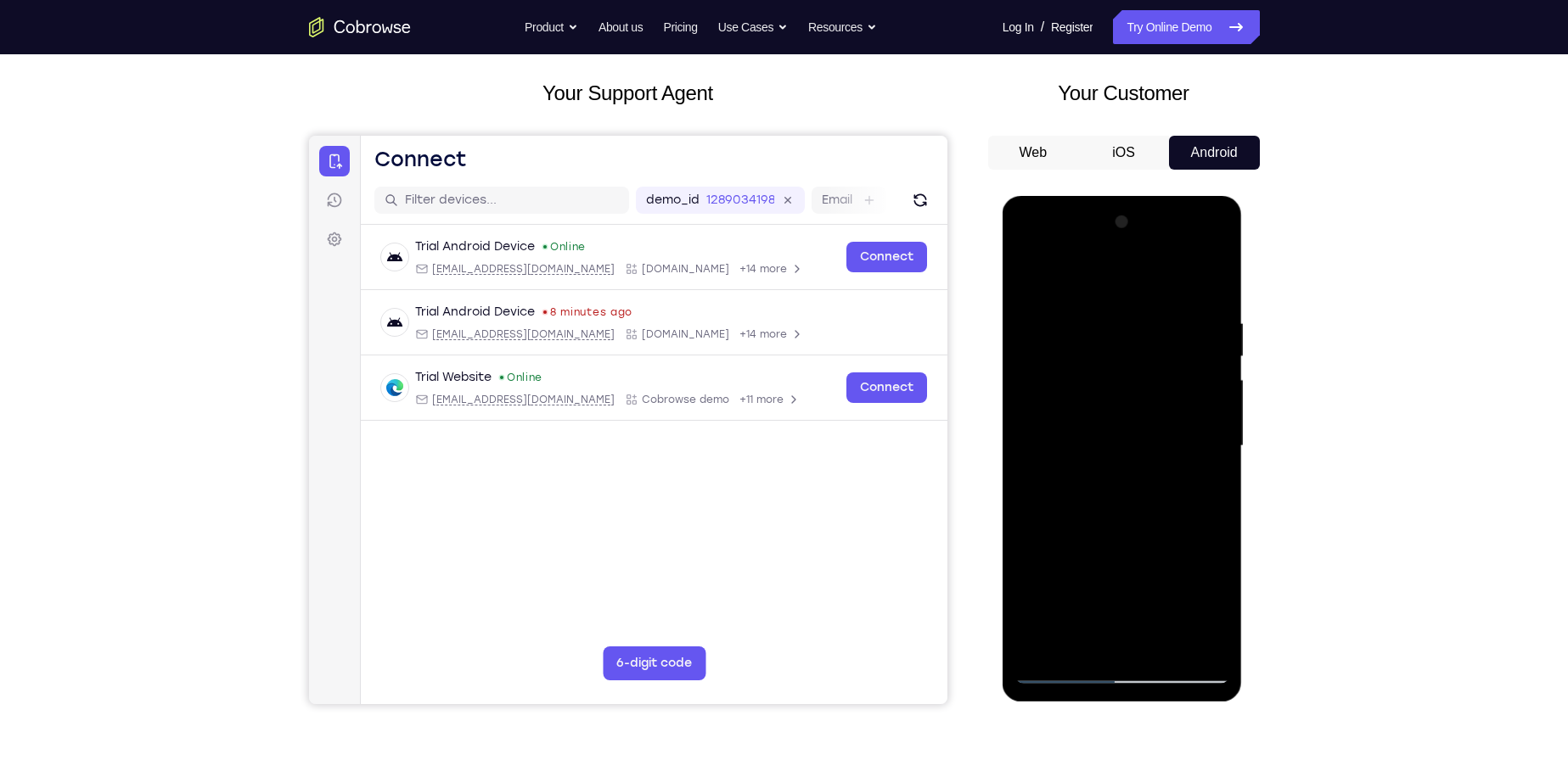
click at [1204, 272] on div at bounding box center [1122, 446] width 214 height 476
click at [1162, 276] on div at bounding box center [1122, 446] width 214 height 476
click at [1104, 418] on div at bounding box center [1122, 446] width 214 height 476
click at [1109, 413] on div at bounding box center [1122, 446] width 214 height 476
click at [1137, 441] on div at bounding box center [1122, 446] width 214 height 476
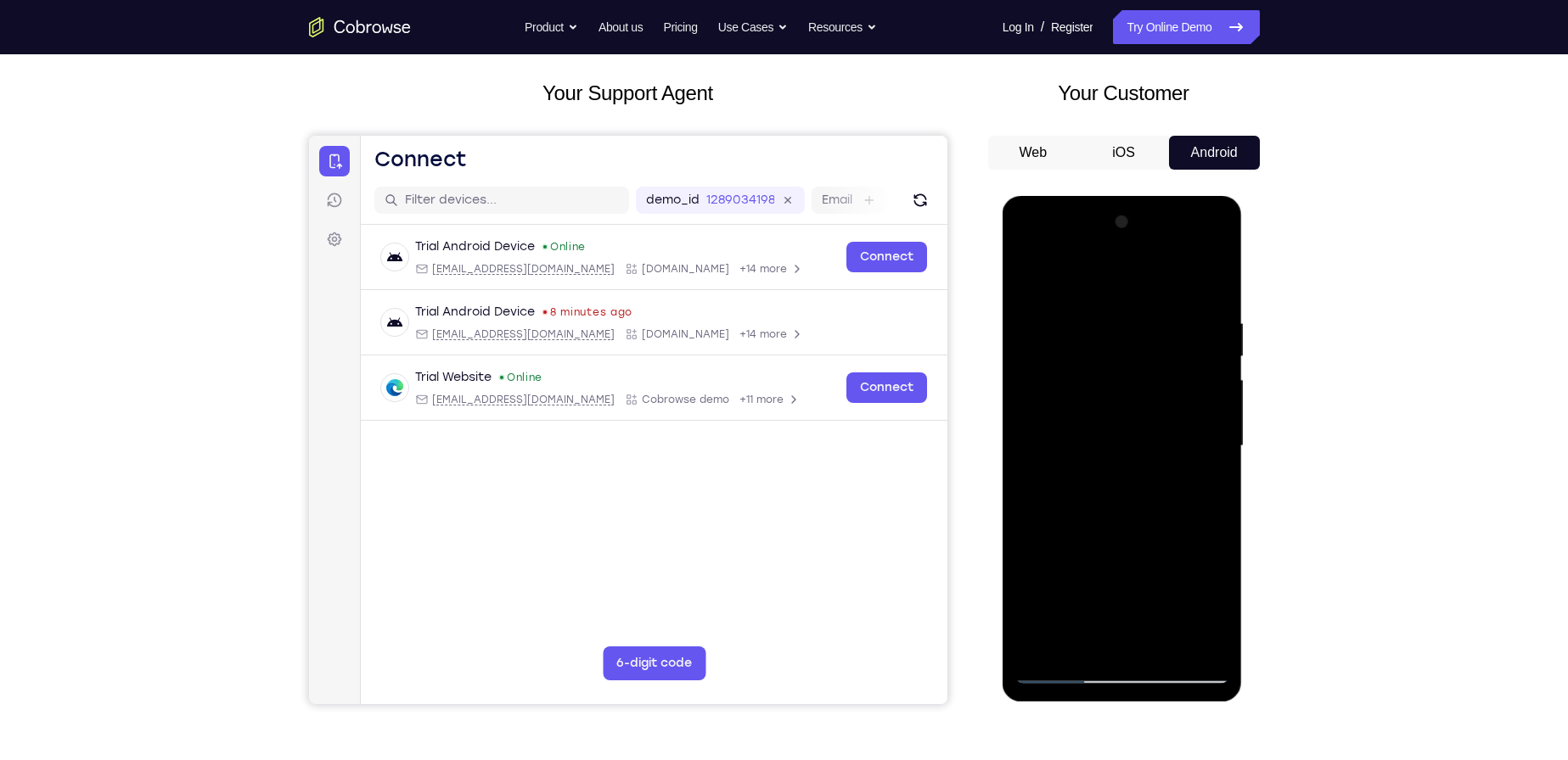
click at [1157, 495] on div at bounding box center [1122, 446] width 214 height 476
click at [1114, 500] on div at bounding box center [1122, 446] width 214 height 476
click at [1123, 495] on div at bounding box center [1122, 446] width 214 height 476
click at [1078, 464] on div at bounding box center [1122, 446] width 214 height 476
click at [1204, 463] on div at bounding box center [1122, 446] width 214 height 476
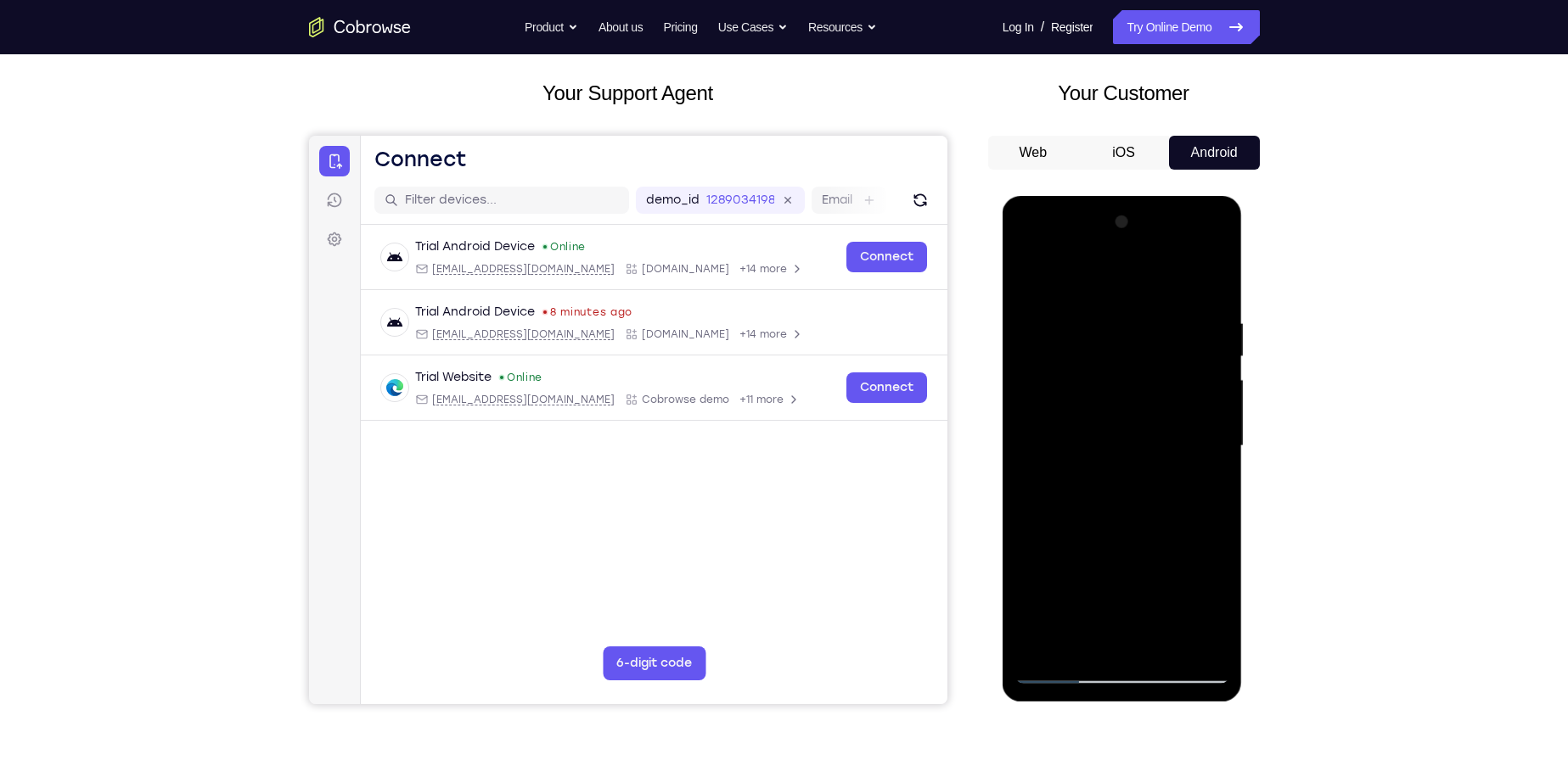
click at [1220, 396] on div at bounding box center [1122, 446] width 214 height 476
click at [1217, 405] on div at bounding box center [1122, 446] width 214 height 476
click at [1122, 442] on div at bounding box center [1122, 446] width 214 height 476
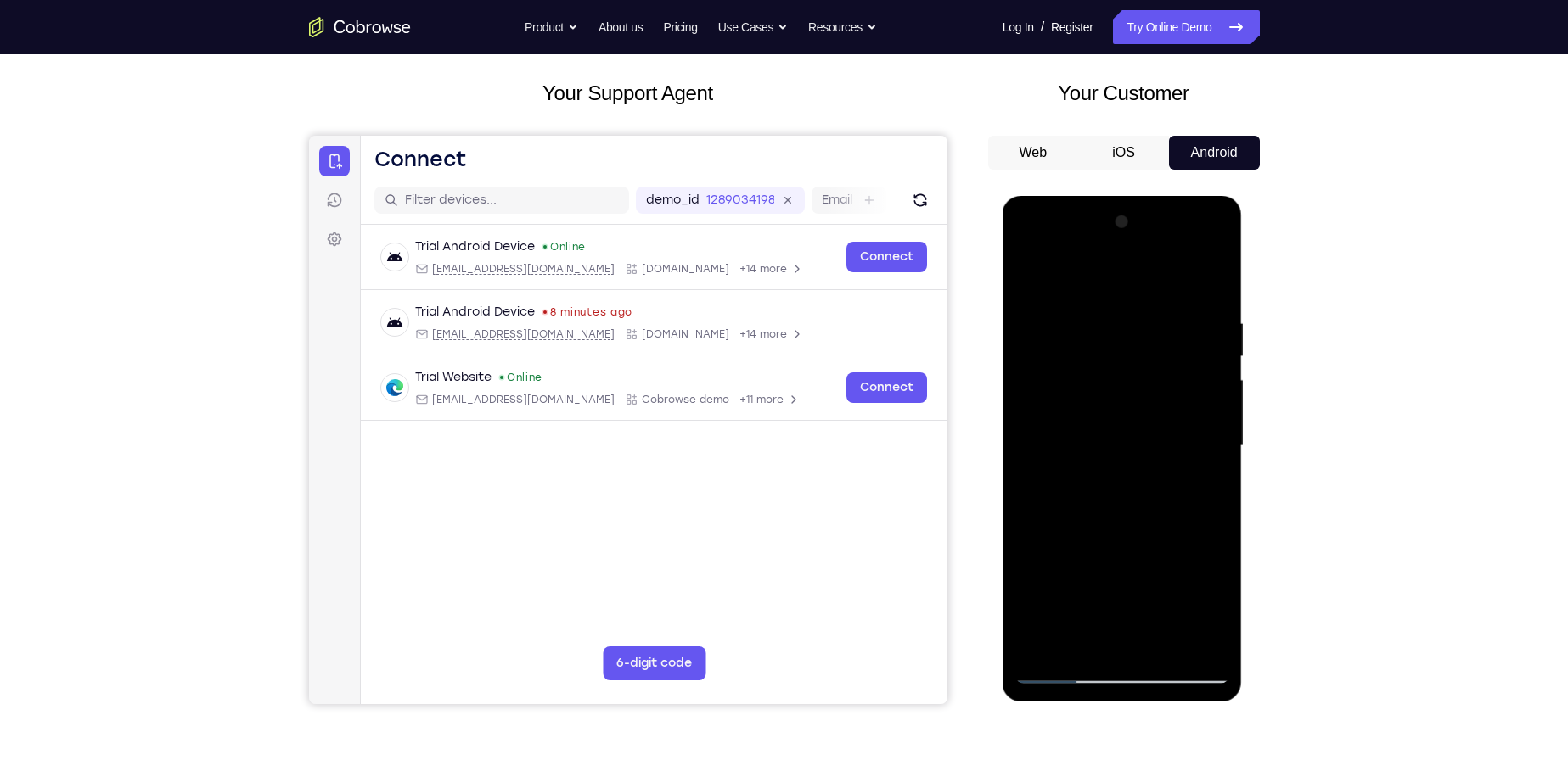
click at [1122, 442] on div at bounding box center [1122, 446] width 214 height 476
click at [1120, 494] on div at bounding box center [1122, 446] width 214 height 476
click at [1058, 669] on div at bounding box center [1122, 446] width 214 height 476
click at [1181, 420] on div at bounding box center [1122, 446] width 214 height 476
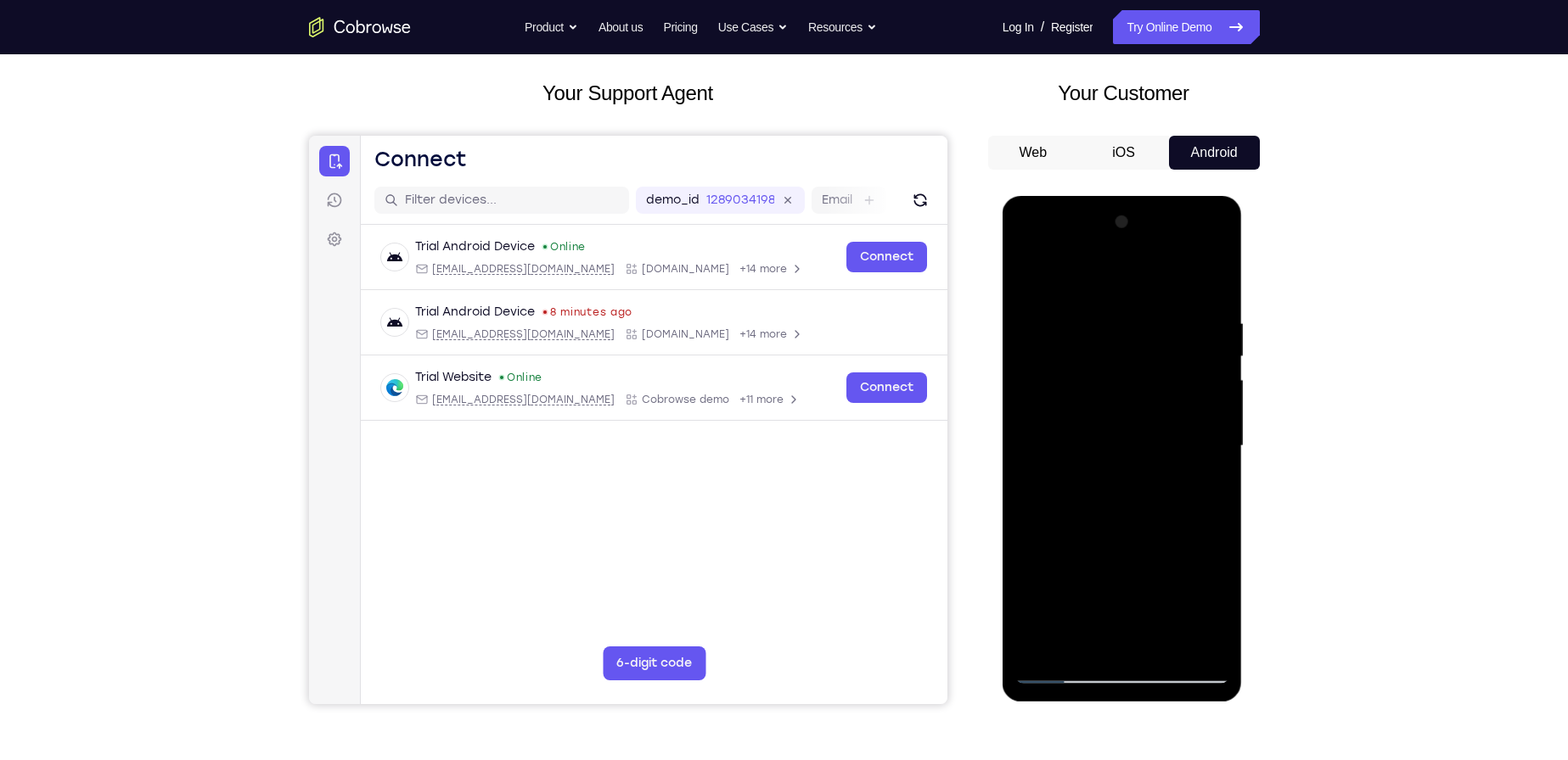
click at [1096, 419] on div at bounding box center [1122, 446] width 214 height 476
click at [1122, 501] on div at bounding box center [1122, 446] width 214 height 476
click at [1073, 669] on div at bounding box center [1122, 446] width 214 height 476
drag, startPoint x: 1123, startPoint y: 541, endPoint x: 1114, endPoint y: 603, distance: 62.6
click at [1114, 603] on div at bounding box center [1122, 446] width 214 height 476
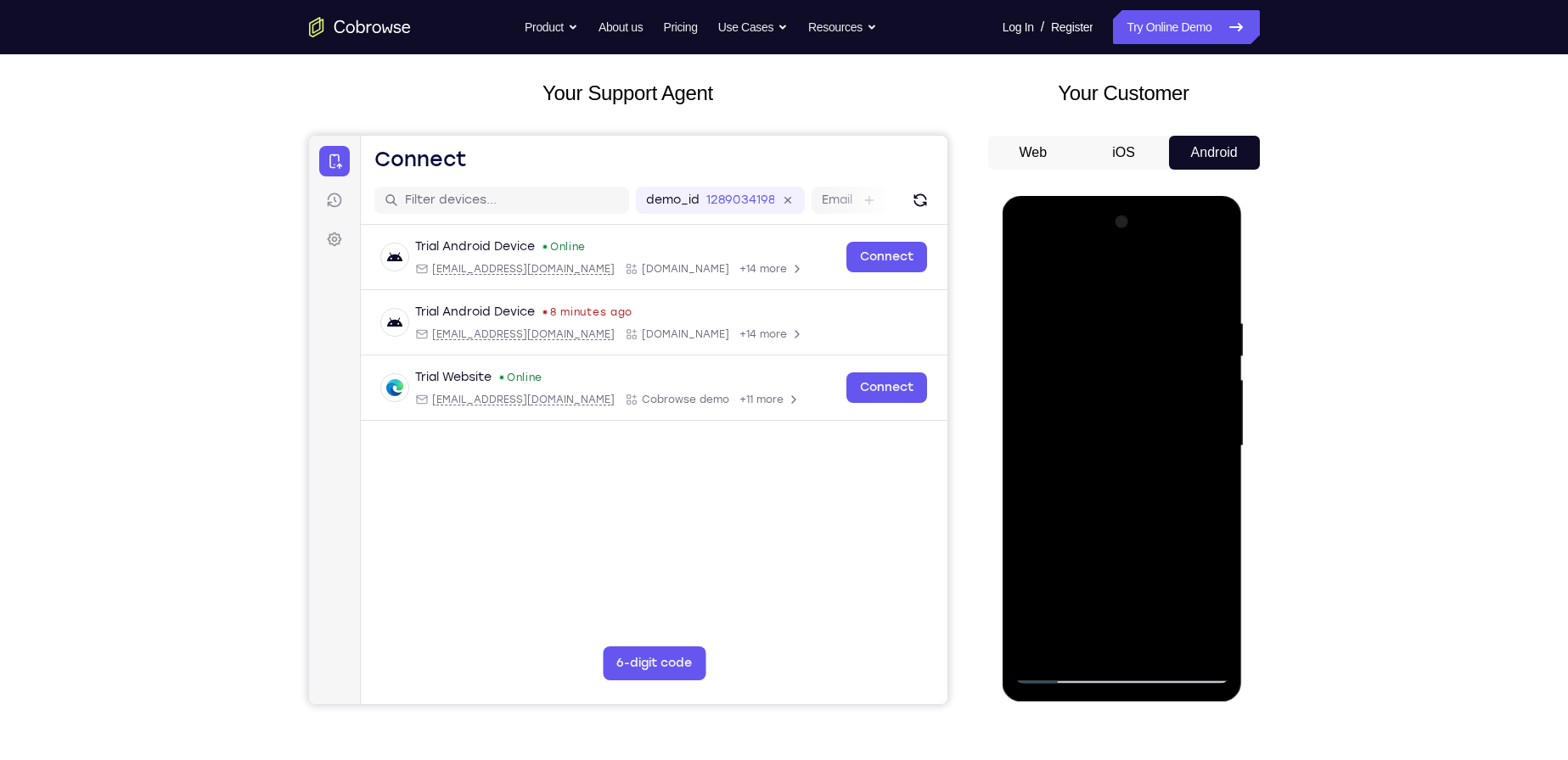
click at [1056, 674] on div at bounding box center [1122, 446] width 214 height 476
click at [1061, 677] on div at bounding box center [1122, 446] width 214 height 476
drag, startPoint x: 1146, startPoint y: 497, endPoint x: 1197, endPoint y: 500, distance: 51.1
click at [1197, 500] on div at bounding box center [1122, 446] width 214 height 476
drag, startPoint x: 1073, startPoint y: 501, endPoint x: 1164, endPoint y: 499, distance: 91.0
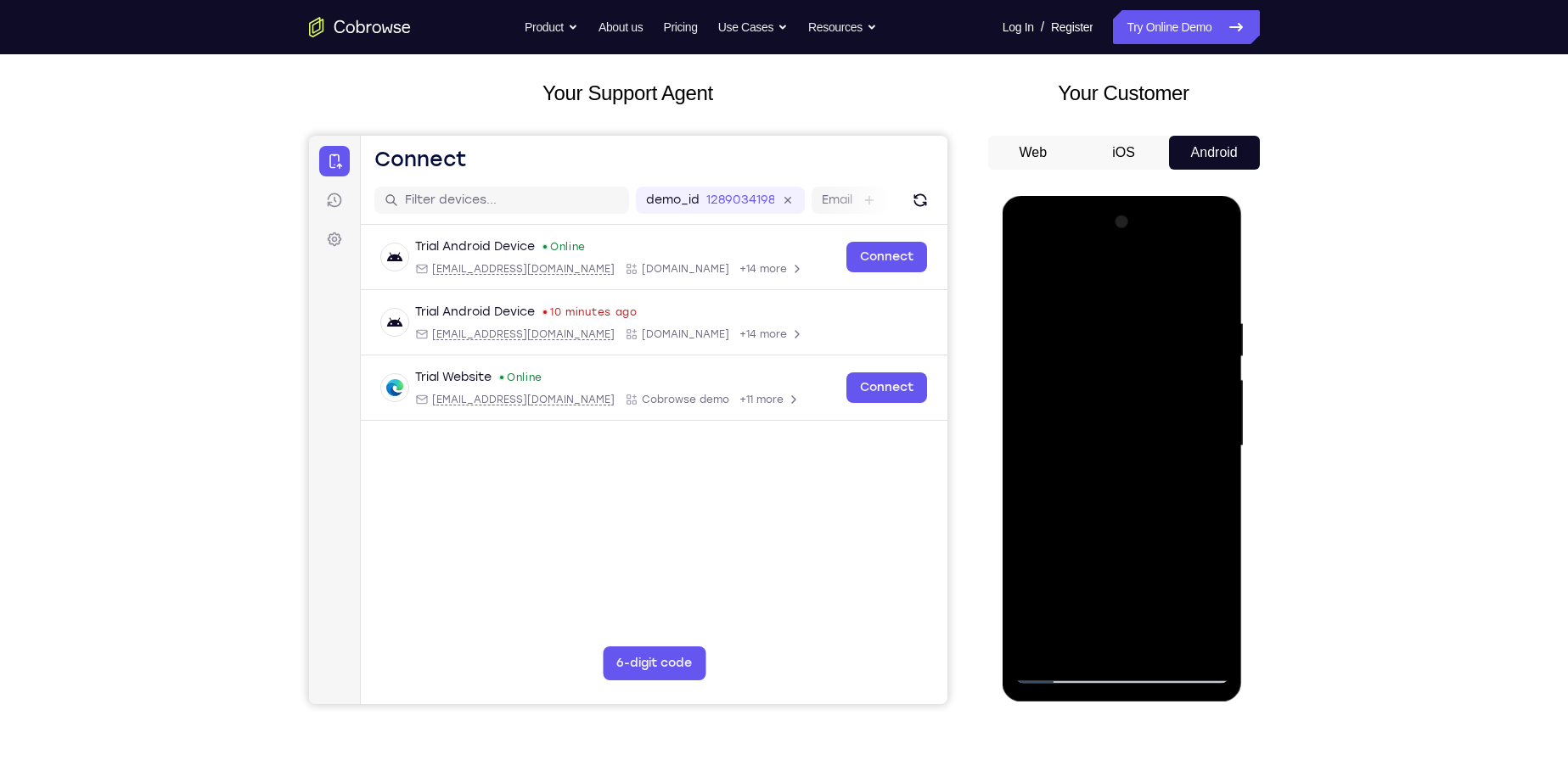
click at [1164, 499] on div at bounding box center [1122, 446] width 214 height 476
drag, startPoint x: 1130, startPoint y: 499, endPoint x: 1263, endPoint y: 497, distance: 133.0
click at [1245, 497] on html "Online web based iOS Simulators and Android Emulators. Run iPhone, iPad, Mobile…" at bounding box center [1124, 450] width 242 height 509
drag, startPoint x: 1067, startPoint y: 490, endPoint x: 1161, endPoint y: 491, distance: 94.0
click at [1161, 491] on div at bounding box center [1122, 446] width 214 height 476
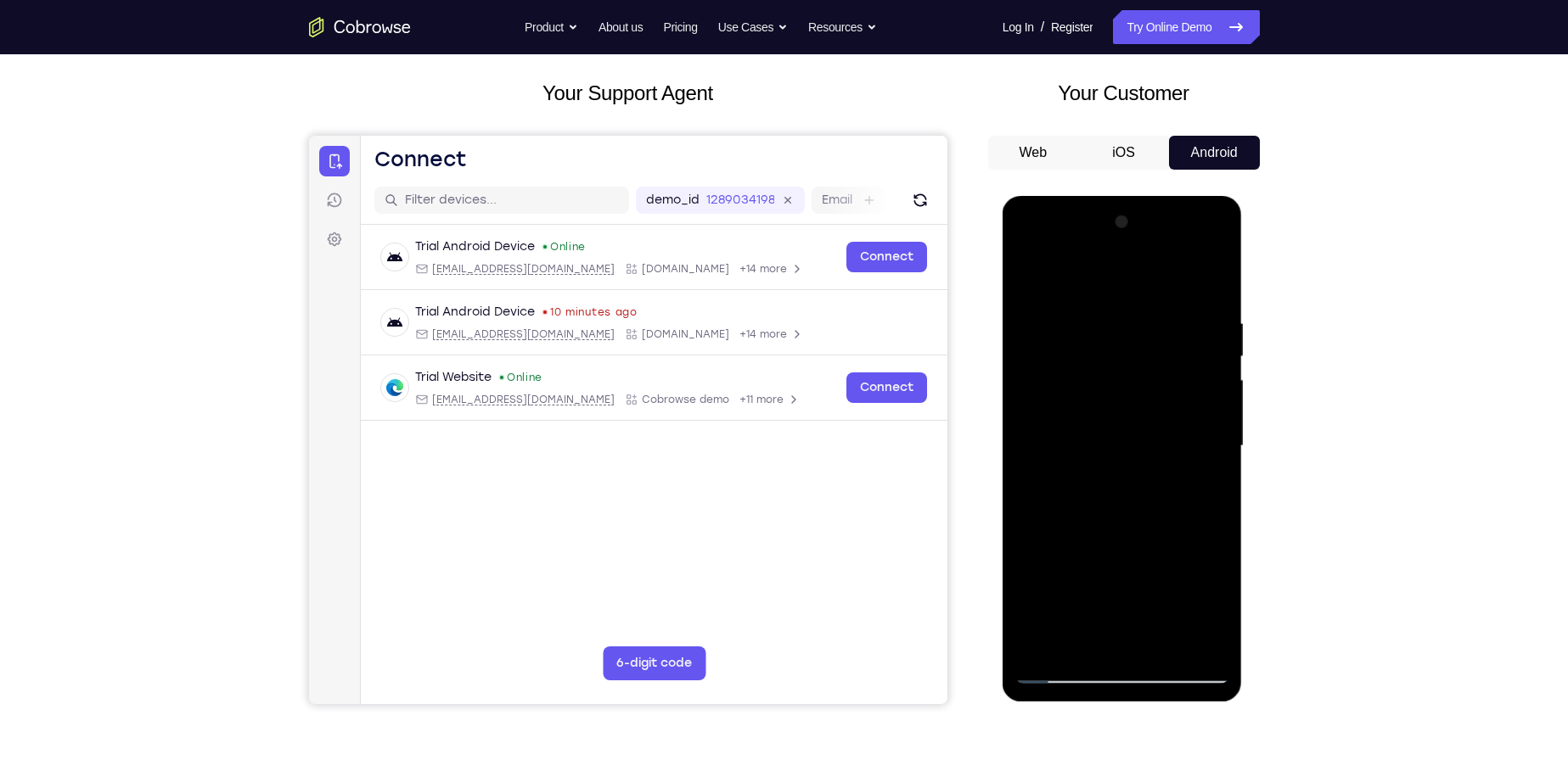
drag, startPoint x: 1147, startPoint y: 486, endPoint x: 1200, endPoint y: 479, distance: 53.5
click at [1200, 479] on div at bounding box center [1122, 446] width 214 height 476
drag, startPoint x: 1164, startPoint y: 445, endPoint x: 1171, endPoint y: 390, distance: 55.4
click at [1171, 390] on div at bounding box center [1122, 446] width 214 height 476
drag, startPoint x: 1116, startPoint y: 451, endPoint x: 1174, endPoint y: 293, distance: 168.3
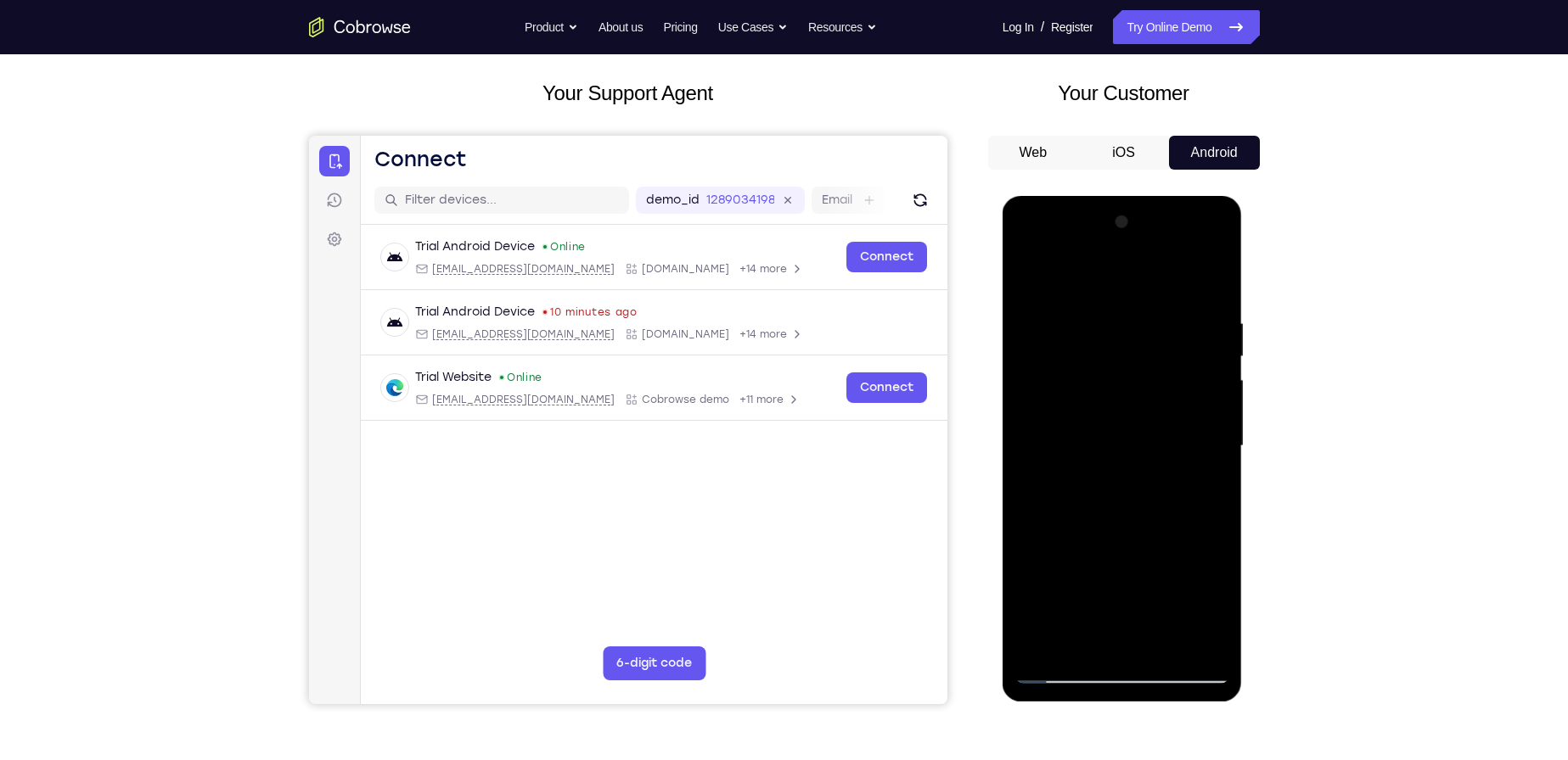
click at [1174, 293] on div at bounding box center [1122, 446] width 214 height 476
drag, startPoint x: 1103, startPoint y: 329, endPoint x: 1120, endPoint y: 245, distance: 85.7
click at [1120, 245] on div at bounding box center [1122, 446] width 214 height 476
drag, startPoint x: 1111, startPoint y: 430, endPoint x: 1153, endPoint y: 273, distance: 162.5
click at [1153, 275] on div at bounding box center [1122, 446] width 214 height 476
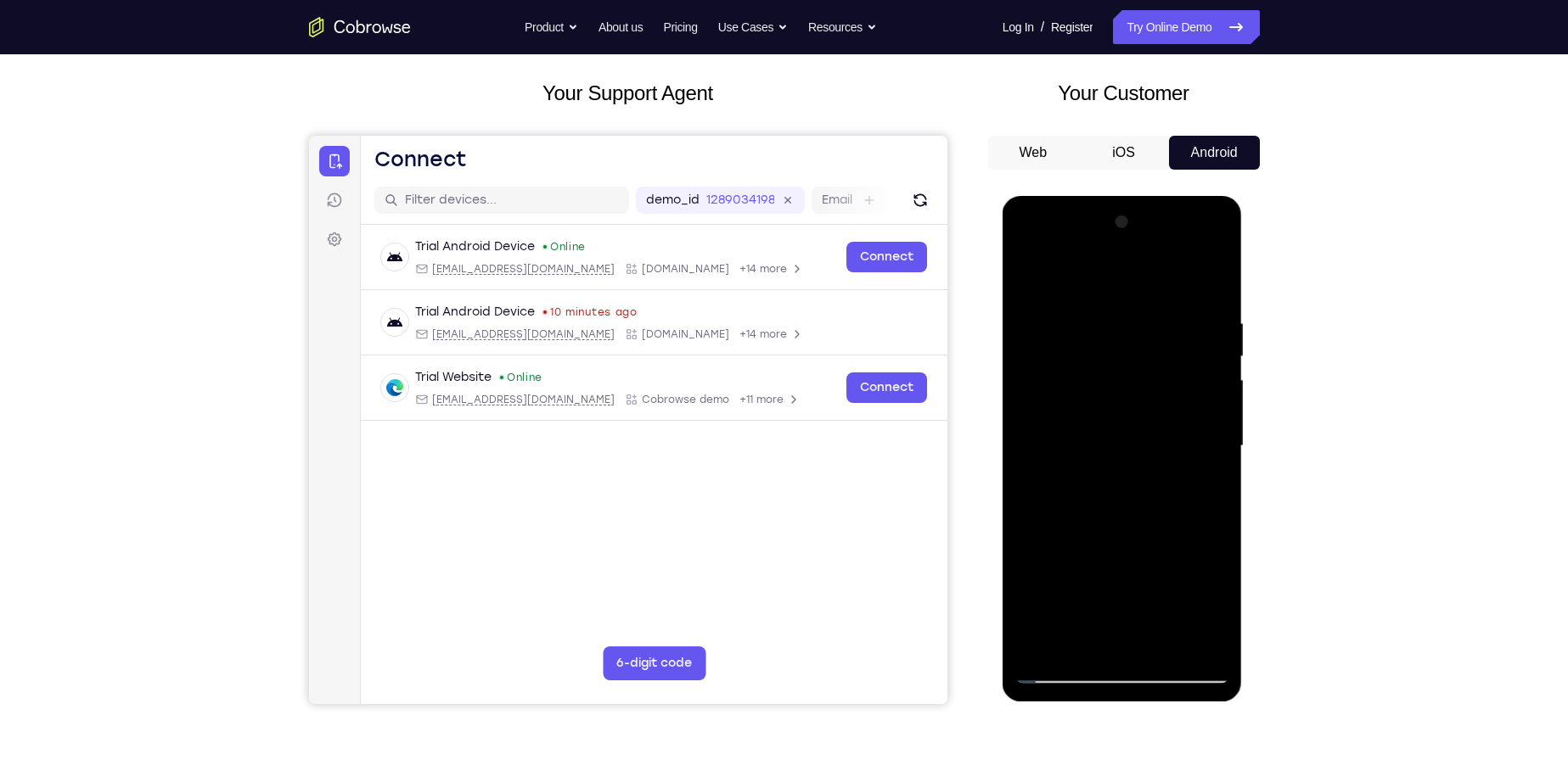
drag, startPoint x: 1122, startPoint y: 390, endPoint x: 1181, endPoint y: 270, distance: 133.7
click at [1181, 270] on div at bounding box center [1122, 446] width 214 height 476
drag, startPoint x: 1138, startPoint y: 476, endPoint x: 1124, endPoint y: 366, distance: 110.9
click at [1124, 366] on div at bounding box center [1122, 446] width 214 height 476
drag, startPoint x: 1146, startPoint y: 438, endPoint x: 1146, endPoint y: 371, distance: 67.0
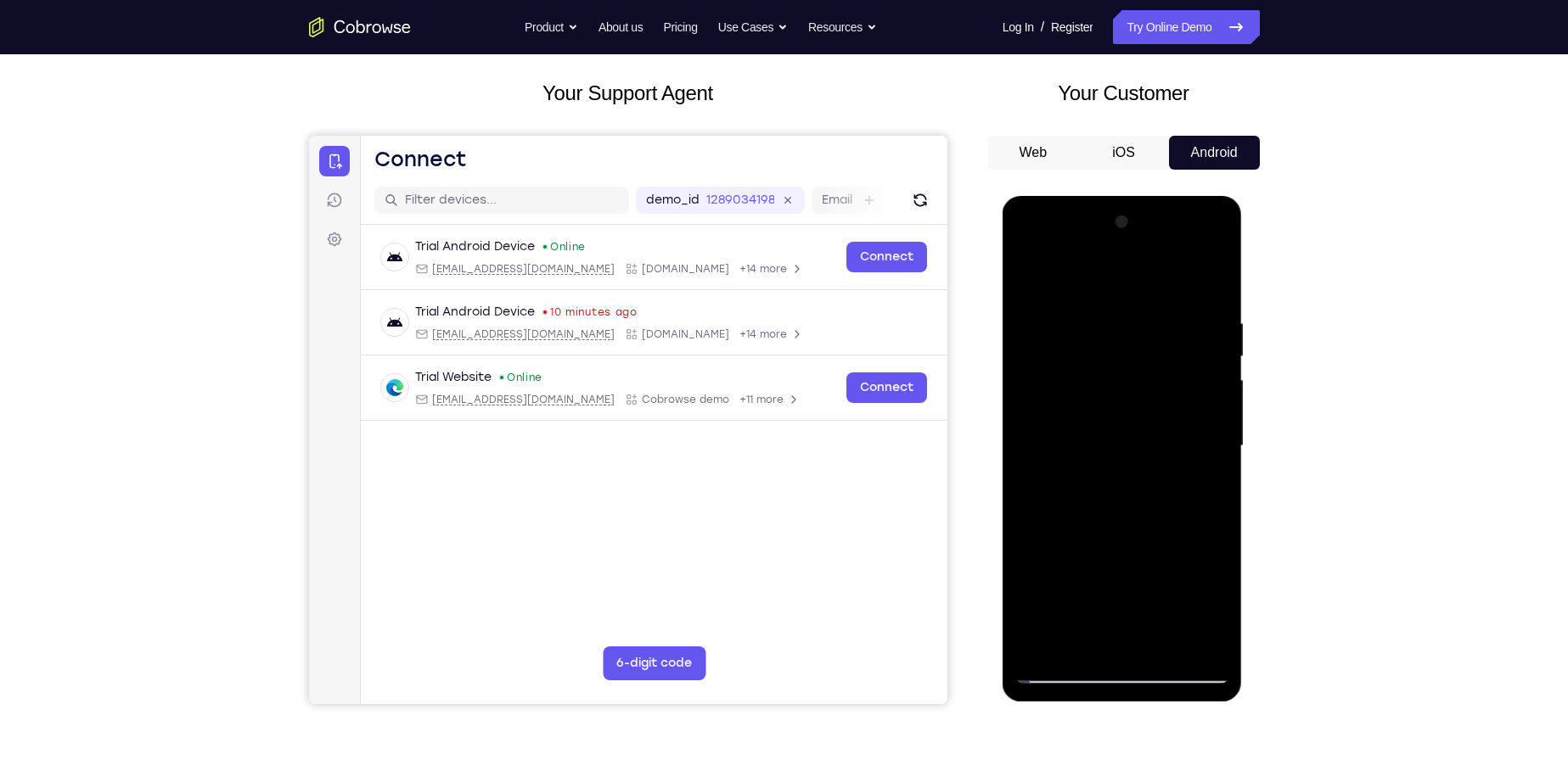
click at [1146, 371] on div at bounding box center [1122, 446] width 214 height 476
drag, startPoint x: 1115, startPoint y: 388, endPoint x: 1108, endPoint y: 257, distance: 131.2
click at [1108, 257] on div at bounding box center [1122, 446] width 214 height 476
drag, startPoint x: 1138, startPoint y: 453, endPoint x: 1138, endPoint y: 290, distance: 163.0
click at [1138, 290] on div at bounding box center [1122, 446] width 214 height 476
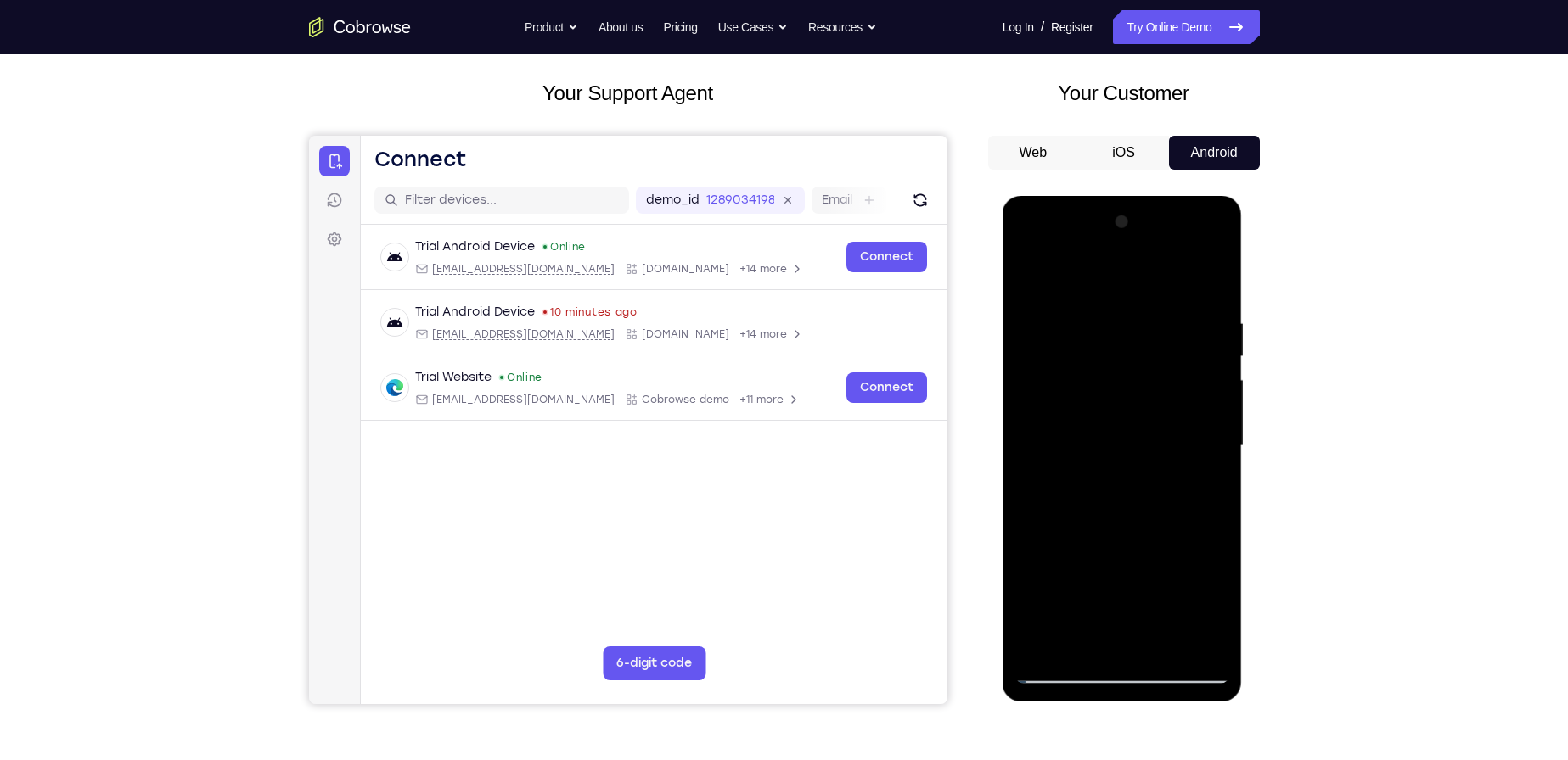
drag, startPoint x: 1107, startPoint y: 414, endPoint x: 1107, endPoint y: 297, distance: 117.0
click at [1107, 297] on div at bounding box center [1122, 446] width 214 height 476
drag, startPoint x: 1100, startPoint y: 507, endPoint x: 1272, endPoint y: 208, distance: 344.9
click at [1245, 208] on html "Online web based iOS Simulators and Android Emulators. Run iPhone, iPad, Mobile…" at bounding box center [1124, 450] width 242 height 509
drag, startPoint x: 1134, startPoint y: 500, endPoint x: 1144, endPoint y: 434, distance: 66.8
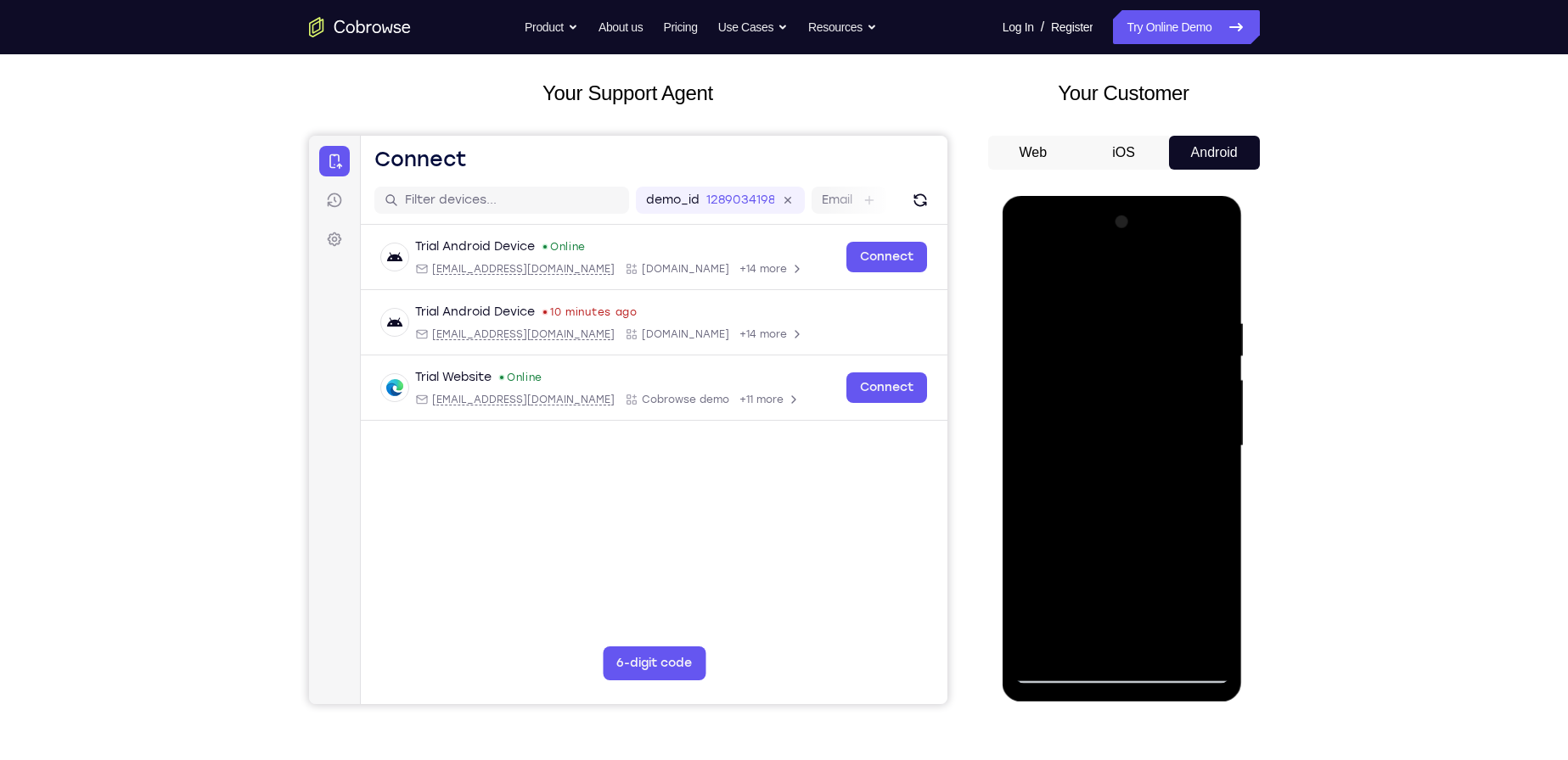
click at [1144, 434] on div at bounding box center [1122, 446] width 214 height 476
drag, startPoint x: 1129, startPoint y: 468, endPoint x: 1217, endPoint y: 214, distance: 268.8
click at [1215, 216] on div at bounding box center [1122, 446] width 214 height 476
drag, startPoint x: 1119, startPoint y: 438, endPoint x: 1155, endPoint y: 307, distance: 135.9
click at [1155, 307] on div at bounding box center [1122, 446] width 214 height 476
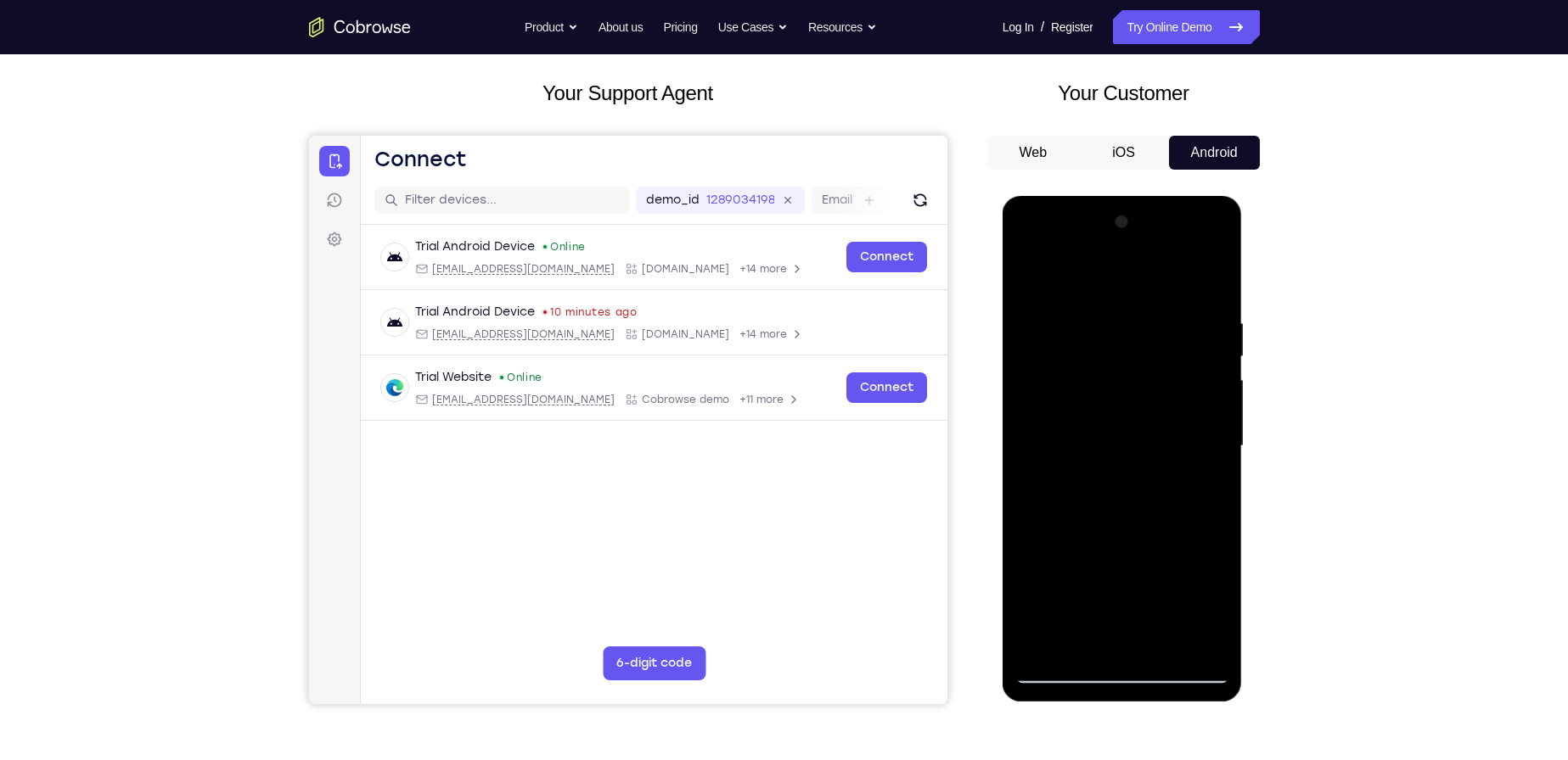
click at [1125, 196] on div at bounding box center [1123, 196] width 240 height 0
